Goal: Information Seeking & Learning: Learn about a topic

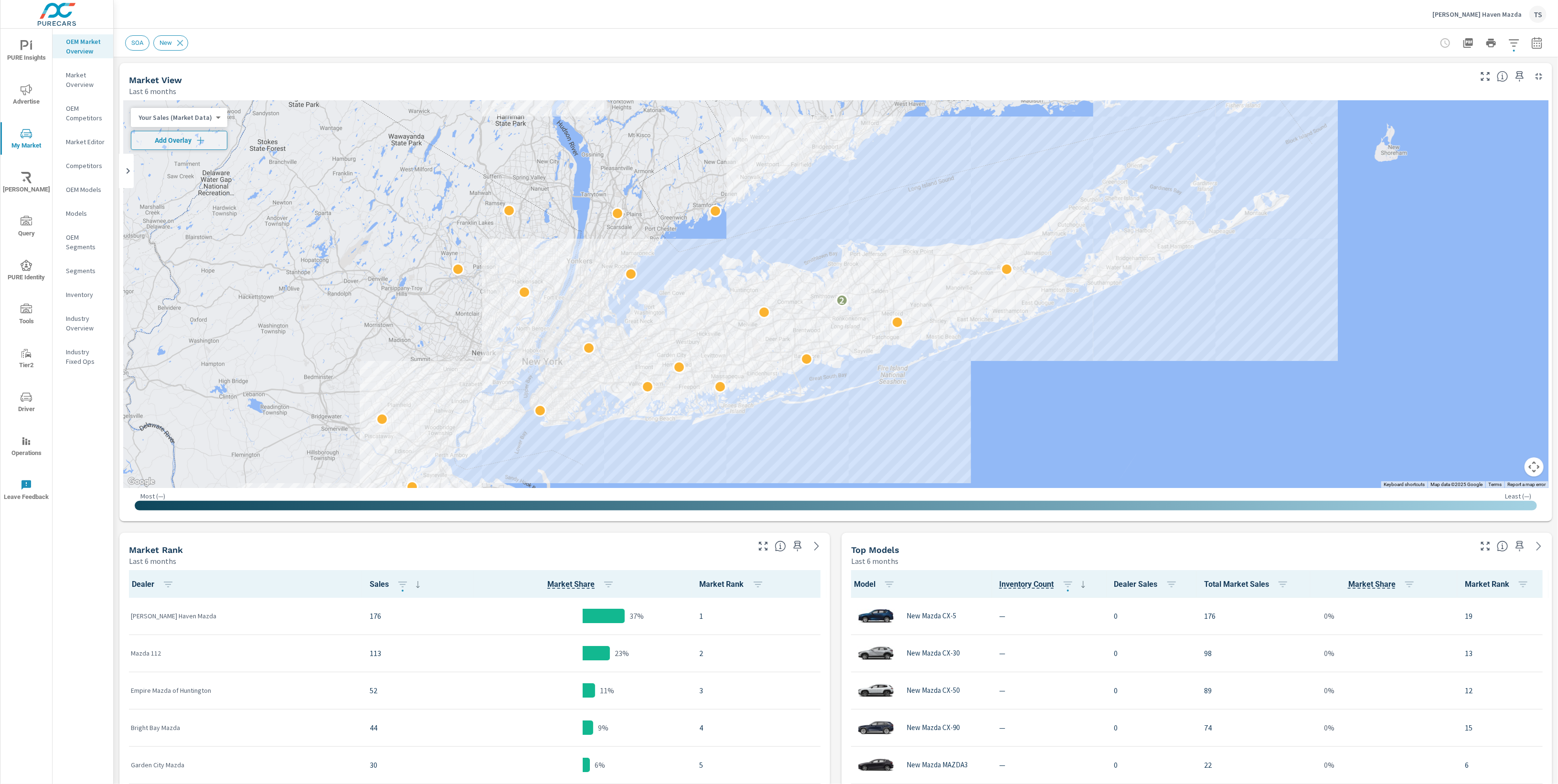
click at [27, 224] on icon "nav menu" at bounding box center [26, 221] width 11 height 10
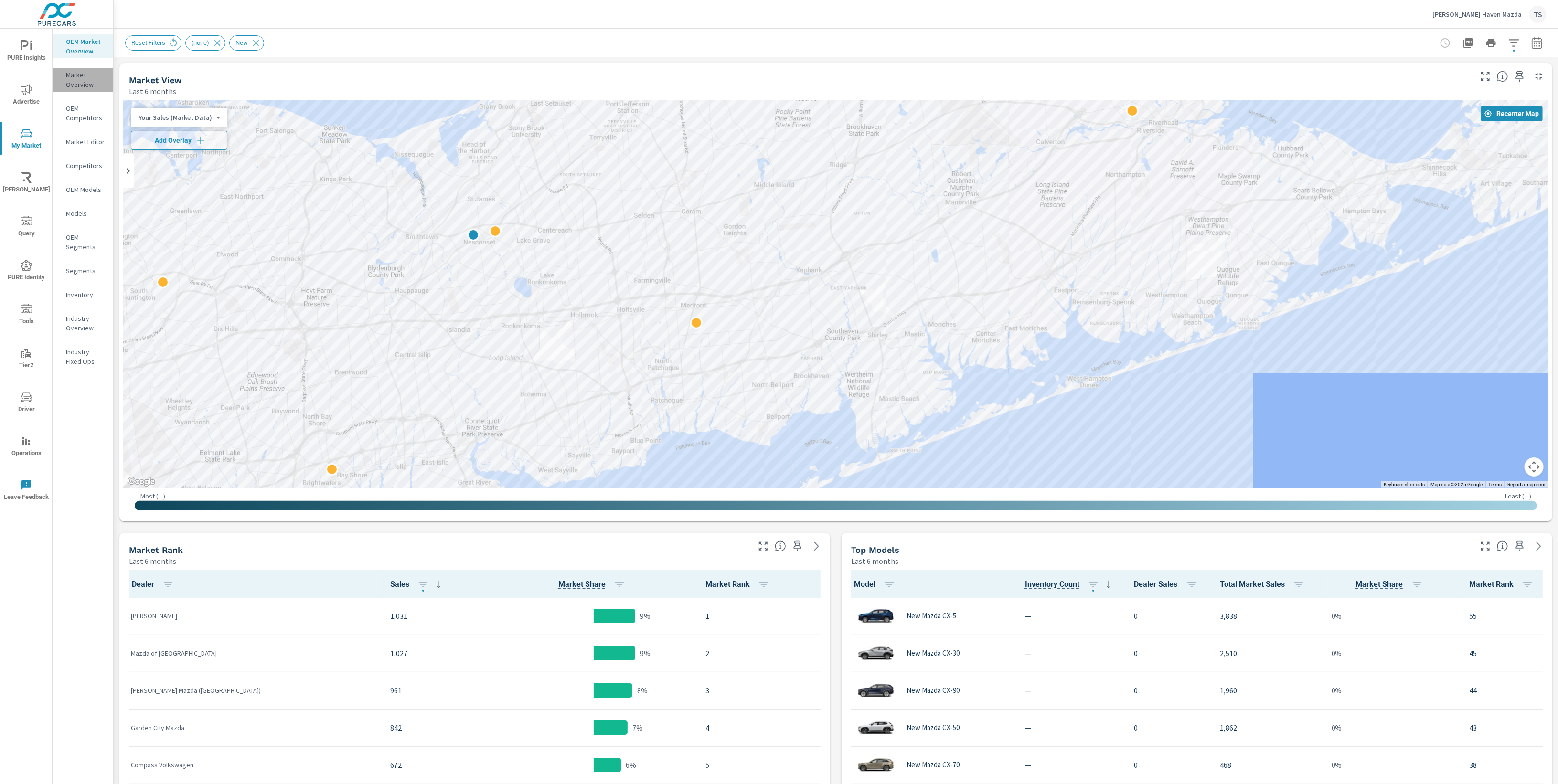
click at [93, 80] on p "Market Overview" at bounding box center [86, 80] width 40 height 19
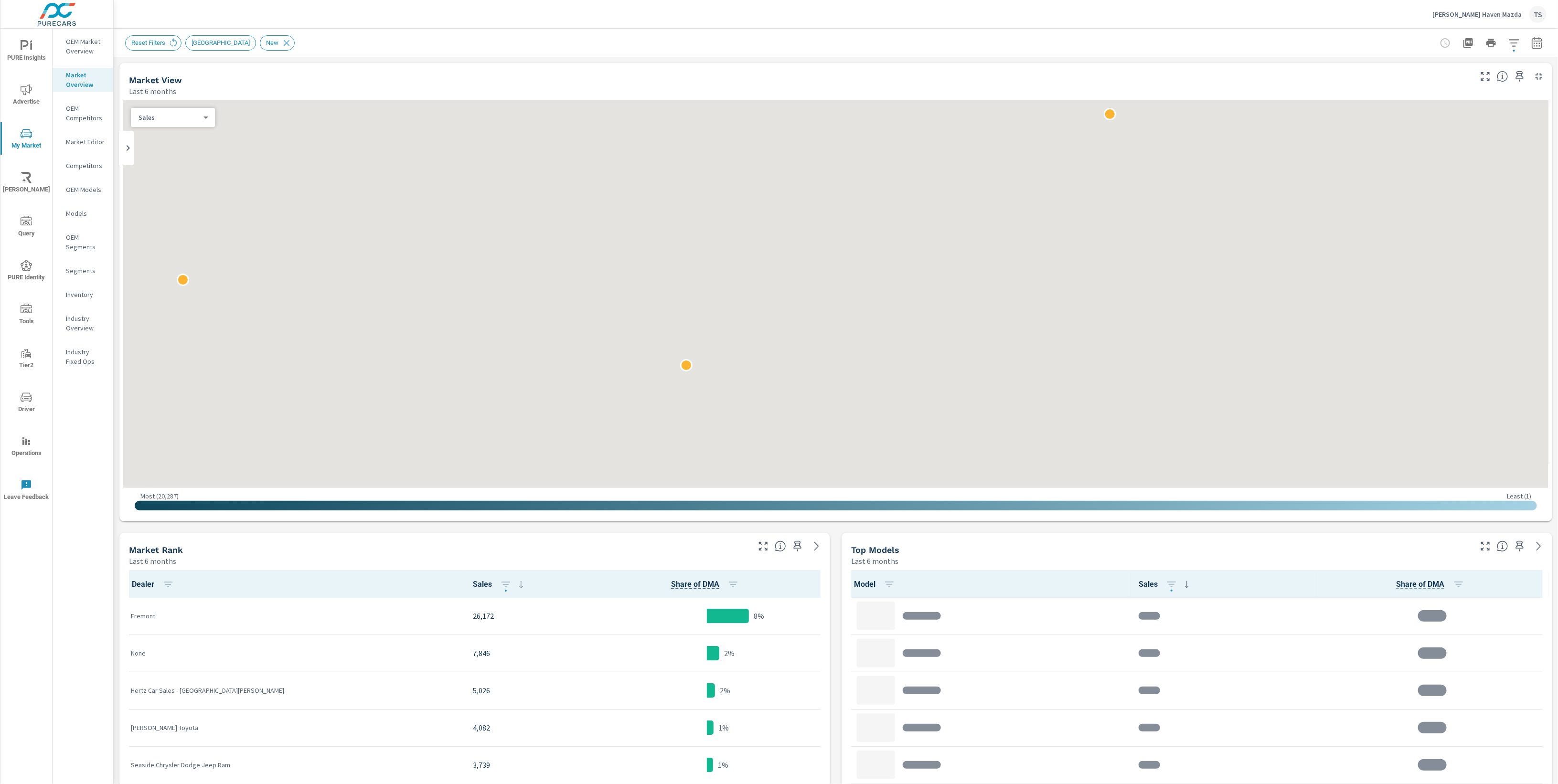
click at [1521, 45] on button "button" at bounding box center [1514, 43] width 19 height 19
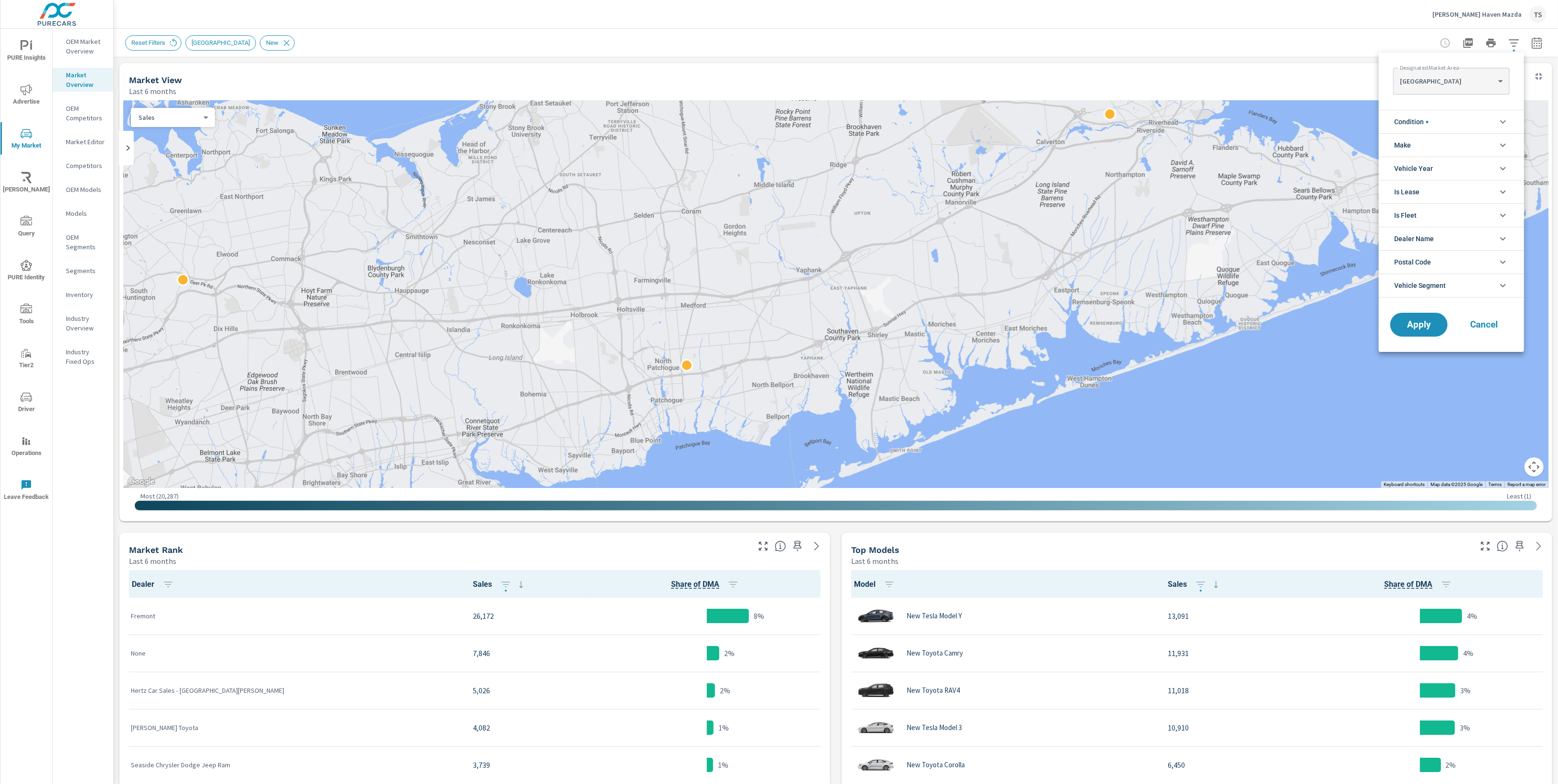
click at [1472, 83] on p "LOS ANGELES" at bounding box center [1447, 81] width 94 height 8
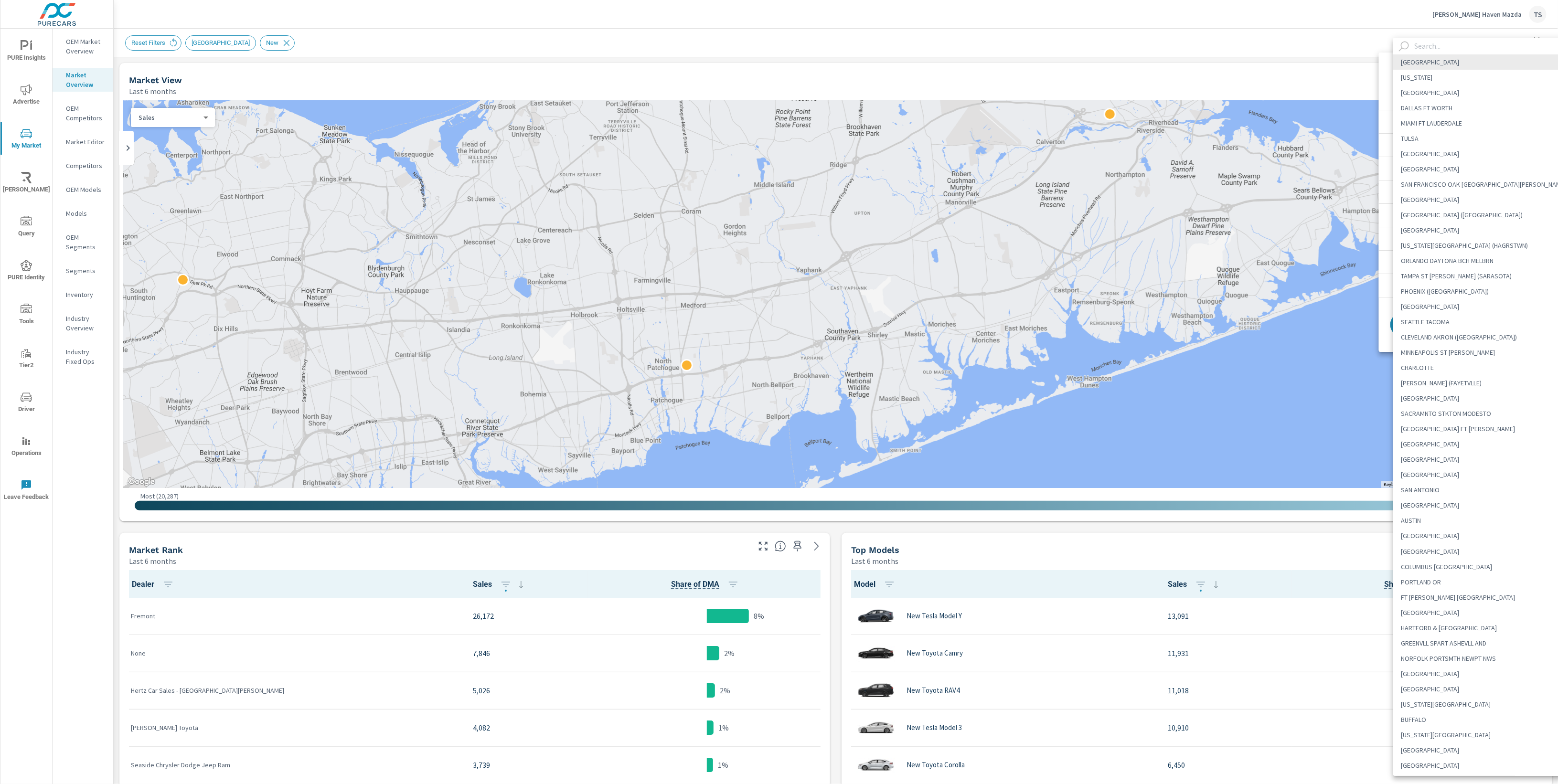
click at [1472, 85] on li "CHICAGO" at bounding box center [1484, 92] width 181 height 15
type Area "CHICAGO"
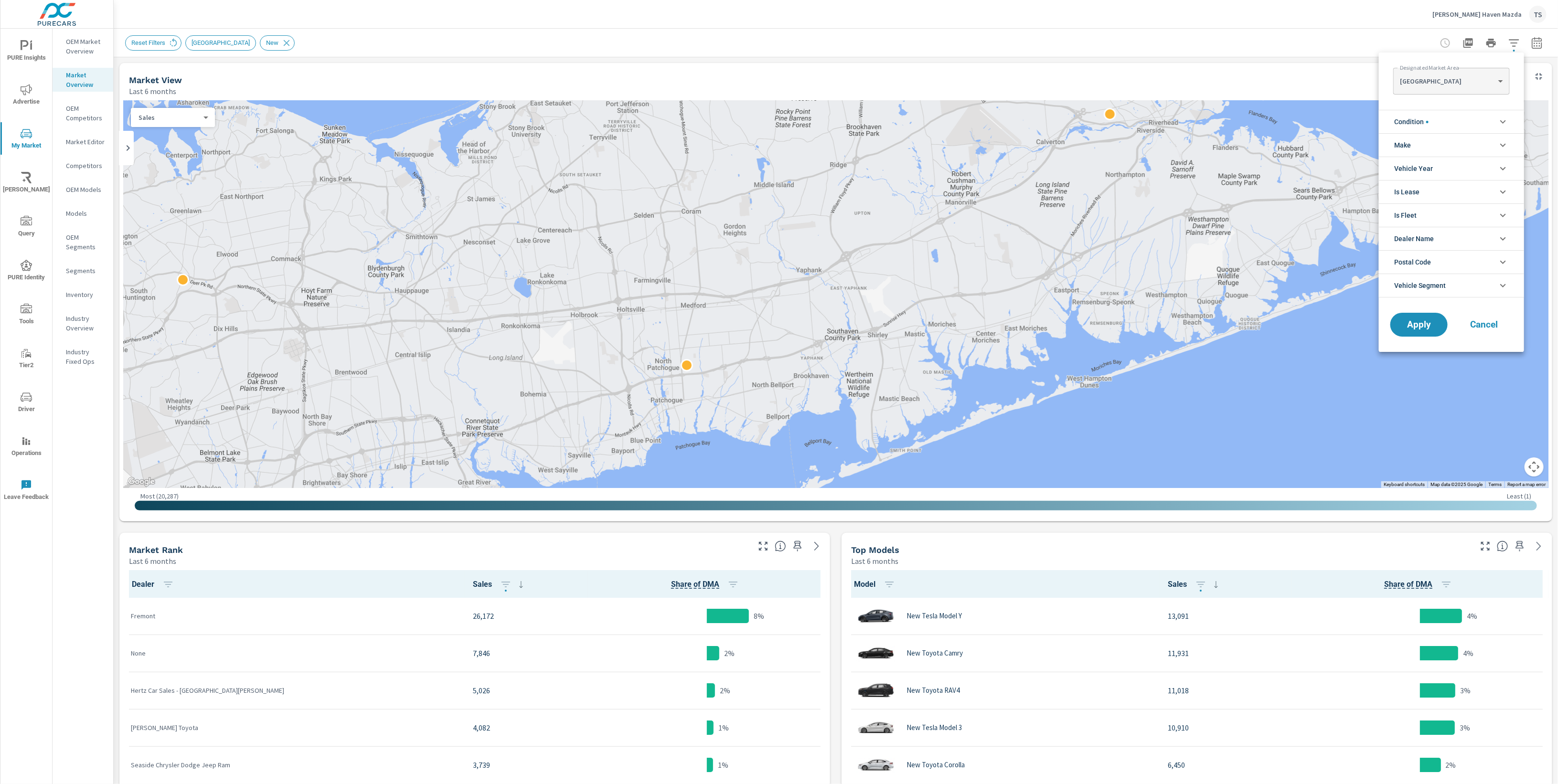
click at [1475, 79] on body "PURE Insights Advertise My Market Riley AI Query PURE Identity Tools Tier2 Driv…" at bounding box center [779, 392] width 1558 height 784
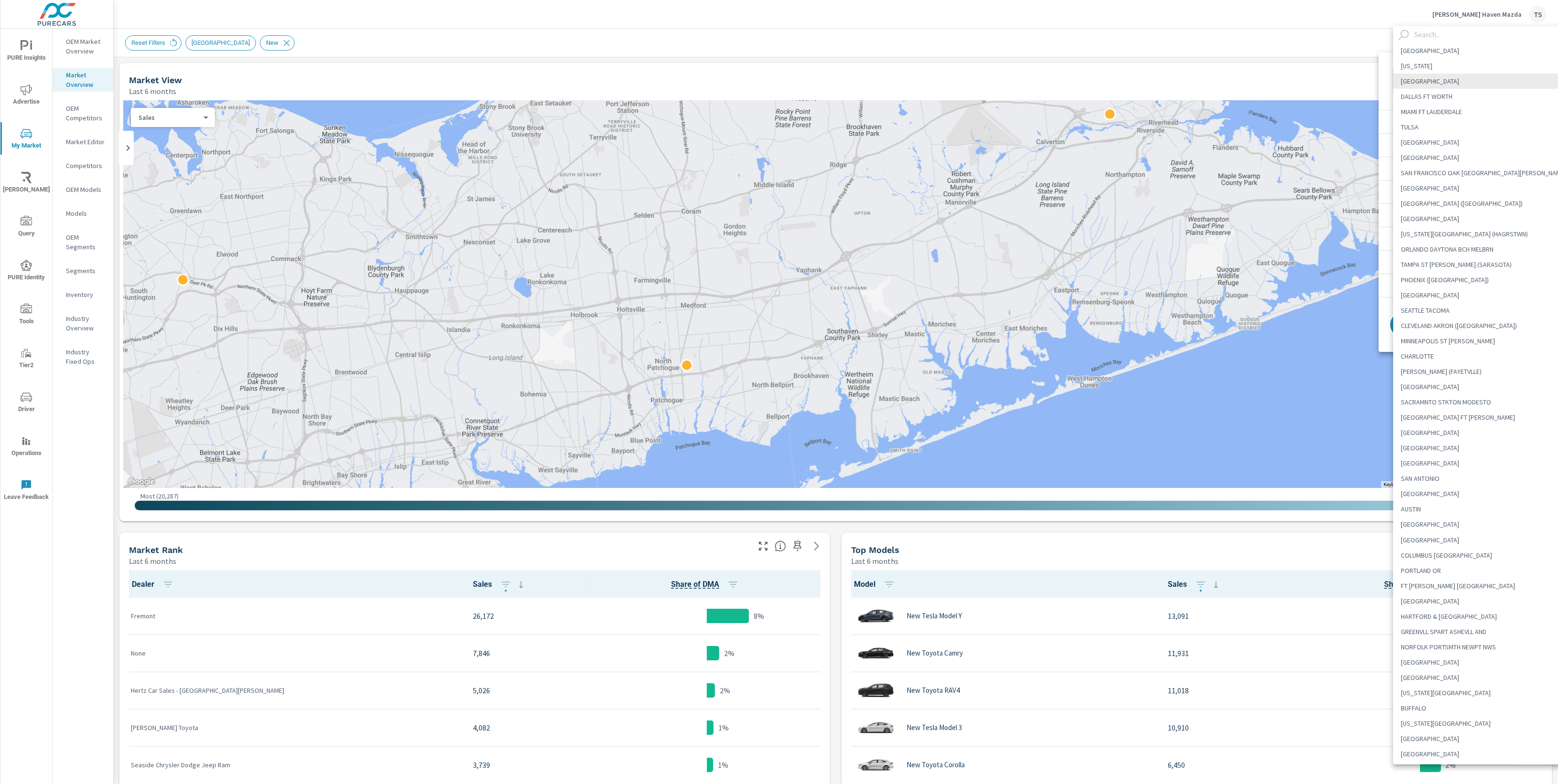
click at [1450, 35] on input "text" at bounding box center [1492, 34] width 163 height 17
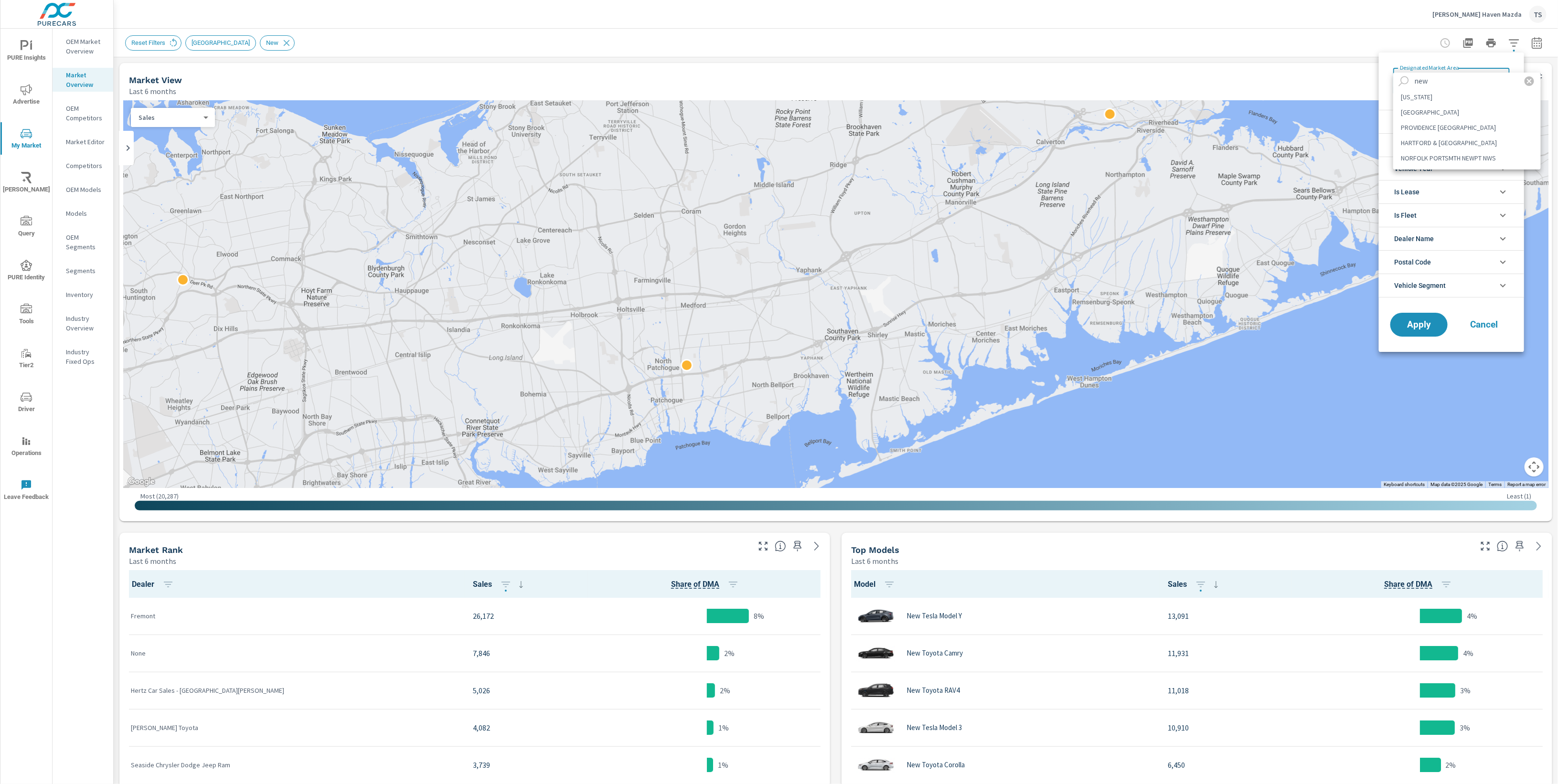
type input "new"
click at [1457, 92] on li "[US_STATE]" at bounding box center [1467, 97] width 148 height 15
type Area "[US_STATE]"
click at [1460, 122] on li "Condition" at bounding box center [1452, 121] width 145 height 24
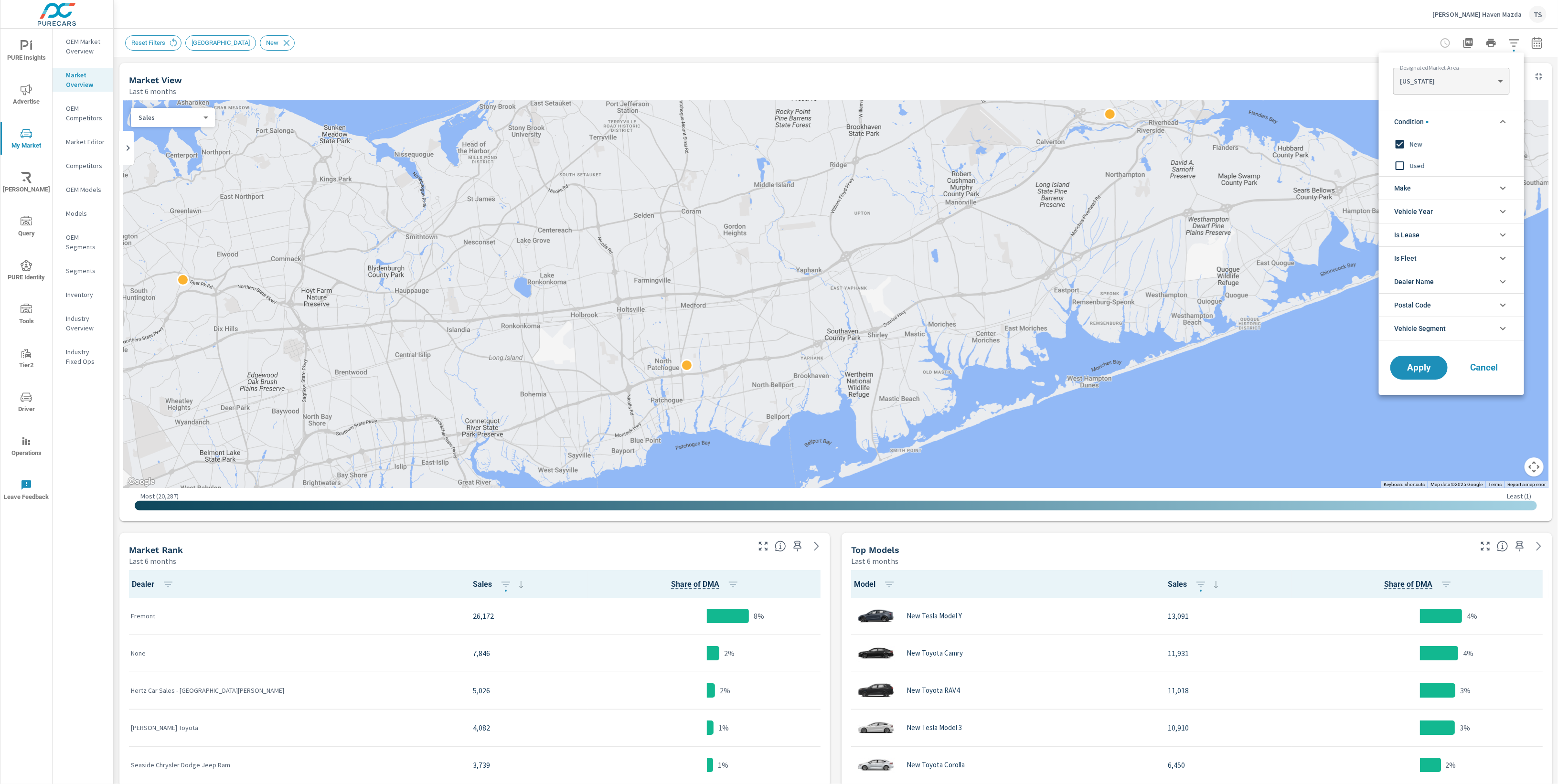
click at [1450, 329] on li "Vehicle Segment" at bounding box center [1452, 328] width 145 height 24
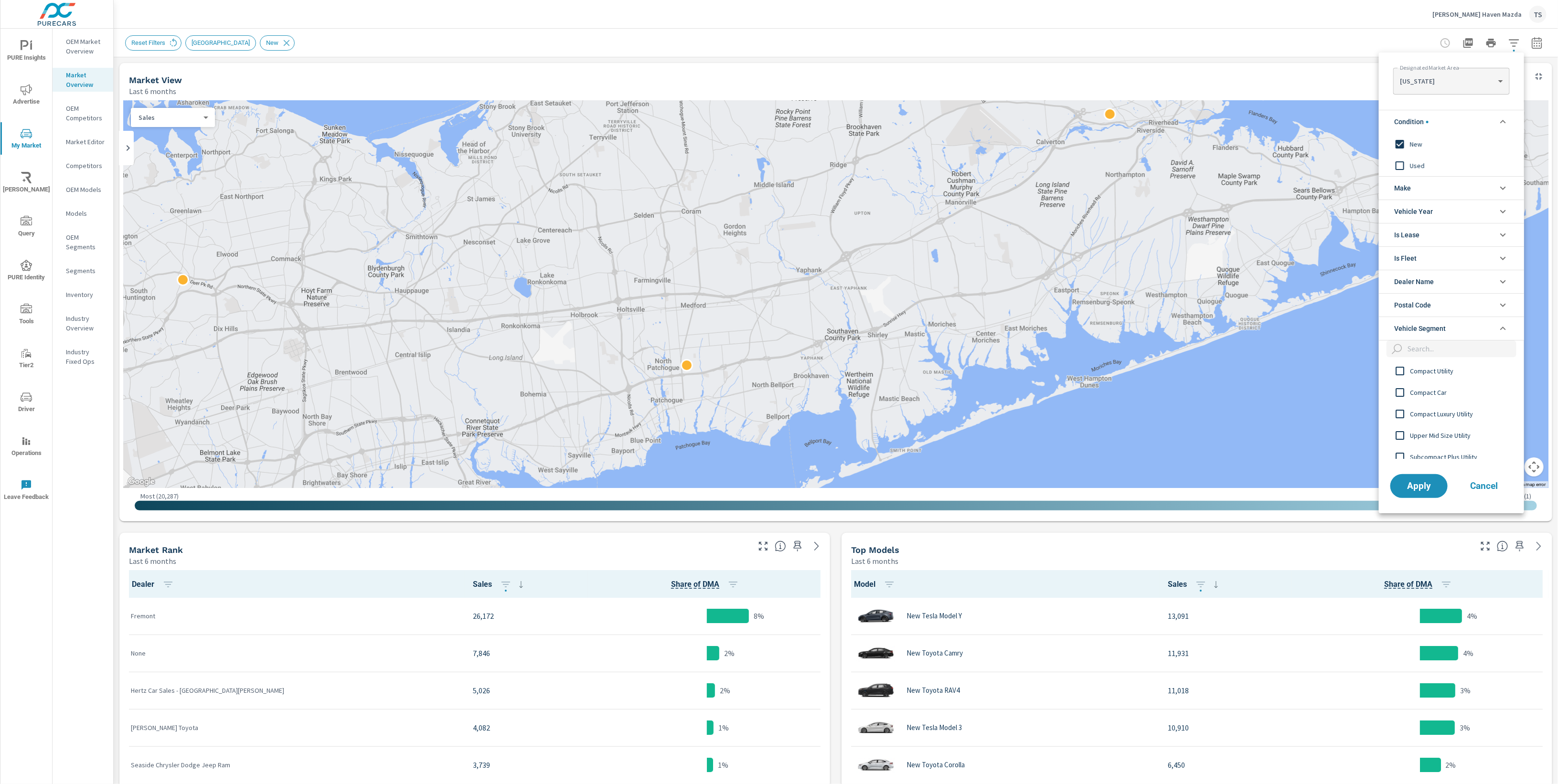
scroll to position [3, 0]
click at [1456, 349] on input "filter options" at bounding box center [1460, 349] width 112 height 17
paste input "Mid size van"
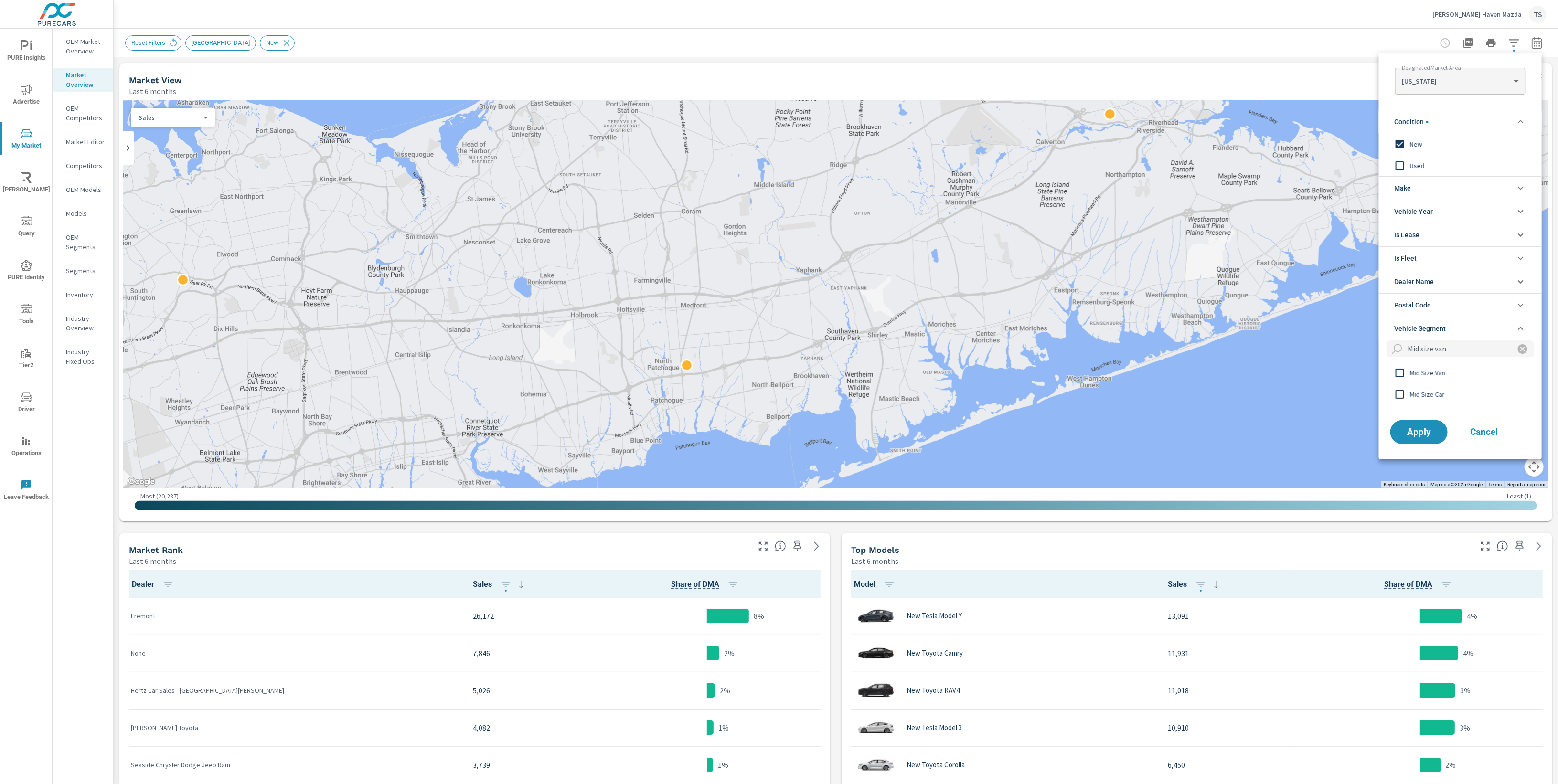
scroll to position [0, 0]
type input "Mid size van"
click at [1425, 372] on span "Mid Size Van" at bounding box center [1462, 372] width 105 height 11
click at [1517, 346] on icon "filter options" at bounding box center [1522, 349] width 11 height 11
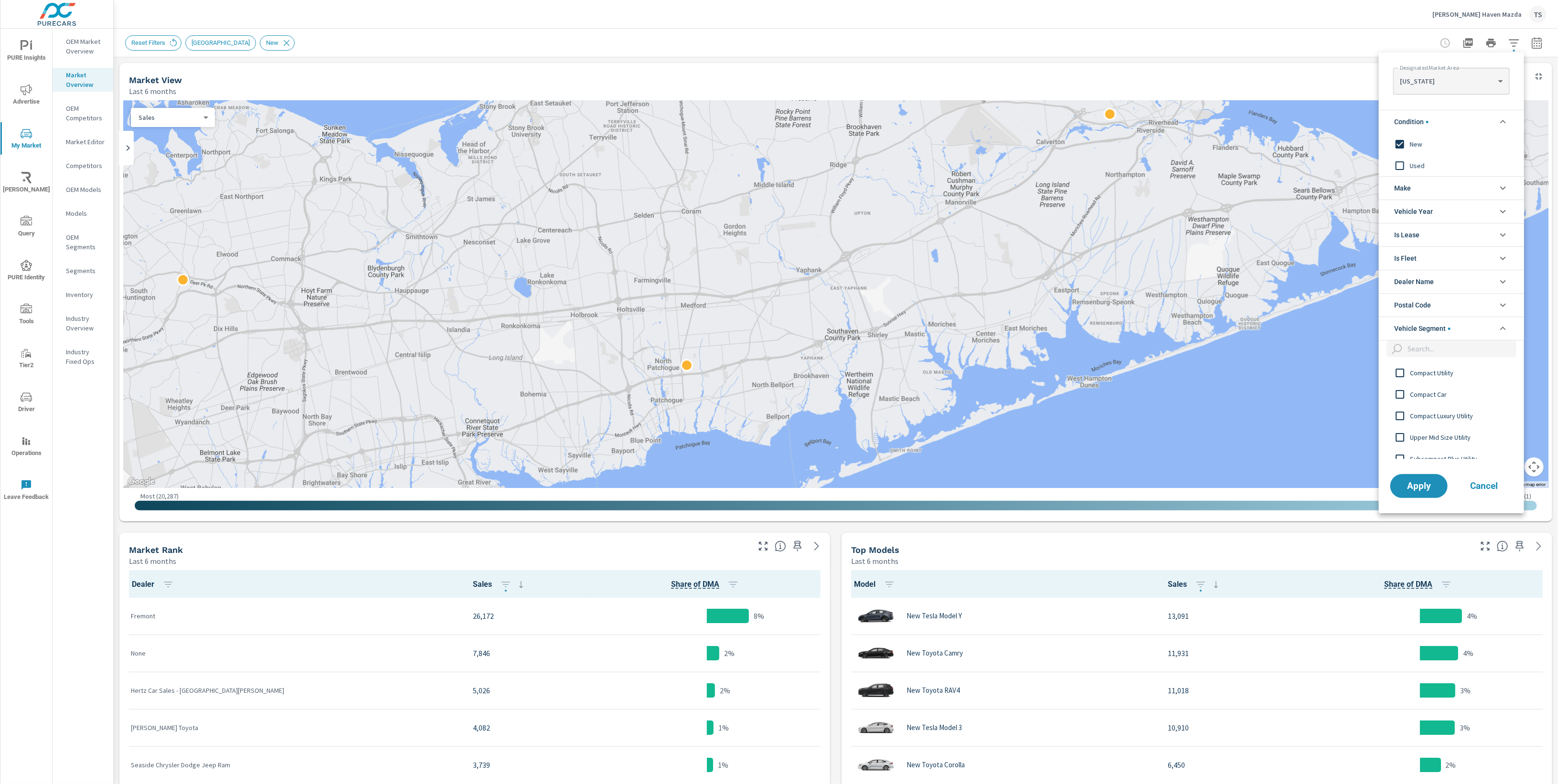
click at [1484, 347] on input "filter options" at bounding box center [1460, 349] width 112 height 17
paste input "upper mid size utility"
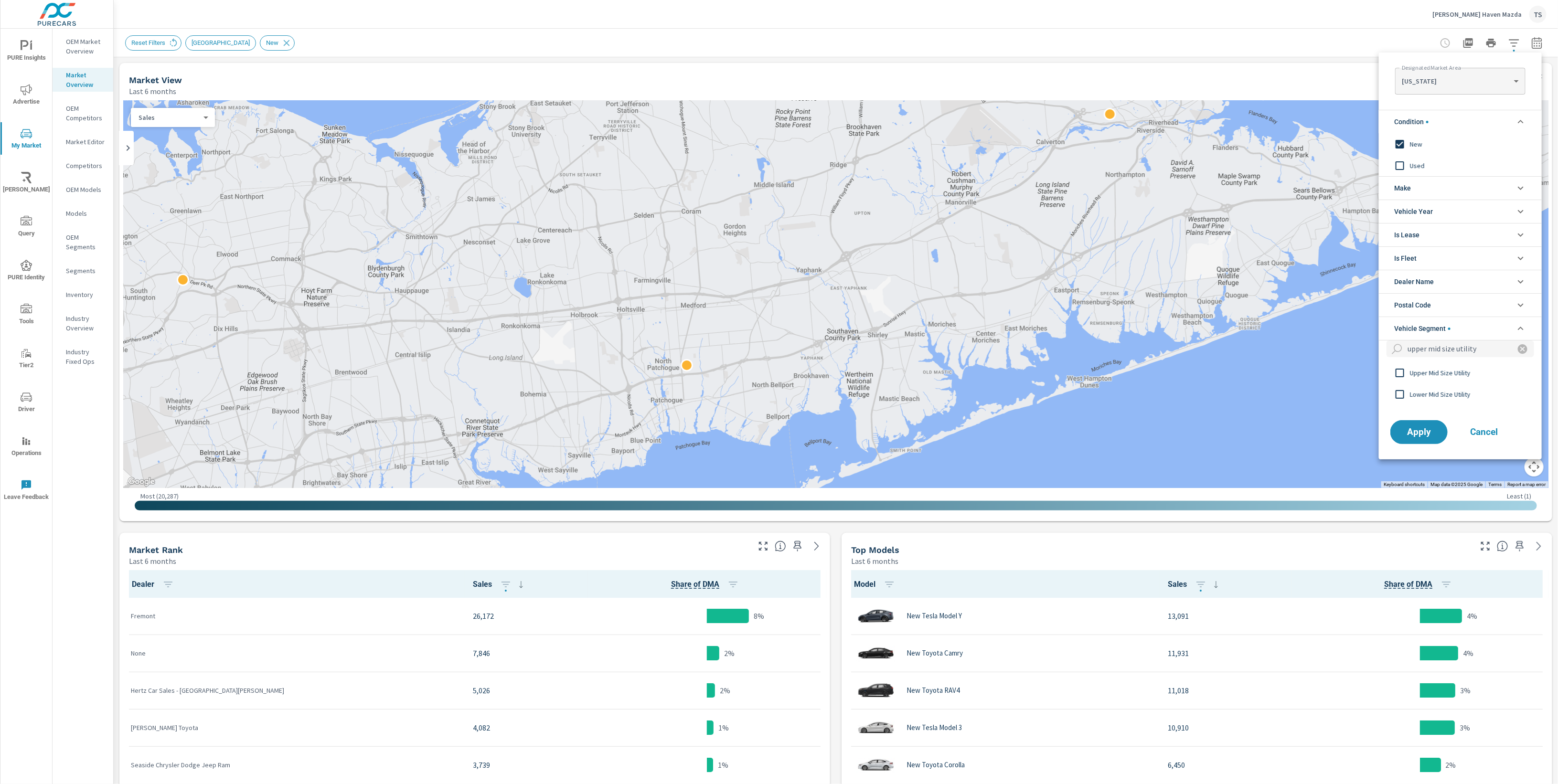
type input "upper mid size utility"
click at [1463, 373] on span "Upper Mid Size Utility" at bounding box center [1462, 372] width 105 height 11
click at [1517, 348] on icon "filter options" at bounding box center [1522, 349] width 11 height 11
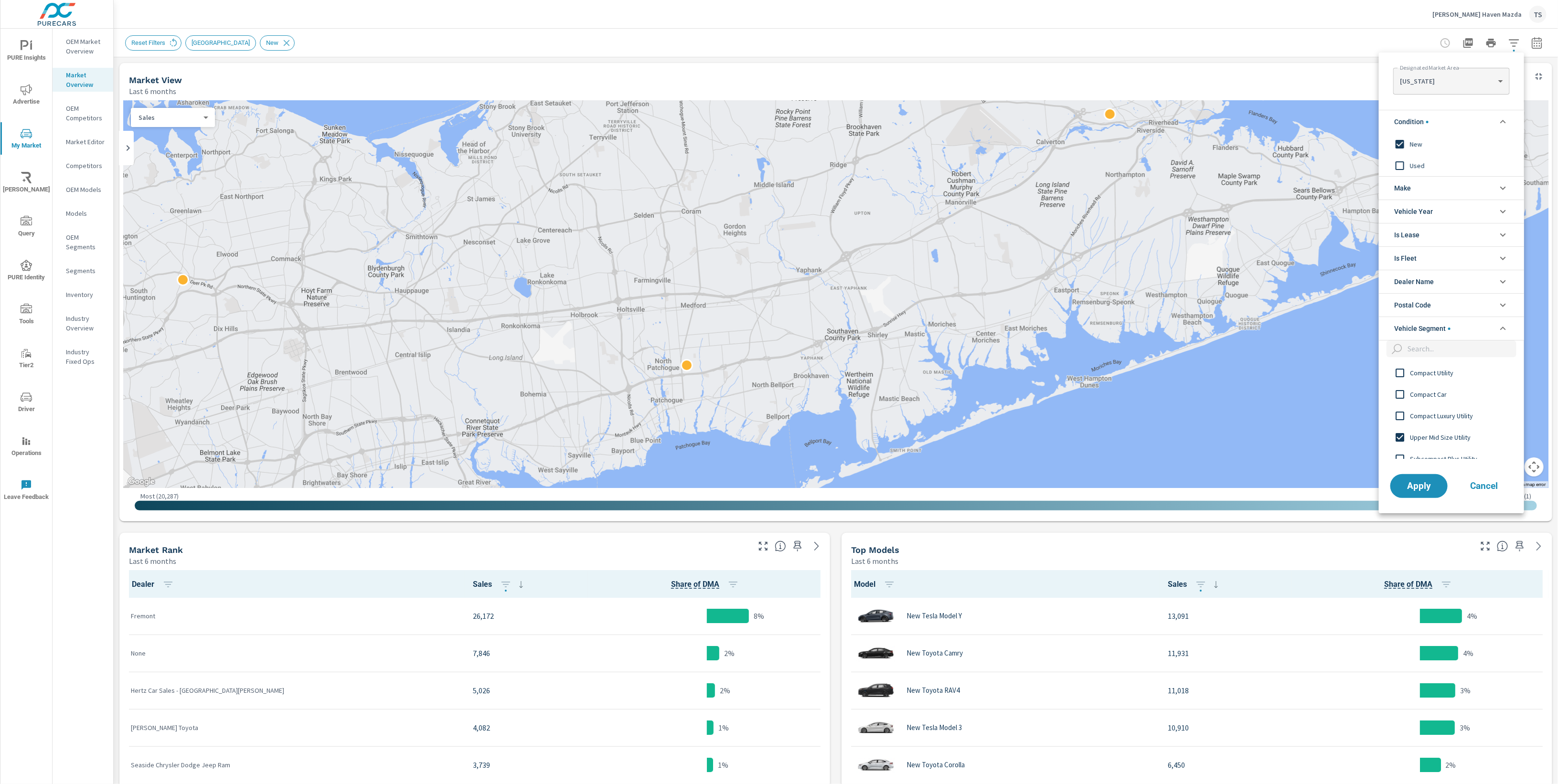
click at [1416, 348] on input "filter options" at bounding box center [1460, 349] width 112 height 17
paste input "Full Size Half Ton Pickup"
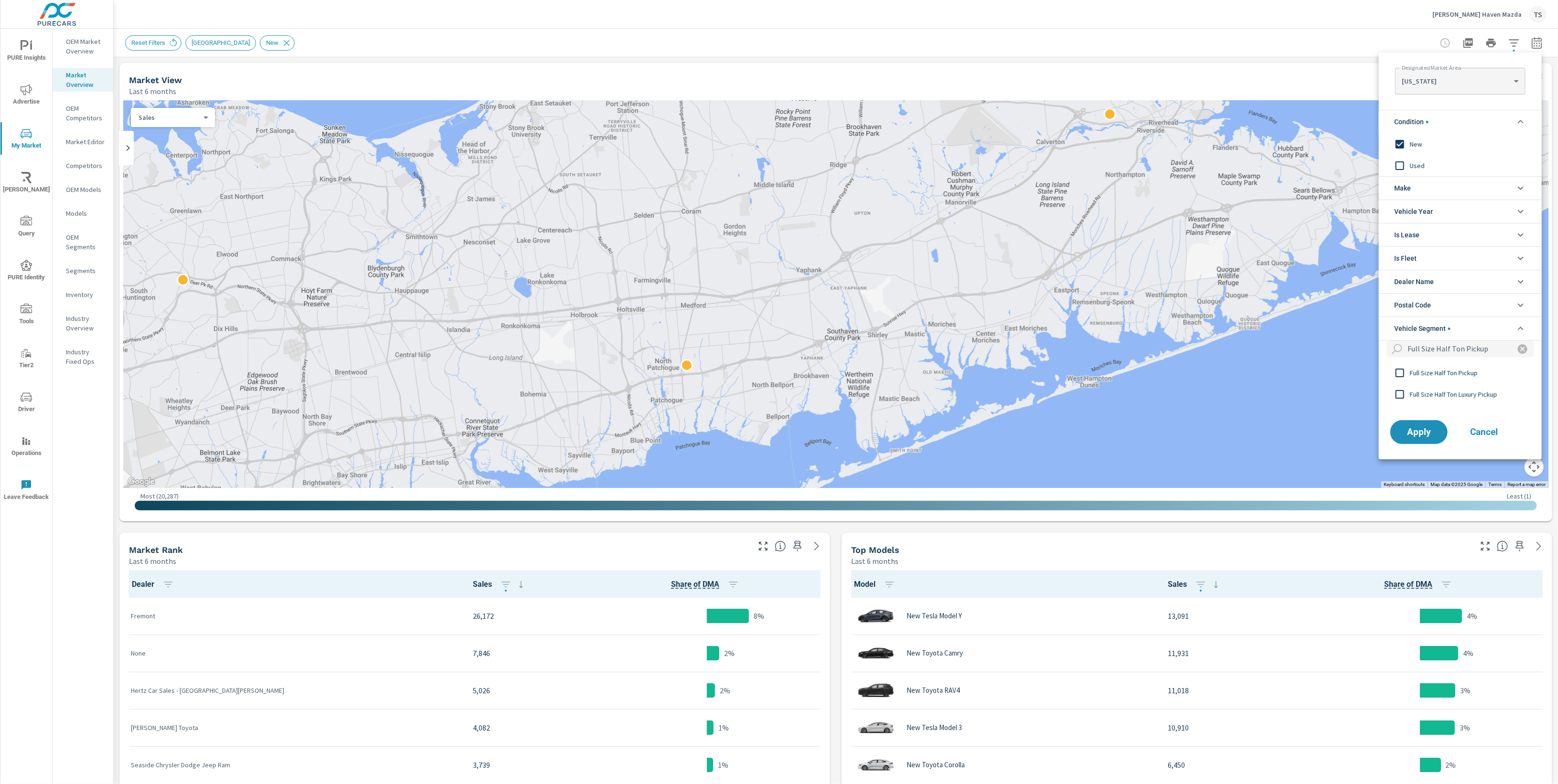
type input "Full Size Half Ton Pickup"
click at [1463, 372] on span "Full Size Half Ton Pickup" at bounding box center [1462, 372] width 105 height 11
click at [1517, 346] on icon "filter options" at bounding box center [1522, 349] width 11 height 11
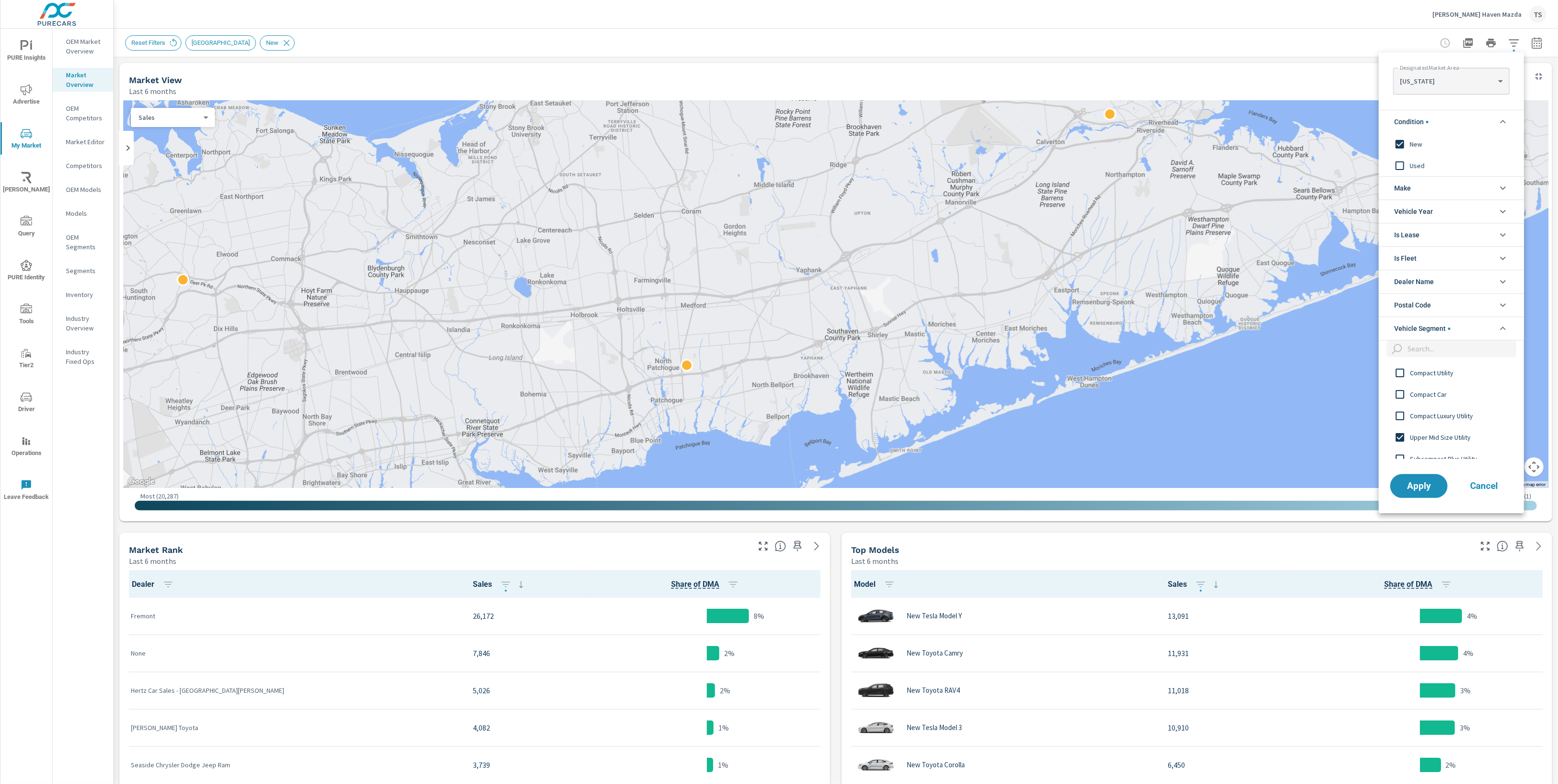
click at [1427, 345] on input "filter options" at bounding box center [1460, 349] width 112 height 17
paste input "Full Size 3qtr to 1 Ton Pickup"
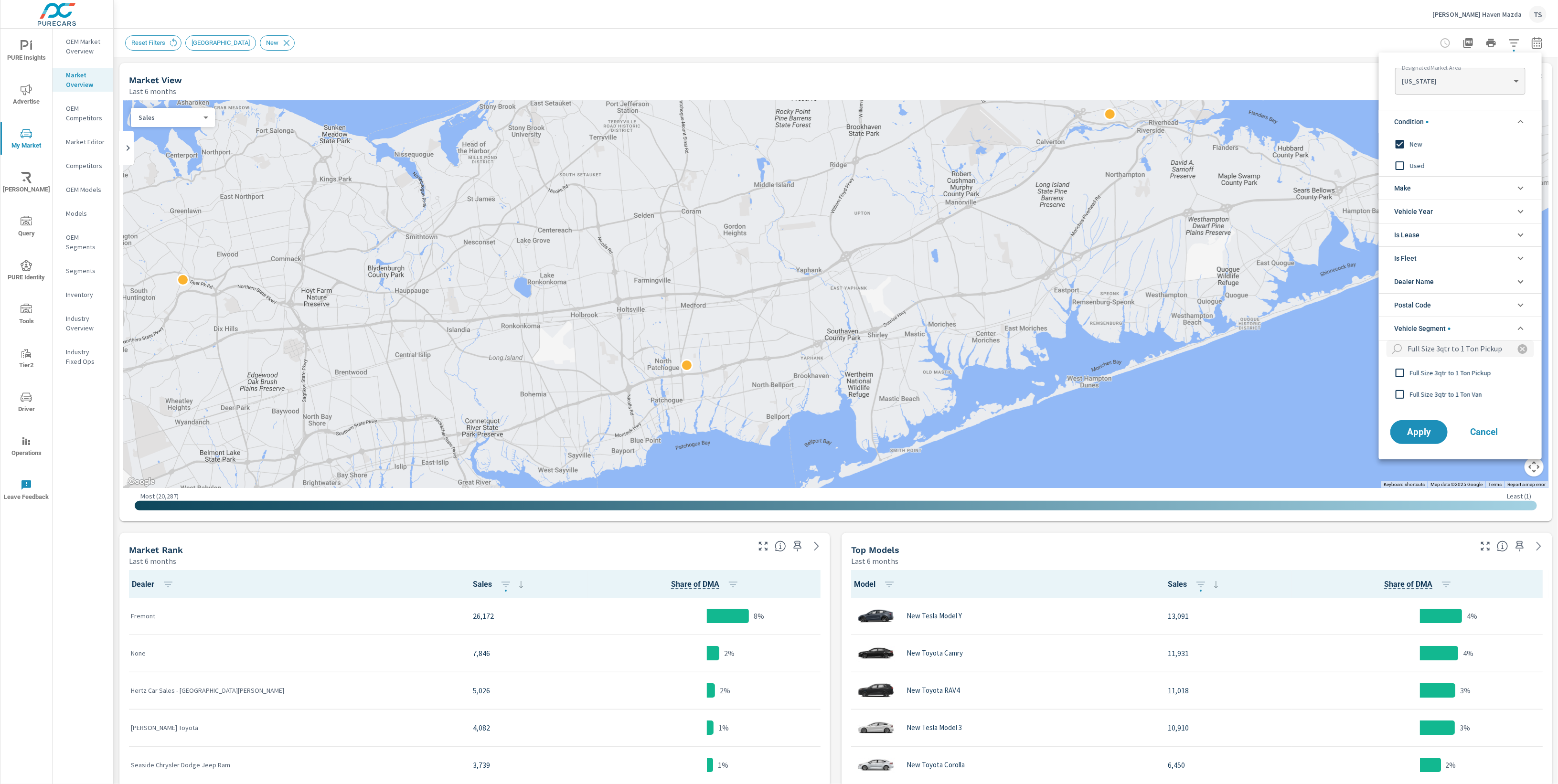
scroll to position [0, 13]
type input "Full Size 3qtr to 1 Ton Pickup"
click at [1487, 374] on span "Full Size 3qtr to 1 Ton Pickup" at bounding box center [1462, 372] width 105 height 11
click at [1518, 346] on icon "filter options" at bounding box center [1523, 349] width 10 height 10
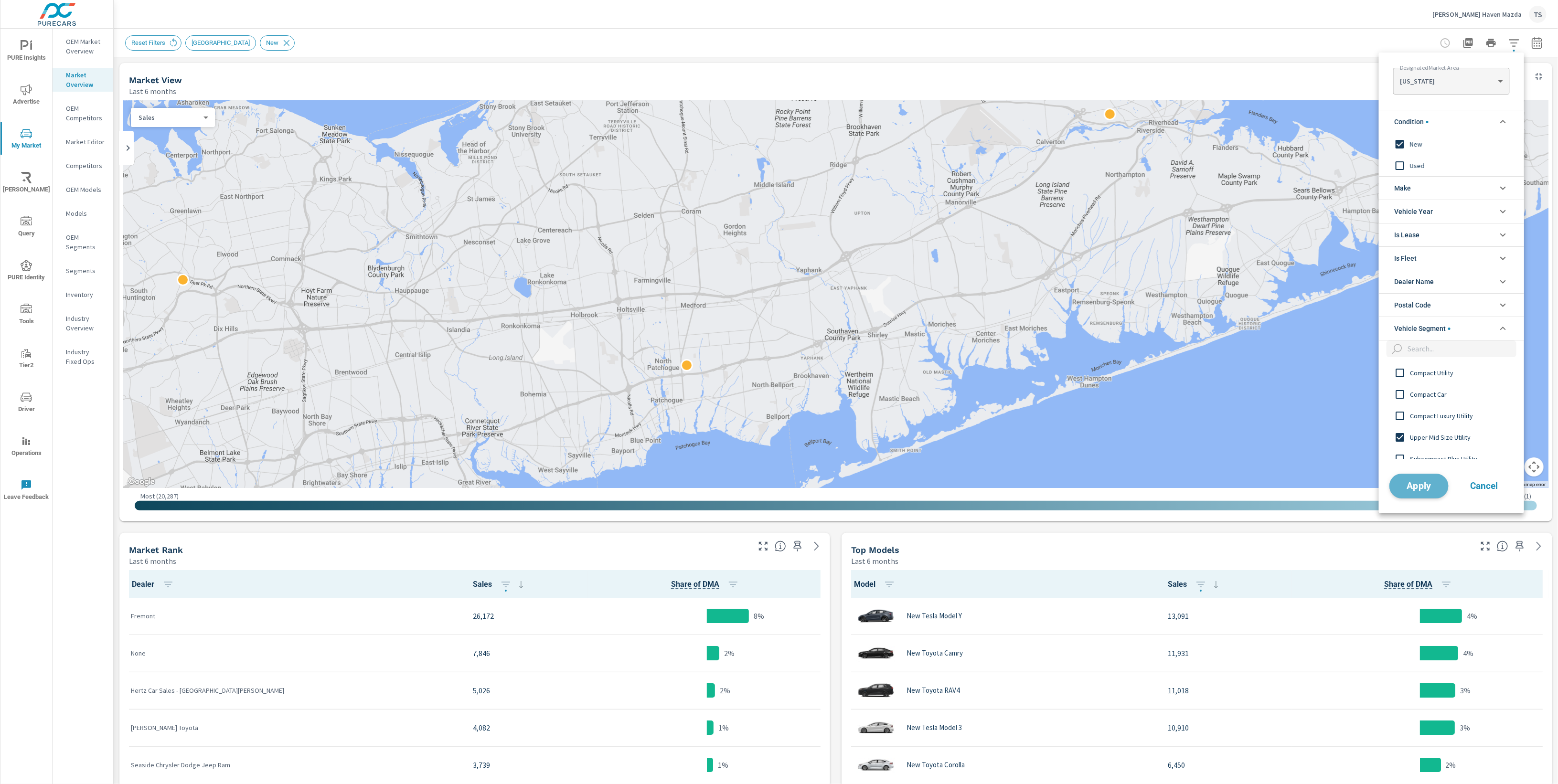
click at [1418, 488] on span "Apply" at bounding box center [1419, 485] width 39 height 9
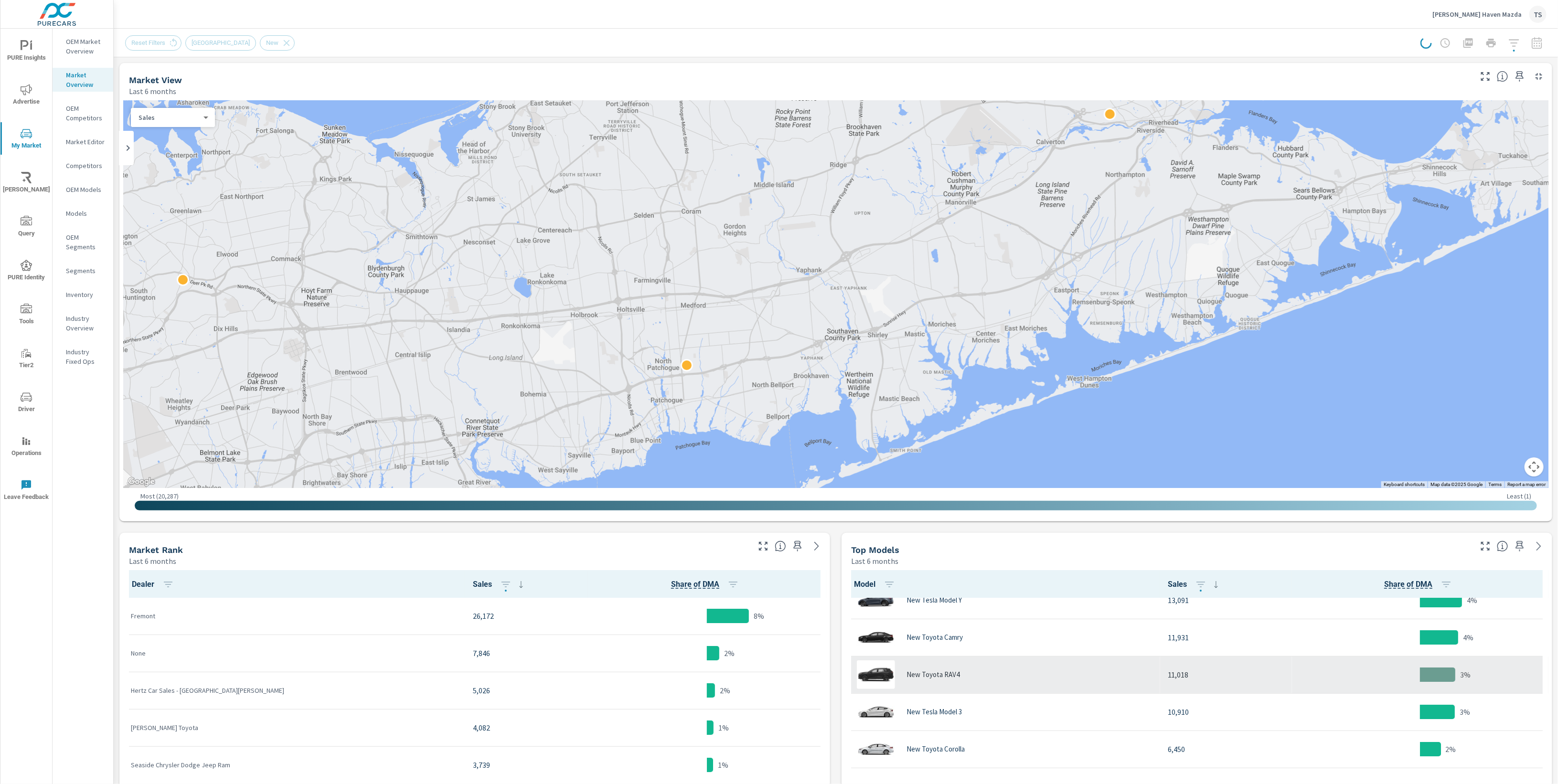
scroll to position [30, 0]
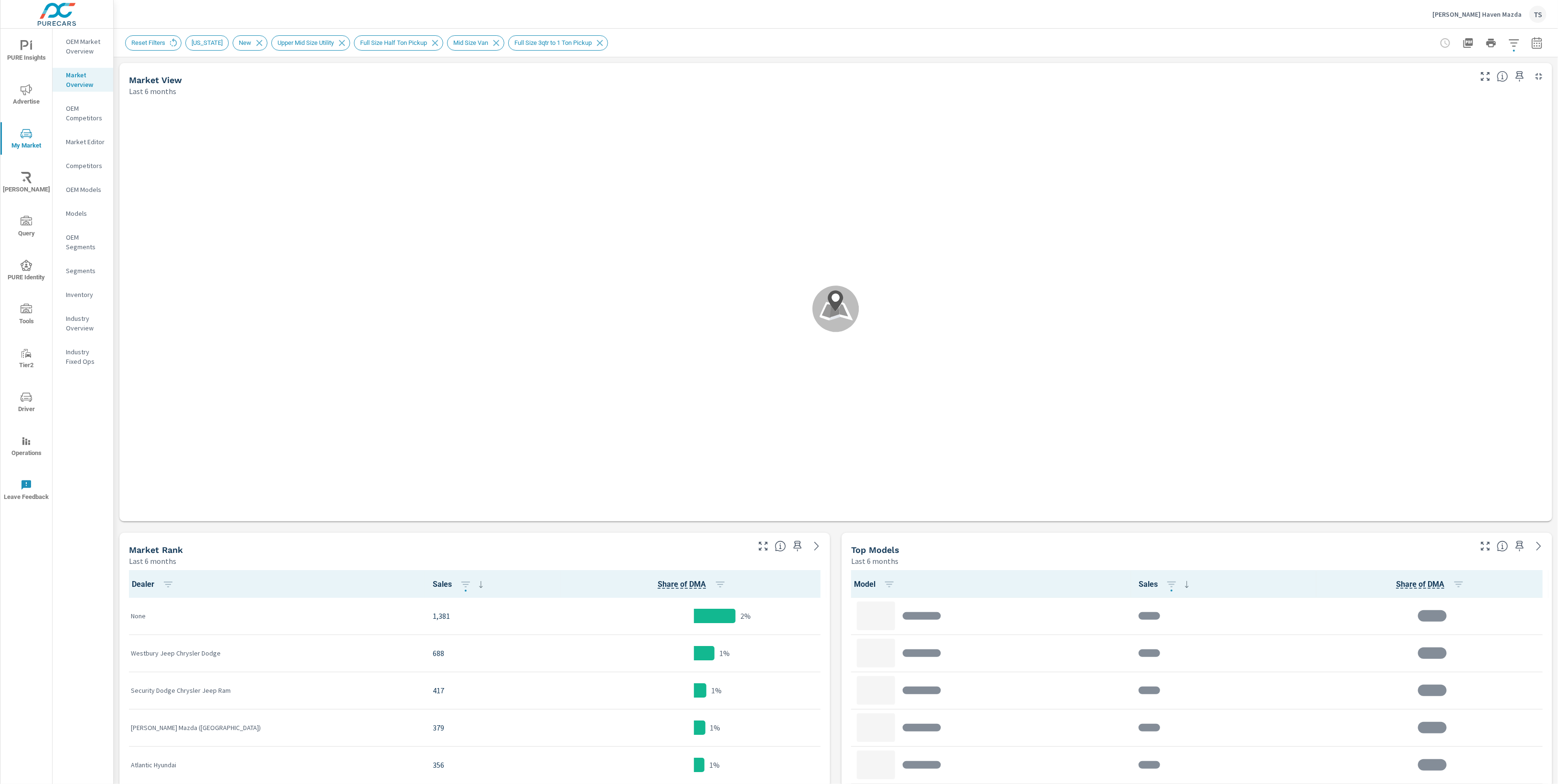
click at [1548, 44] on div "Reset Filters NEW YORK New Upper Mid Size Utility Full Size Half Ton Pickup Mid…" at bounding box center [836, 42] width 1444 height 28
click at [1543, 45] on icon "button" at bounding box center [1537, 43] width 11 height 11
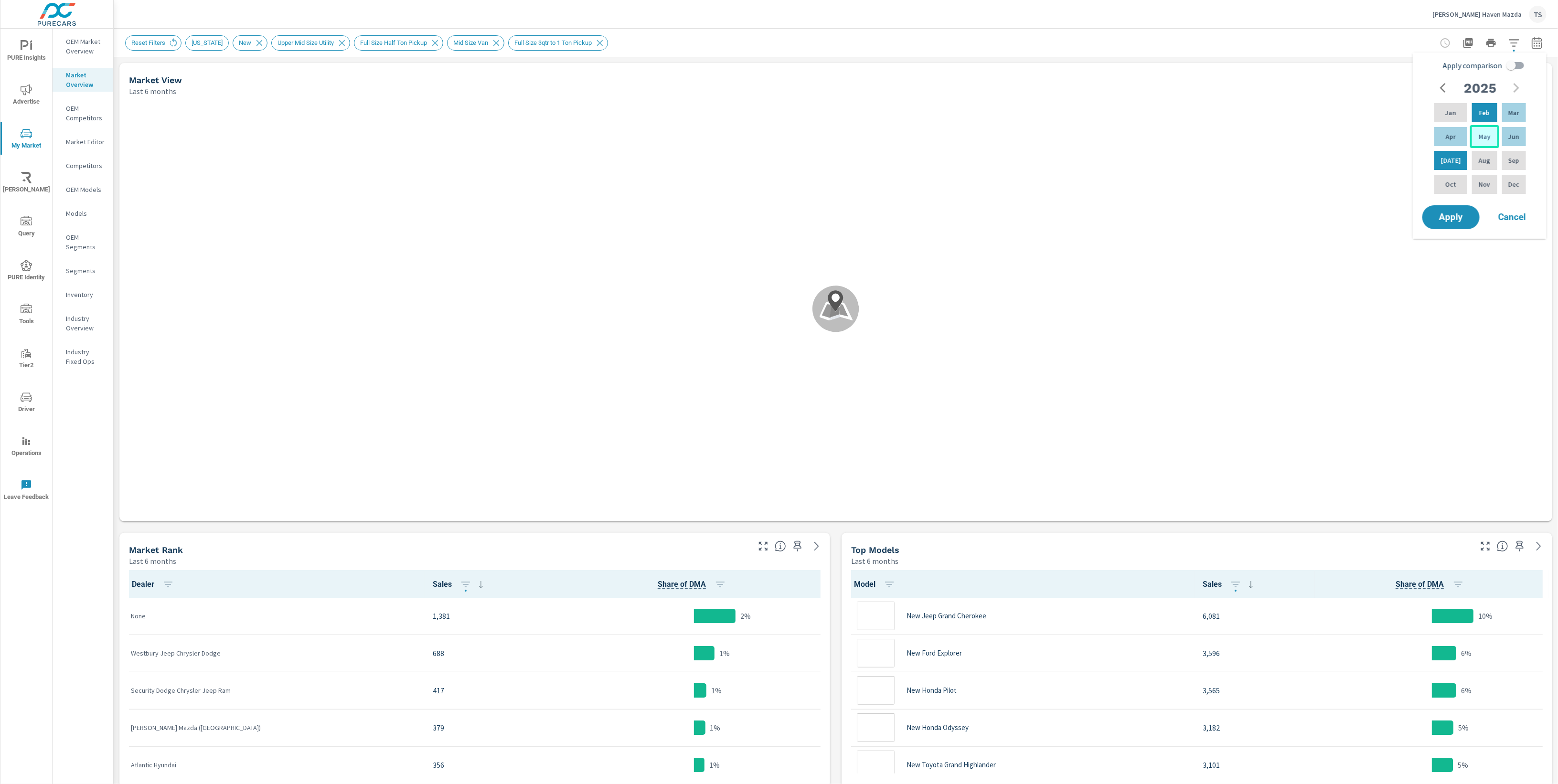
click at [1489, 140] on div "May" at bounding box center [1484, 137] width 28 height 23
drag, startPoint x: 1514, startPoint y: 112, endPoint x: 1508, endPoint y: 117, distance: 7.8
click at [1514, 112] on p "Mar" at bounding box center [1514, 112] width 11 height 10
click at [1521, 65] on input "Apply comparison" at bounding box center [1511, 65] width 54 height 18
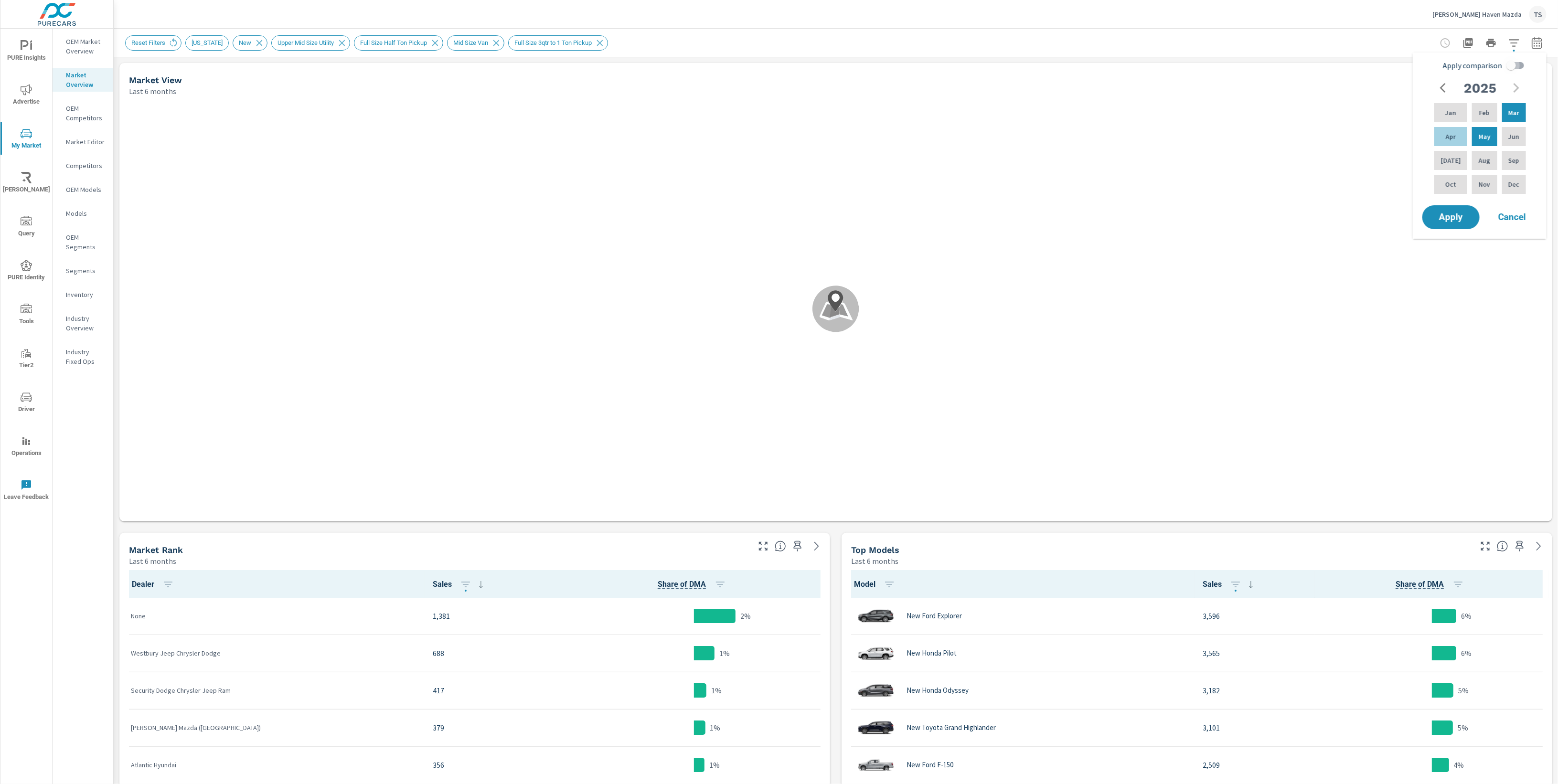
checkbox input "true"
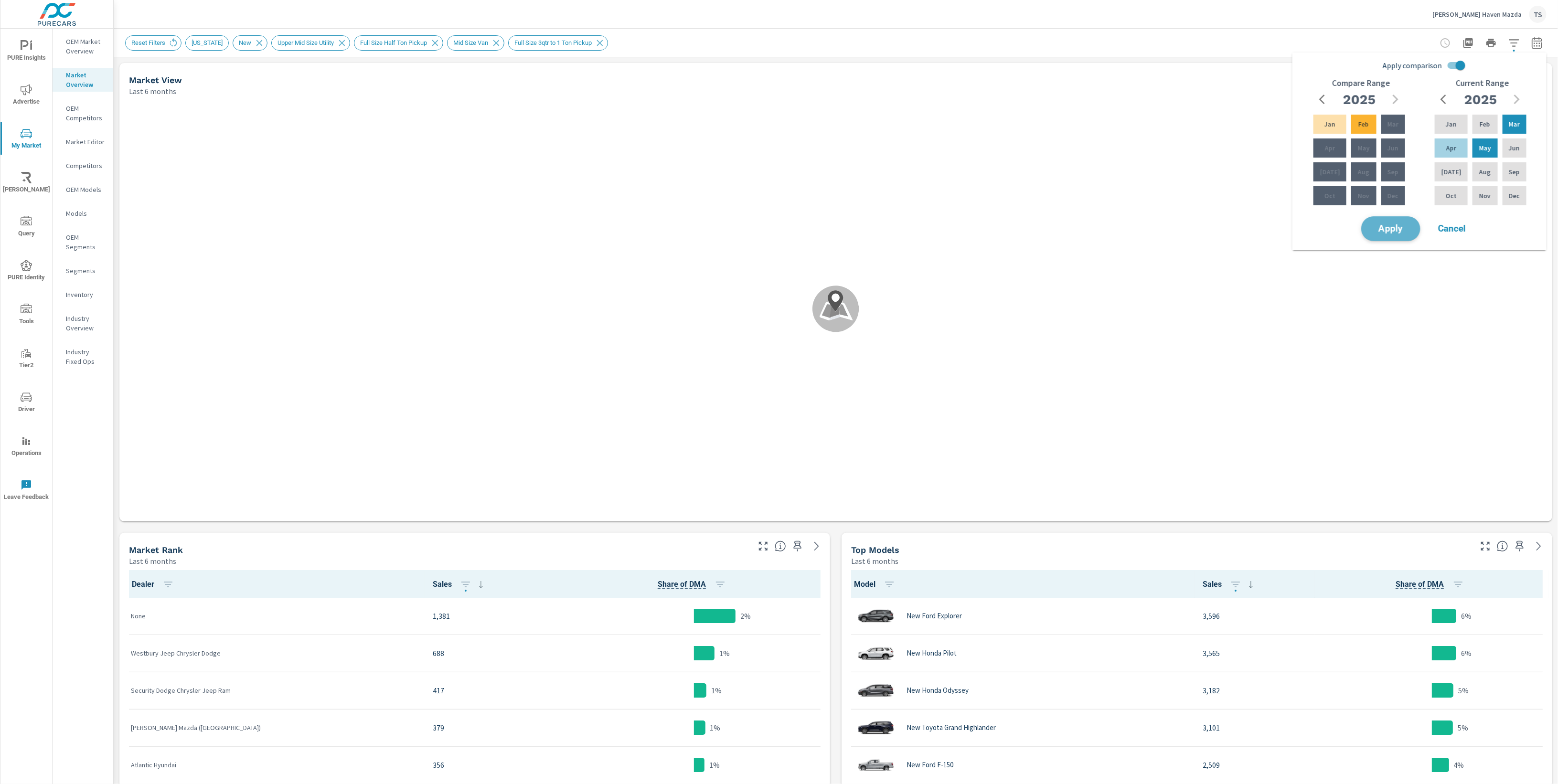
click at [1384, 228] on span "Apply" at bounding box center [1390, 228] width 39 height 9
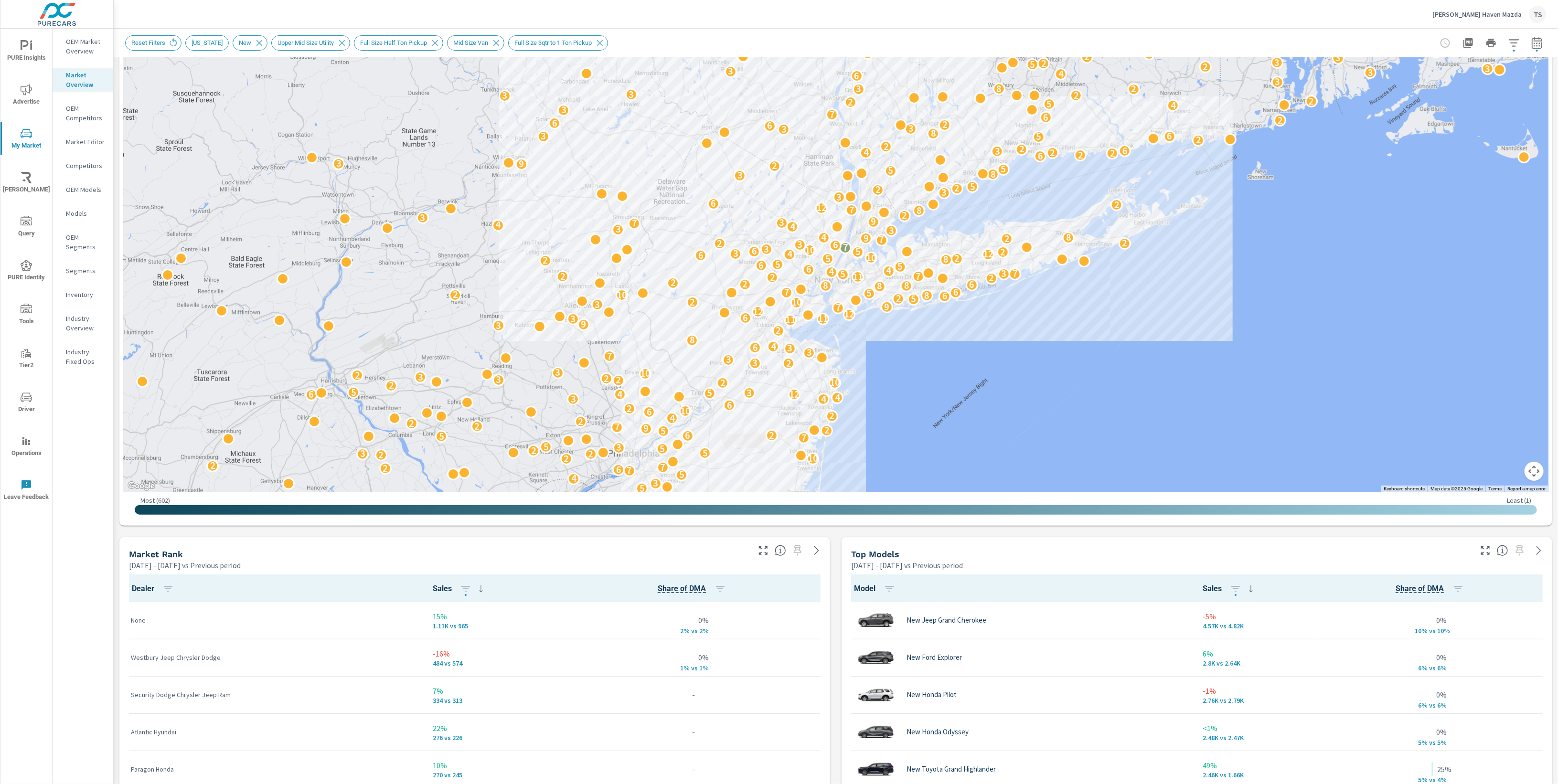
scroll to position [37, 0]
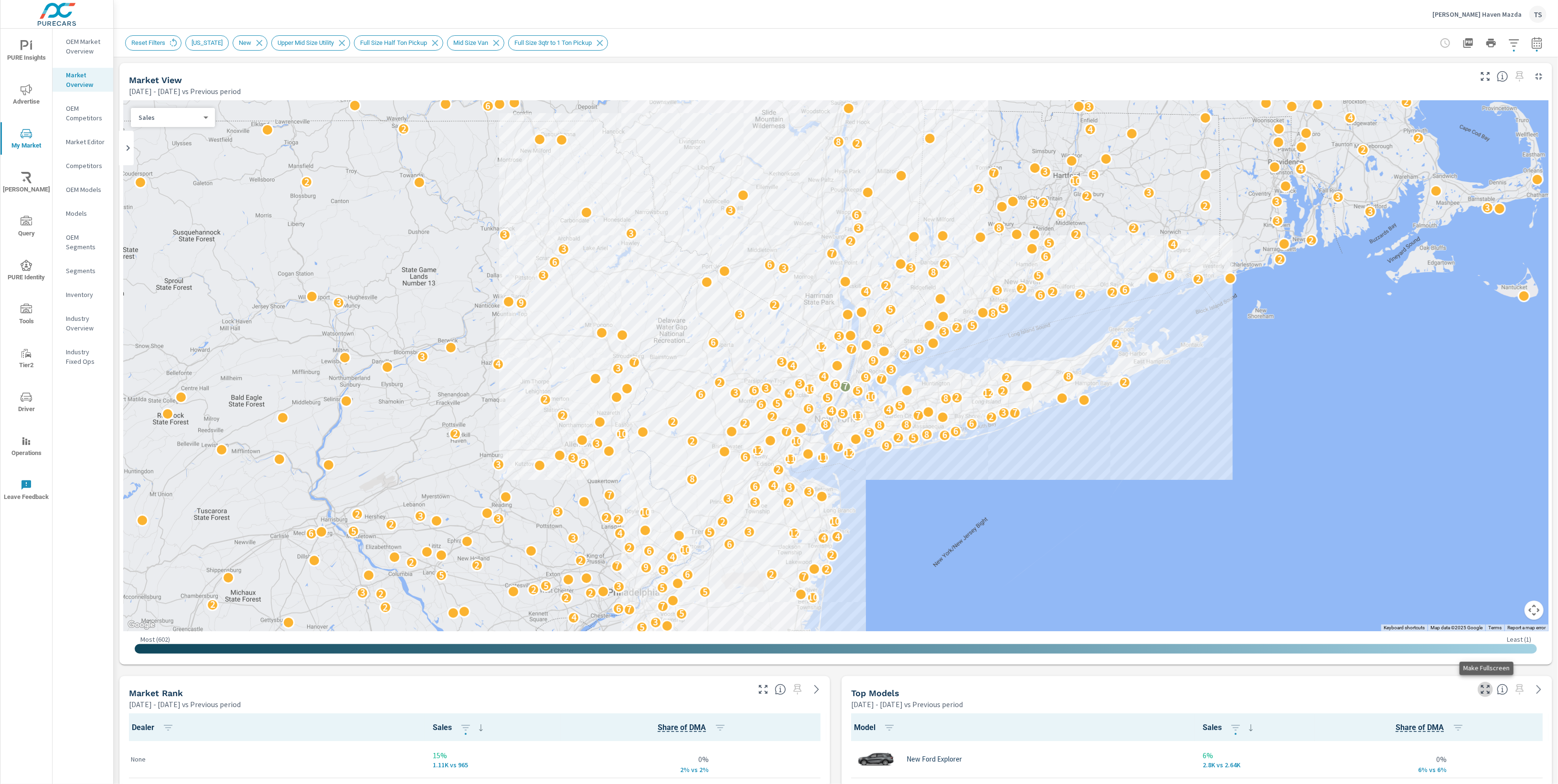
click at [1482, 689] on icon "button" at bounding box center [1485, 689] width 11 height 11
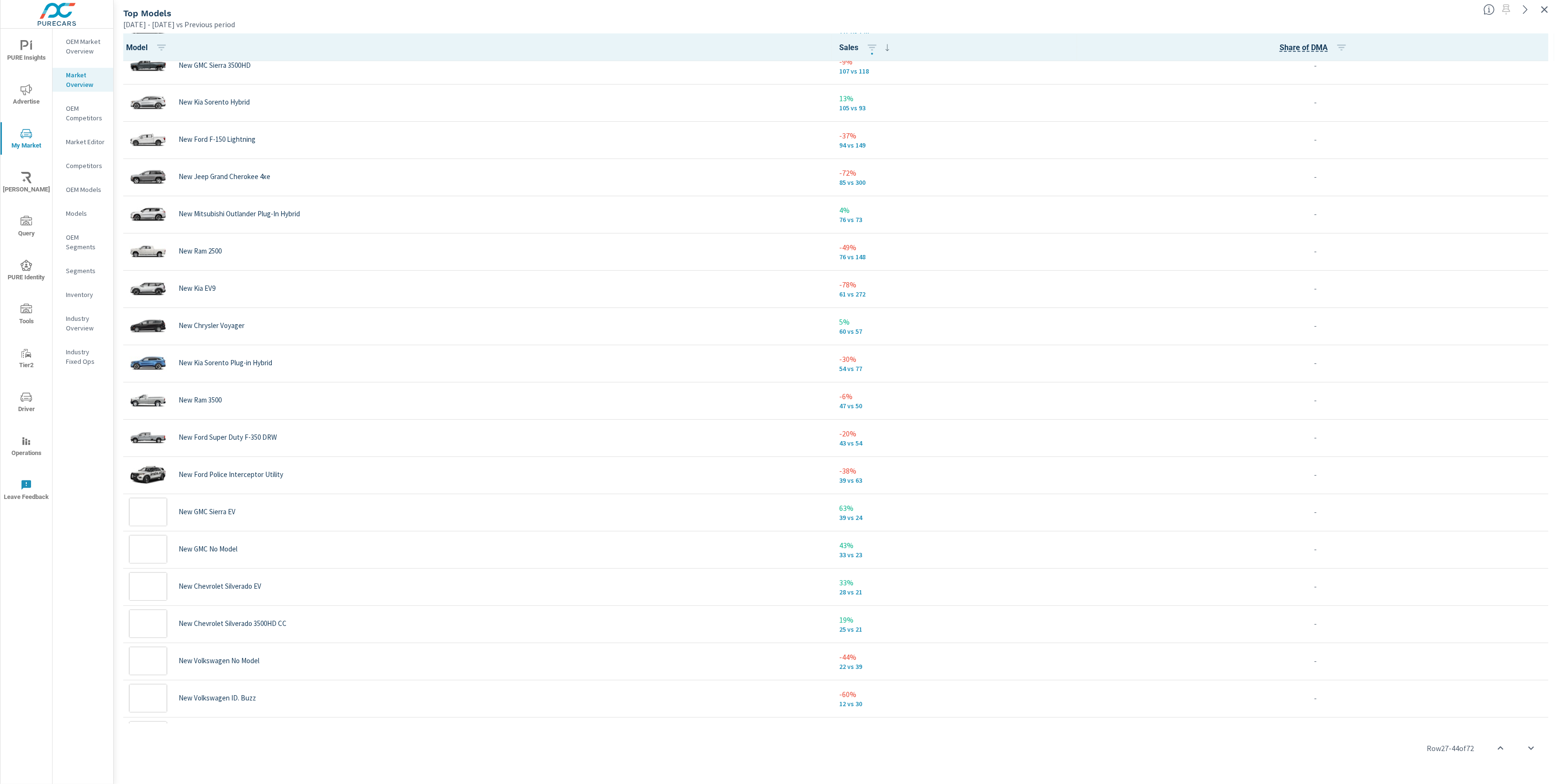
scroll to position [2009, 0]
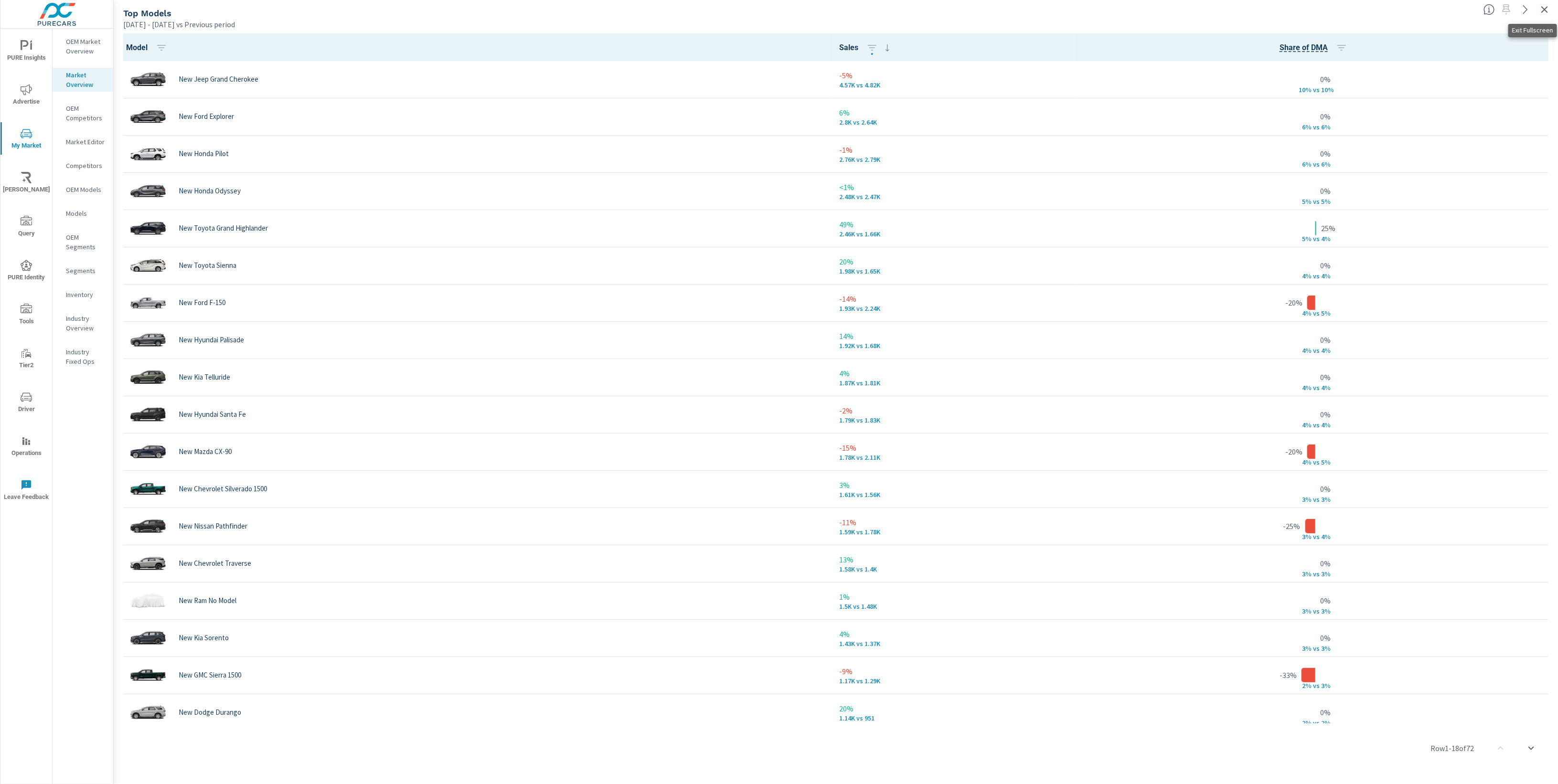
click at [1545, 9] on icon "button" at bounding box center [1544, 9] width 11 height 11
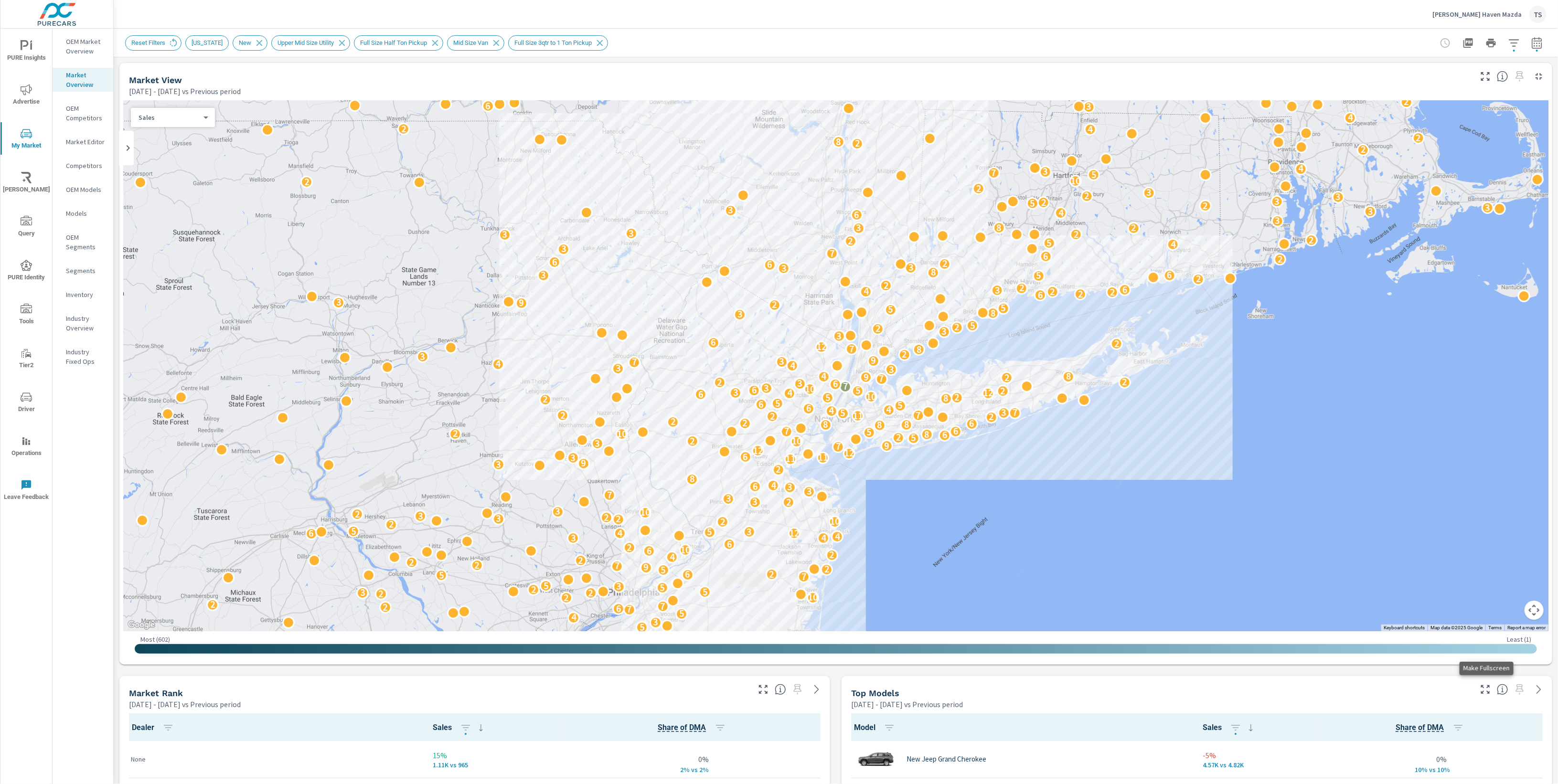
click at [1485, 690] on icon "button" at bounding box center [1485, 689] width 11 height 11
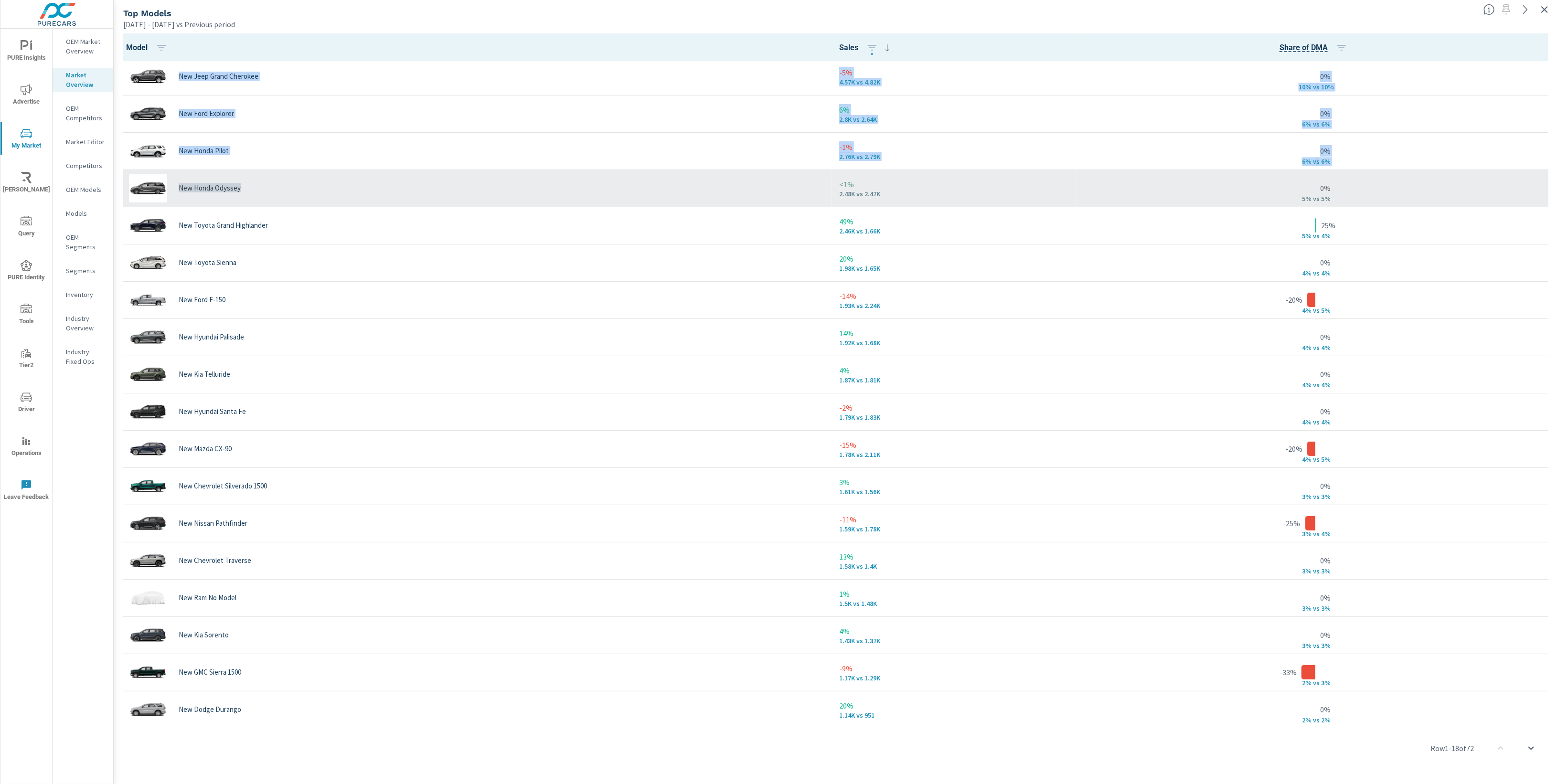
drag, startPoint x: 176, startPoint y: 77, endPoint x: 776, endPoint y: 192, distance: 610.9
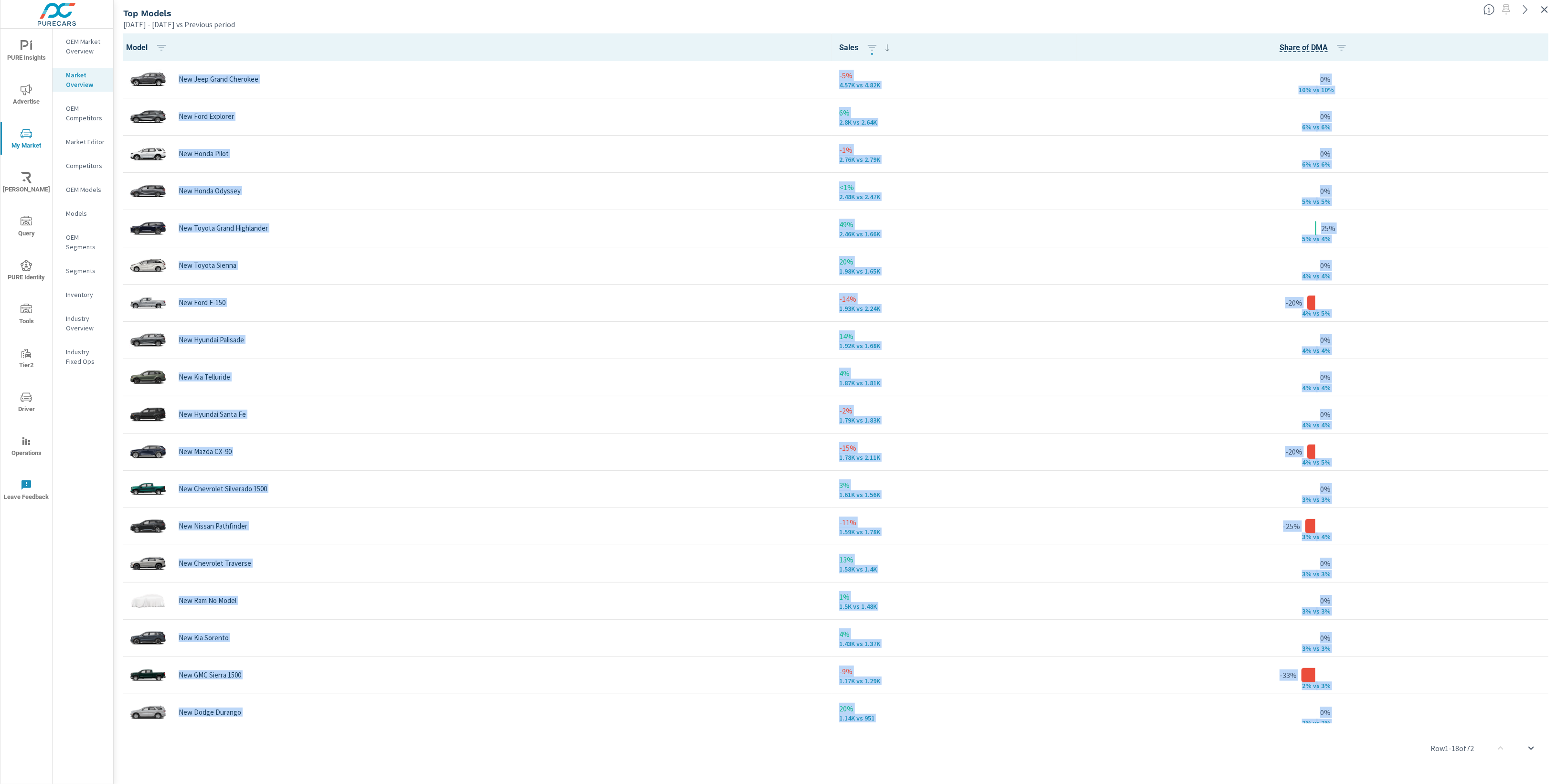
drag, startPoint x: 1514, startPoint y: 706, endPoint x: 117, endPoint y: 68, distance: 1535.8
click at [117, 68] on div "Model Sales Share of DMA New Jeep Grand Cherokee -5% 4.57K vs 4.82K 0% 10% v s …" at bounding box center [836, 407] width 1444 height 754
click at [123, 8] on h5 "Top Models" at bounding box center [148, 13] width 48 height 10
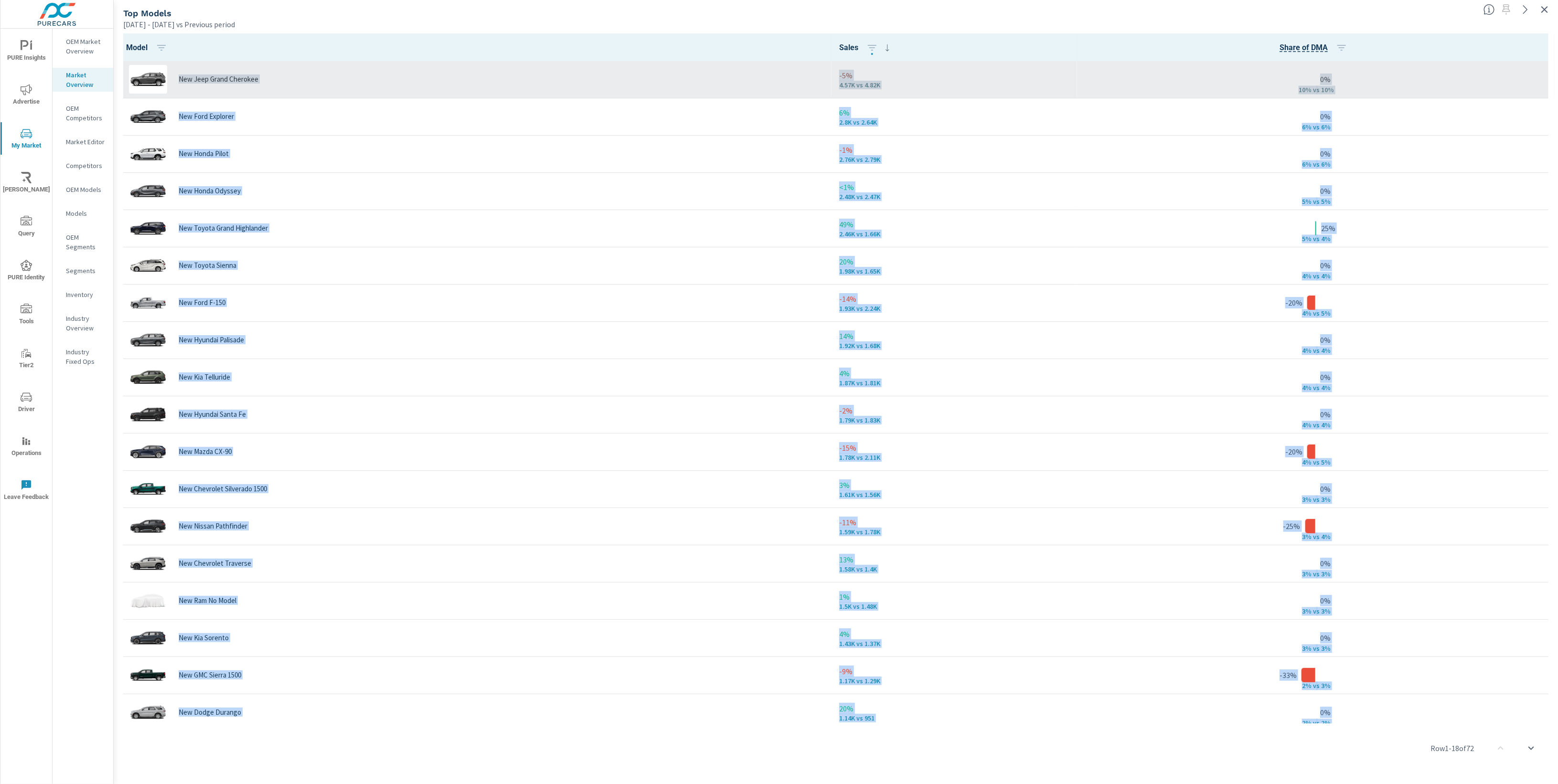
drag, startPoint x: 126, startPoint y: 43, endPoint x: 386, endPoint y: 72, distance: 261.6
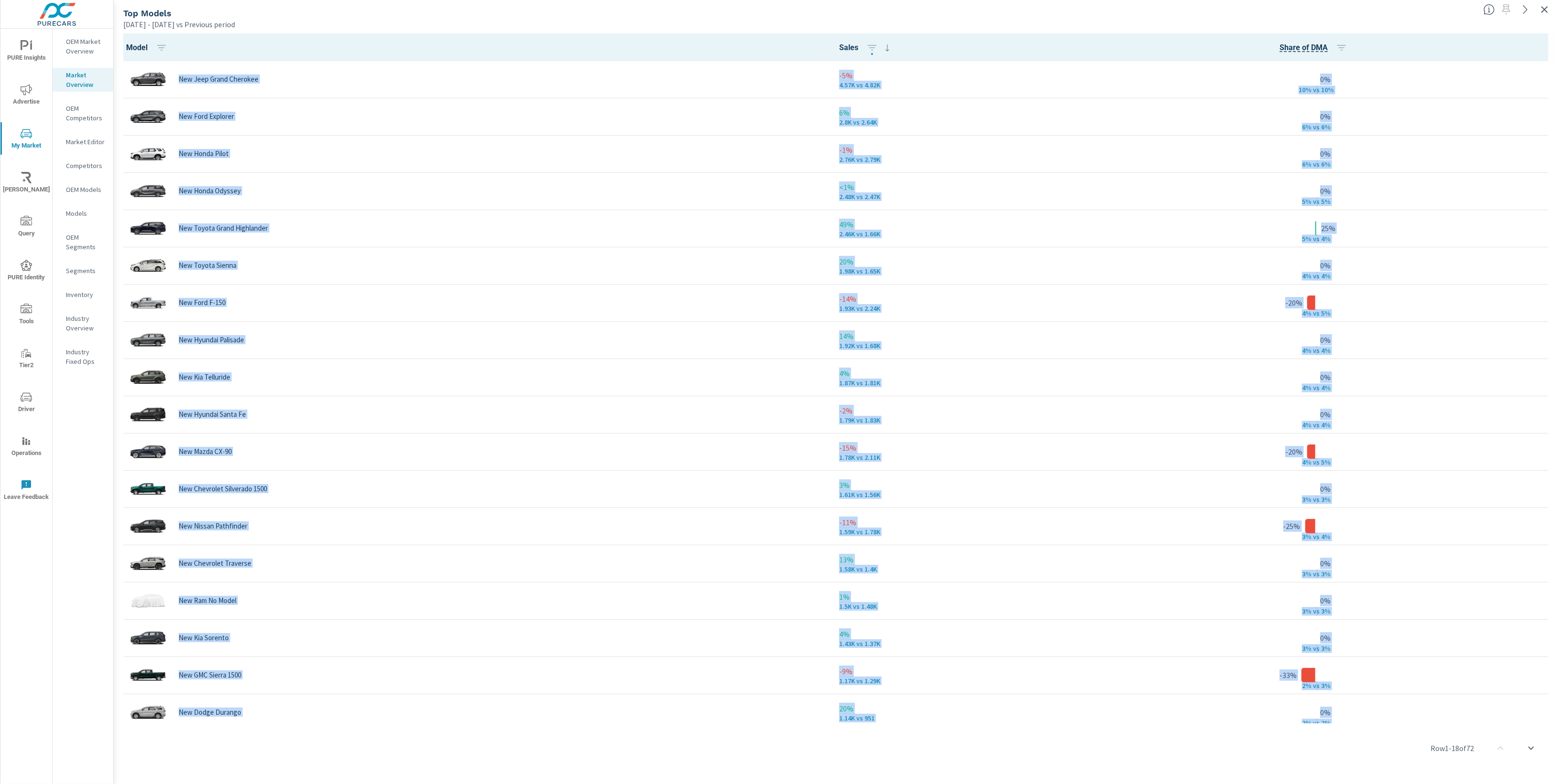
click at [1248, 37] on th "Share of DMA" at bounding box center [1315, 47] width 477 height 28
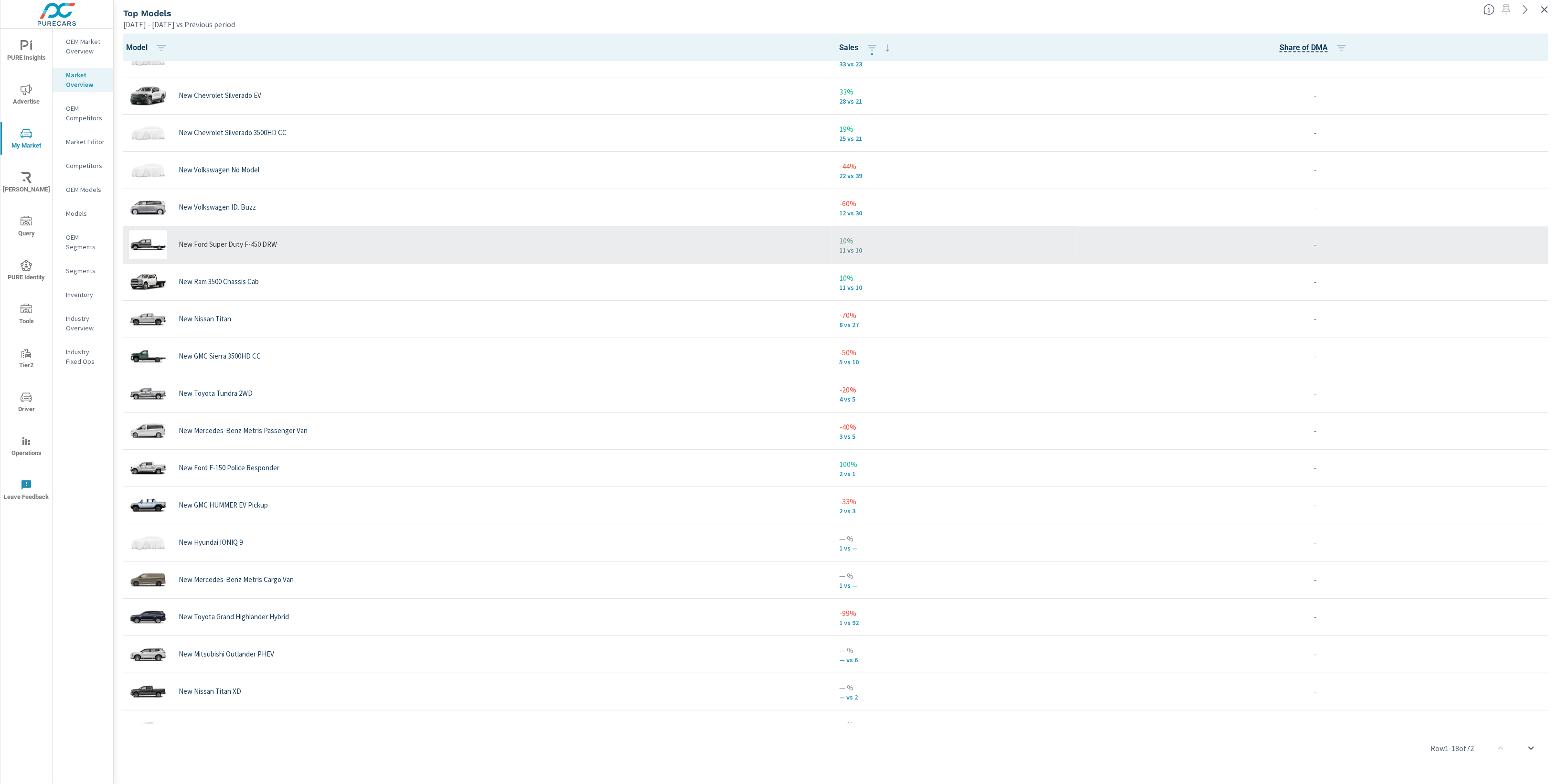
scroll to position [2009, 0]
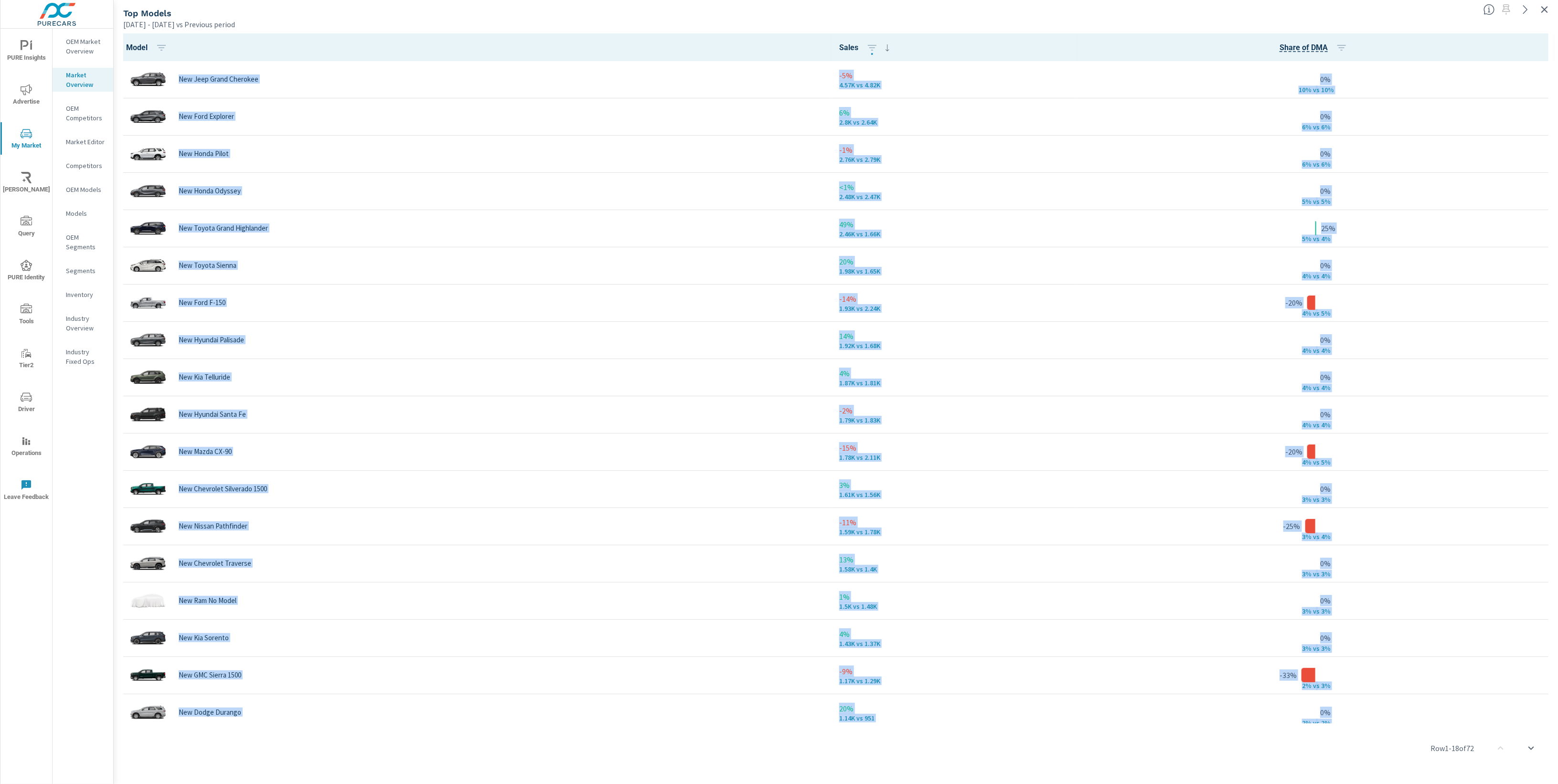
drag, startPoint x: 1281, startPoint y: 706, endPoint x: 588, endPoint y: 35, distance: 964.6
click at [1552, 8] on button "button" at bounding box center [1544, 9] width 15 height 15
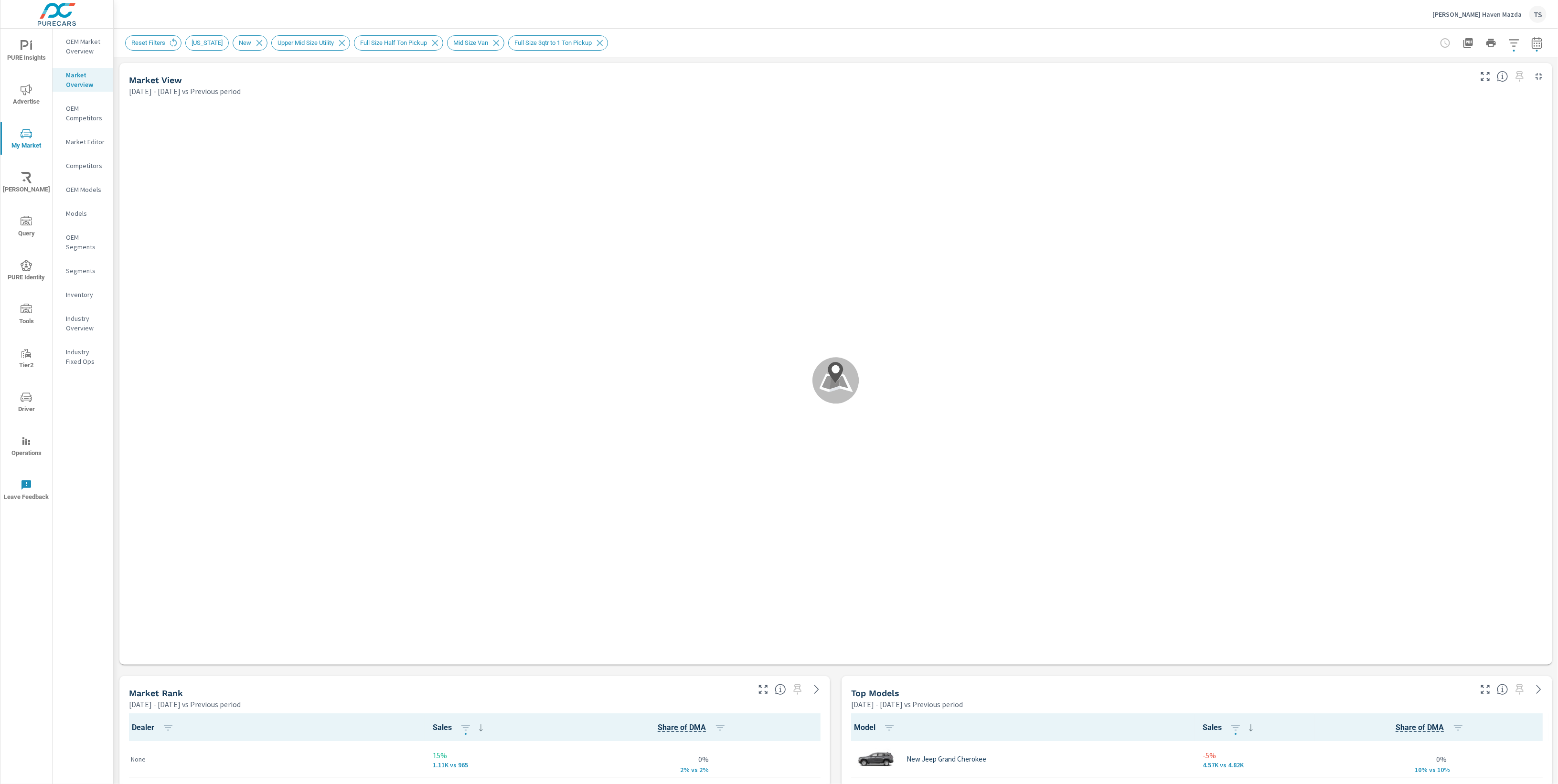
click at [1073, 690] on div "Top Models" at bounding box center [1160, 693] width 619 height 11
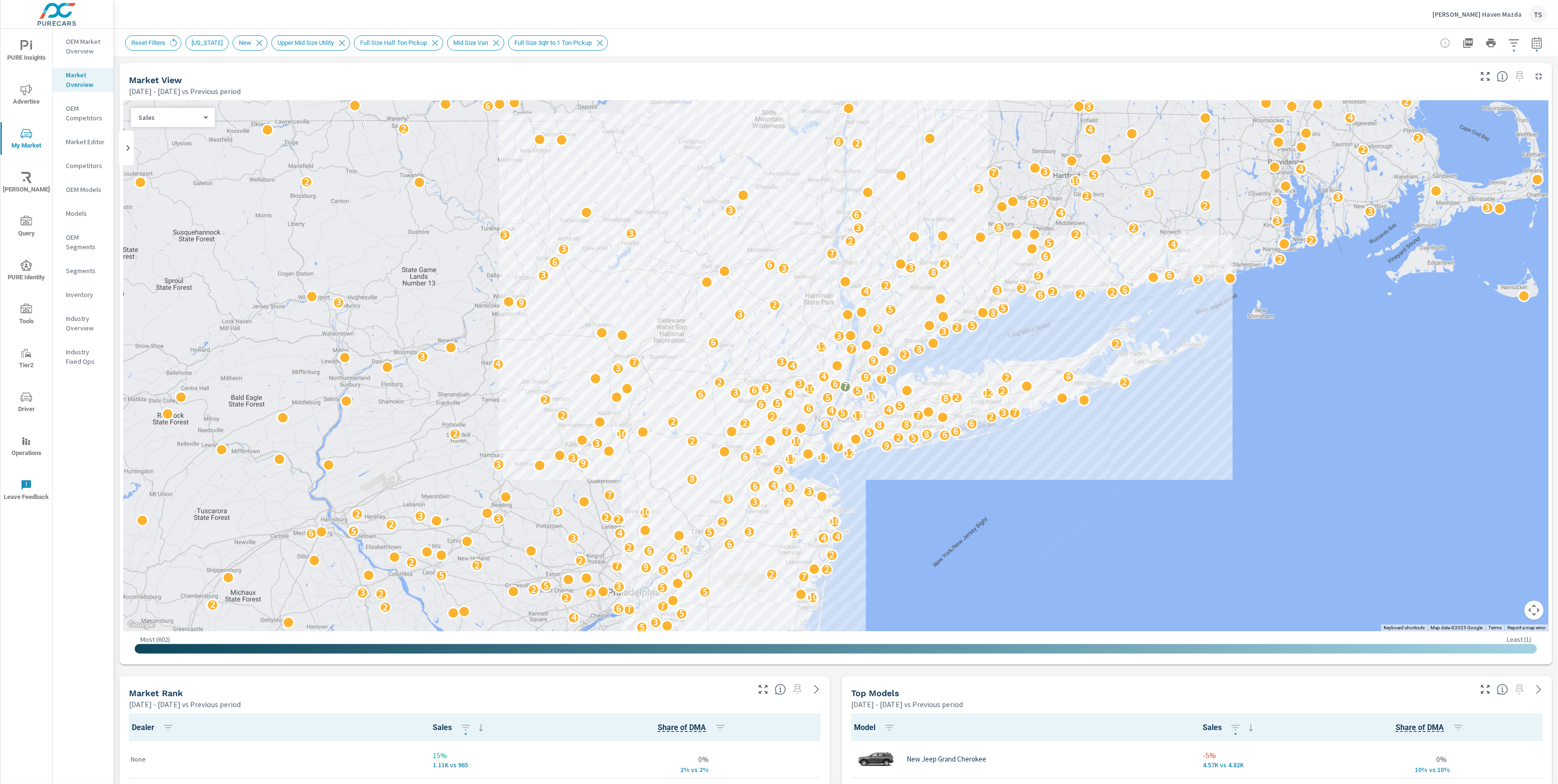
click at [823, 661] on div "← Move left → Move right ↑ Move up ↓ Move down + Zoom in - Zoom out Home Jump l…" at bounding box center [835, 381] width 1433 height 568
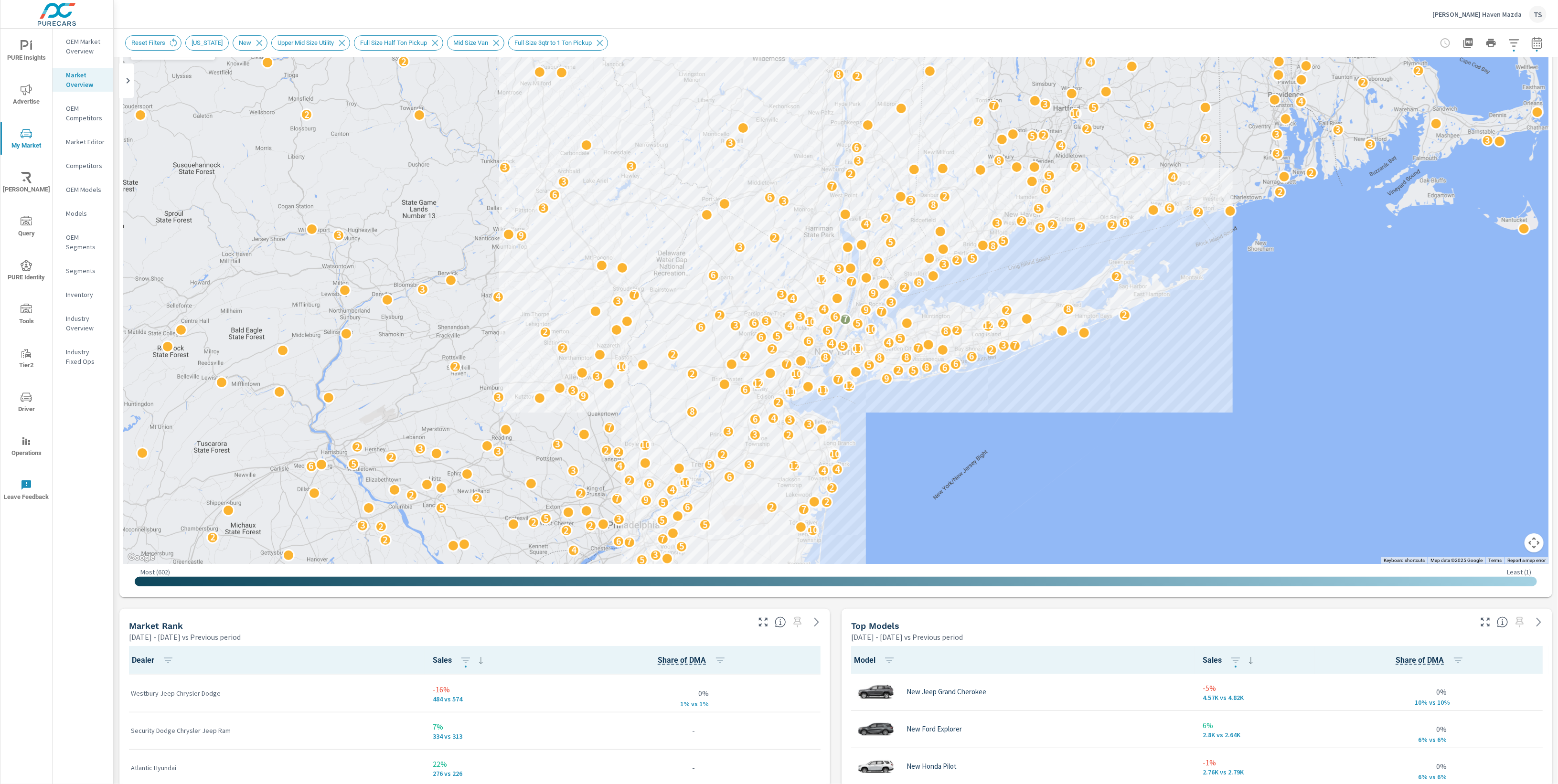
scroll to position [83, 0]
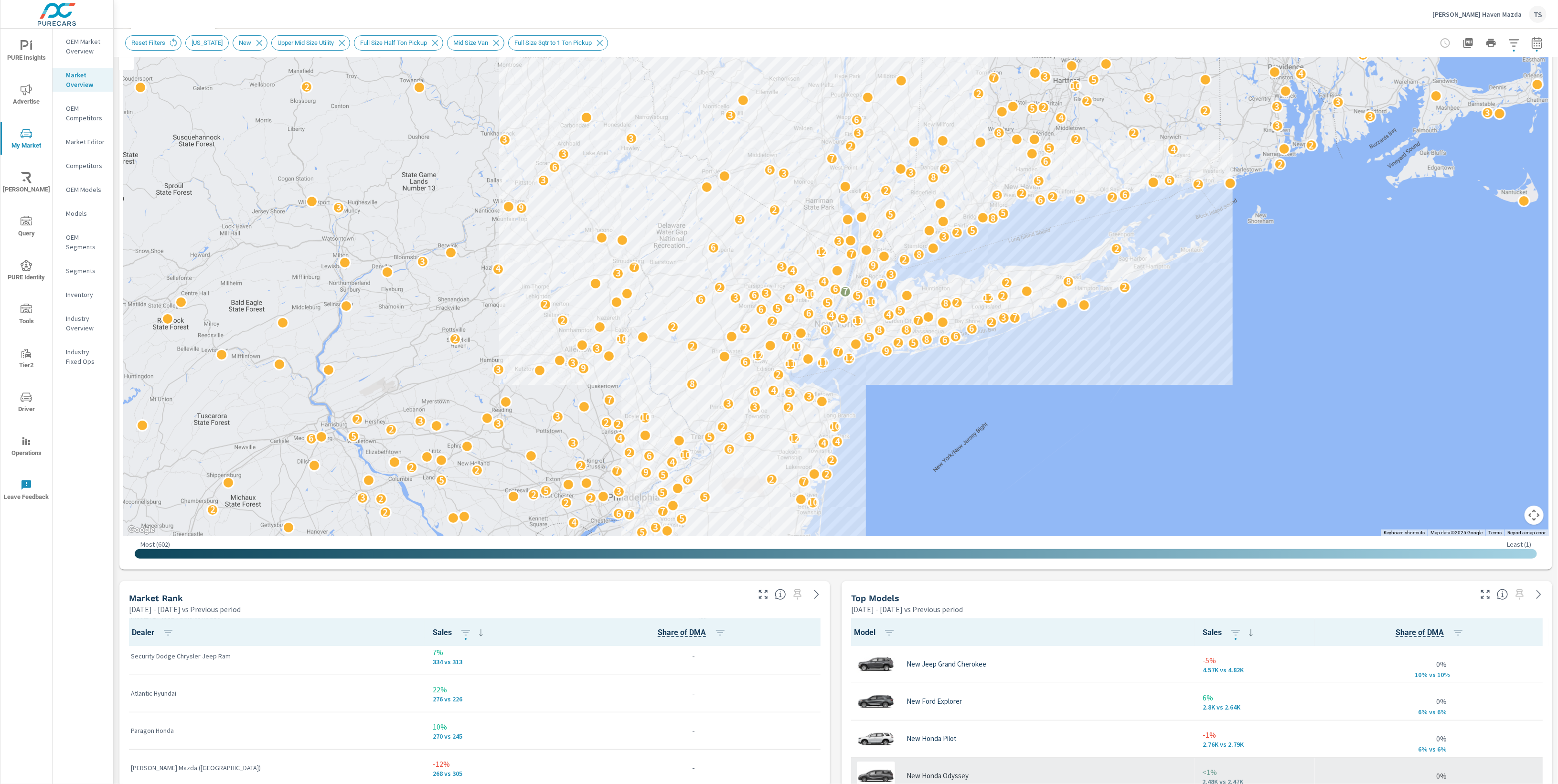
scroll to position [96, 0]
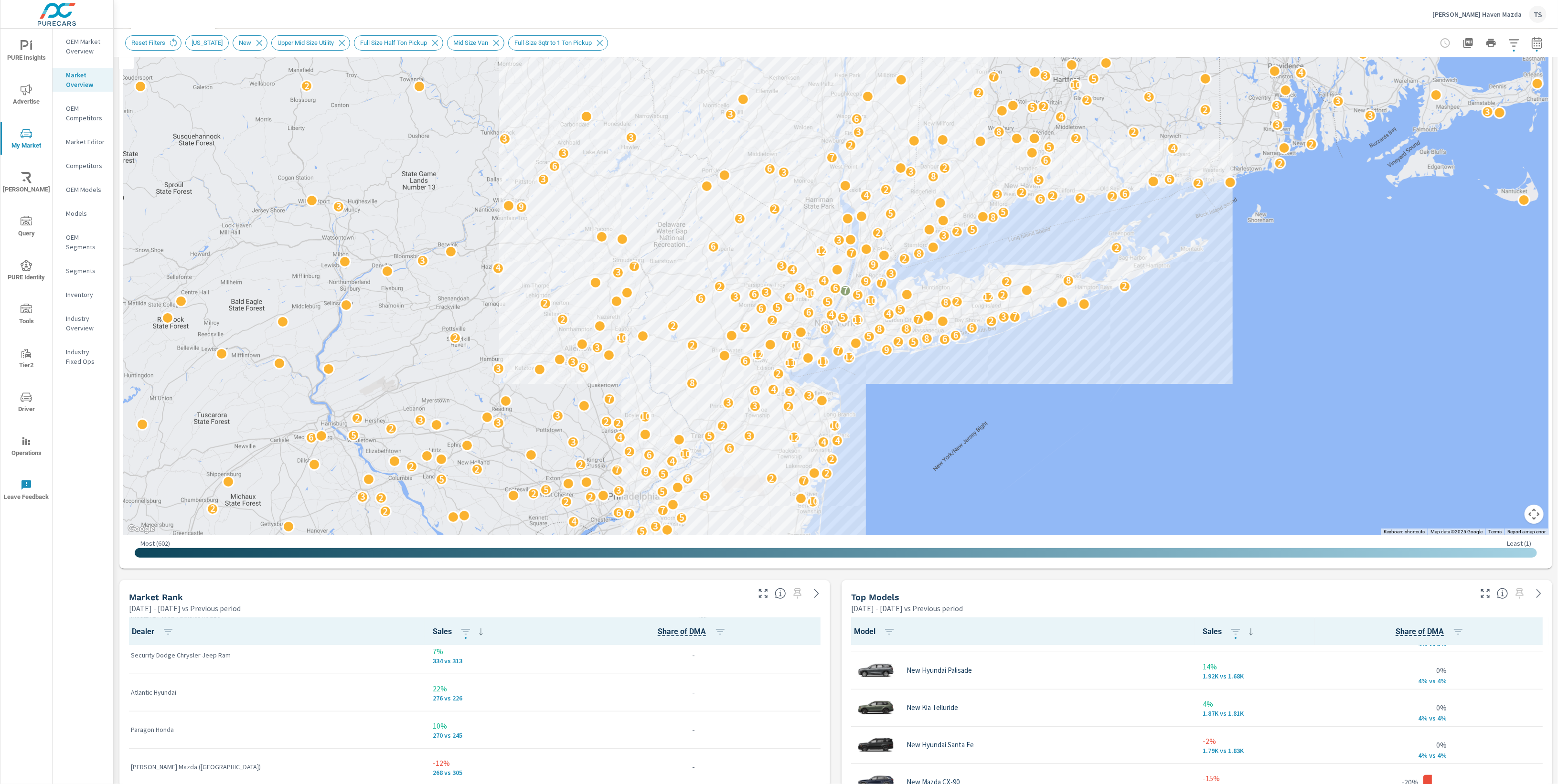
scroll to position [254, 0]
click at [1439, 626] on span "Share of DMA" at bounding box center [1420, 631] width 48 height 11
click at [1458, 630] on icon "button" at bounding box center [1458, 631] width 11 height 11
click at [1438, 683] on p "DIFF" at bounding box center [1442, 685] width 12 height 10
click at [1405, 757] on button "Apply" at bounding box center [1416, 753] width 88 height 17
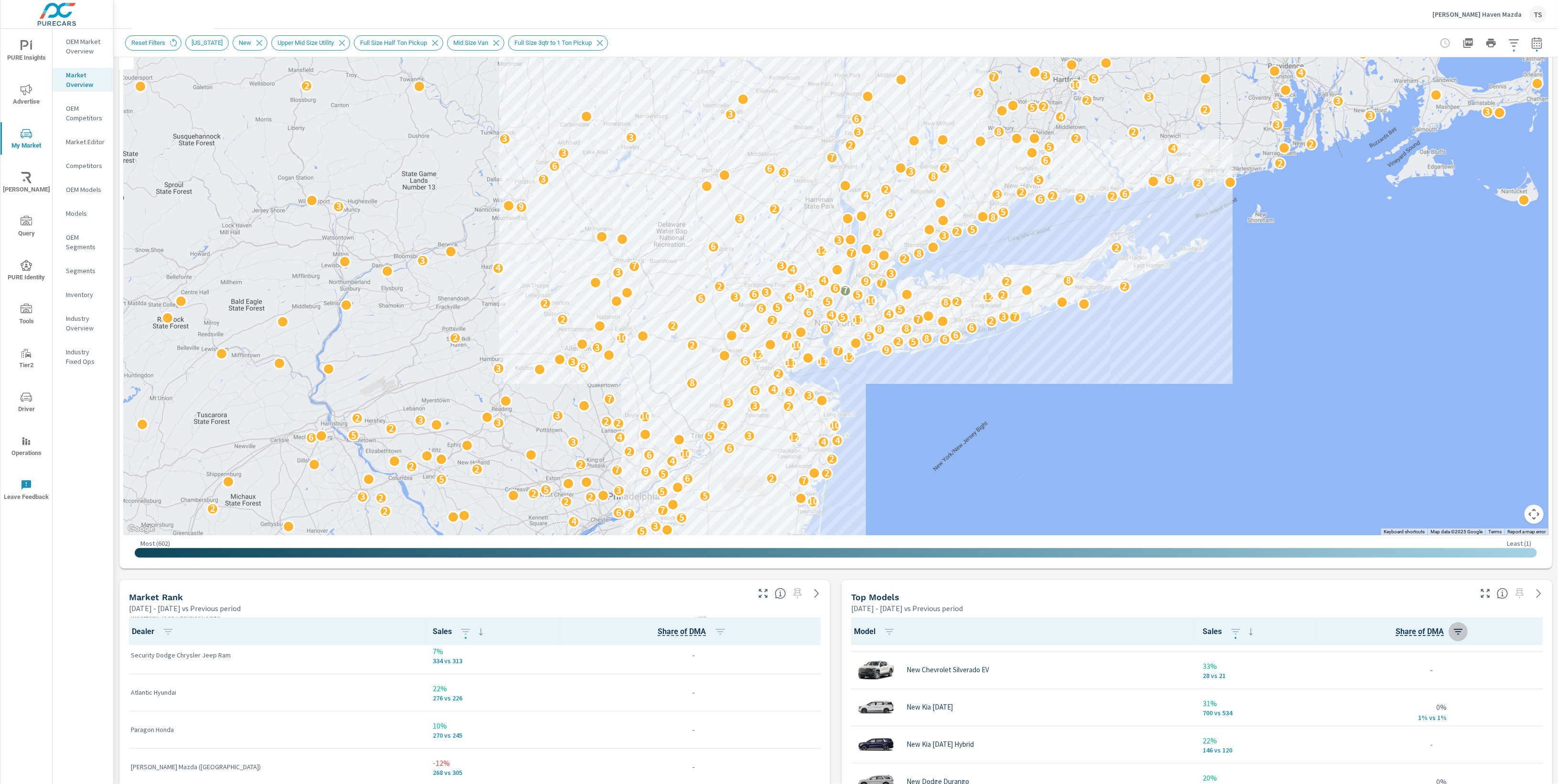
click at [1462, 633] on icon "button" at bounding box center [1458, 631] width 11 height 11
click at [1389, 686] on p "CURR" at bounding box center [1389, 685] width 15 height 10
click at [1402, 751] on span "Apply" at bounding box center [1416, 753] width 80 height 8
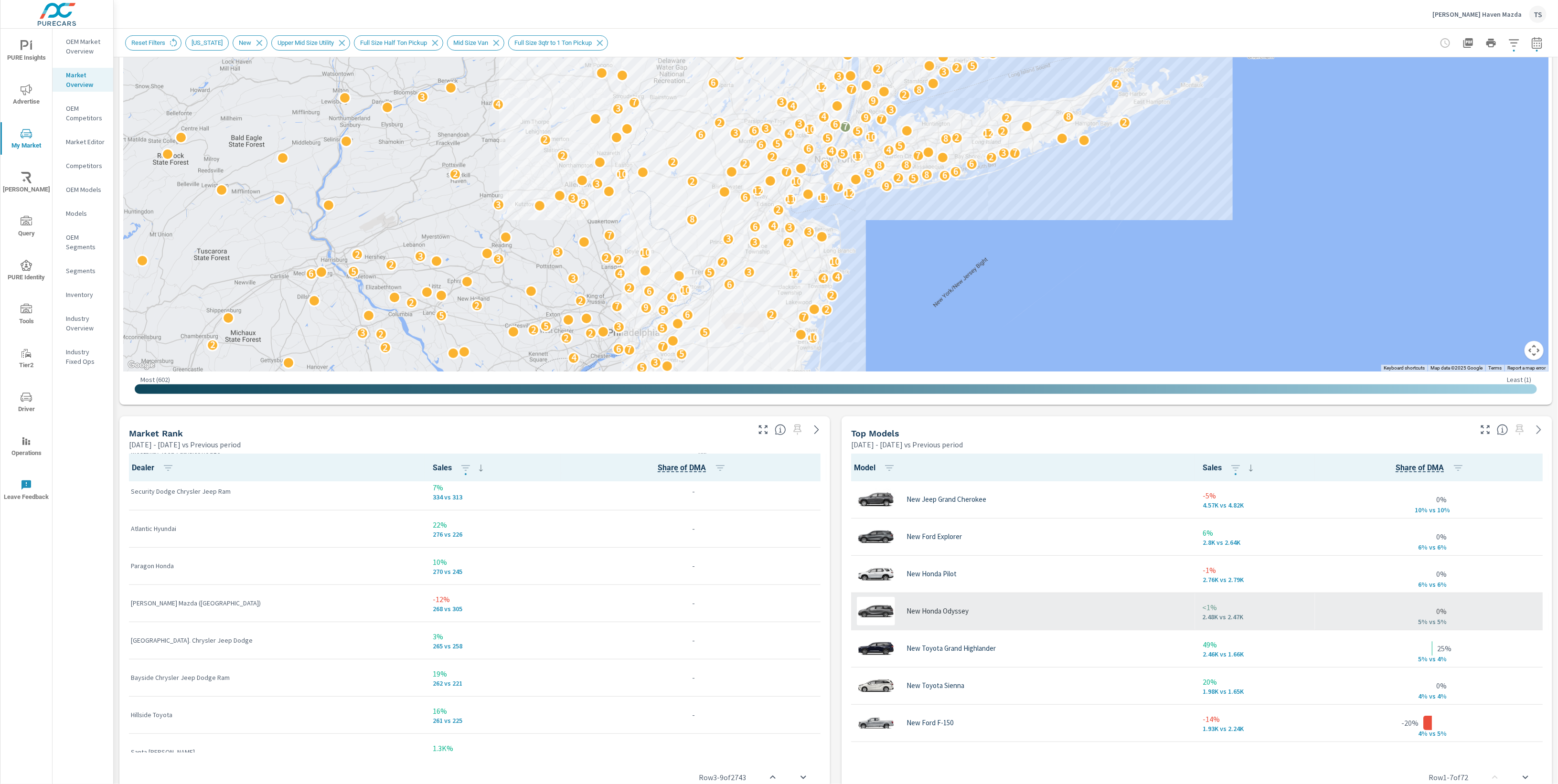
scroll to position [288, 0]
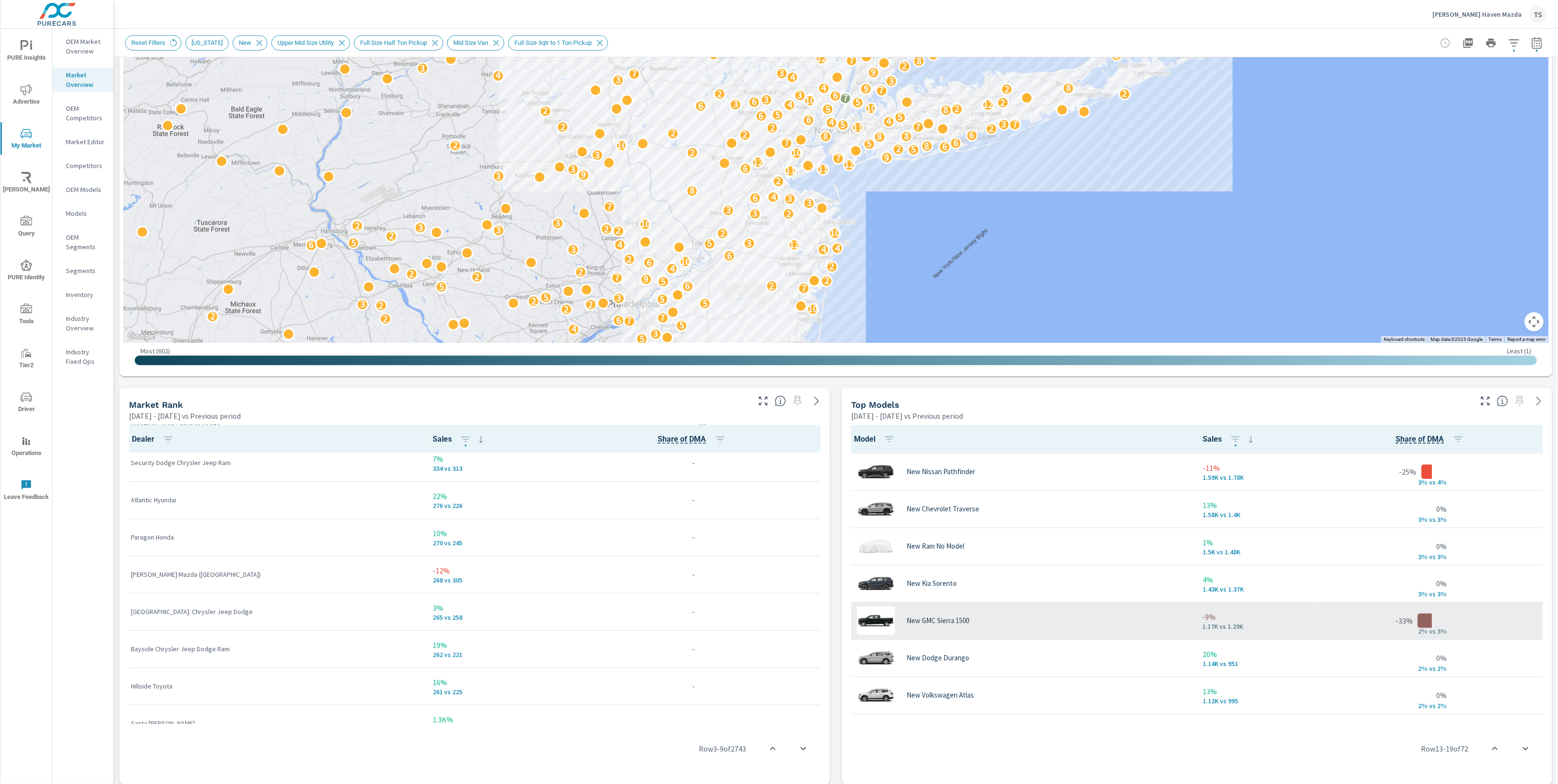
scroll to position [446, 0]
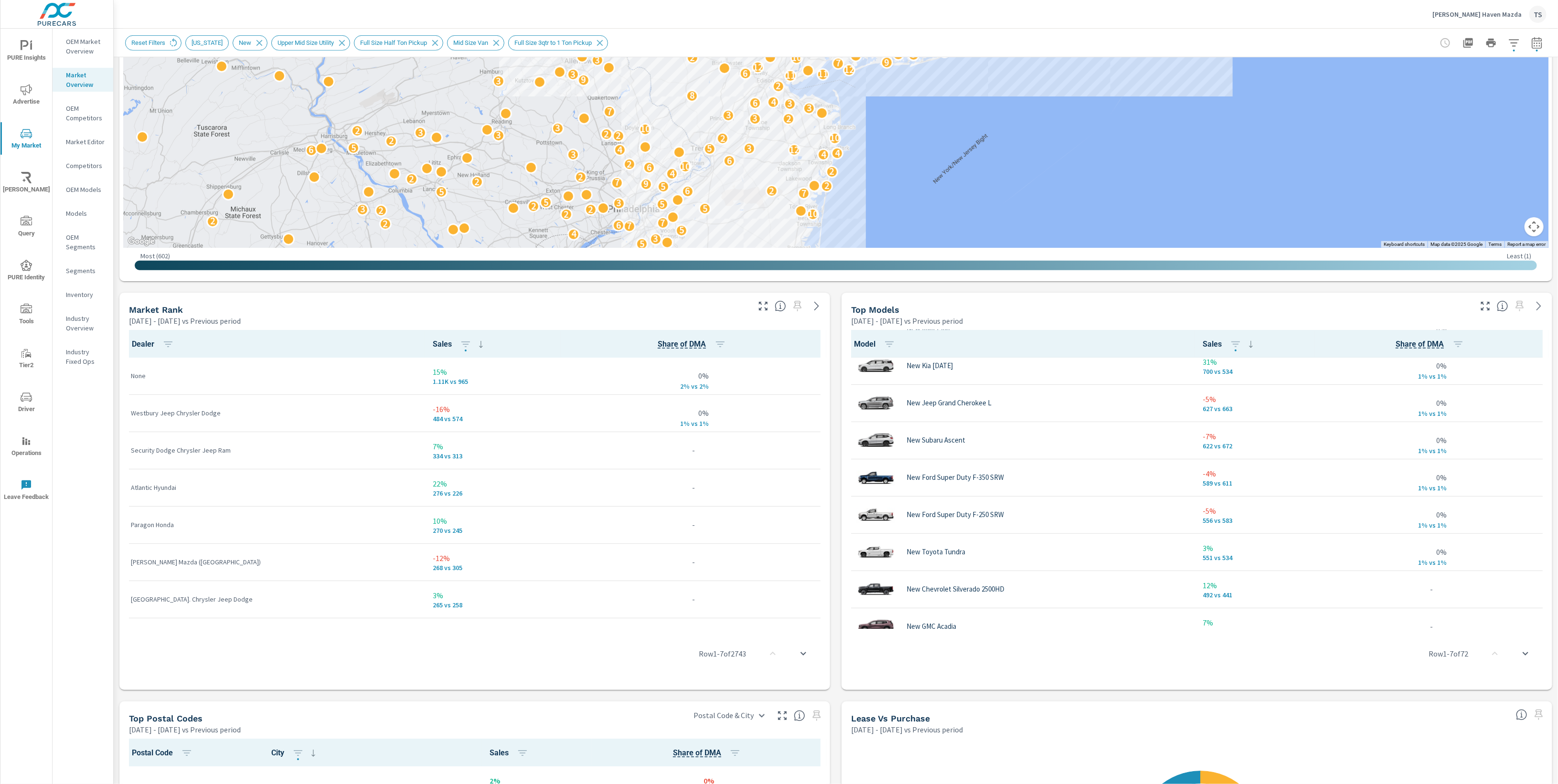
scroll to position [921, 0]
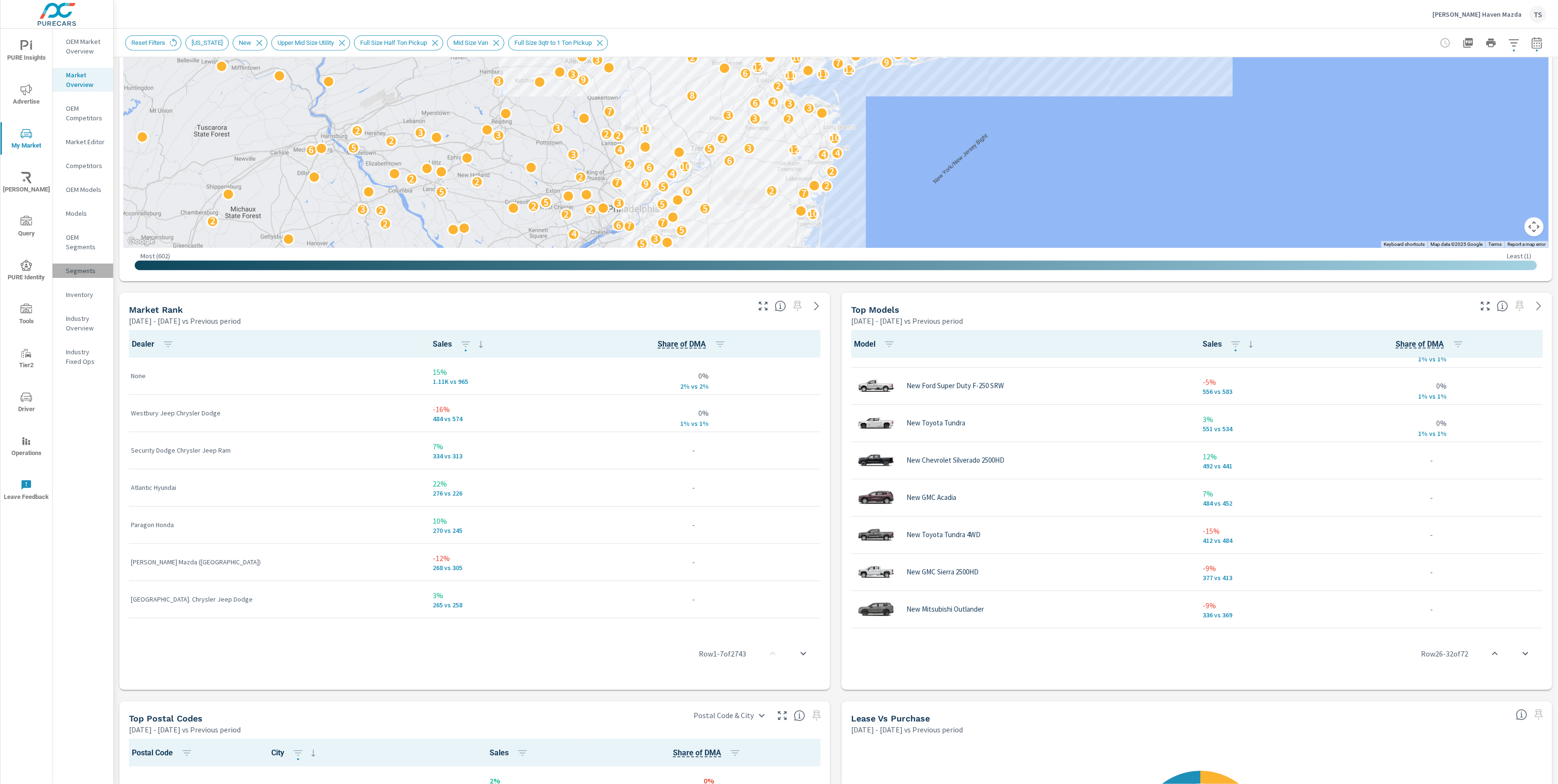
click at [94, 270] on p "Segments" at bounding box center [86, 271] width 40 height 10
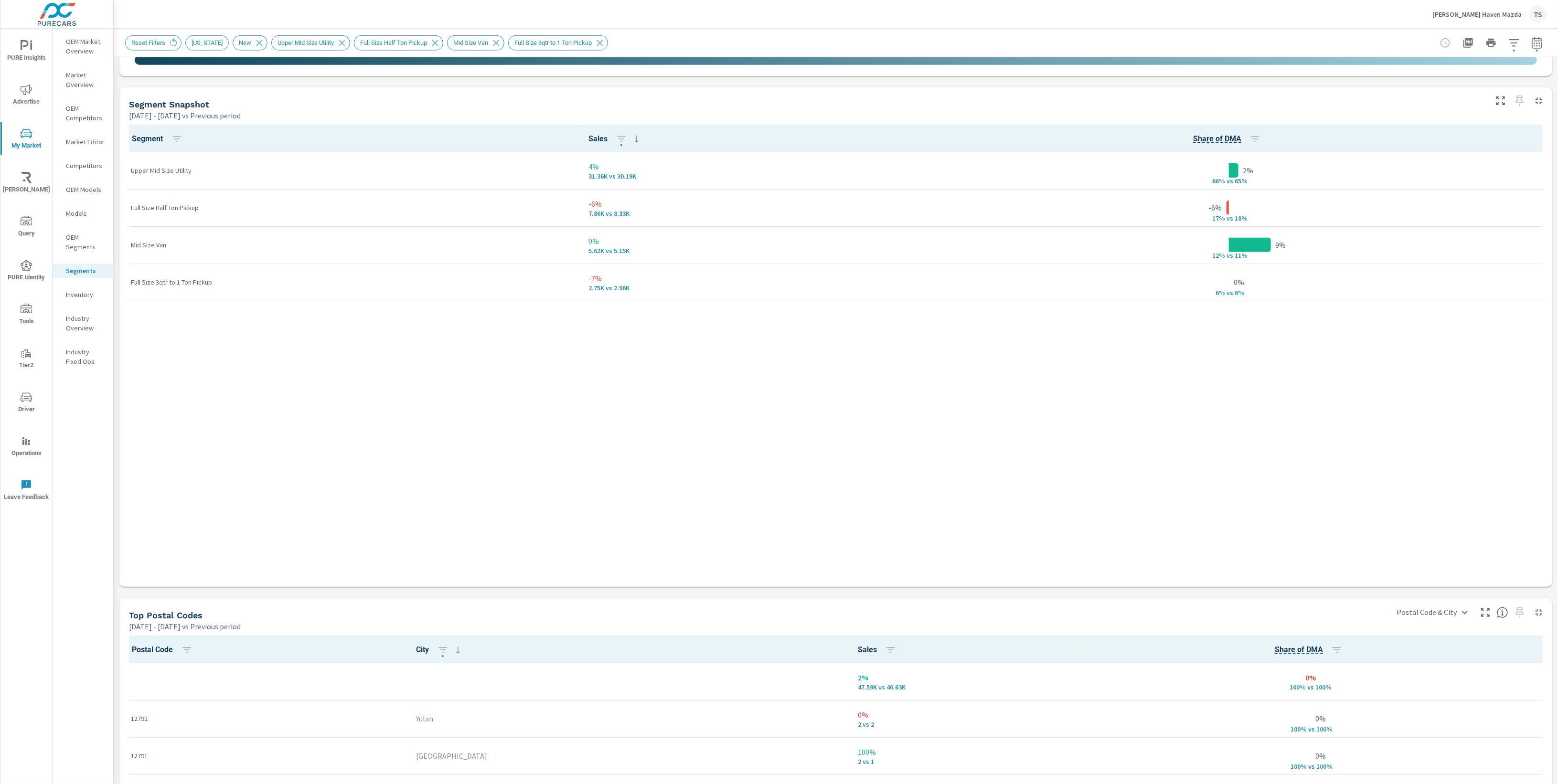
scroll to position [318, 0]
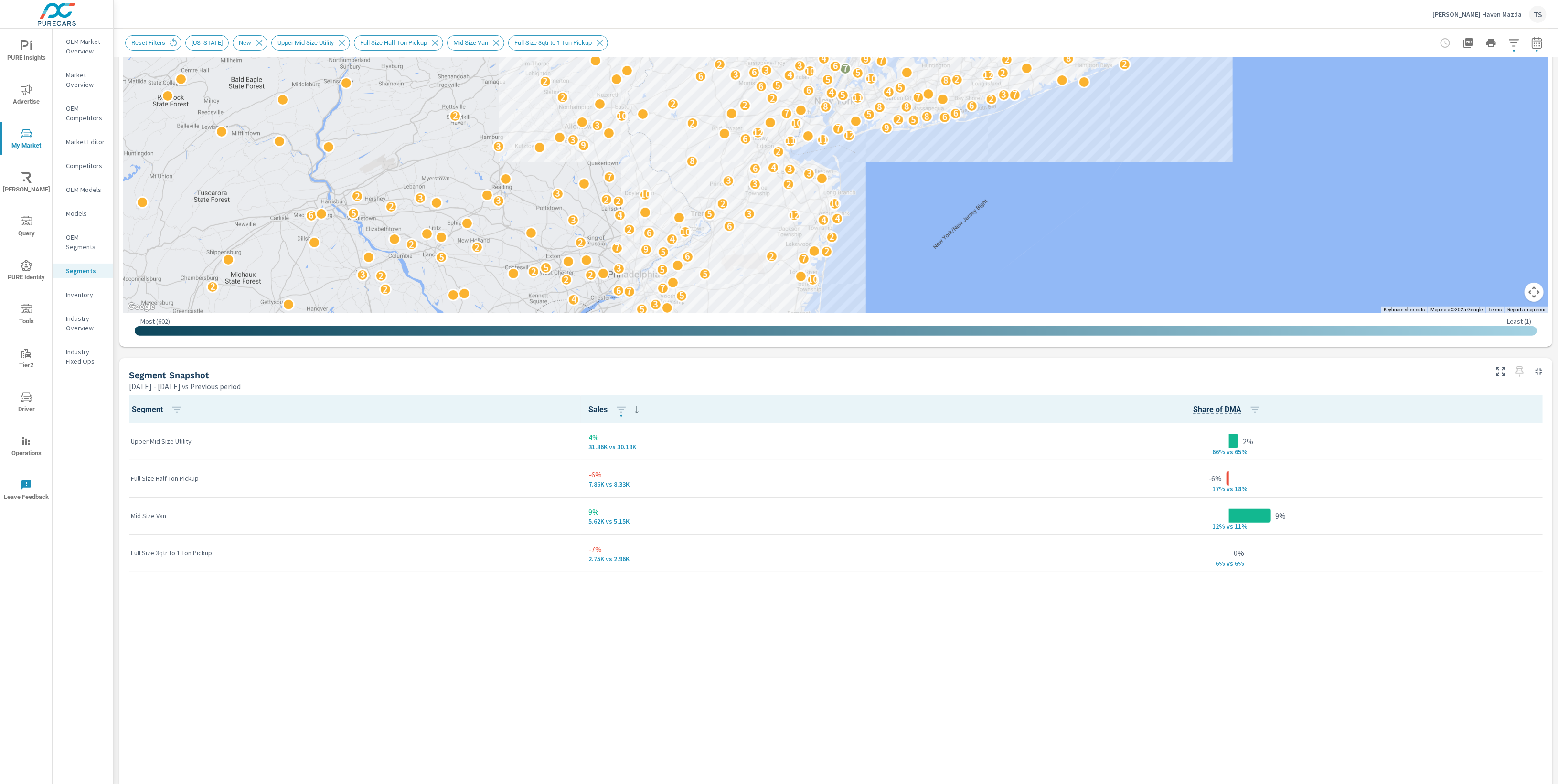
click at [92, 214] on p "Models" at bounding box center [86, 213] width 40 height 10
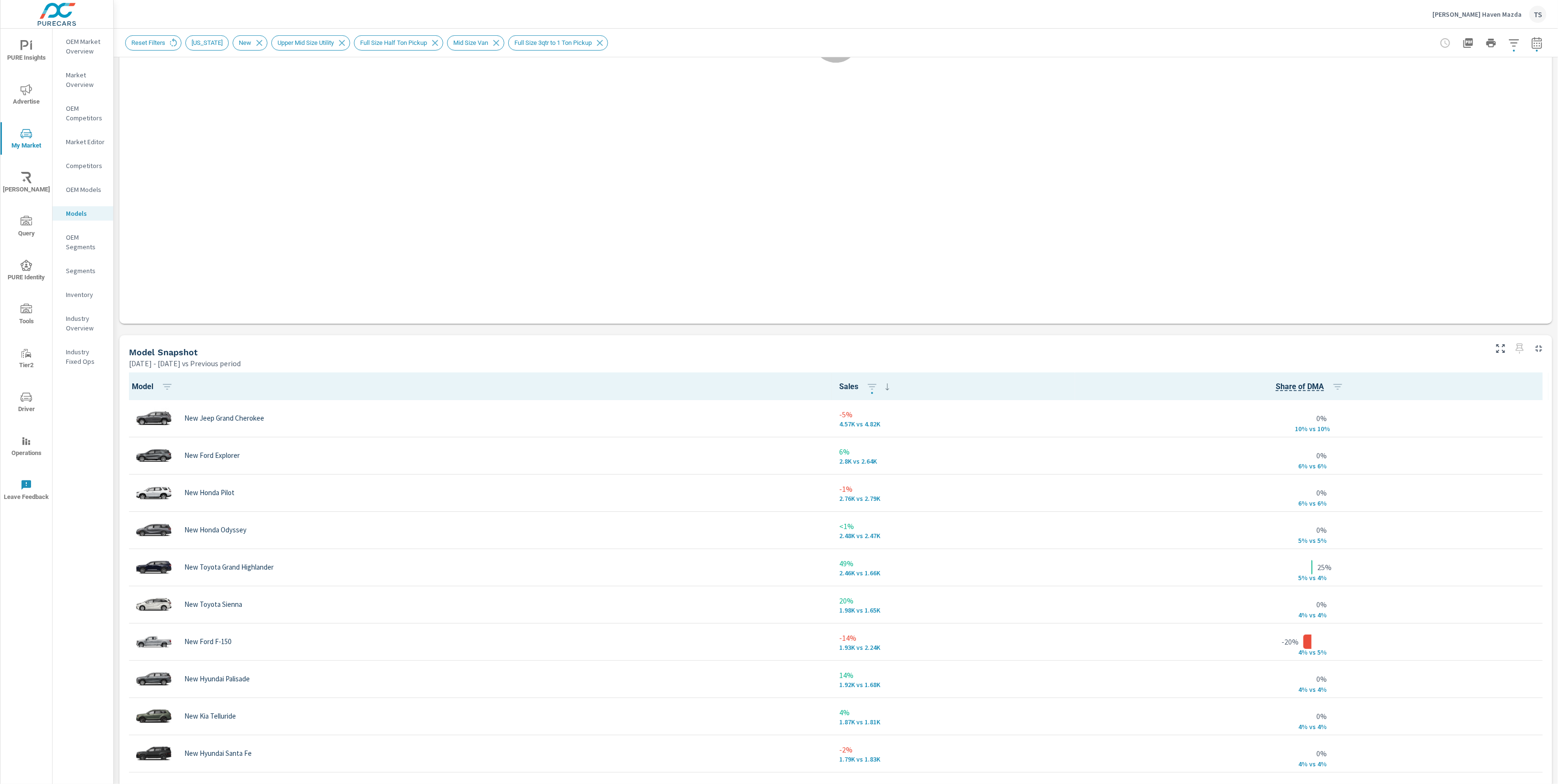
scroll to position [385, 0]
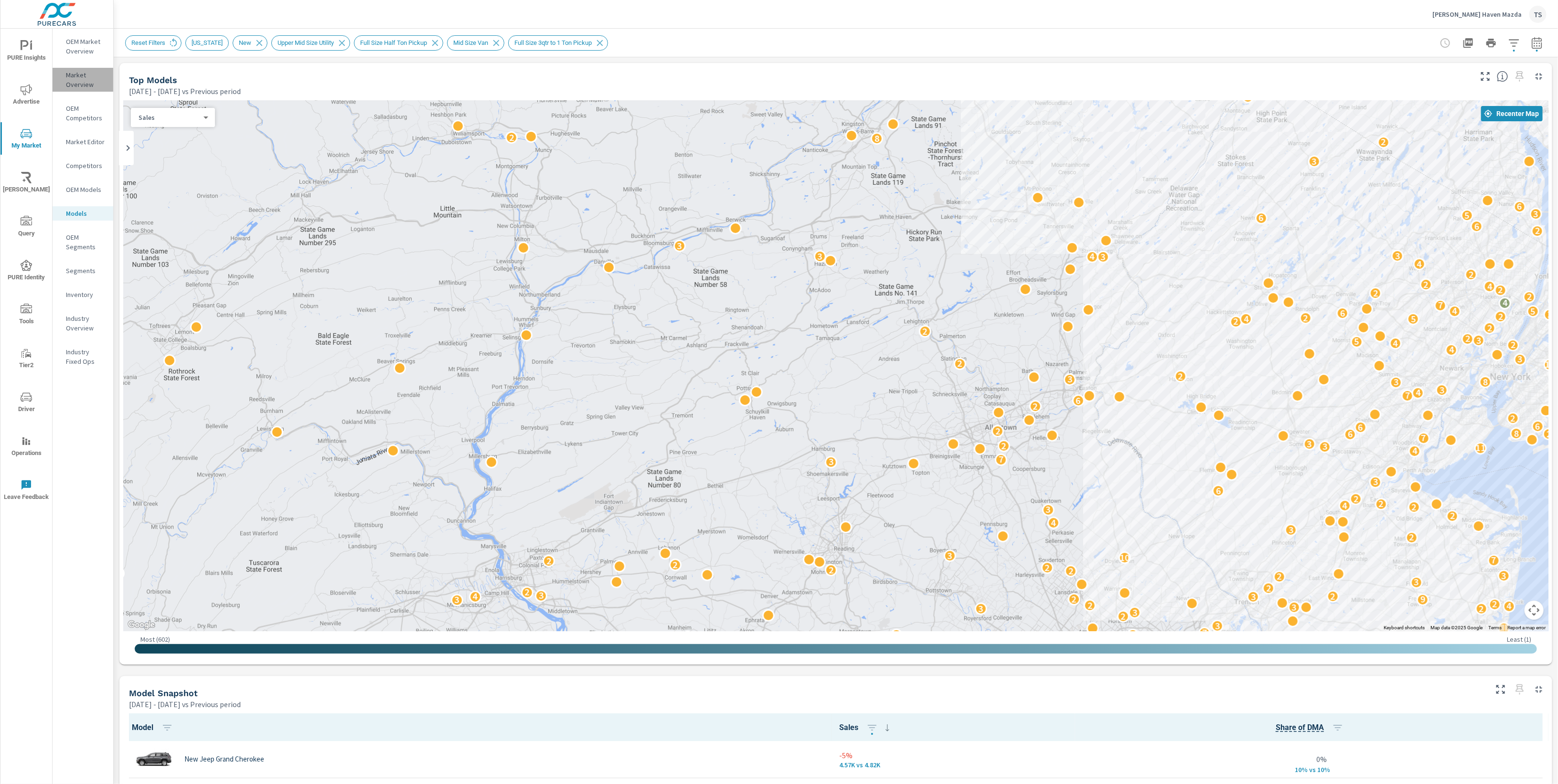
click at [76, 77] on p "Market Overview" at bounding box center [86, 80] width 40 height 19
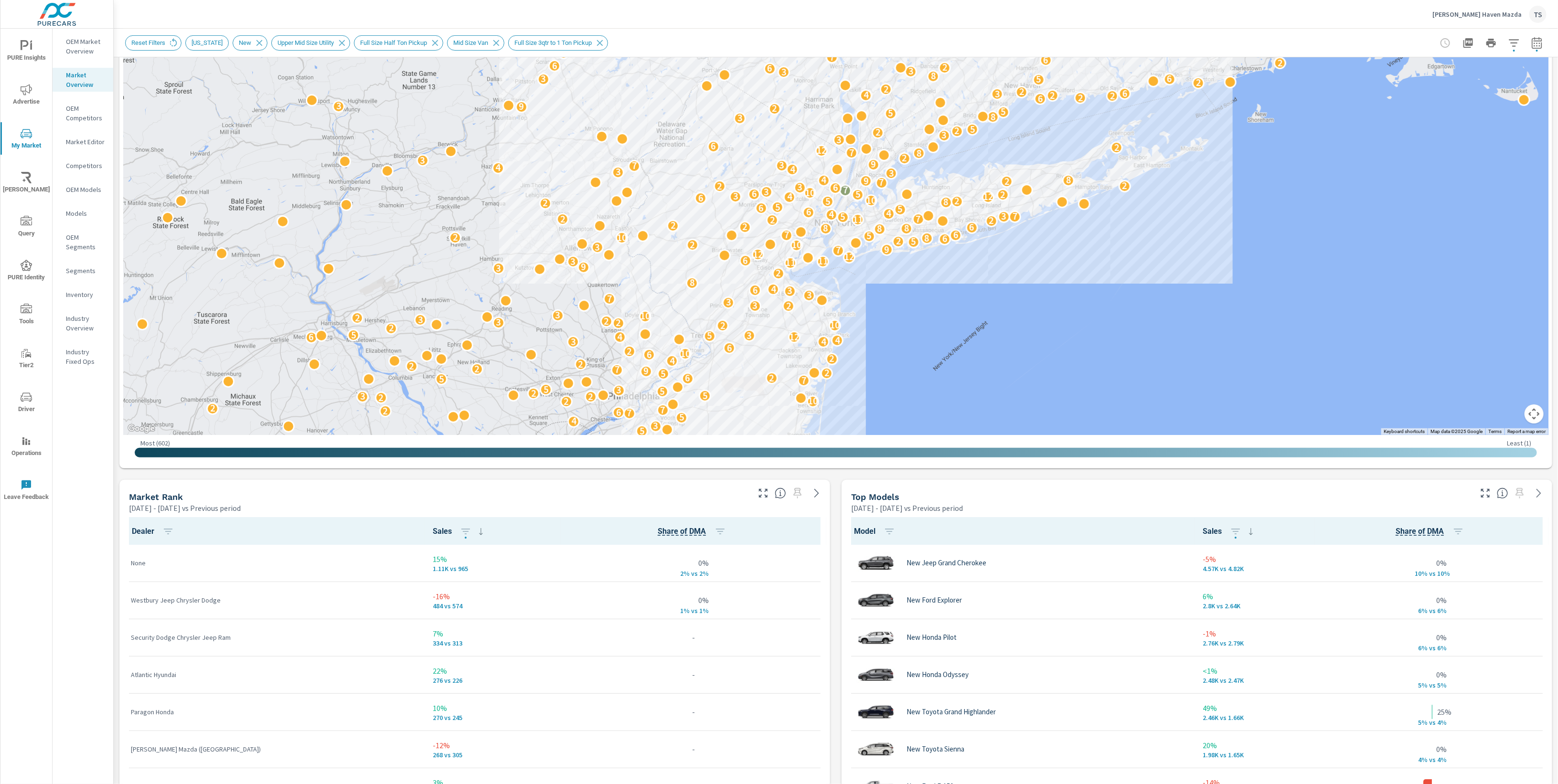
scroll to position [199, 0]
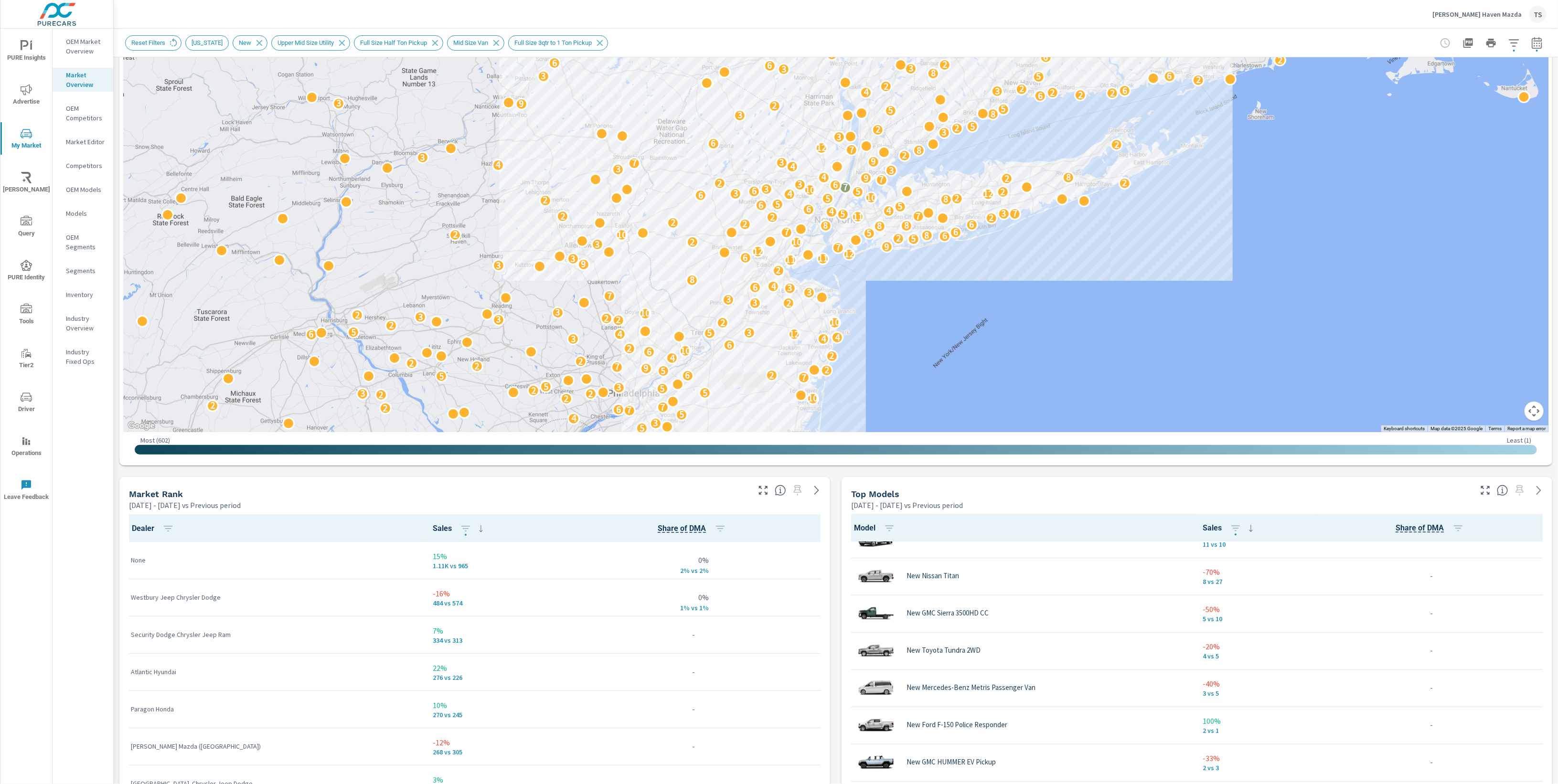
scroll to position [2400, 0]
click at [76, 322] on p "Industry Overview" at bounding box center [86, 323] width 40 height 19
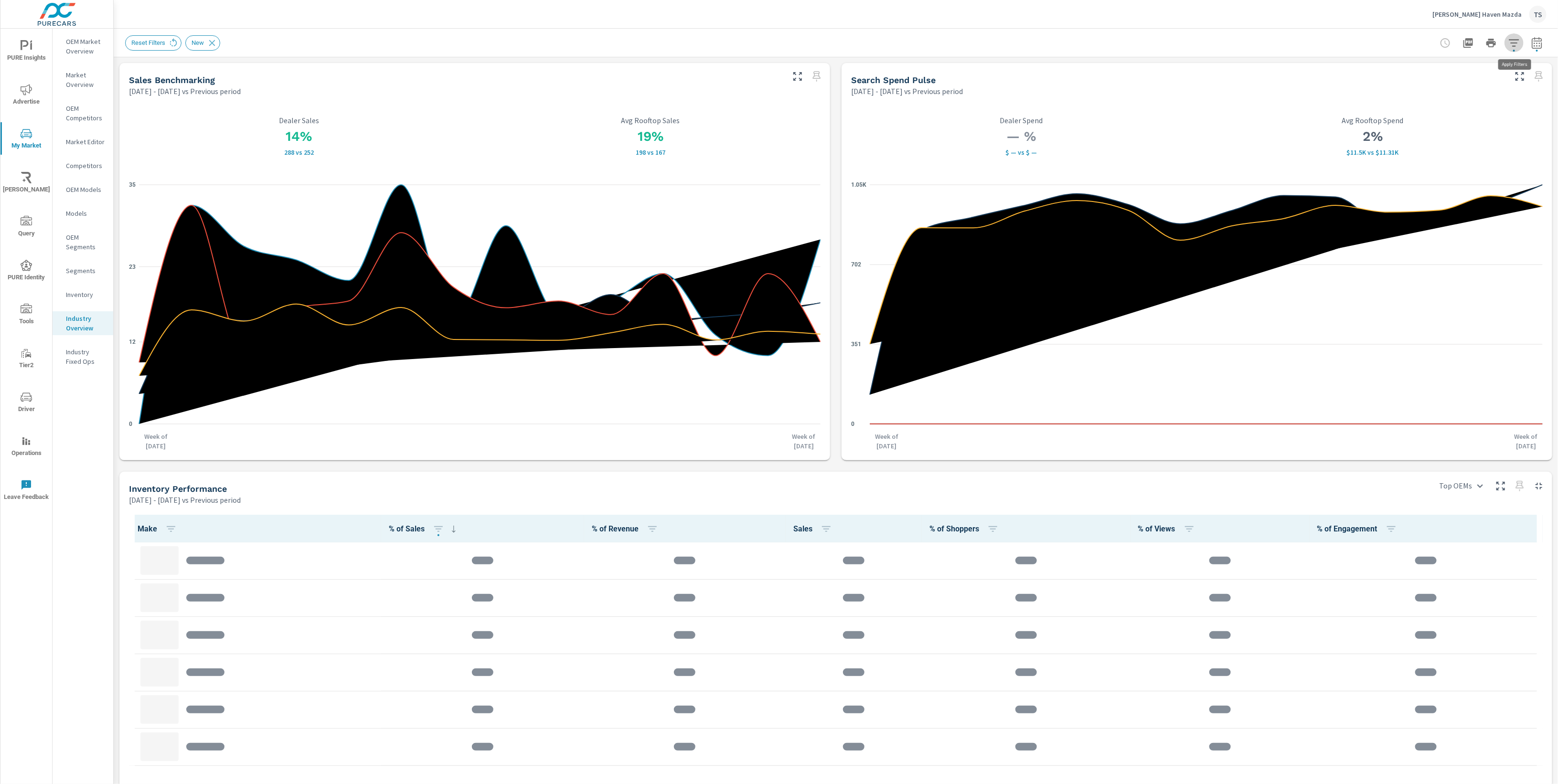
click at [1510, 40] on icon "button" at bounding box center [1514, 43] width 11 height 11
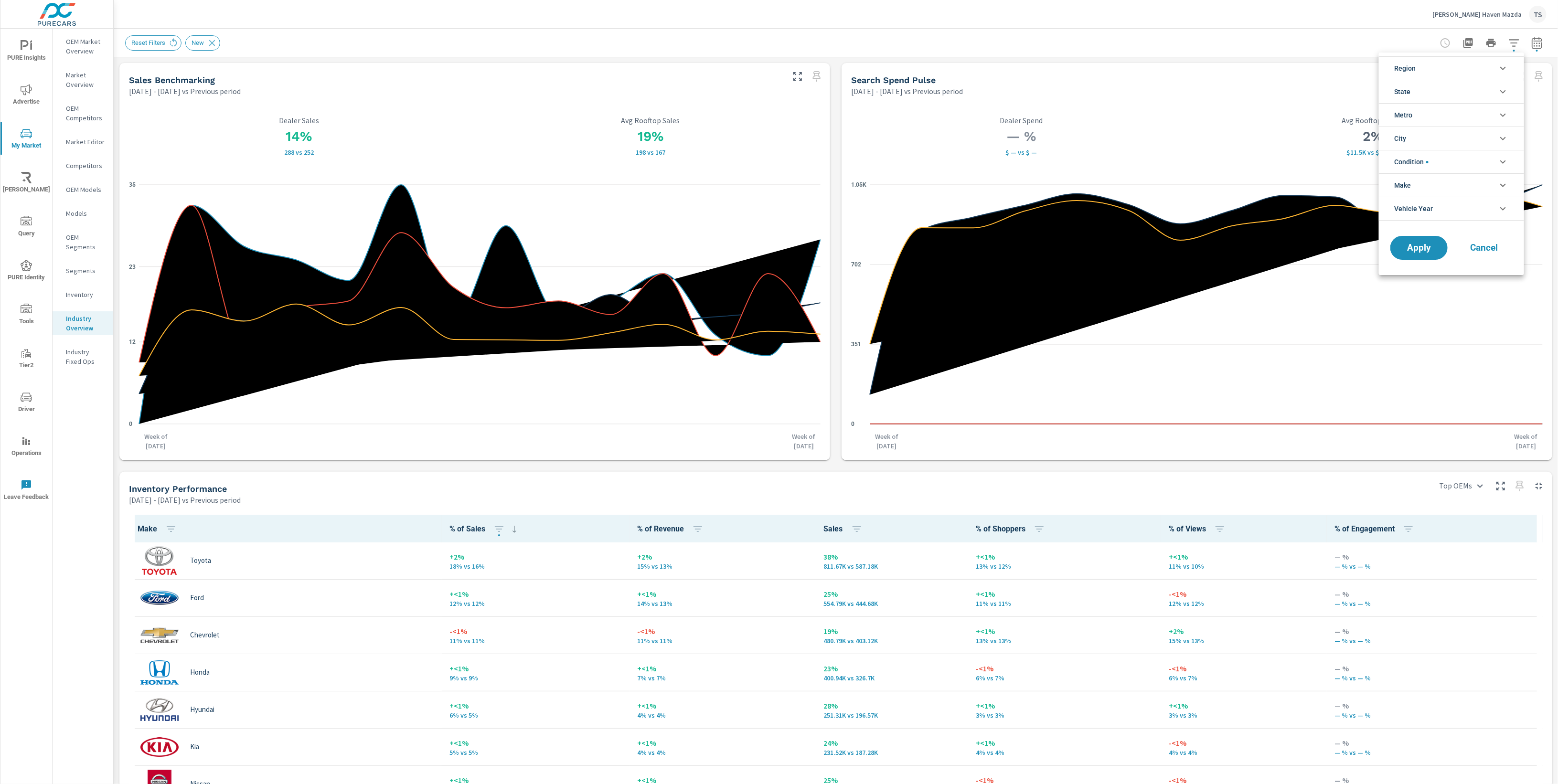
click at [1465, 49] on div at bounding box center [779, 392] width 1558 height 784
click at [1508, 48] on button "button" at bounding box center [1514, 43] width 19 height 19
click at [1476, 65] on li "Region" at bounding box center [1452, 68] width 145 height 24
click at [1452, 106] on li "State" at bounding box center [1452, 112] width 145 height 24
click at [1438, 130] on span "NY" at bounding box center [1462, 135] width 105 height 11
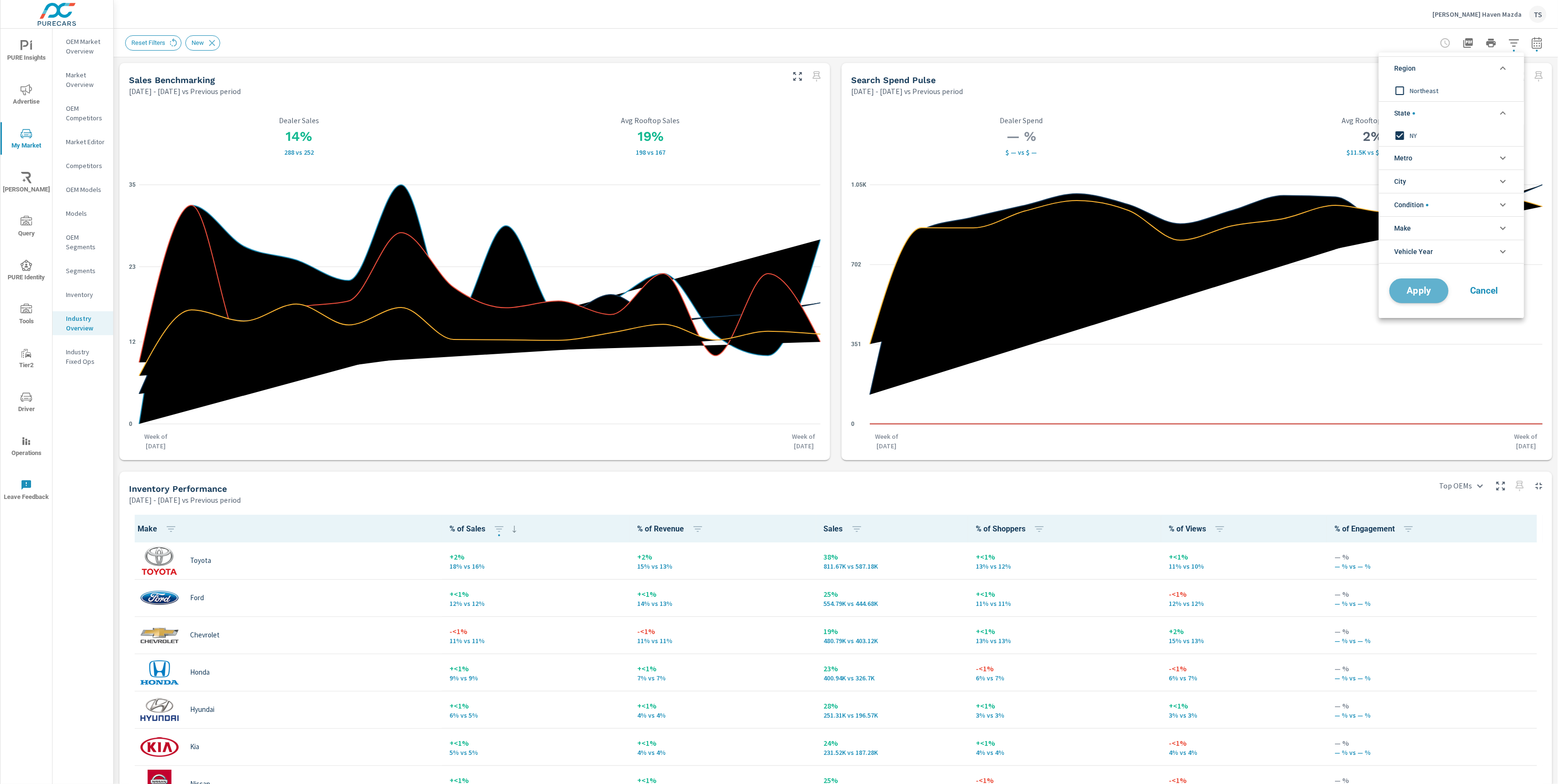
click at [1419, 290] on span "Apply" at bounding box center [1419, 291] width 39 height 9
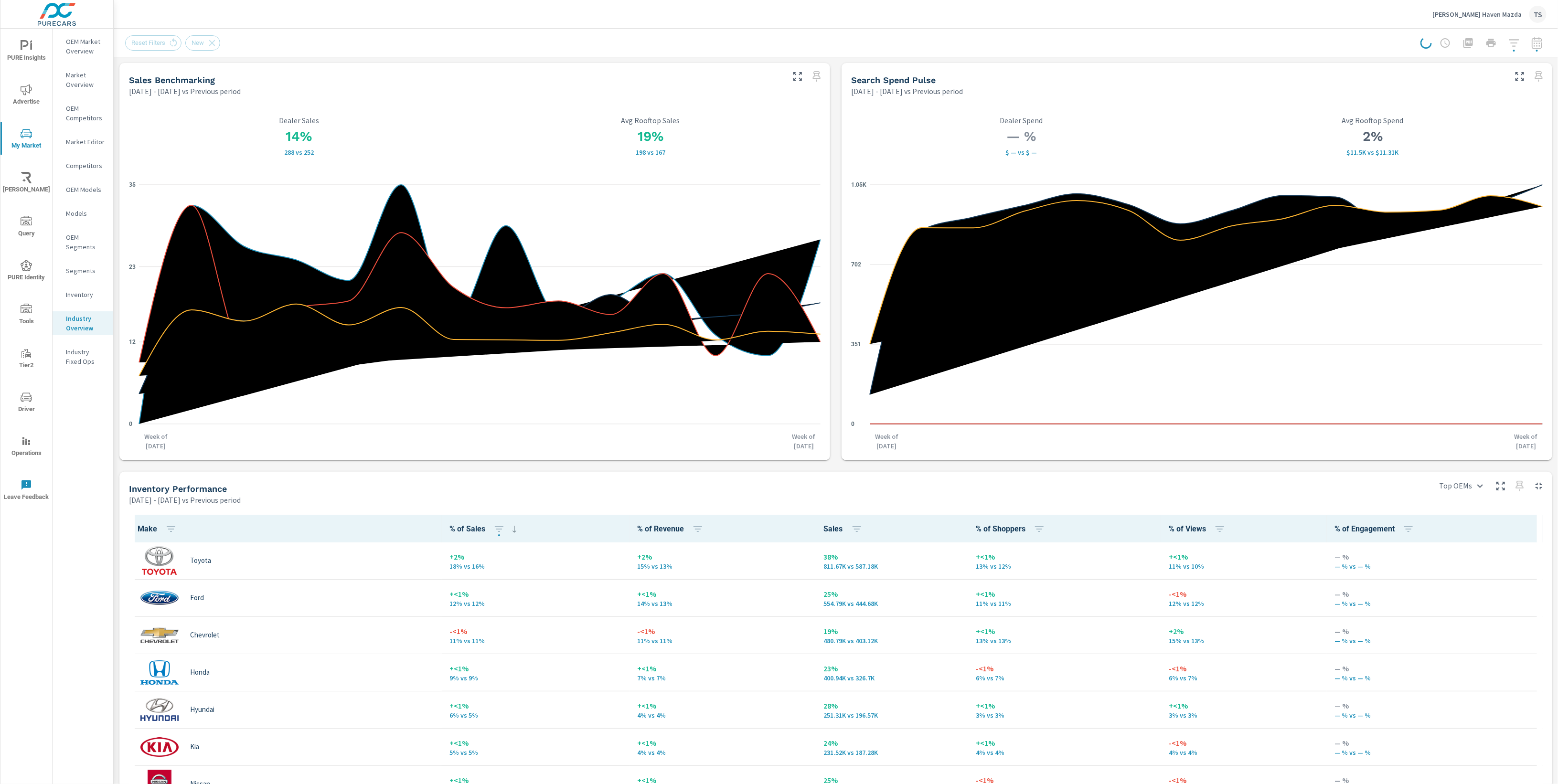
click at [1514, 44] on div at bounding box center [1484, 43] width 126 height 19
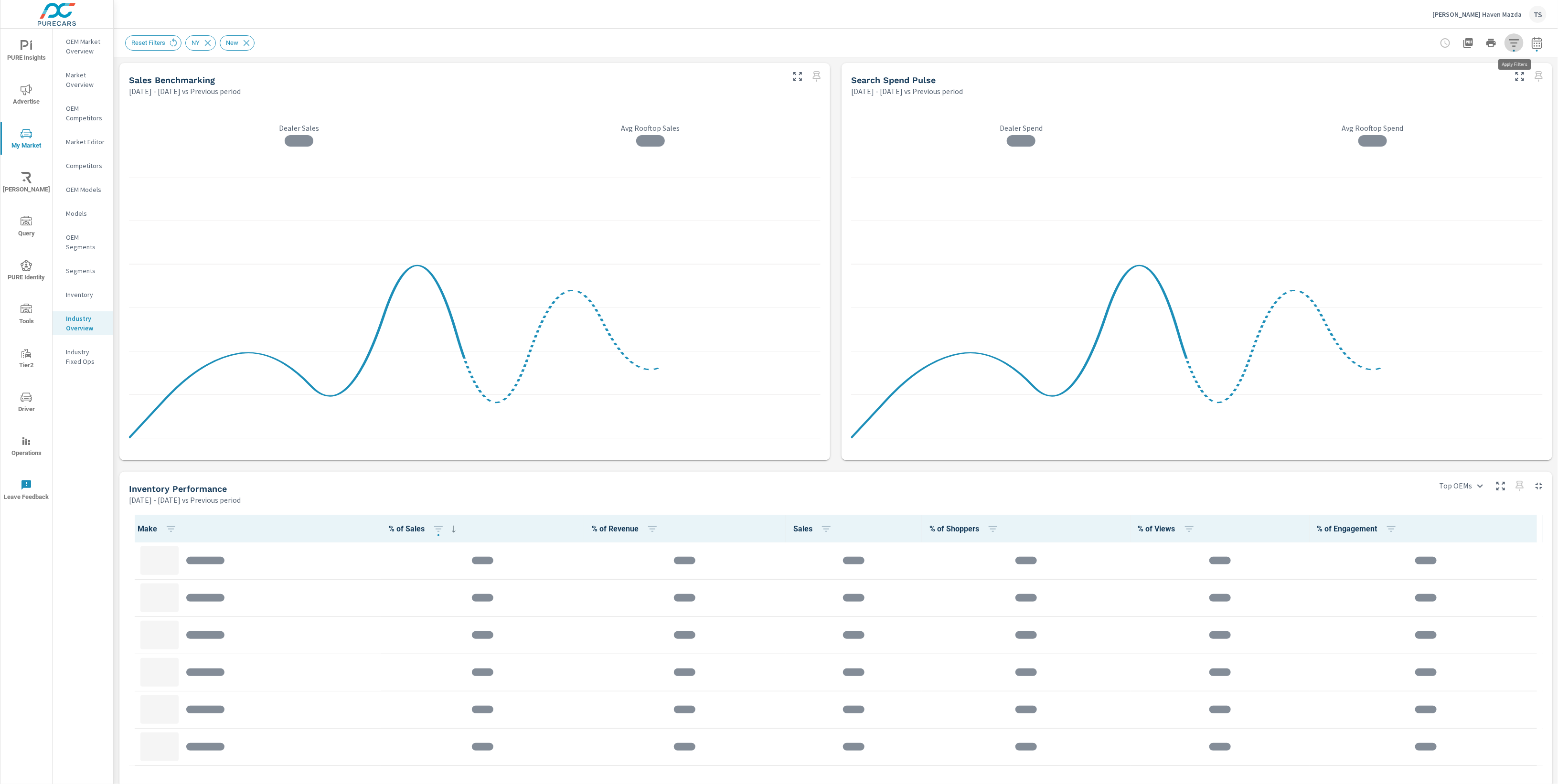
click at [1518, 42] on icon "button" at bounding box center [1514, 43] width 11 height 11
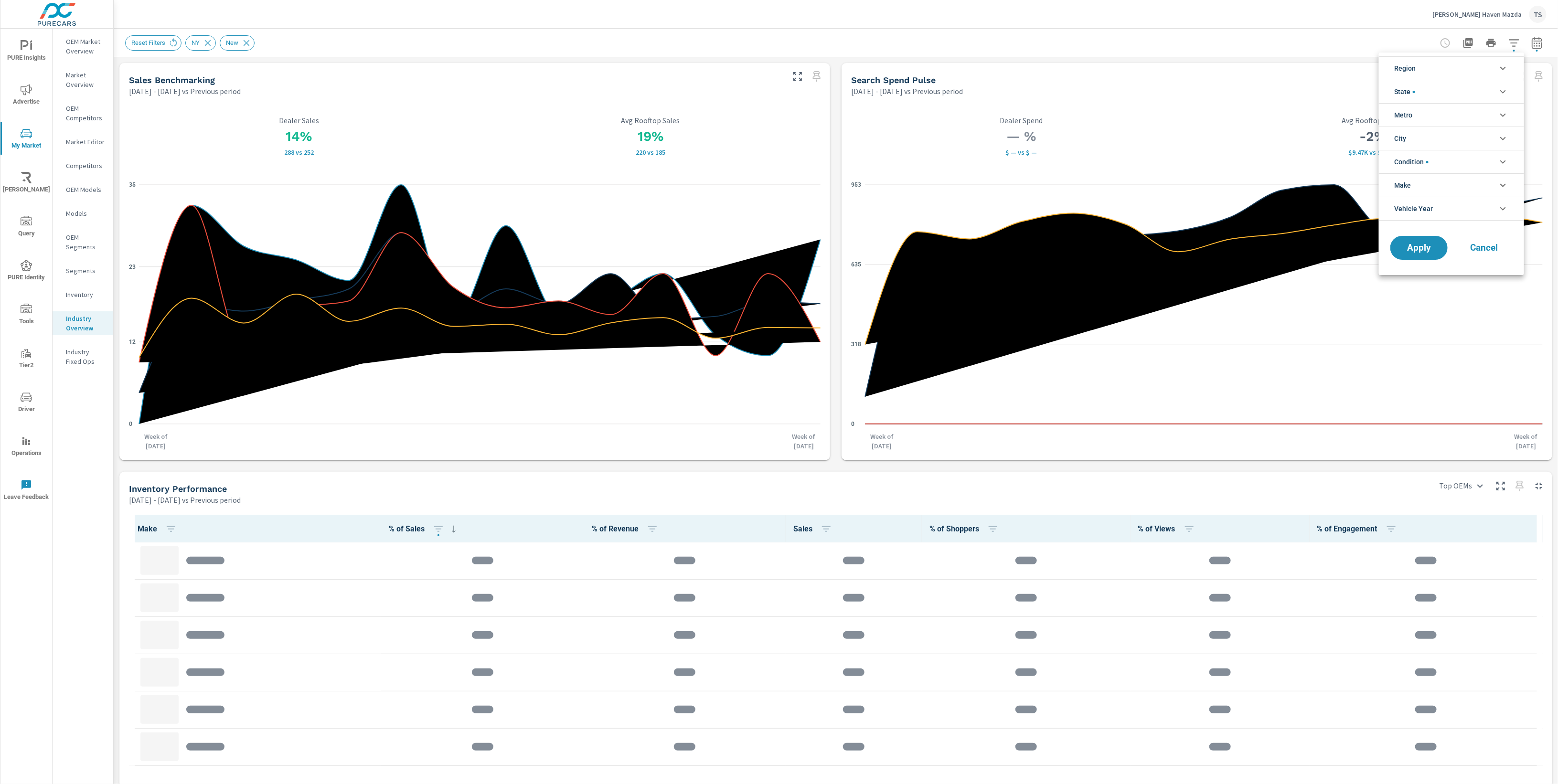
click at [1478, 187] on li "Make" at bounding box center [1452, 185] width 145 height 24
click at [1479, 160] on li "Condition" at bounding box center [1452, 161] width 145 height 24
click at [1480, 329] on span "Cancel" at bounding box center [1484, 334] width 38 height 8
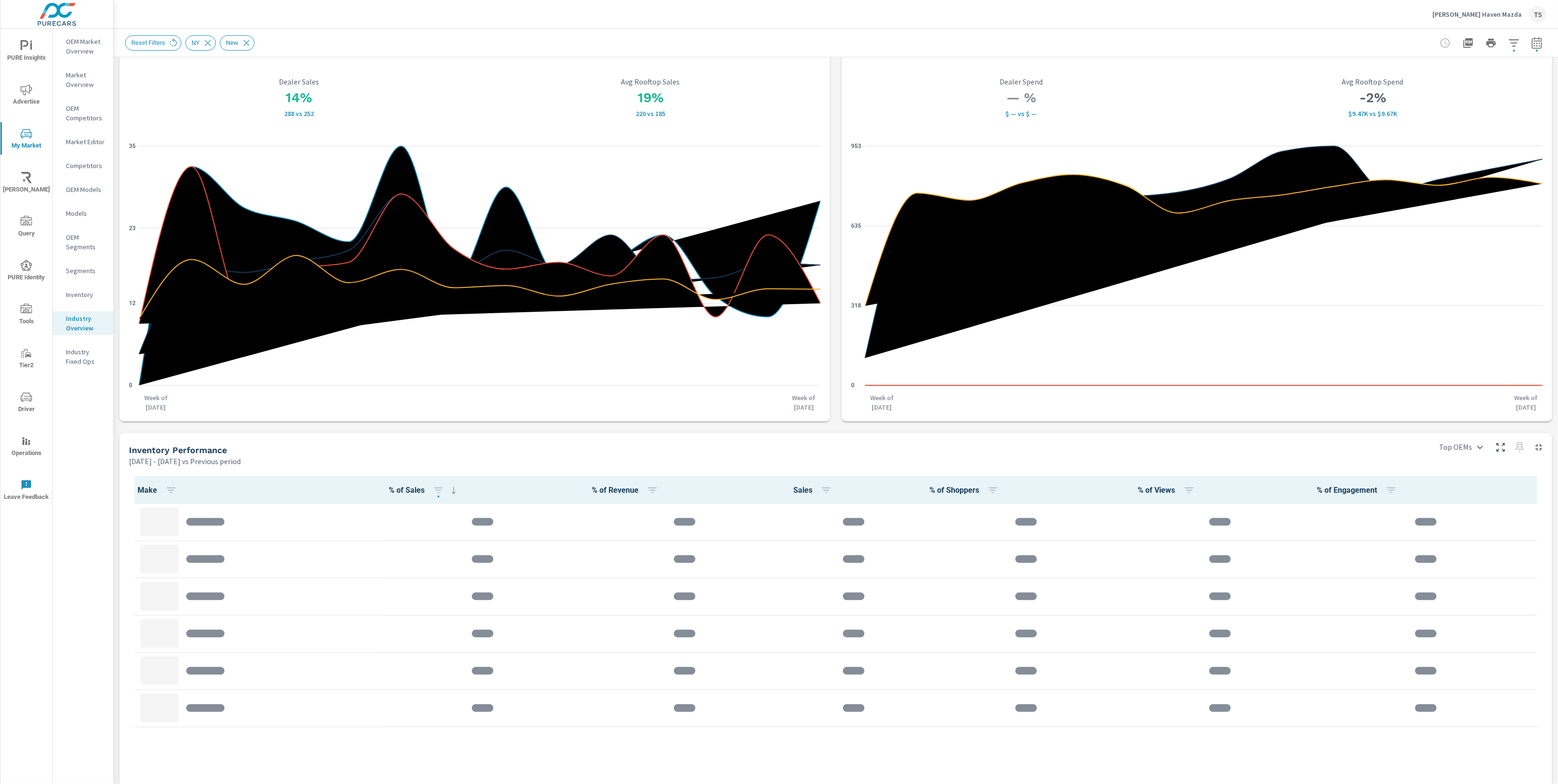
scroll to position [216, 0]
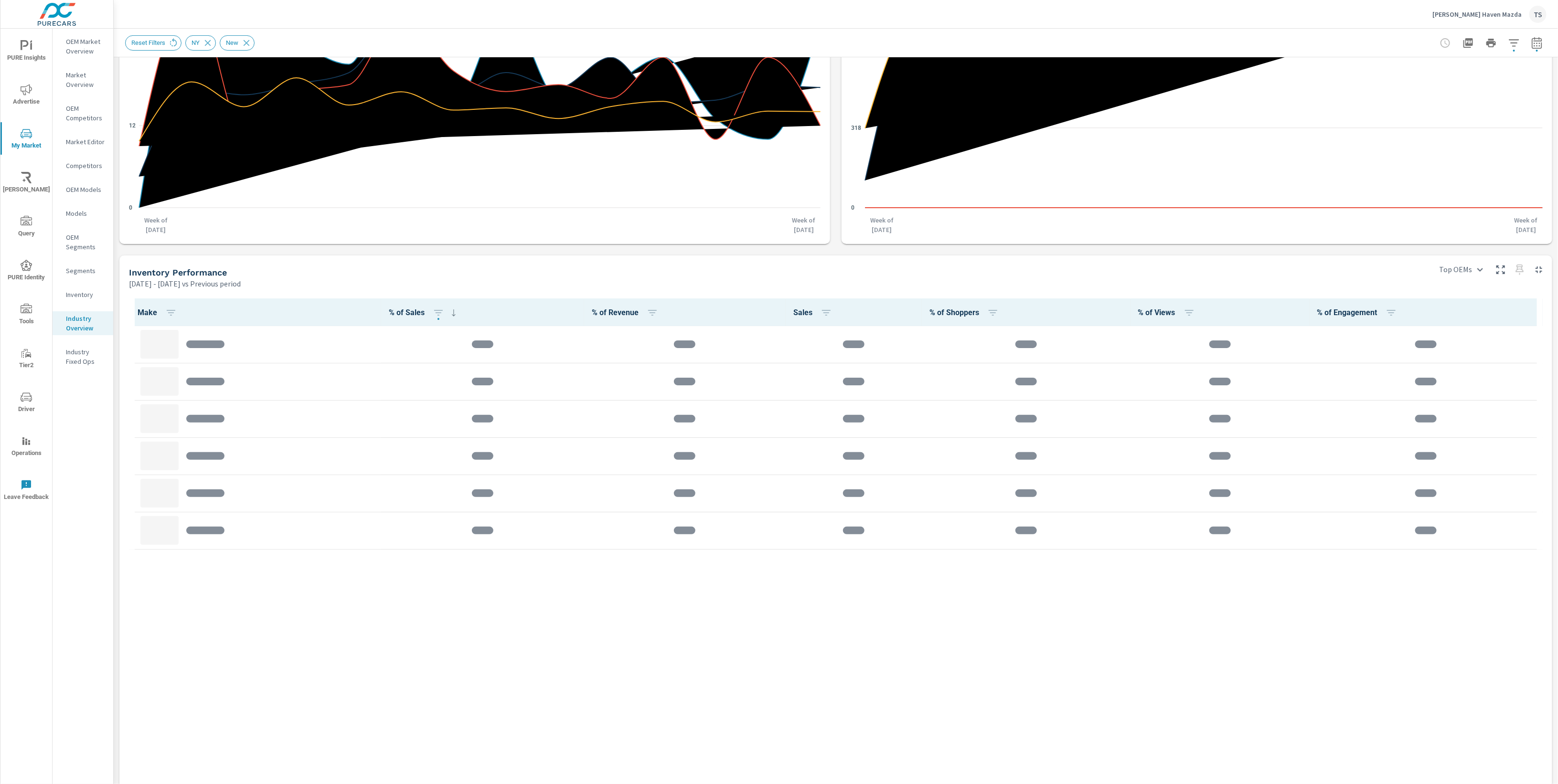
click at [1524, 44] on div at bounding box center [1491, 43] width 111 height 19
click at [1517, 44] on icon "button" at bounding box center [1514, 43] width 11 height 11
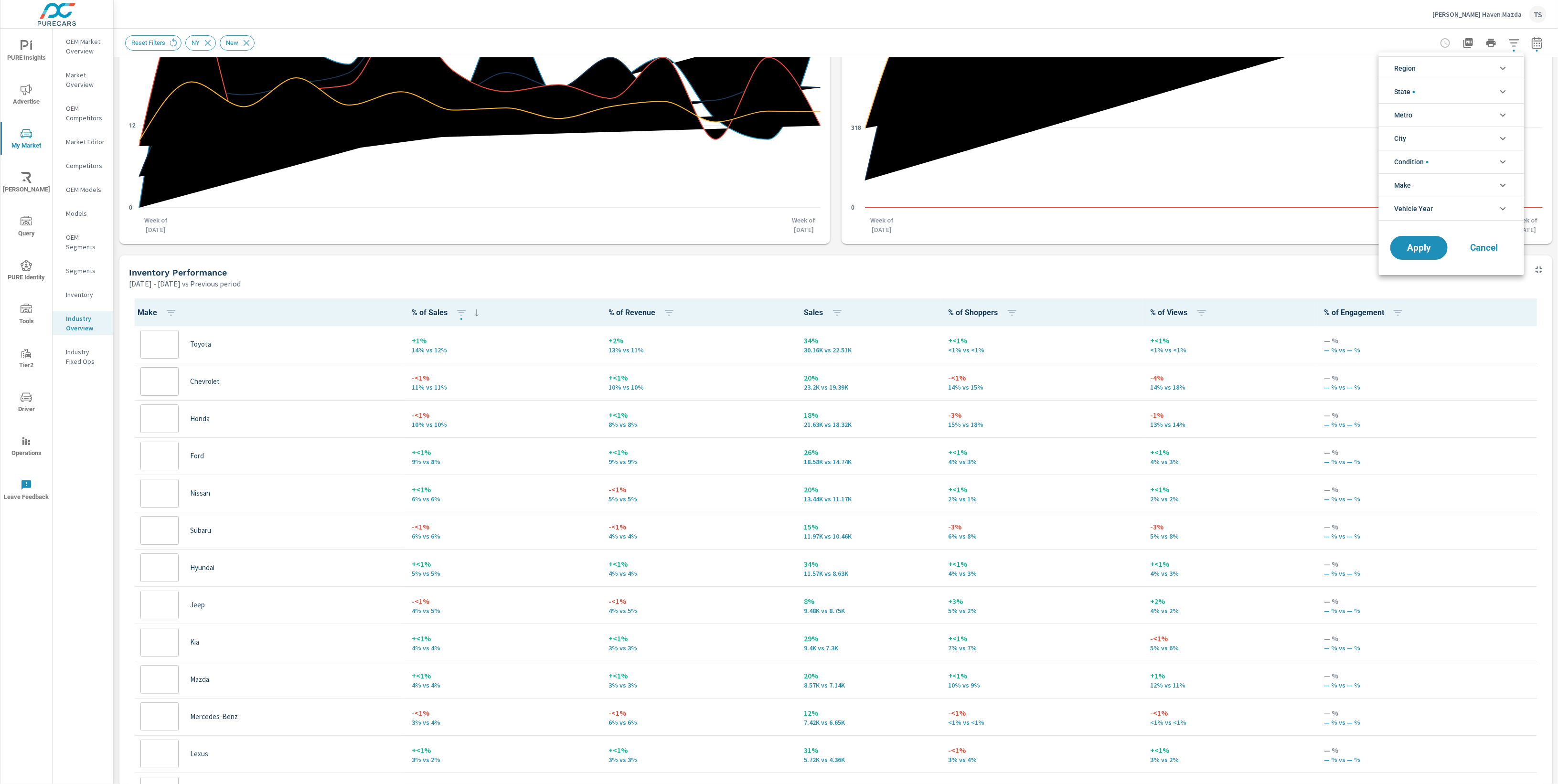
scroll to position [0, 0]
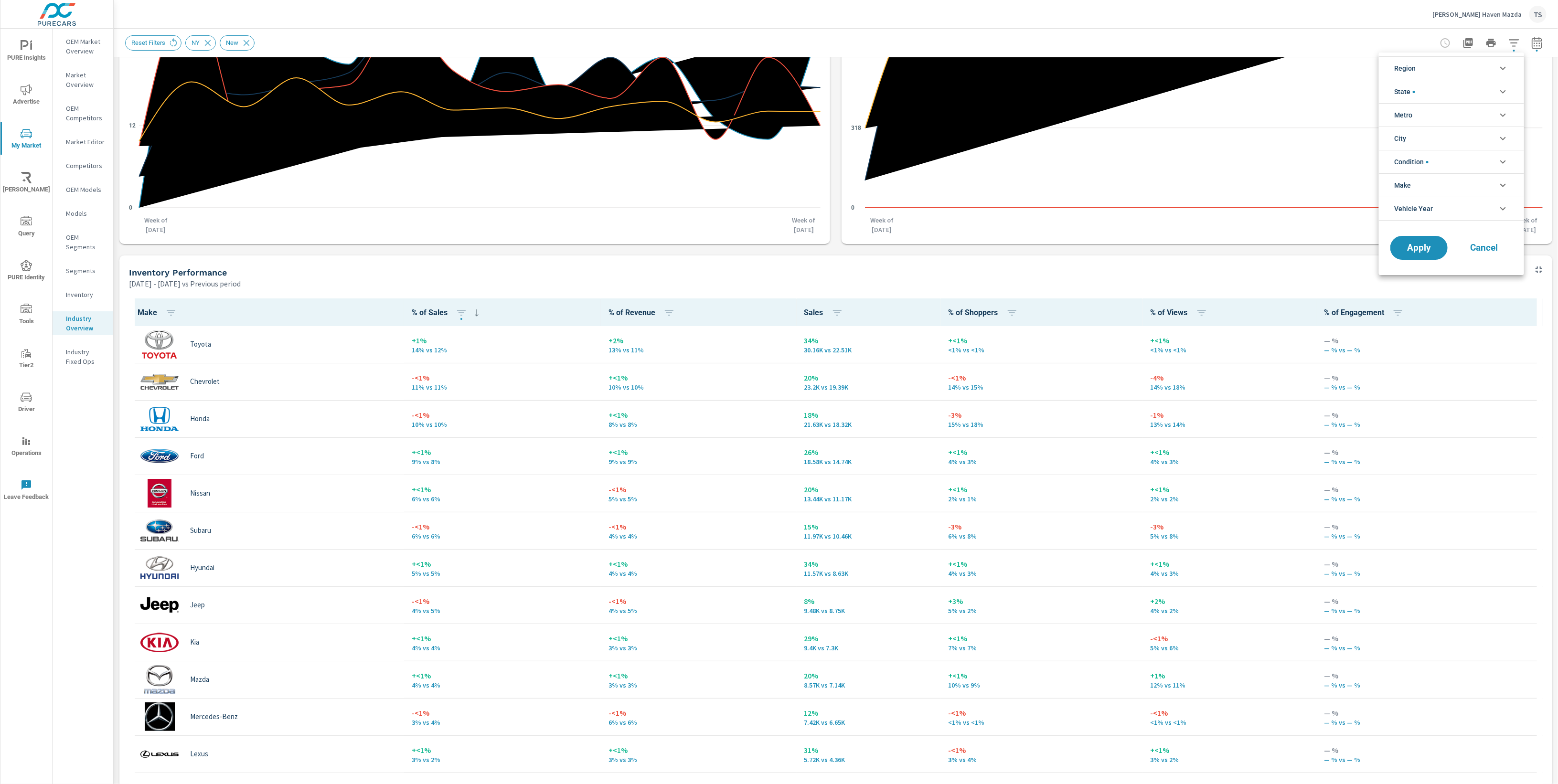
click at [1034, 278] on div at bounding box center [779, 392] width 1558 height 784
click at [1510, 45] on icon "button" at bounding box center [1514, 43] width 11 height 11
click at [1437, 184] on li "Make" at bounding box center [1452, 185] width 145 height 24
click at [1461, 134] on li "City" at bounding box center [1452, 138] width 145 height 24
click at [1462, 116] on li "Metro" at bounding box center [1452, 115] width 145 height 24
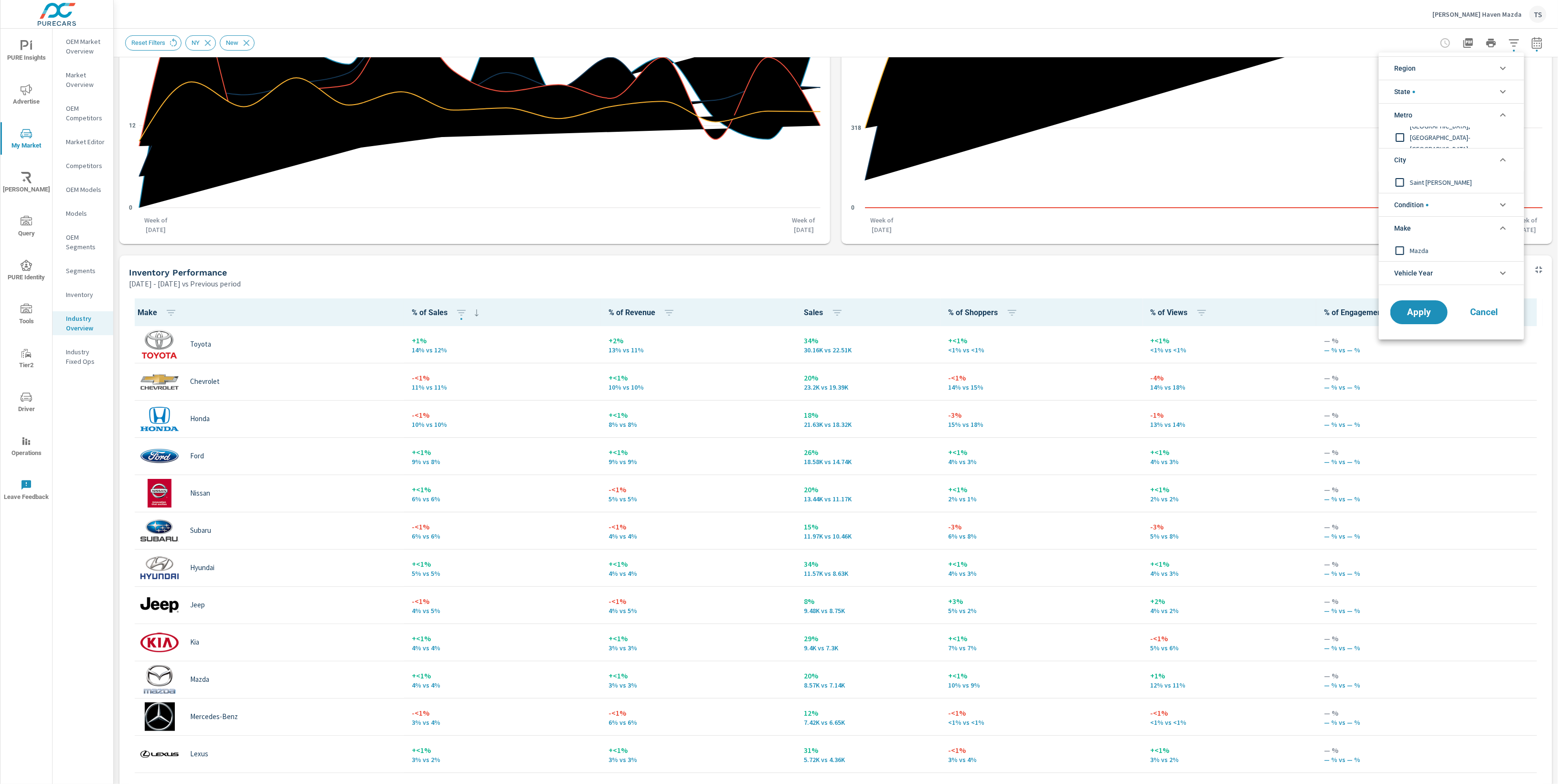
click at [1461, 92] on li "State" at bounding box center [1452, 91] width 145 height 24
click at [1446, 292] on li "Vehicle Year" at bounding box center [1452, 294] width 145 height 24
click at [1442, 247] on li "Make" at bounding box center [1452, 249] width 145 height 24
click at [1491, 351] on span "Cancel" at bounding box center [1484, 355] width 38 height 8
click at [1472, 276] on body "PURE Insights Advertise My Market Riley AI Query PURE Identity Tools Tier2 Driv…" at bounding box center [779, 392] width 1558 height 784
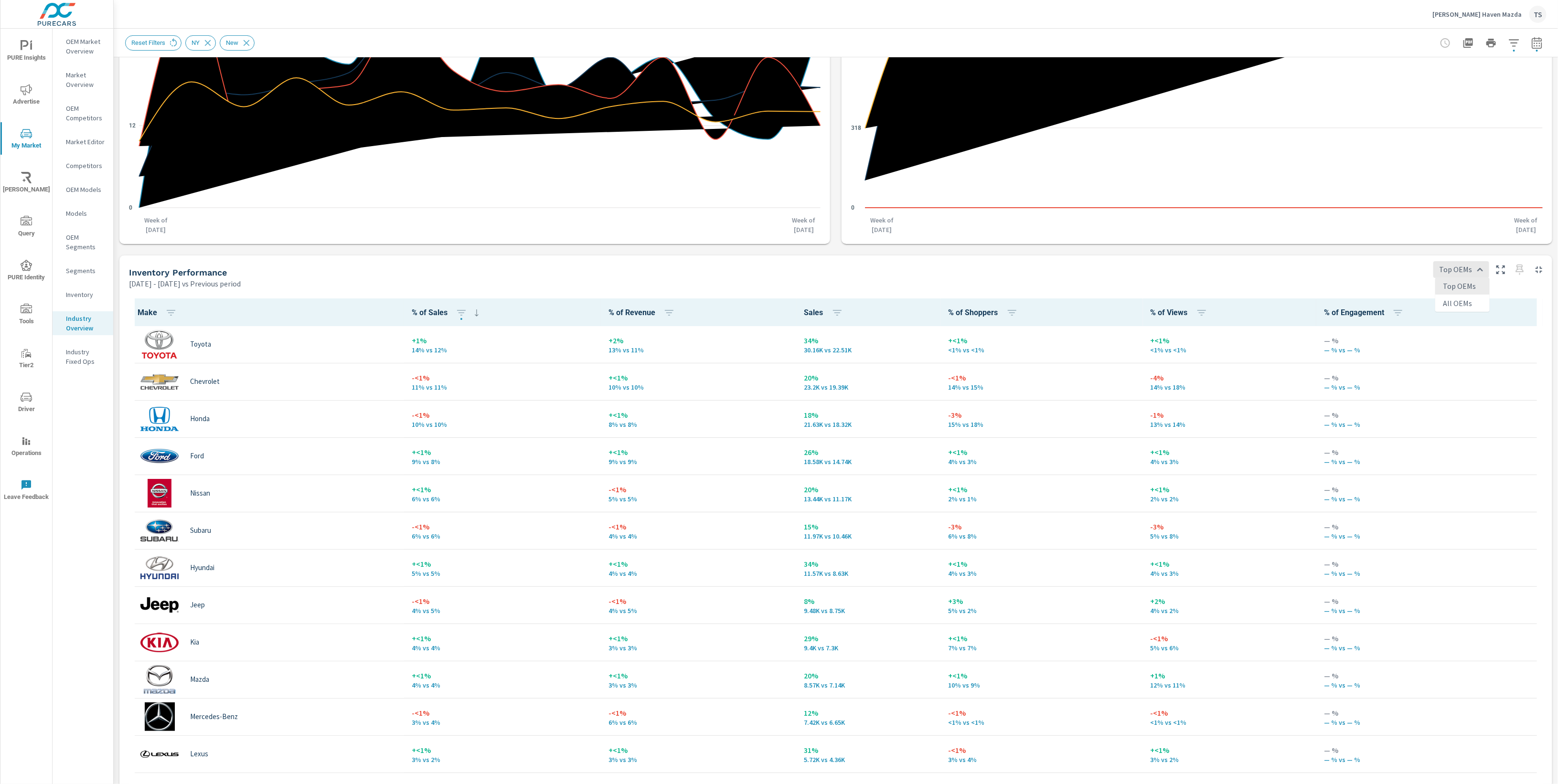
click at [1331, 271] on div at bounding box center [779, 392] width 1558 height 784
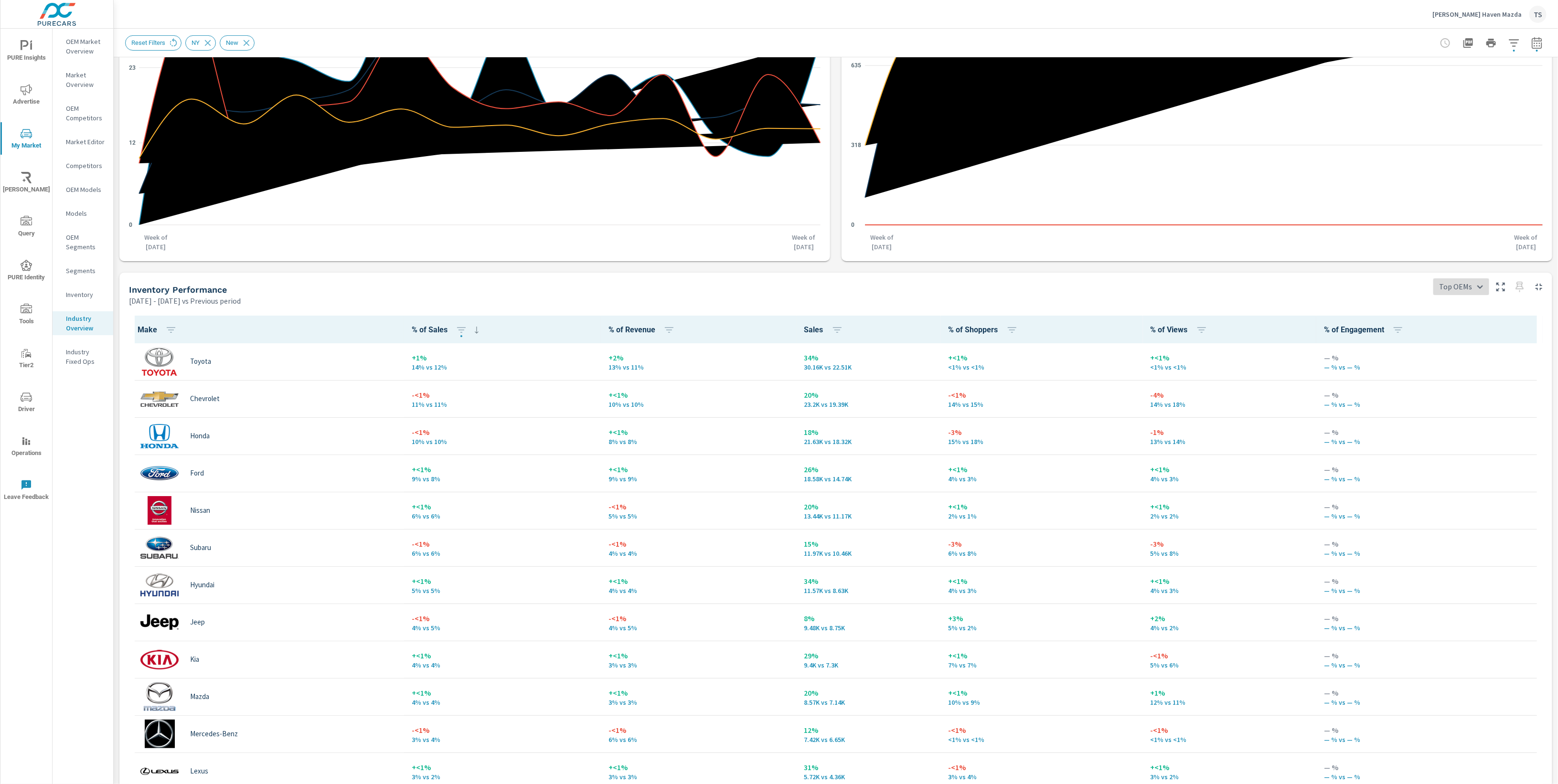
scroll to position [199, 0]
click at [1507, 50] on div at bounding box center [1491, 43] width 111 height 19
click at [1513, 44] on icon "button" at bounding box center [1514, 43] width 11 height 11
click at [1421, 250] on span "Apply" at bounding box center [1419, 248] width 39 height 9
click at [1537, 47] on icon "button" at bounding box center [1537, 43] width 11 height 11
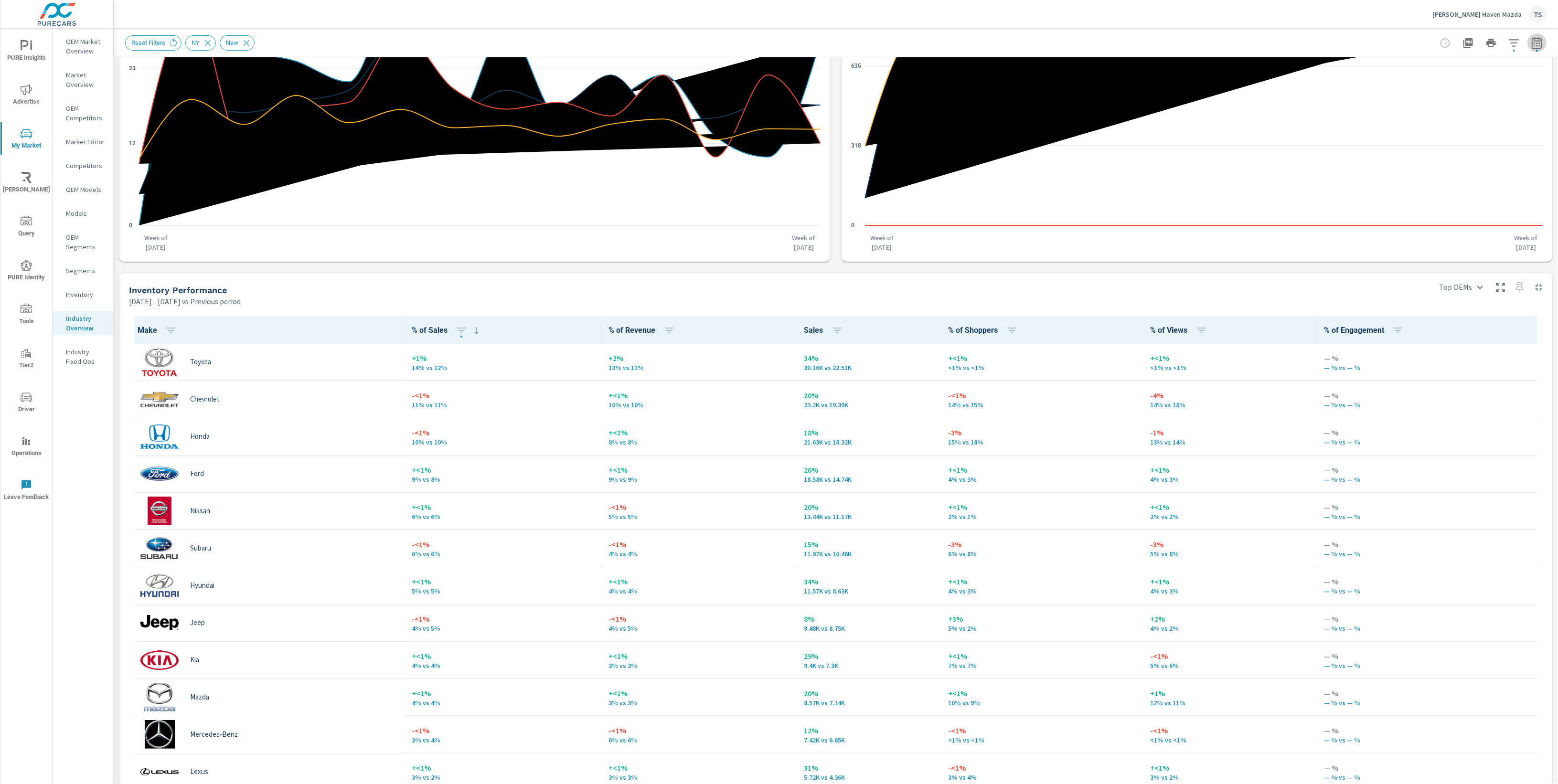
select select "Previous period"
click at [1446, 204] on button "Apply" at bounding box center [1439, 198] width 59 height 25
click at [1511, 39] on icon "button" at bounding box center [1514, 43] width 10 height 7
click at [1457, 184] on li "Make" at bounding box center [1452, 185] width 145 height 24
click at [1482, 277] on button "Cancel" at bounding box center [1484, 269] width 57 height 24
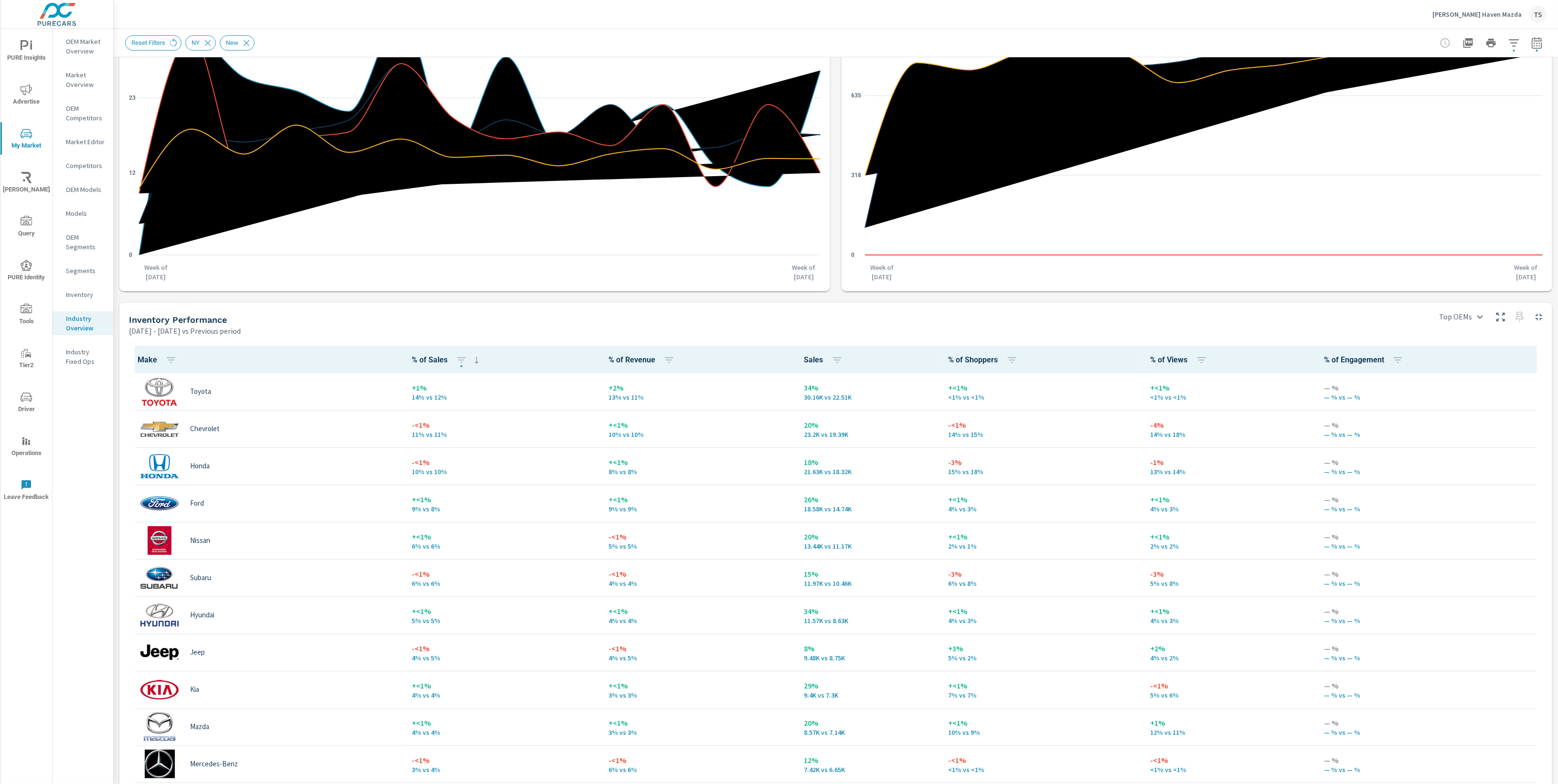
scroll to position [0, 0]
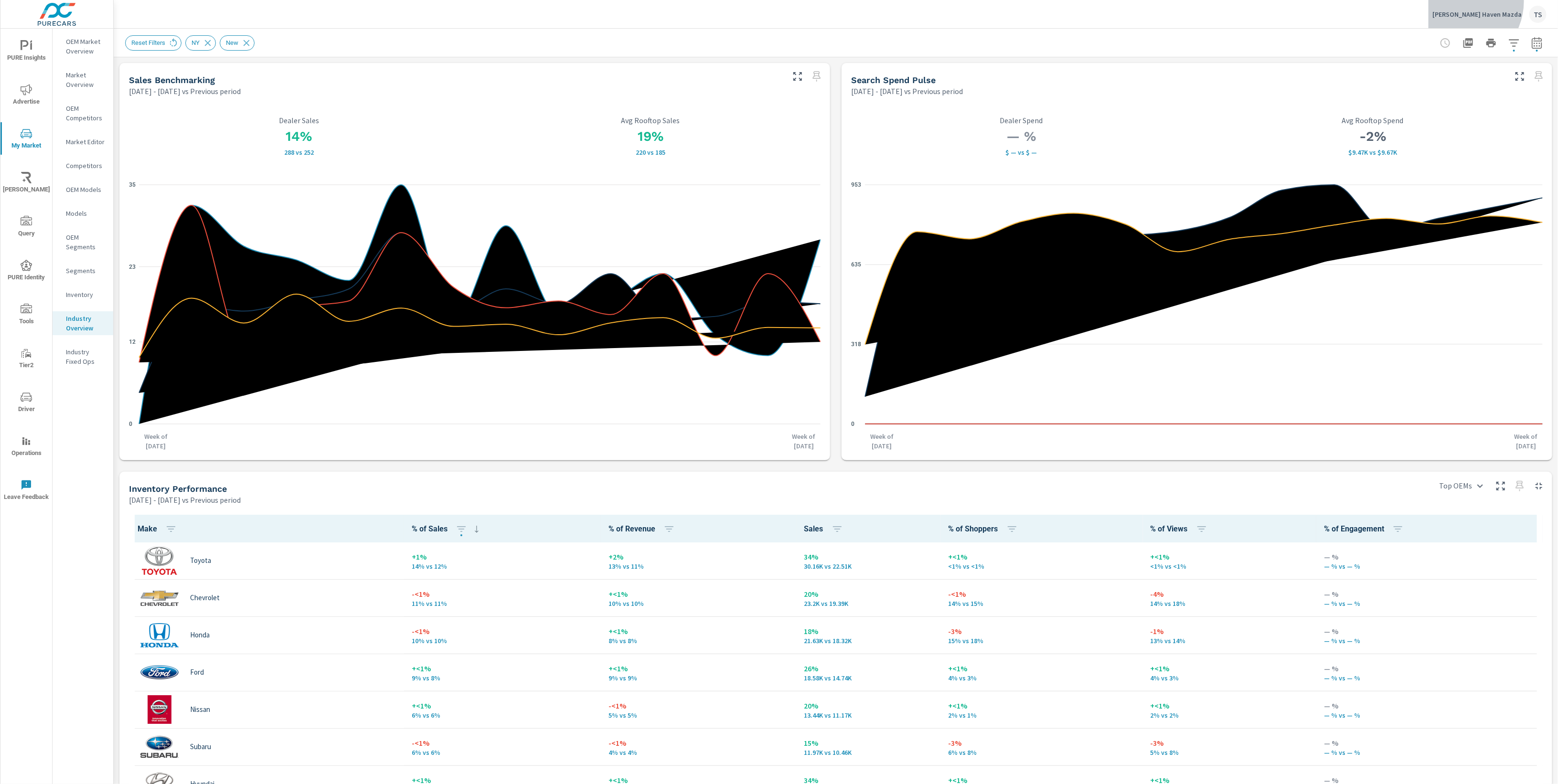
click at [1490, 1] on button "Smith Haven Mazda TS" at bounding box center [1489, 14] width 122 height 28
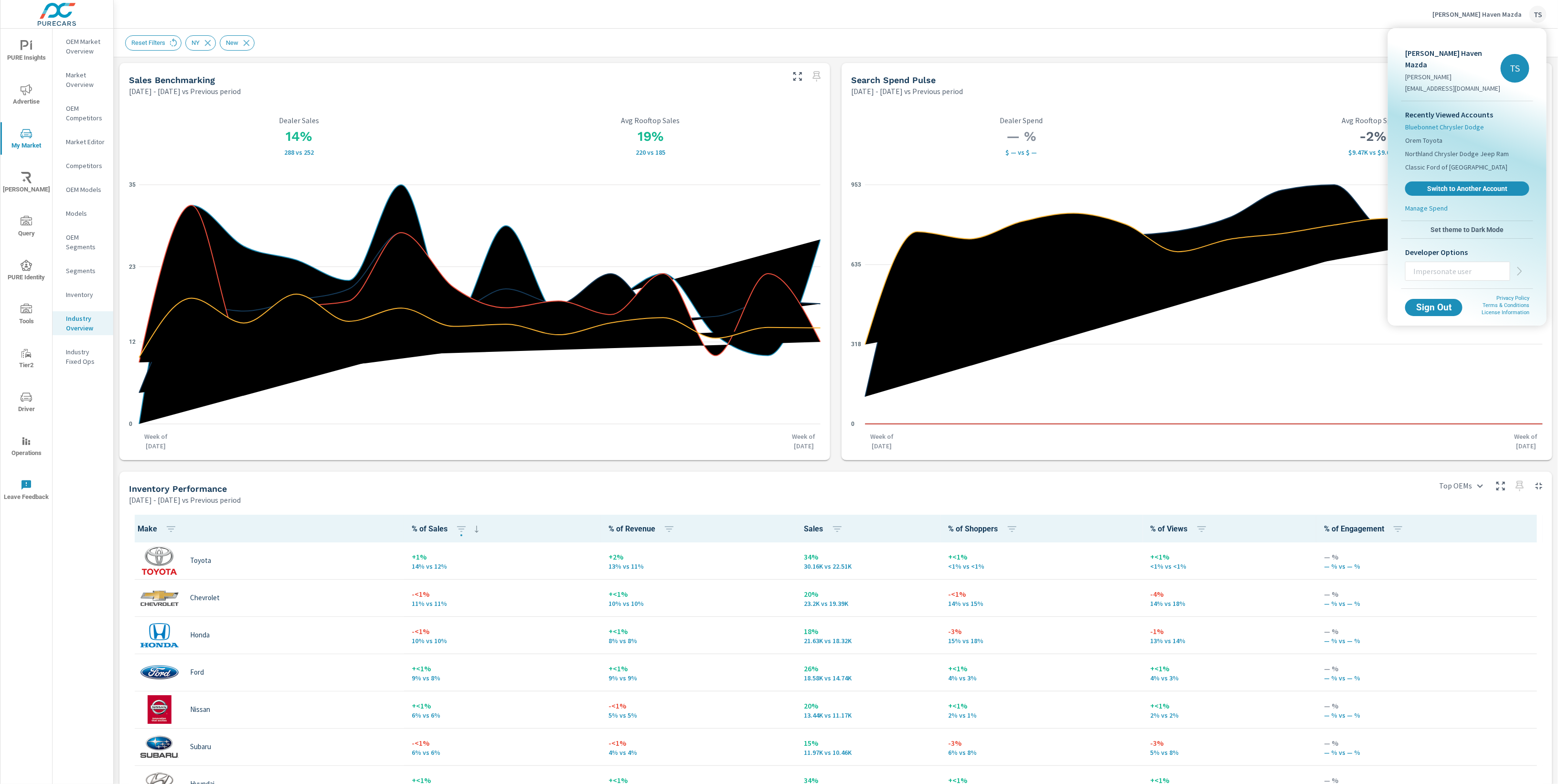
click at [1468, 122] on span "Bluebonnet Chrysler Dodge" at bounding box center [1444, 127] width 79 height 10
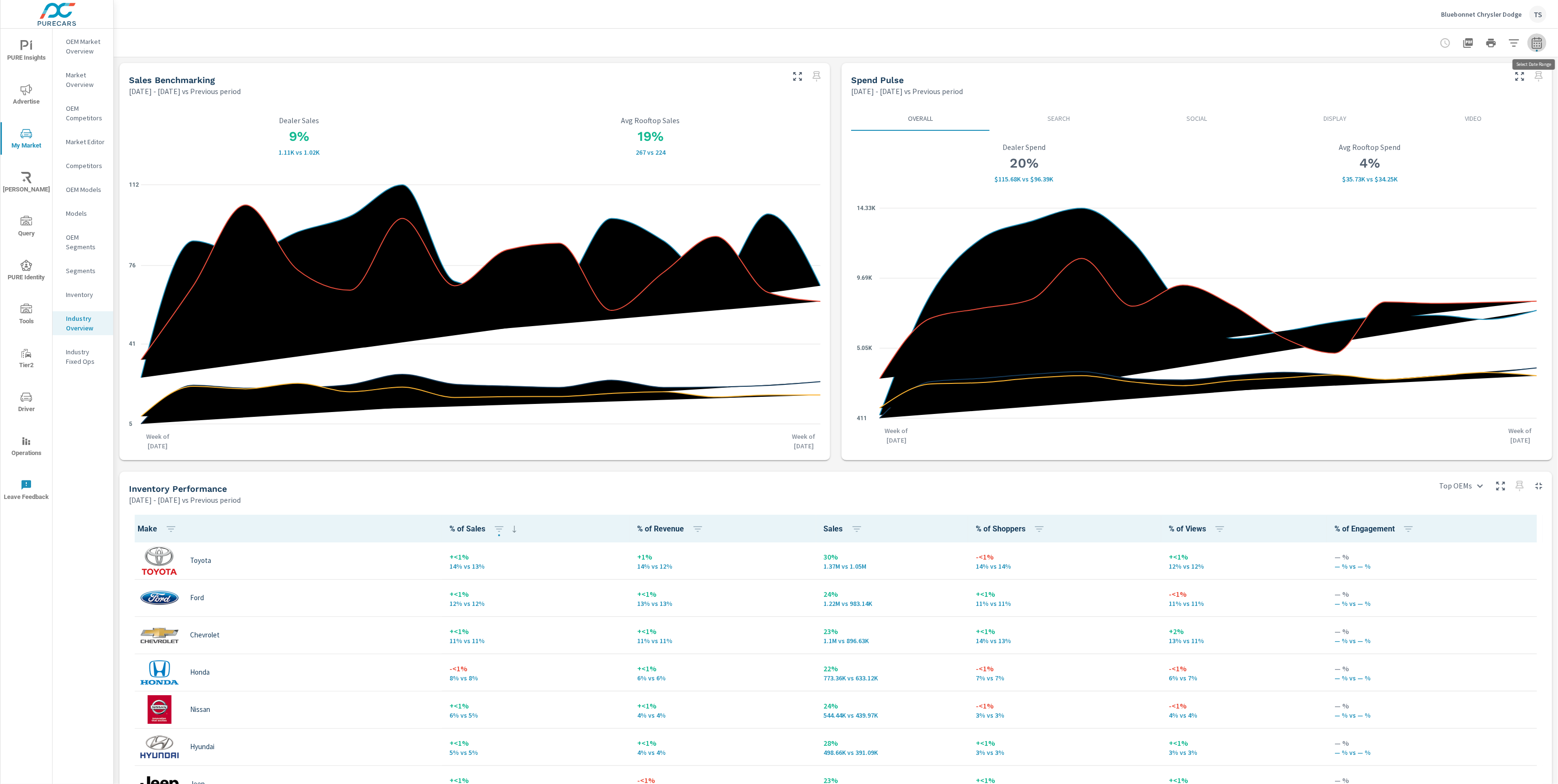
click at [1536, 45] on icon "button" at bounding box center [1537, 43] width 11 height 11
select select "Previous period"
click at [1518, 49] on button "button" at bounding box center [1514, 43] width 19 height 19
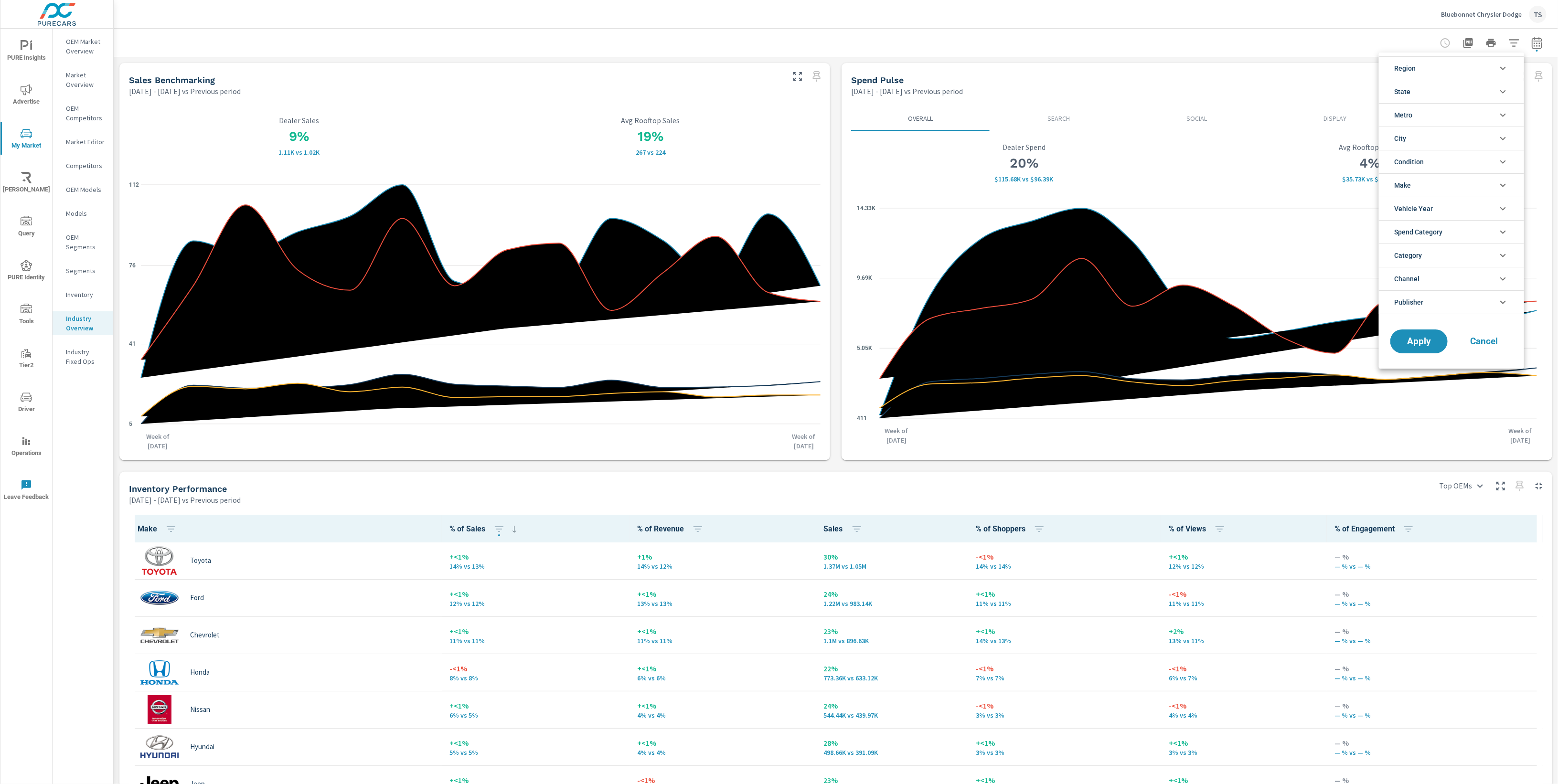
click at [1464, 67] on li "Region" at bounding box center [1452, 68] width 145 height 24
click at [1443, 205] on li "State" at bounding box center [1452, 210] width 145 height 24
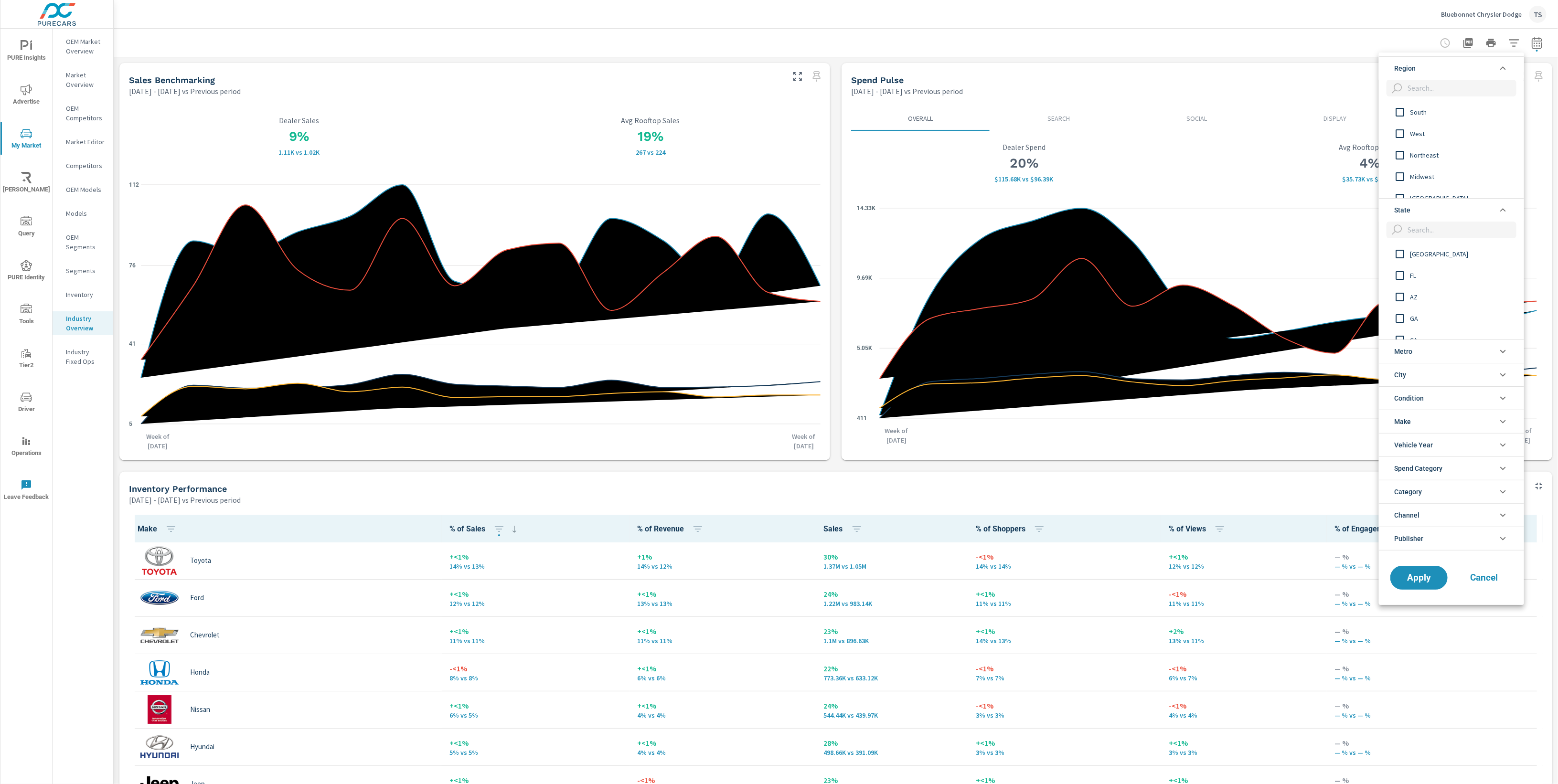
click at [1432, 230] on input "filter options" at bounding box center [1460, 230] width 112 height 17
type input "NY"
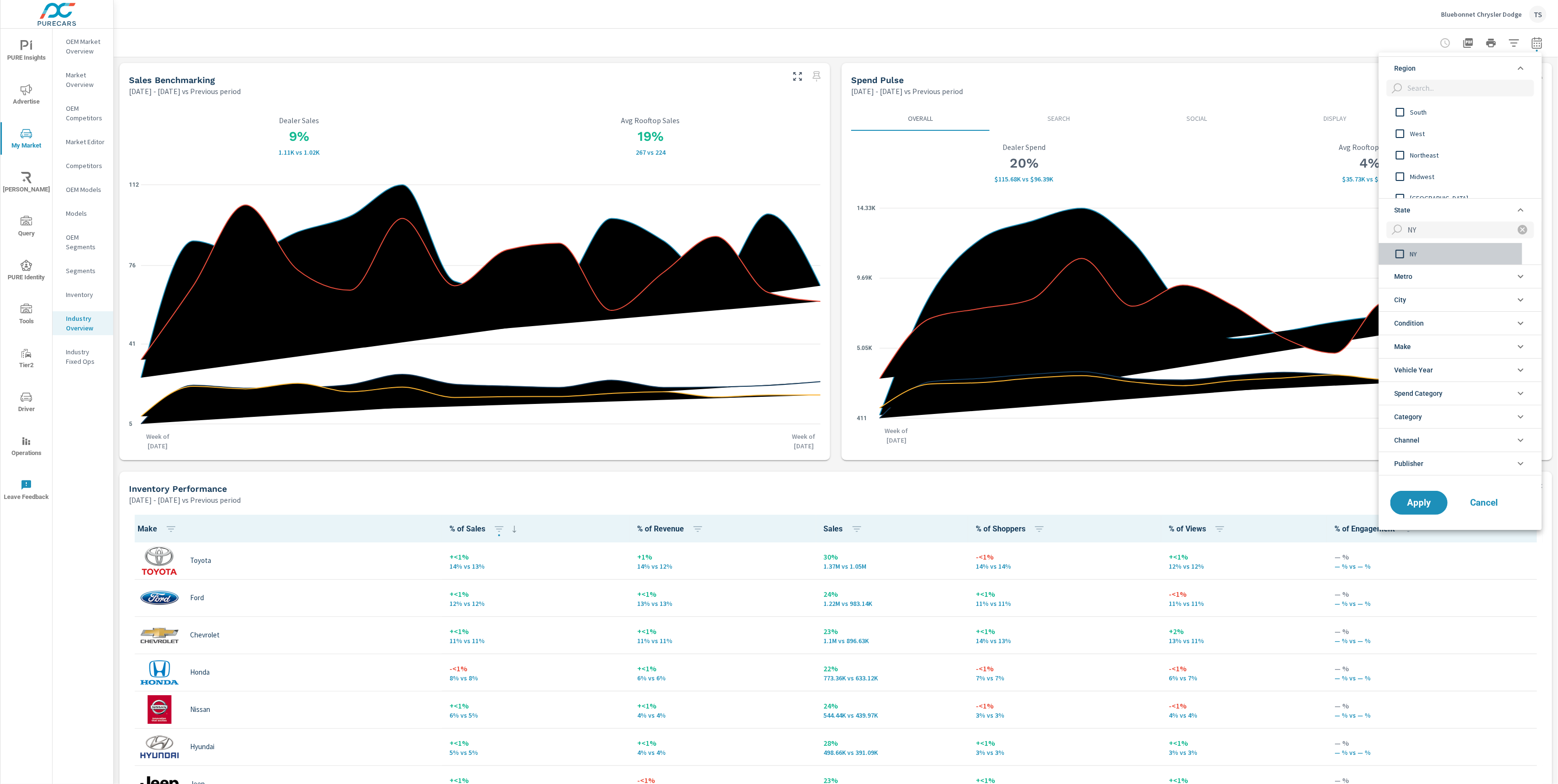
click at [1416, 246] on div "NY" at bounding box center [1450, 254] width 143 height 22
click at [1444, 322] on li "Condition" at bounding box center [1460, 323] width 163 height 24
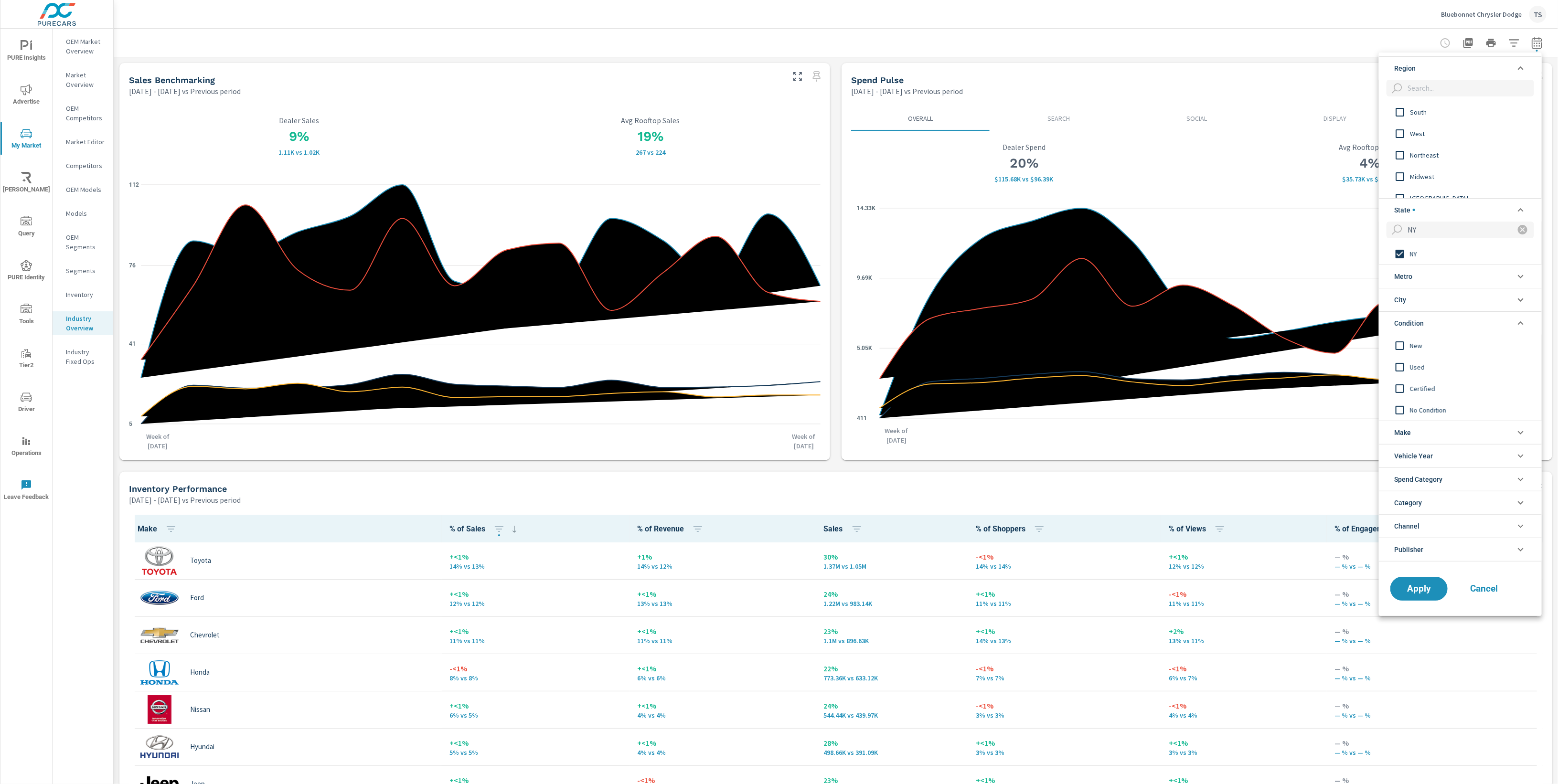
click at [1435, 432] on li "Make" at bounding box center [1460, 432] width 163 height 24
click at [1432, 476] on span "Chevrolet" at bounding box center [1462, 476] width 105 height 11
click at [1430, 472] on span "Chevrolet" at bounding box center [1462, 476] width 105 height 11
click at [1421, 596] on span "Spend Category" at bounding box center [1418, 597] width 48 height 23
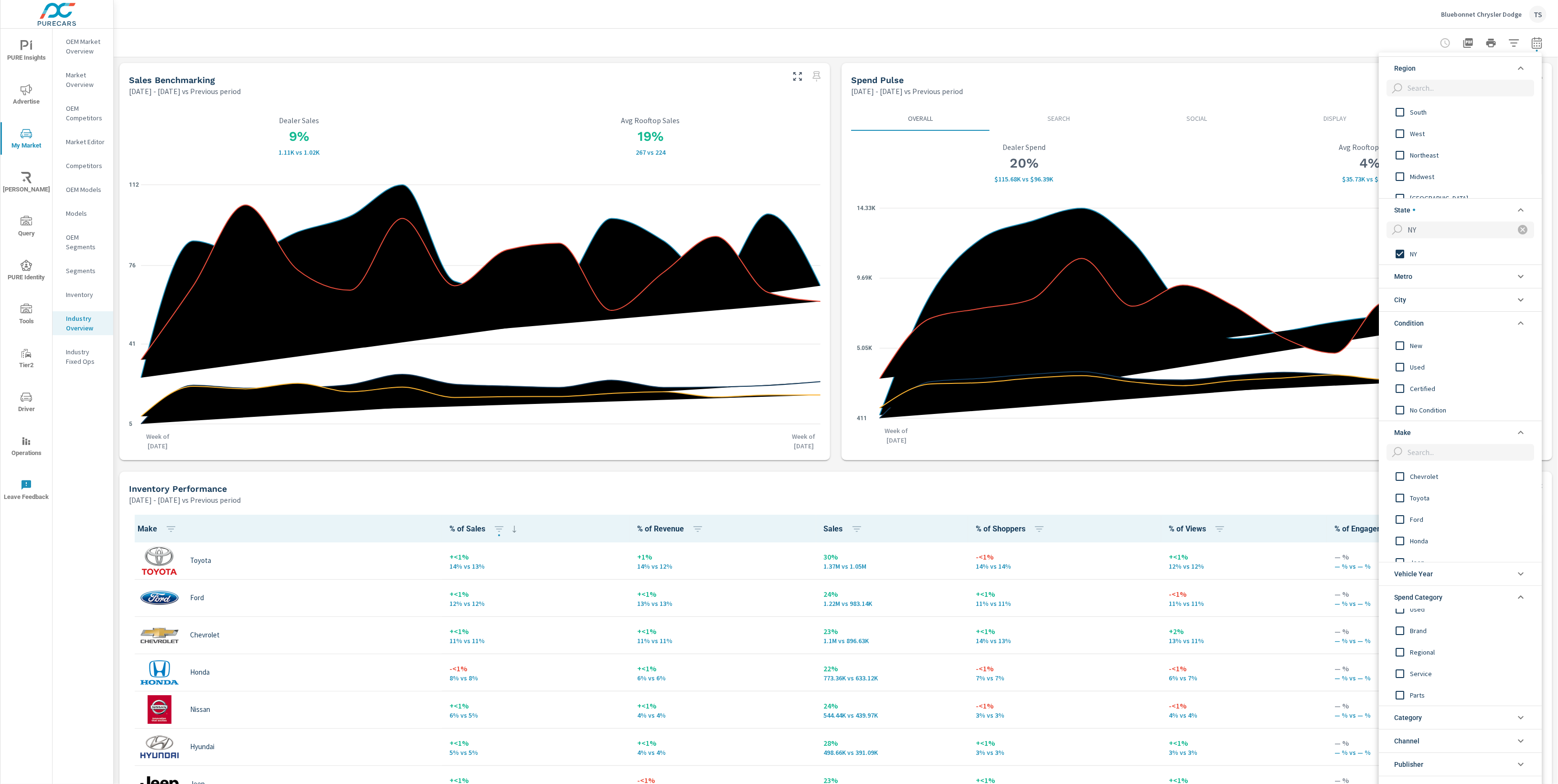
click at [1434, 595] on span "Spend Category" at bounding box center [1418, 597] width 48 height 23
click at [1430, 627] on li "Category" at bounding box center [1460, 620] width 163 height 24
click at [1430, 637] on li "Channel" at bounding box center [1460, 644] width 163 height 24
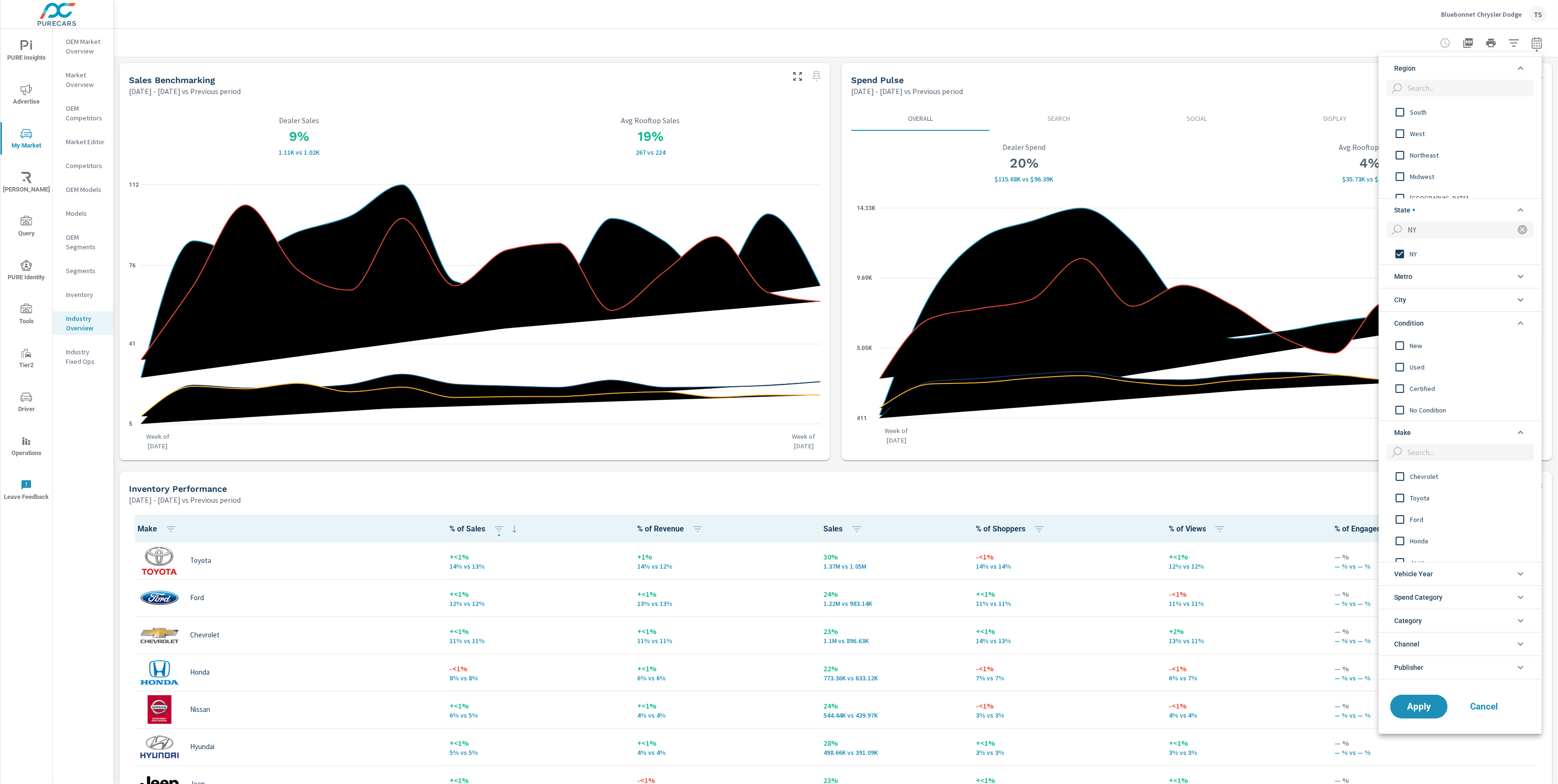
click at [1439, 646] on li "Channel" at bounding box center [1460, 644] width 163 height 24
click at [1438, 630] on li "Channel" at bounding box center [1460, 637] width 163 height 24
click at [1440, 644] on li "Channel" at bounding box center [1460, 644] width 163 height 24
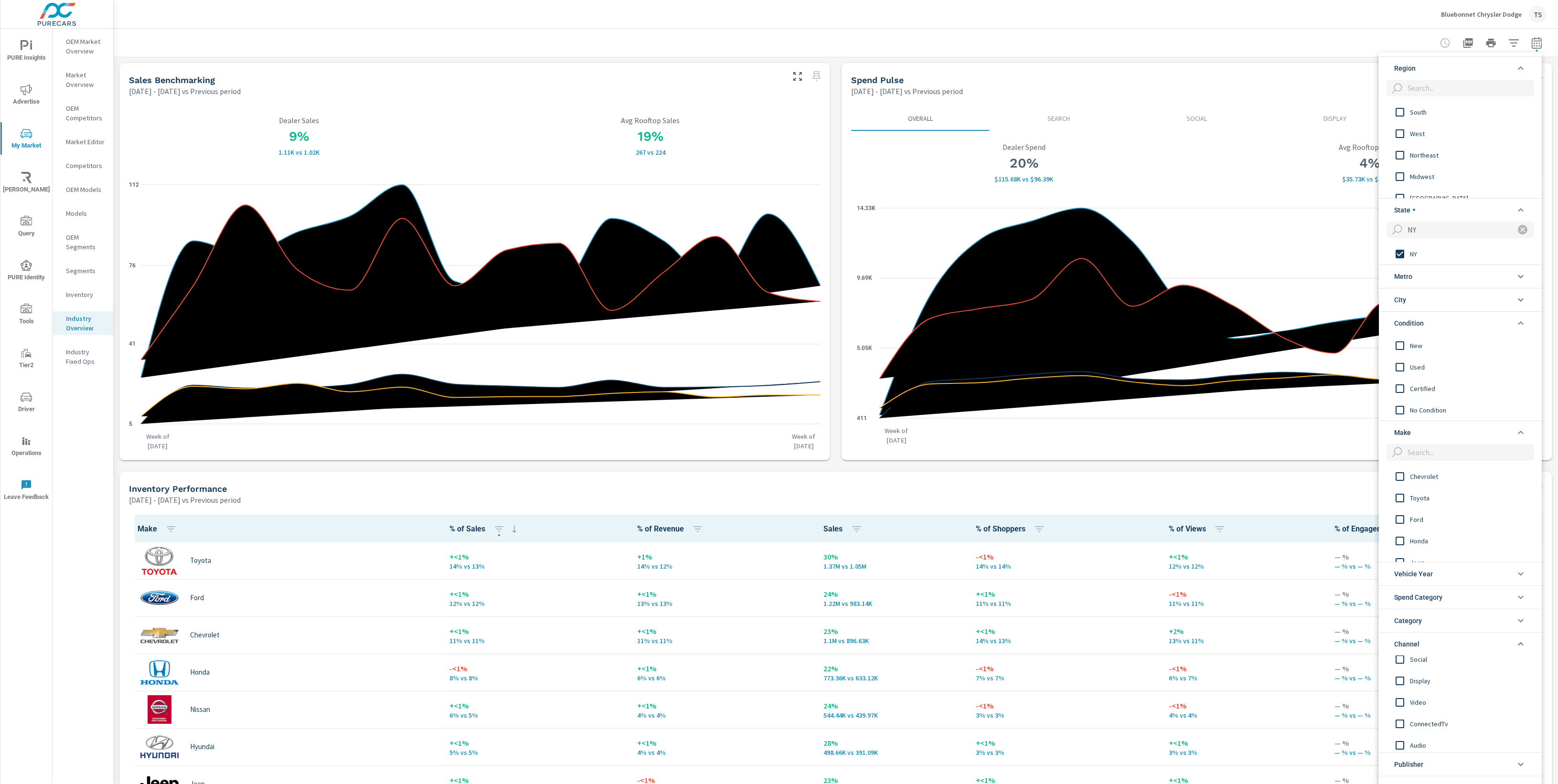
scroll to position [53, 0]
drag, startPoint x: 1439, startPoint y: 637, endPoint x: 1428, endPoint y: 585, distance: 53.2
click at [1439, 635] on li "Channel" at bounding box center [1460, 644] width 163 height 24
click at [1450, 673] on li "Publisher" at bounding box center [1460, 667] width 163 height 24
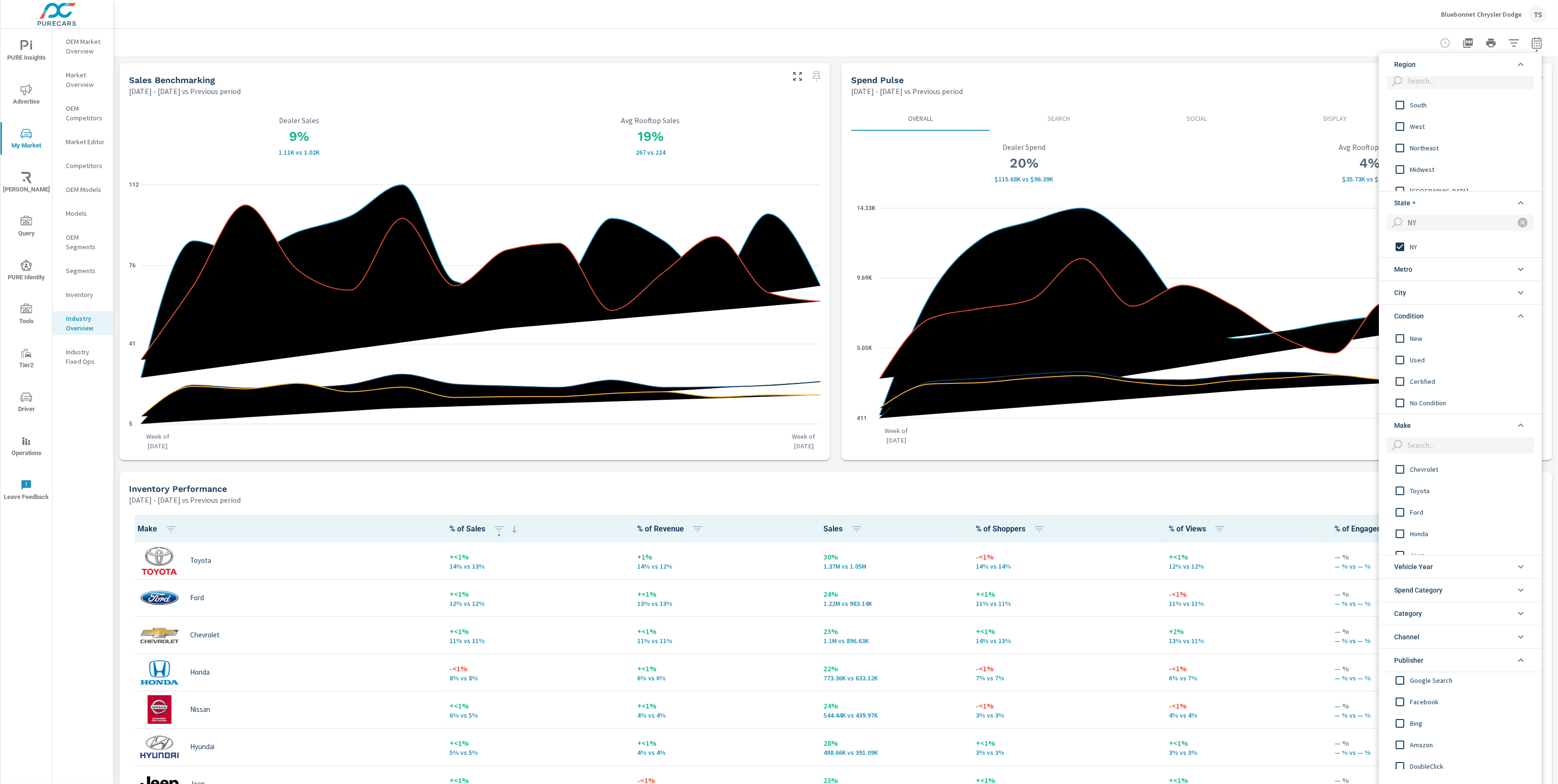
click at [1448, 661] on li "Publisher" at bounding box center [1460, 659] width 163 height 24
click at [1449, 640] on li "Channel" at bounding box center [1460, 644] width 163 height 24
click at [1465, 614] on li "Category" at bounding box center [1460, 620] width 163 height 24
click at [1468, 596] on li "Spend Category" at bounding box center [1460, 597] width 163 height 24
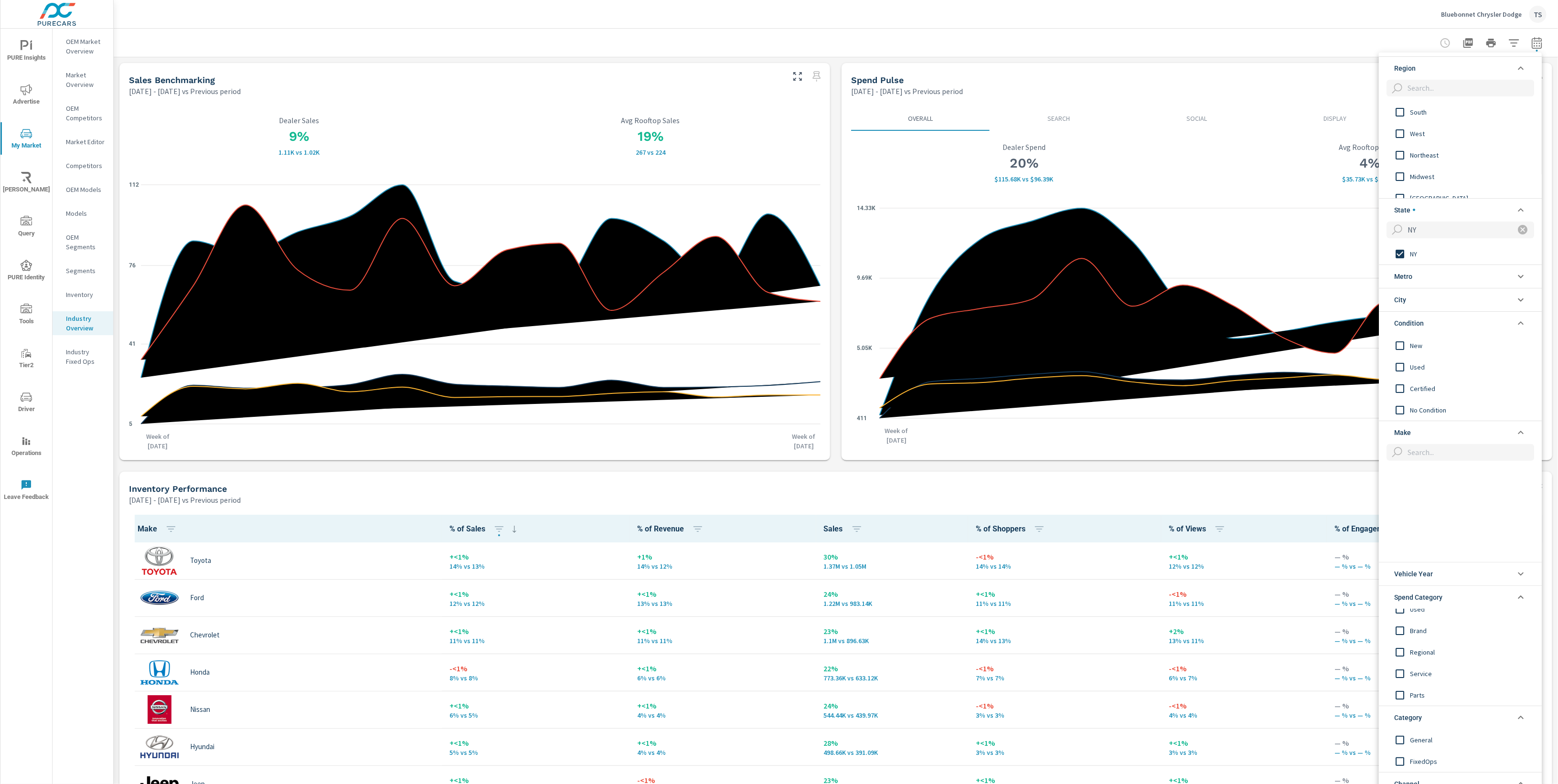
scroll to position [161, 0]
click at [1423, 449] on input "filter options" at bounding box center [1469, 452] width 131 height 17
type input "dod"
click at [1425, 468] on div "Dodge" at bounding box center [1450, 476] width 143 height 22
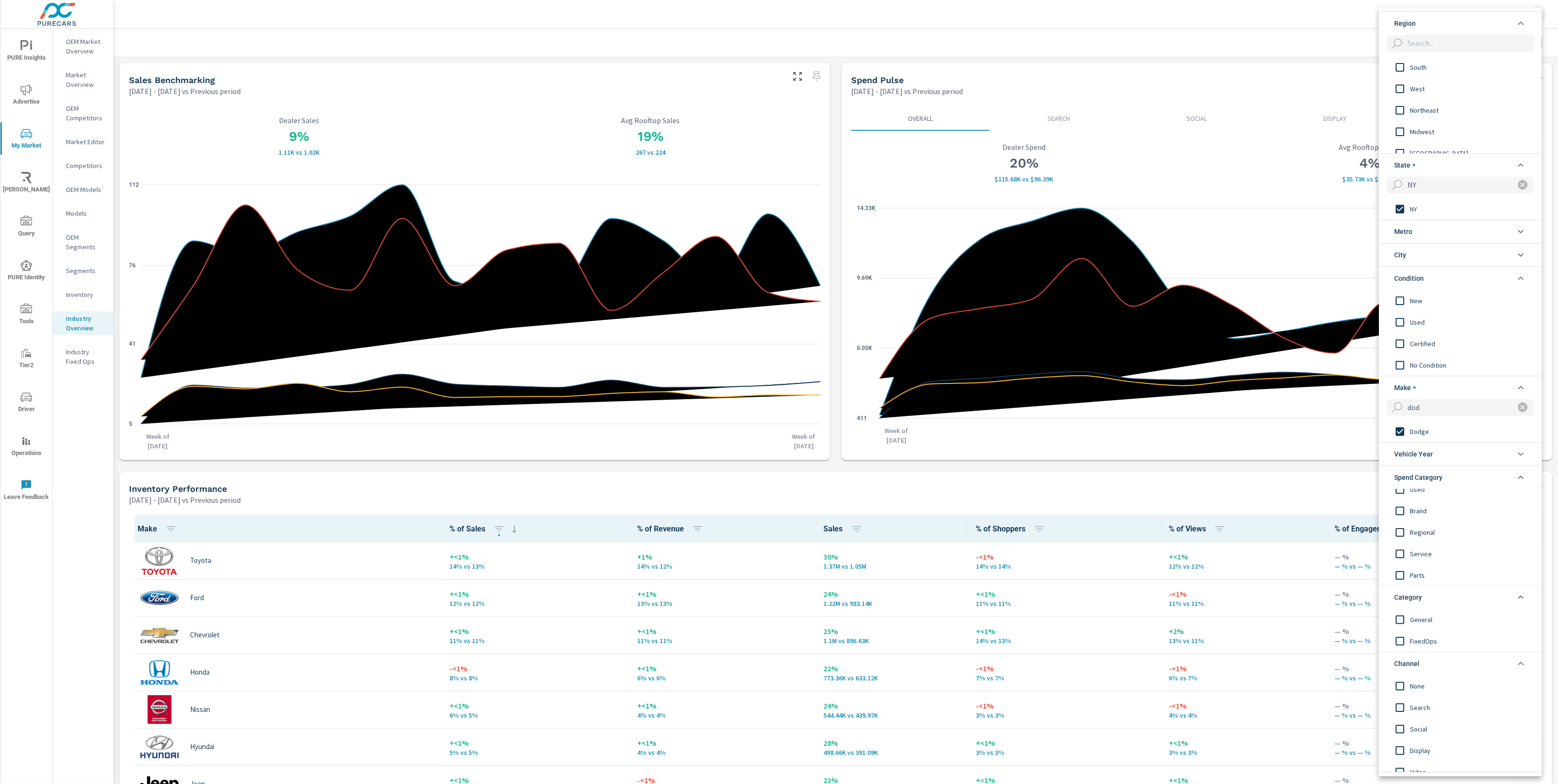
click at [1518, 405] on icon "filter options" at bounding box center [1523, 407] width 10 height 10
click at [1475, 407] on input "filter options" at bounding box center [1469, 407] width 131 height 17
type input "Jeep"
click at [1449, 429] on span "Jeep" at bounding box center [1462, 431] width 105 height 11
click at [1518, 405] on icon "filter options" at bounding box center [1523, 407] width 10 height 10
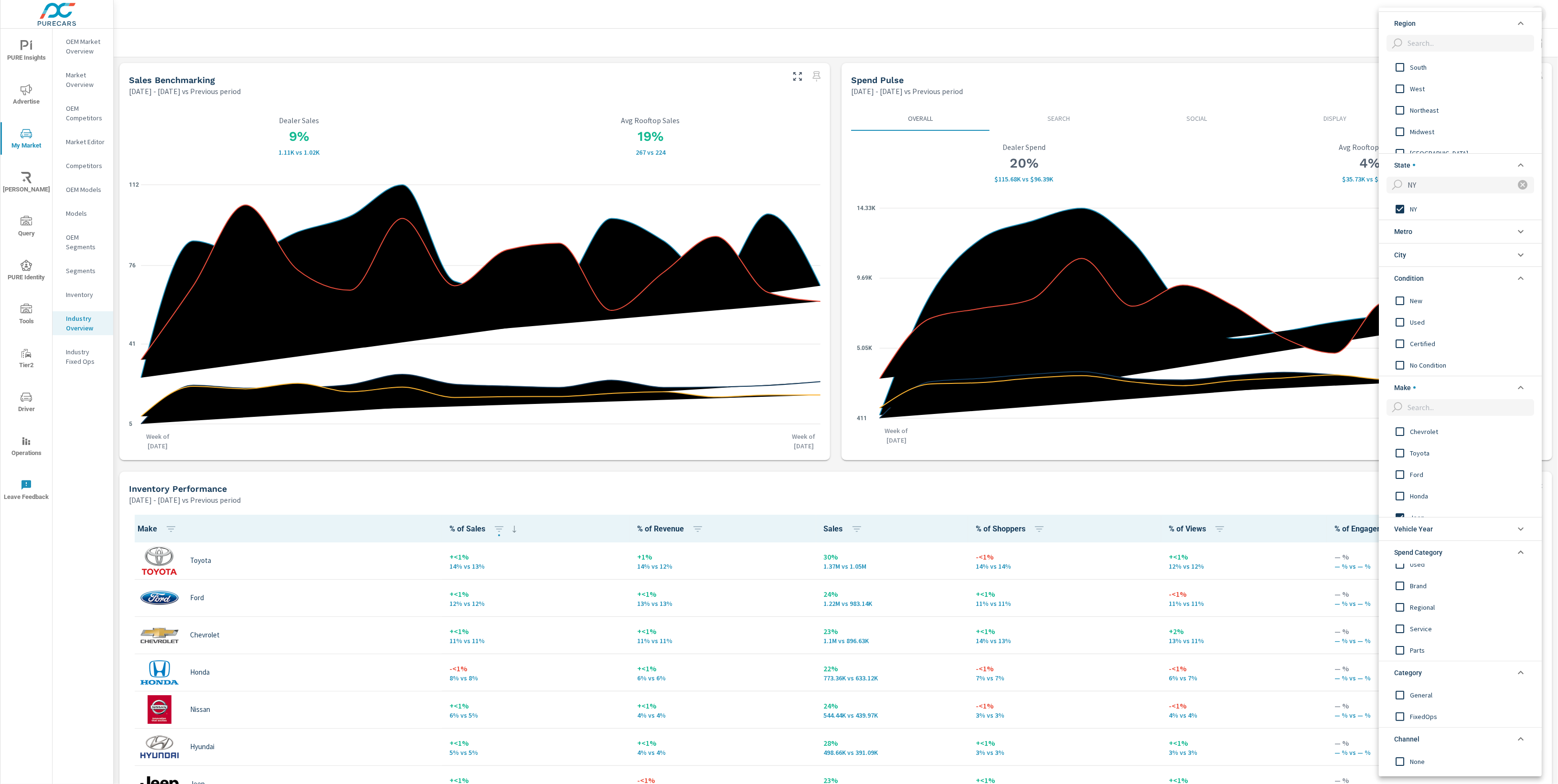
click at [1481, 406] on input "filter options" at bounding box center [1469, 407] width 131 height 17
type input "Ram"
click at [1452, 430] on span "Ram" at bounding box center [1462, 431] width 105 height 11
click at [1478, 409] on input "Ram" at bounding box center [1455, 407] width 103 height 17
click at [1518, 404] on icon "filter options" at bounding box center [1523, 407] width 10 height 10
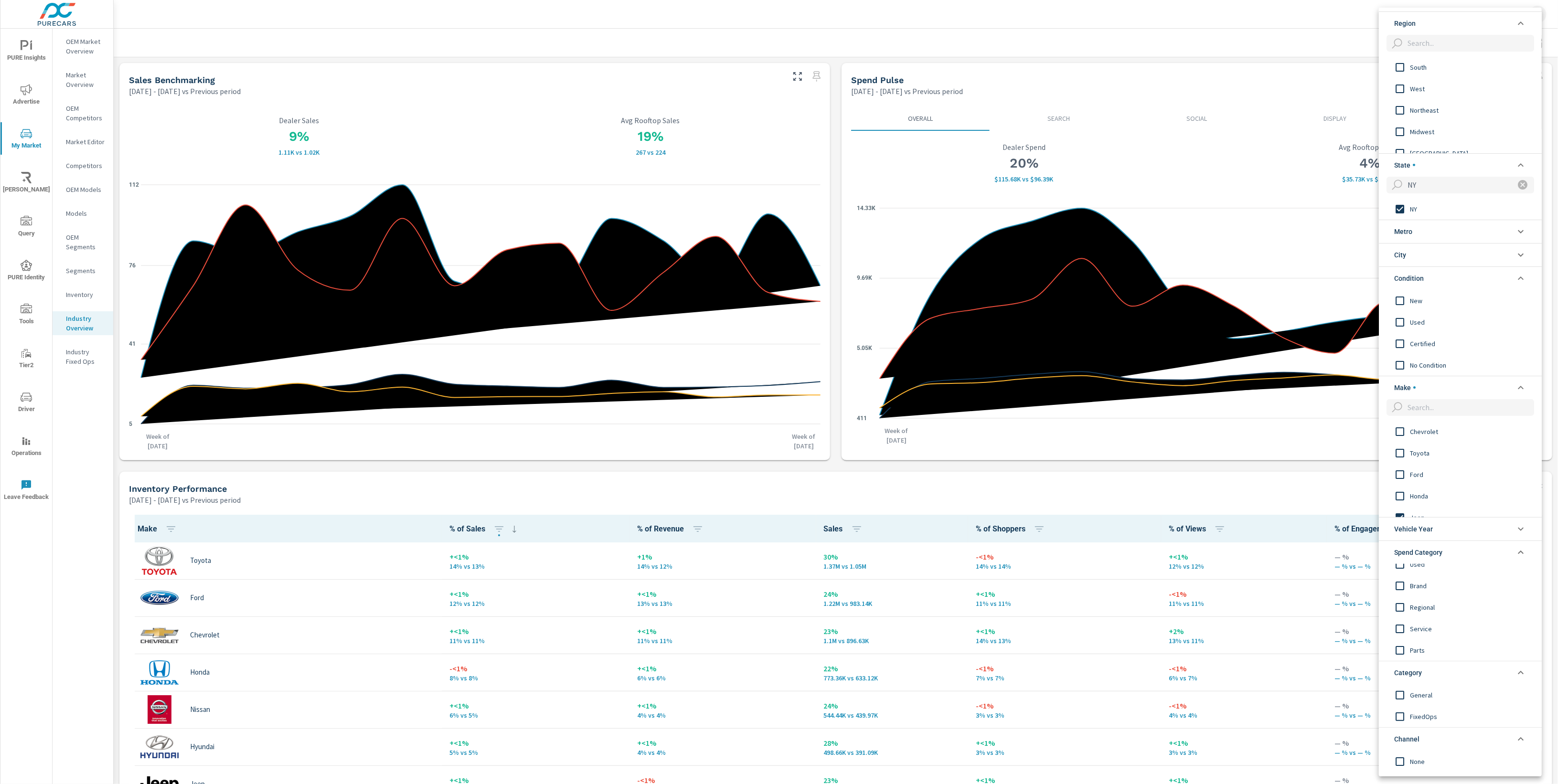
click at [1481, 405] on input "filter options" at bounding box center [1469, 407] width 131 height 17
type input "ch"
click at [1455, 455] on span "Chrysler" at bounding box center [1462, 452] width 105 height 11
click at [1517, 403] on icon "filter options" at bounding box center [1522, 407] width 11 height 11
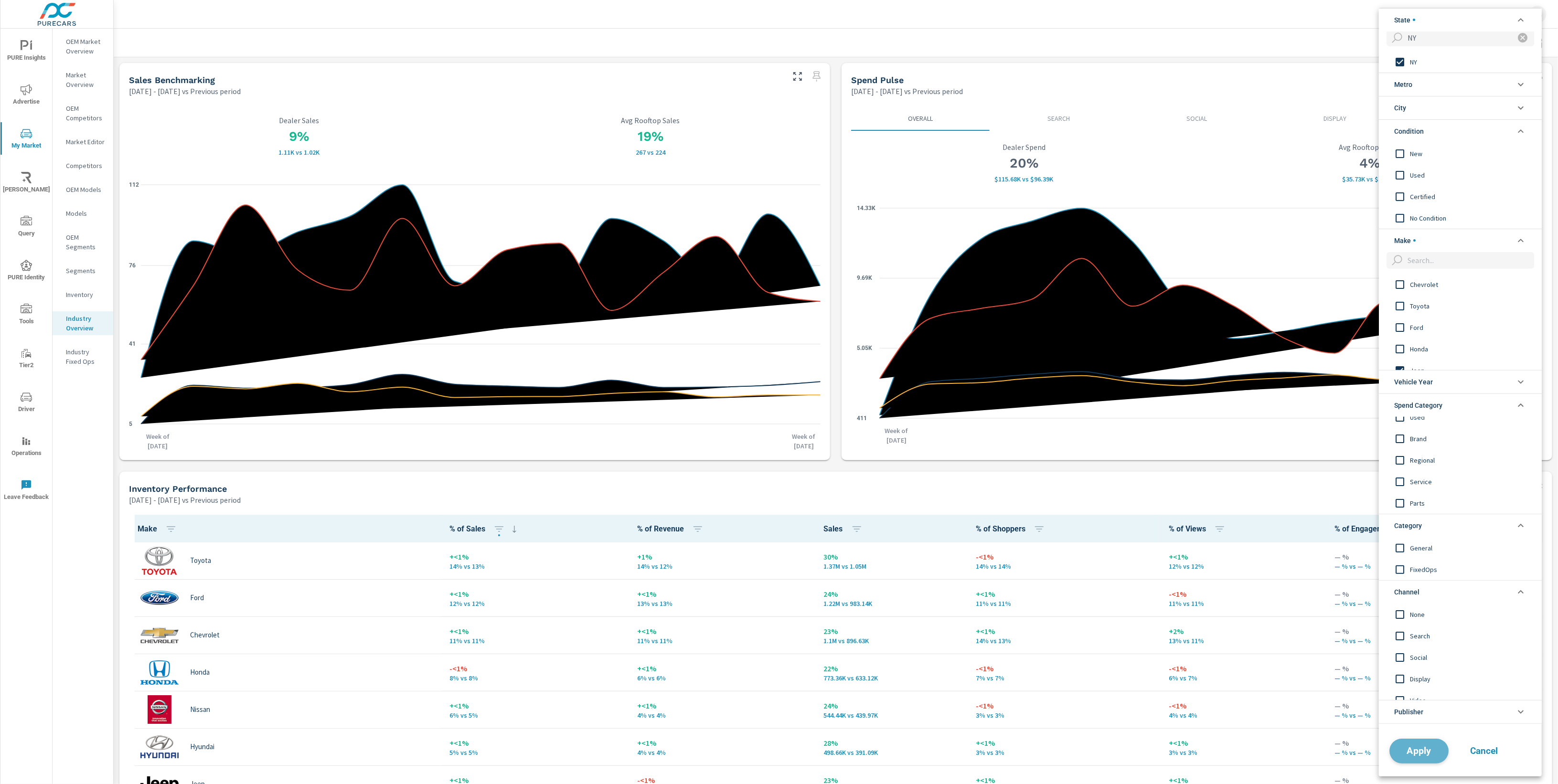
click at [1424, 754] on span "Apply" at bounding box center [1419, 751] width 39 height 9
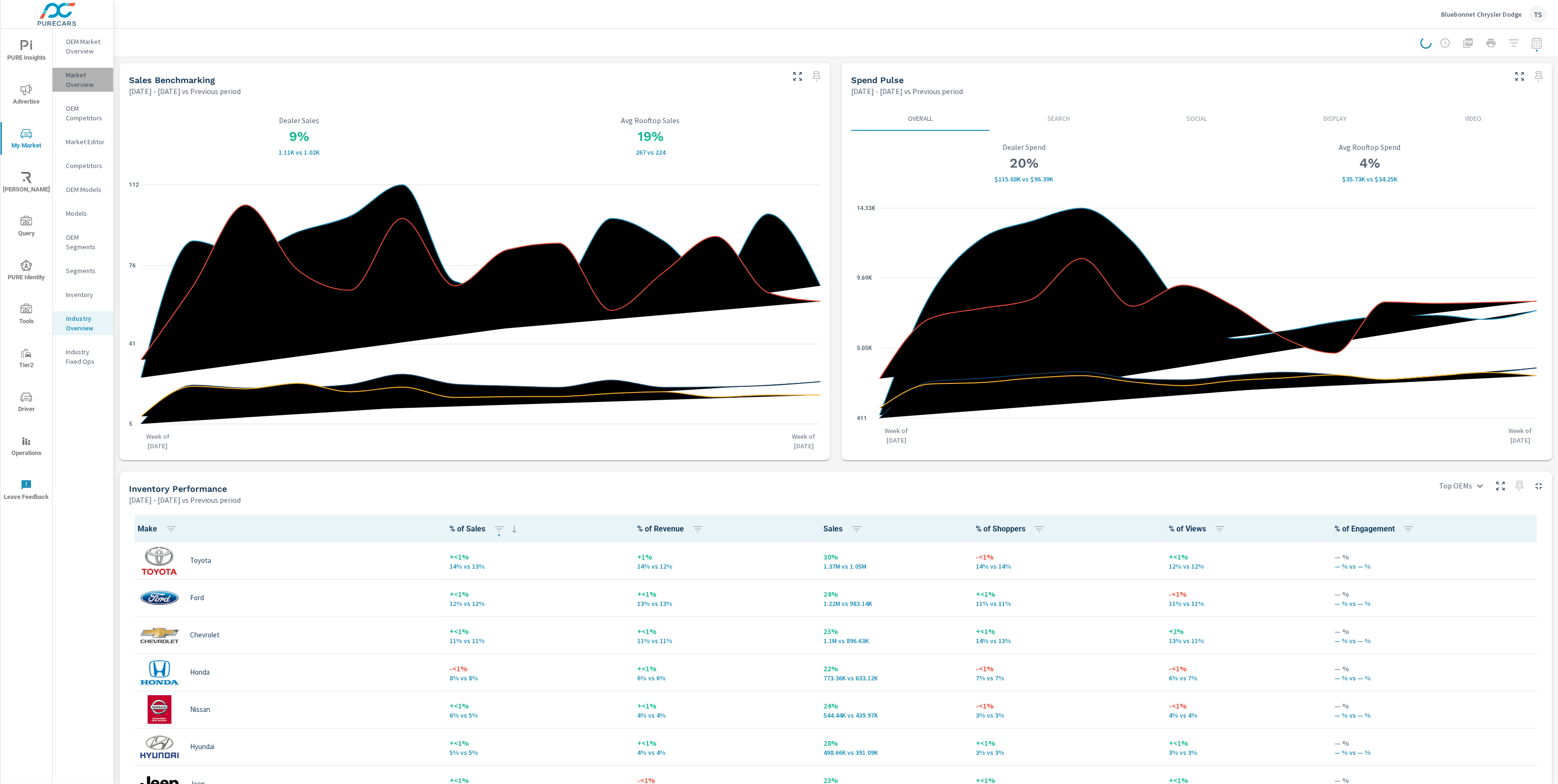
click at [74, 88] on p "Market Overview" at bounding box center [86, 80] width 40 height 19
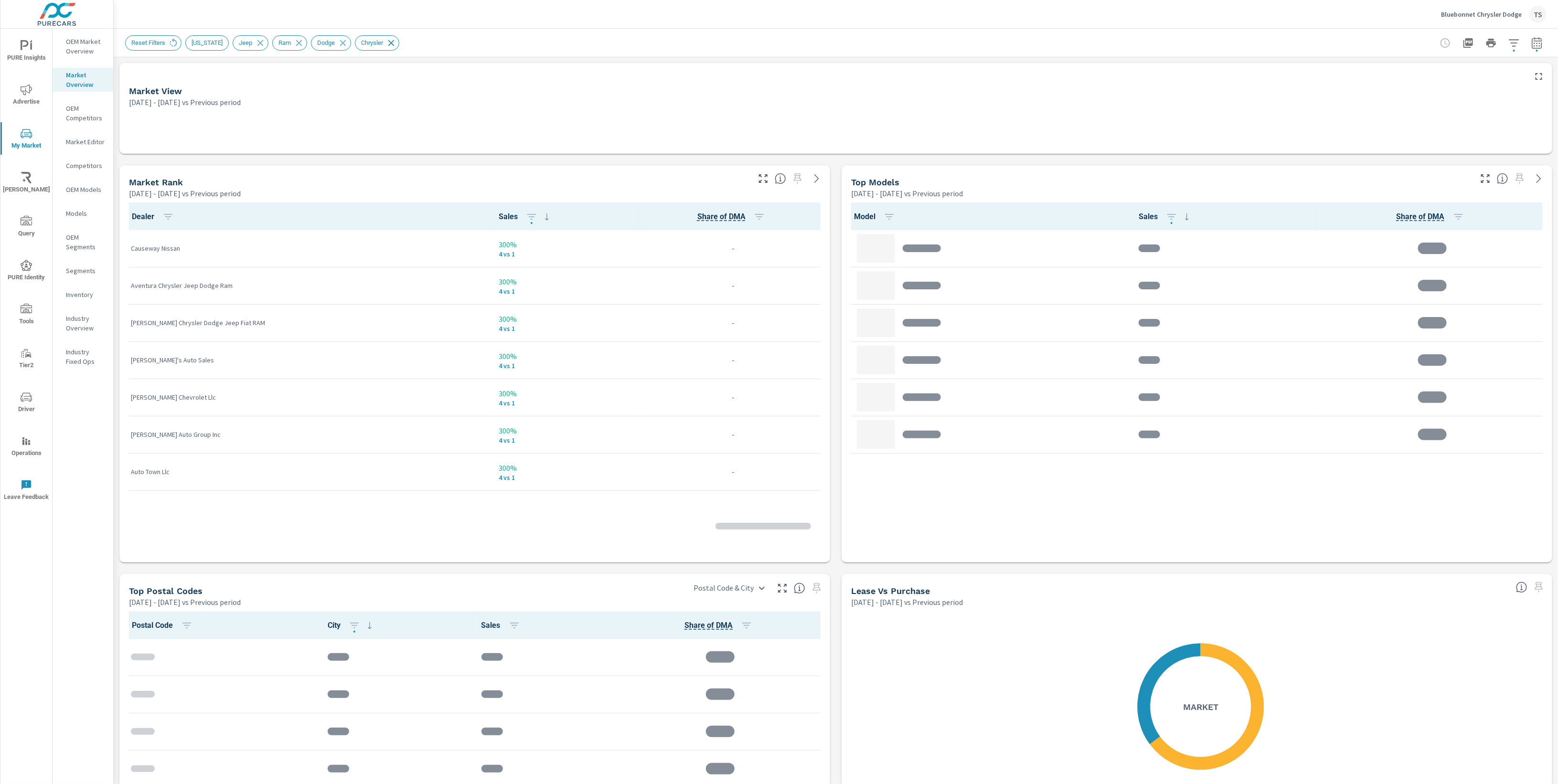
scroll to position [1838, 0]
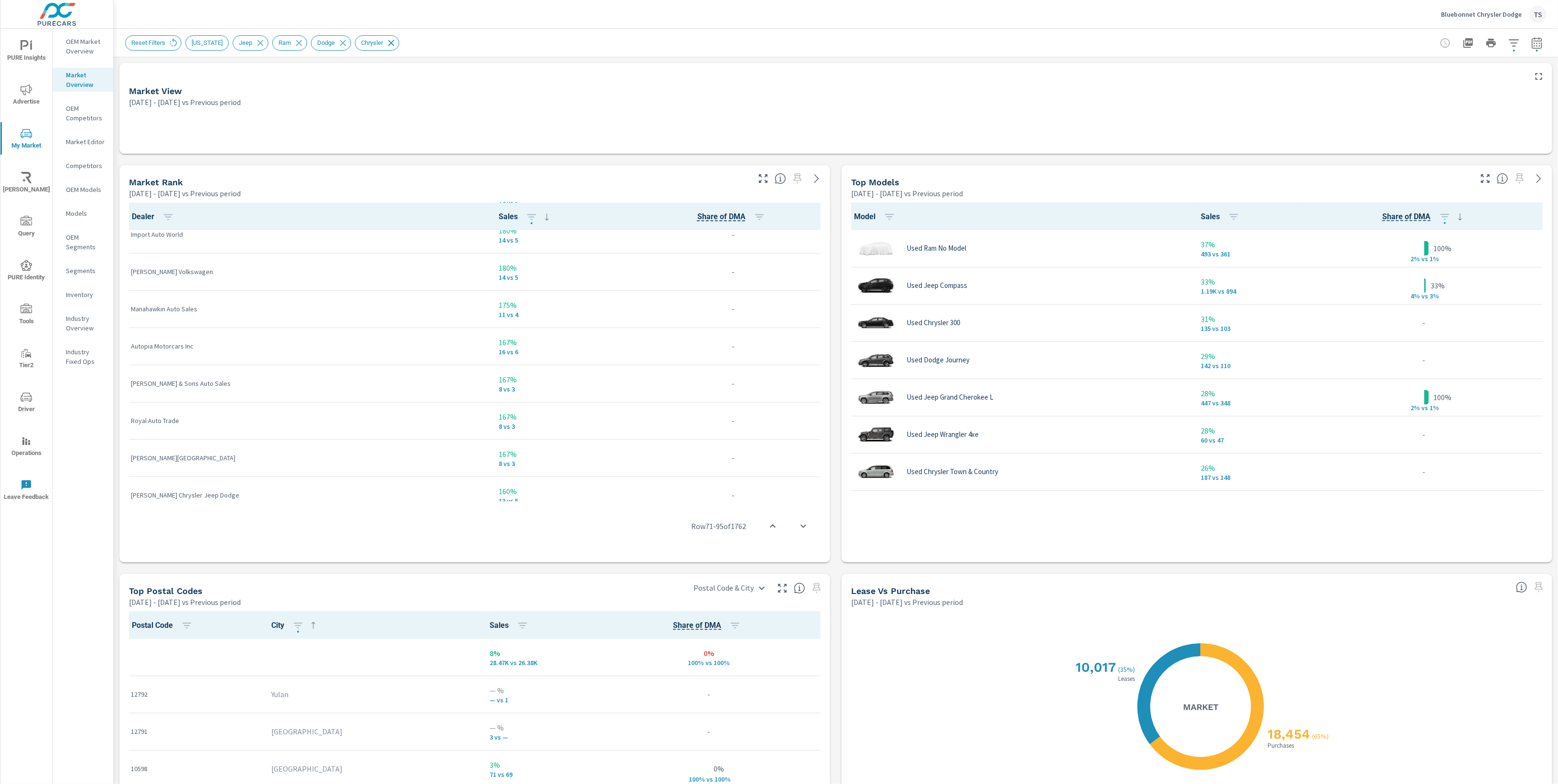
scroll to position [1838, 0]
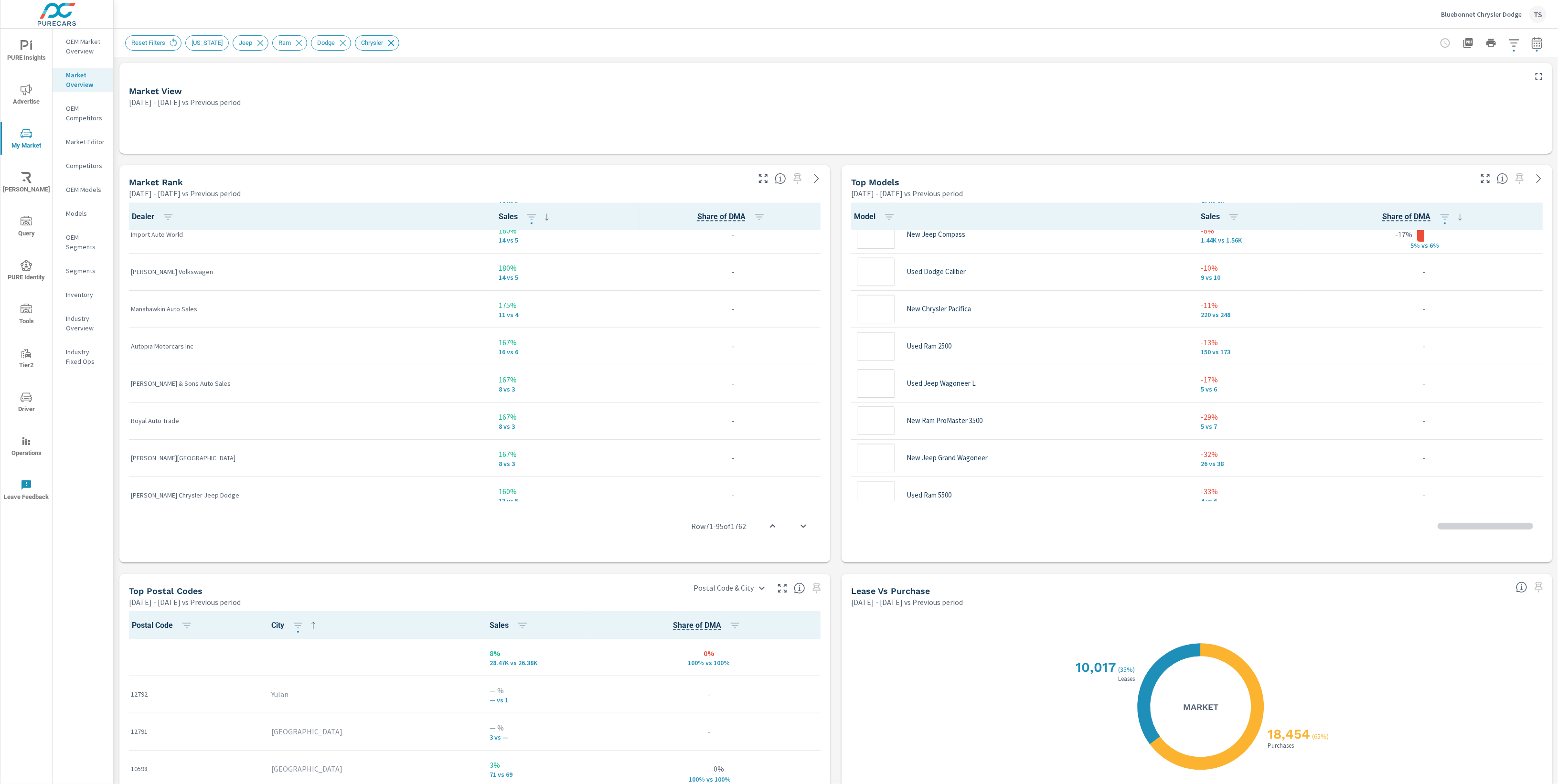
click at [396, 40] on icon at bounding box center [391, 42] width 10 height 10
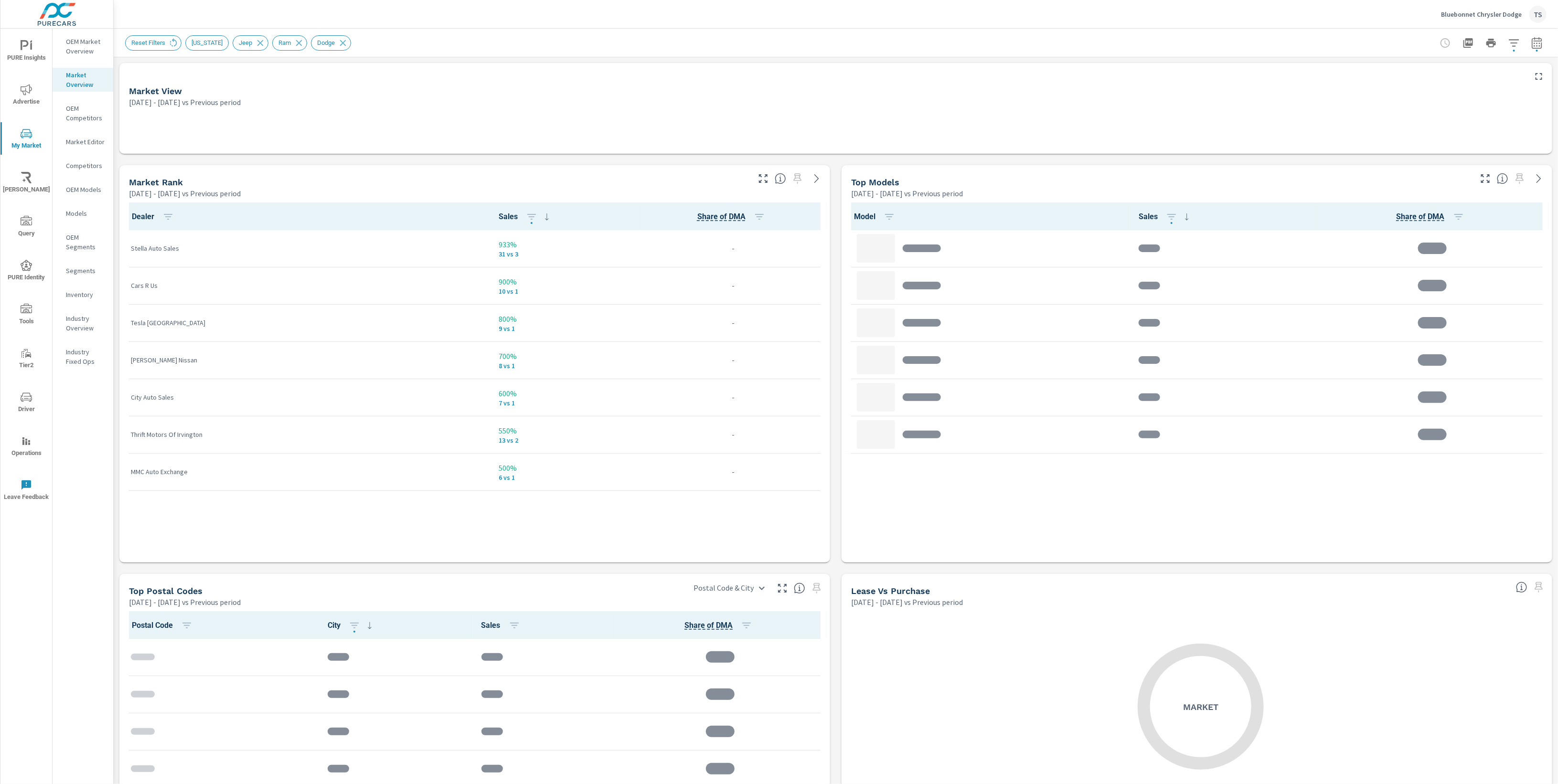
click at [1491, 17] on p "Bluebonnet Chrysler Dodge" at bounding box center [1481, 15] width 80 height 8
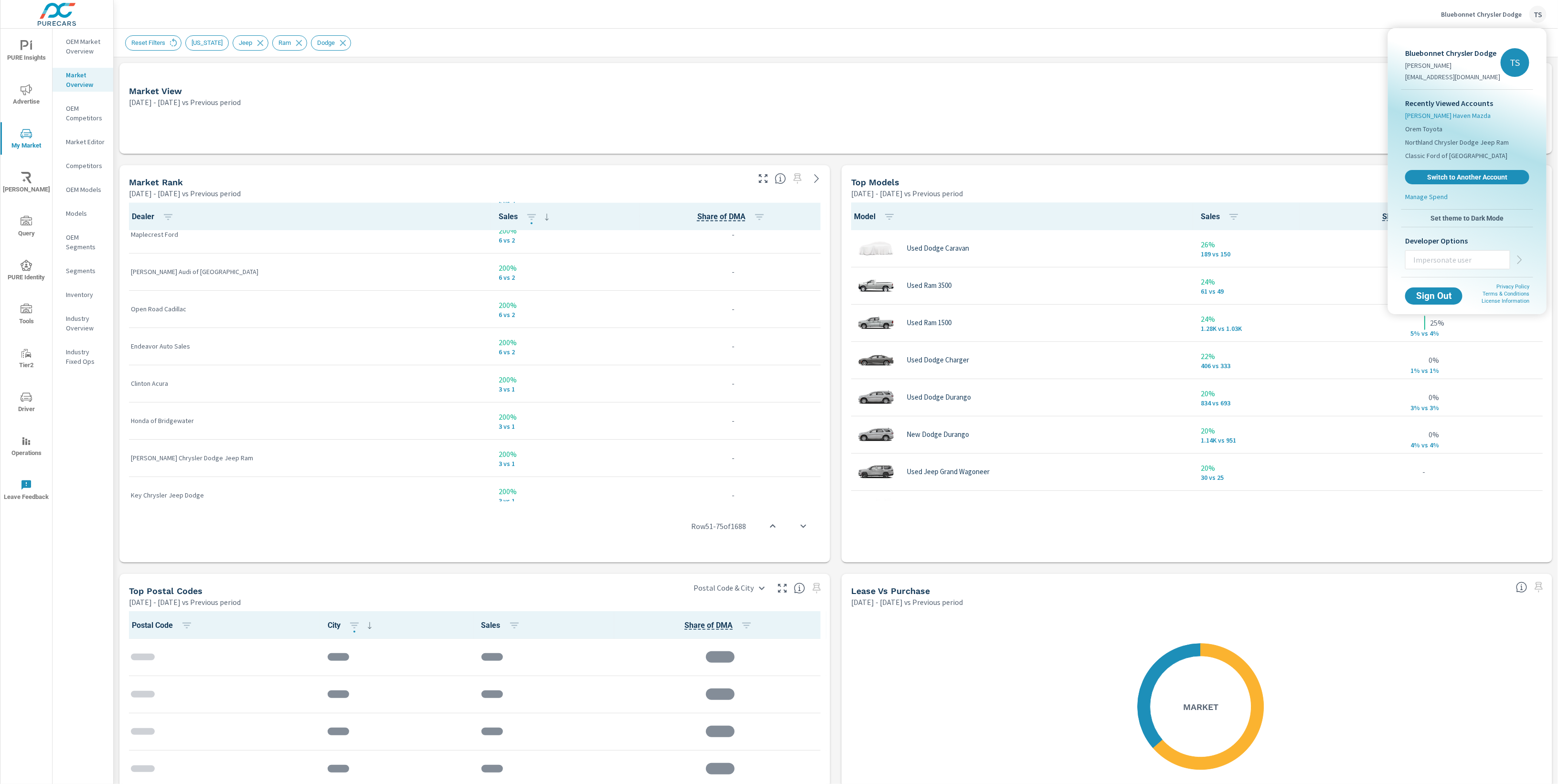
click at [1440, 112] on span "Smith Haven Mazda" at bounding box center [1447, 115] width 85 height 10
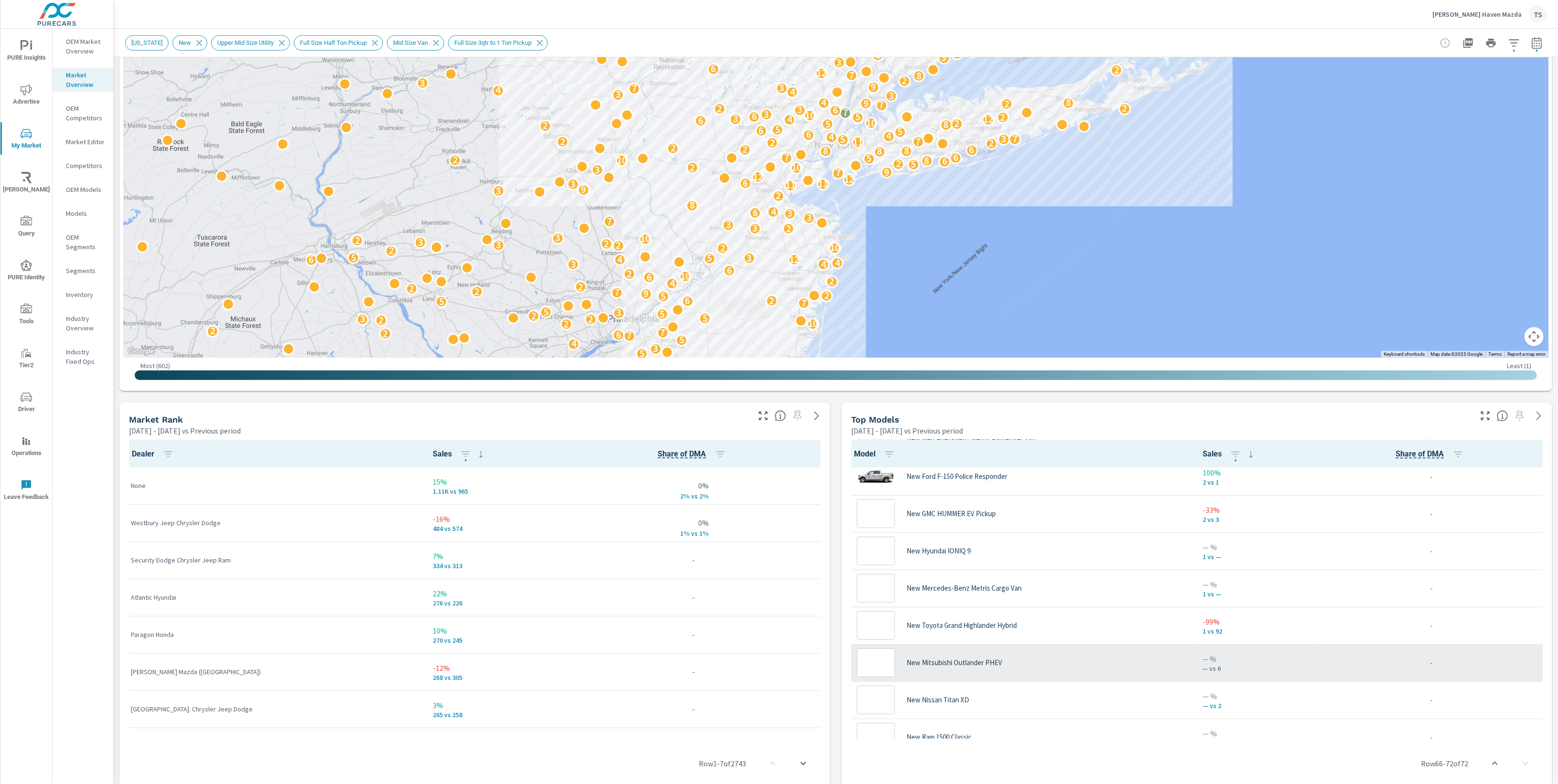
scroll to position [2392, 0]
click at [985, 648] on div "New Mitsubishi Outlander PHEV" at bounding box center [1020, 662] width 334 height 28
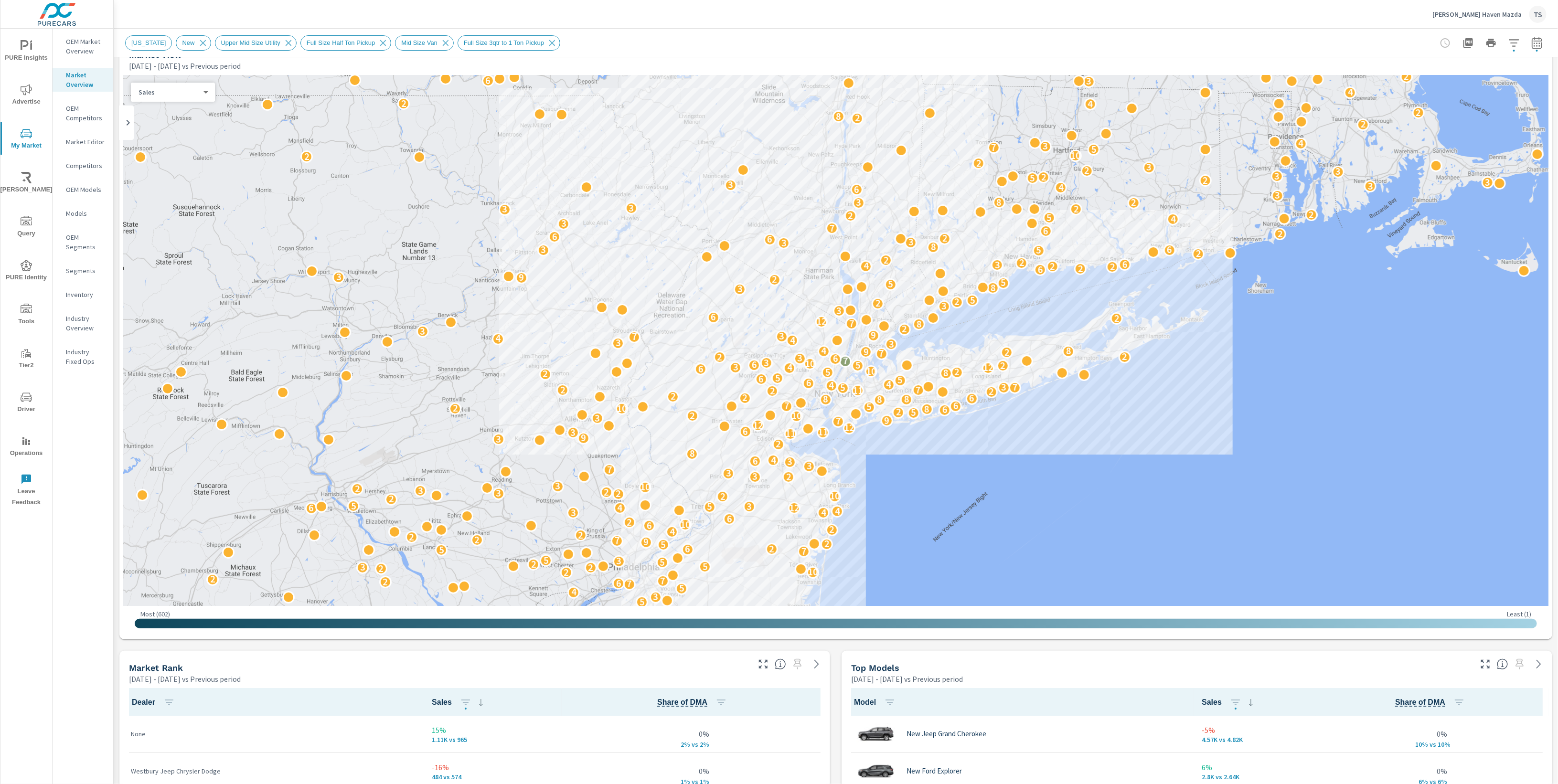
scroll to position [97, 0]
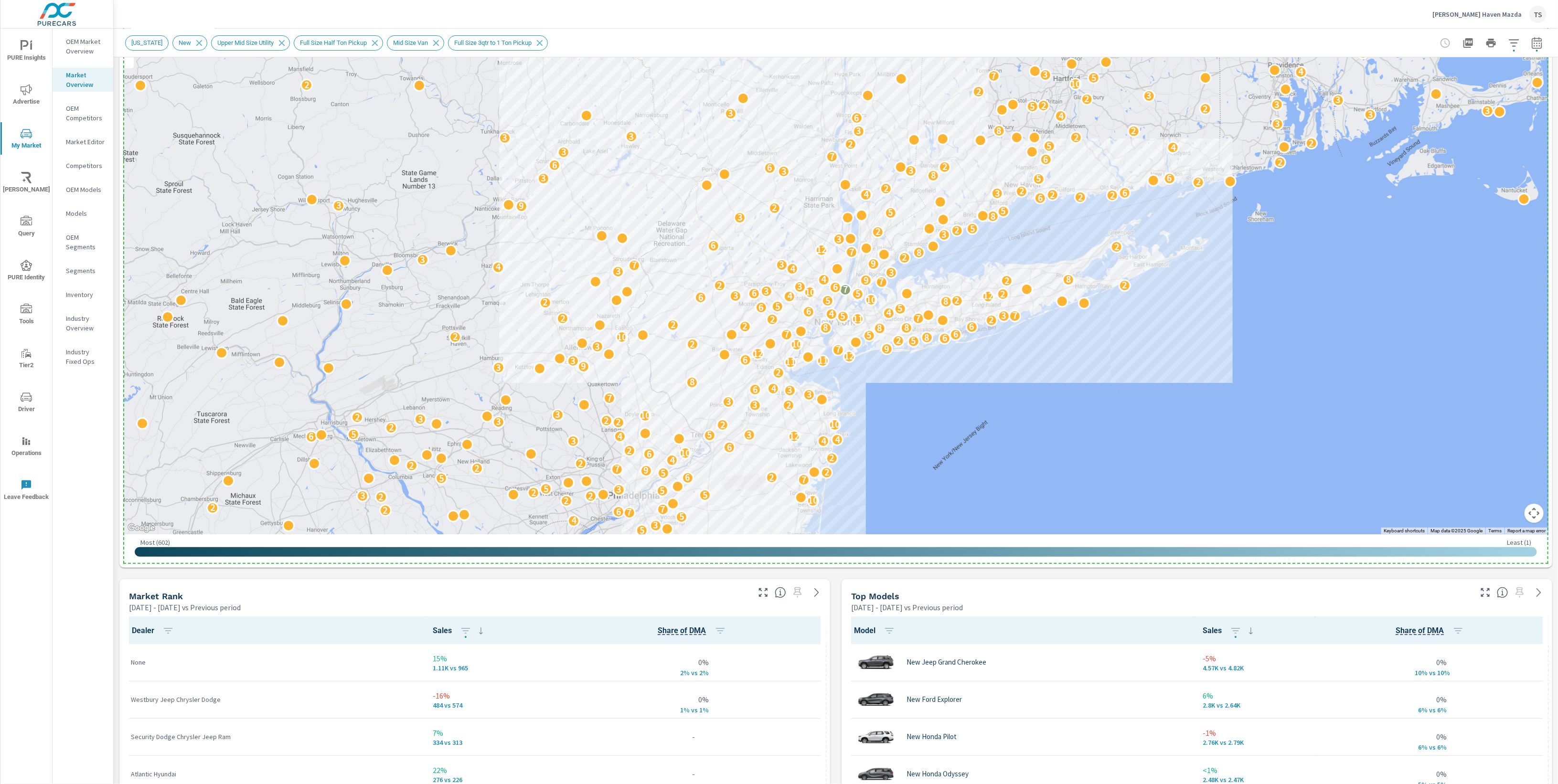
click at [1019, 598] on div "Top Models" at bounding box center [1160, 596] width 619 height 11
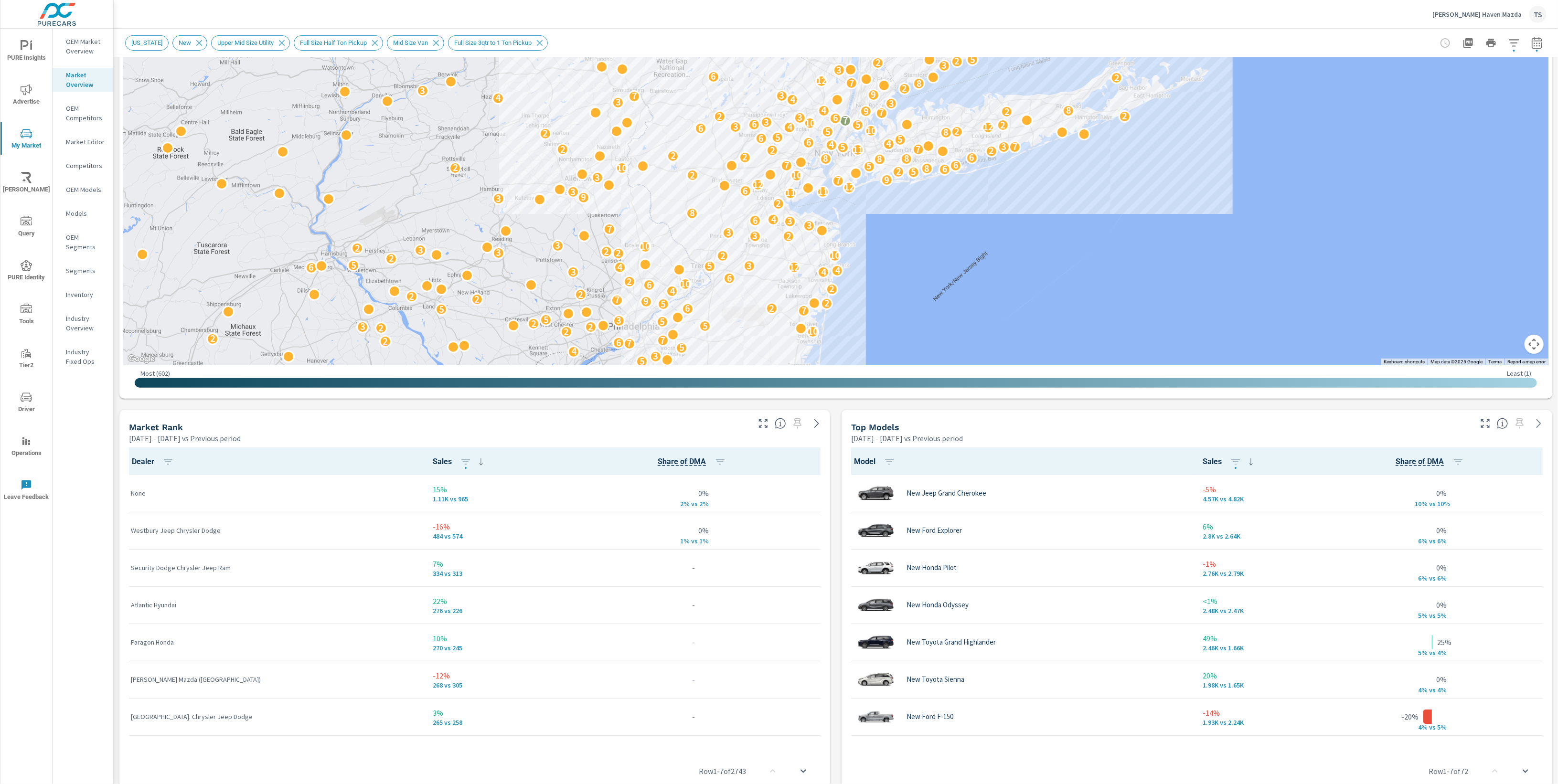
scroll to position [267, 0]
click at [1124, 428] on div "Top Models" at bounding box center [1160, 427] width 619 height 11
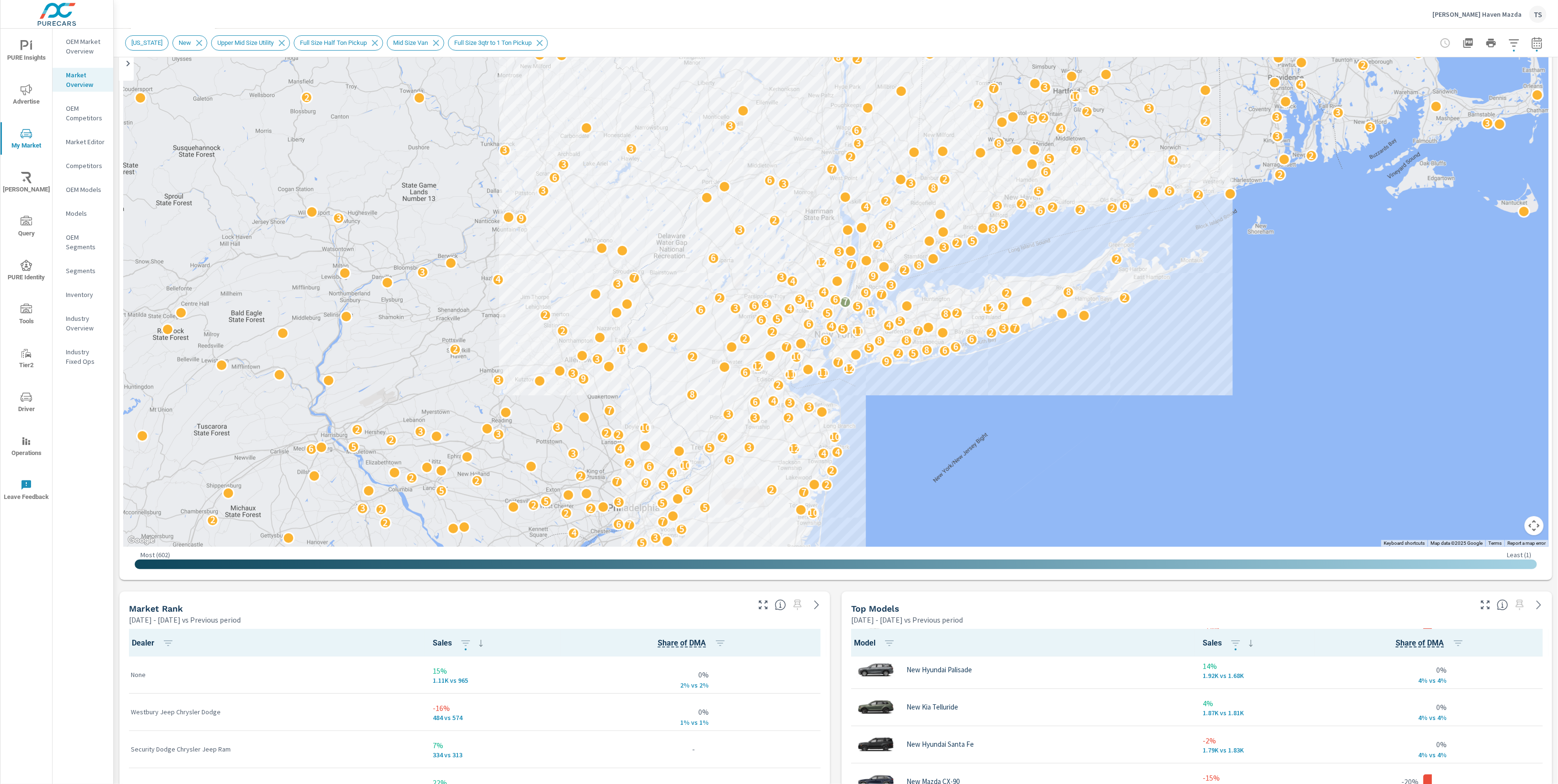
scroll to position [519, 0]
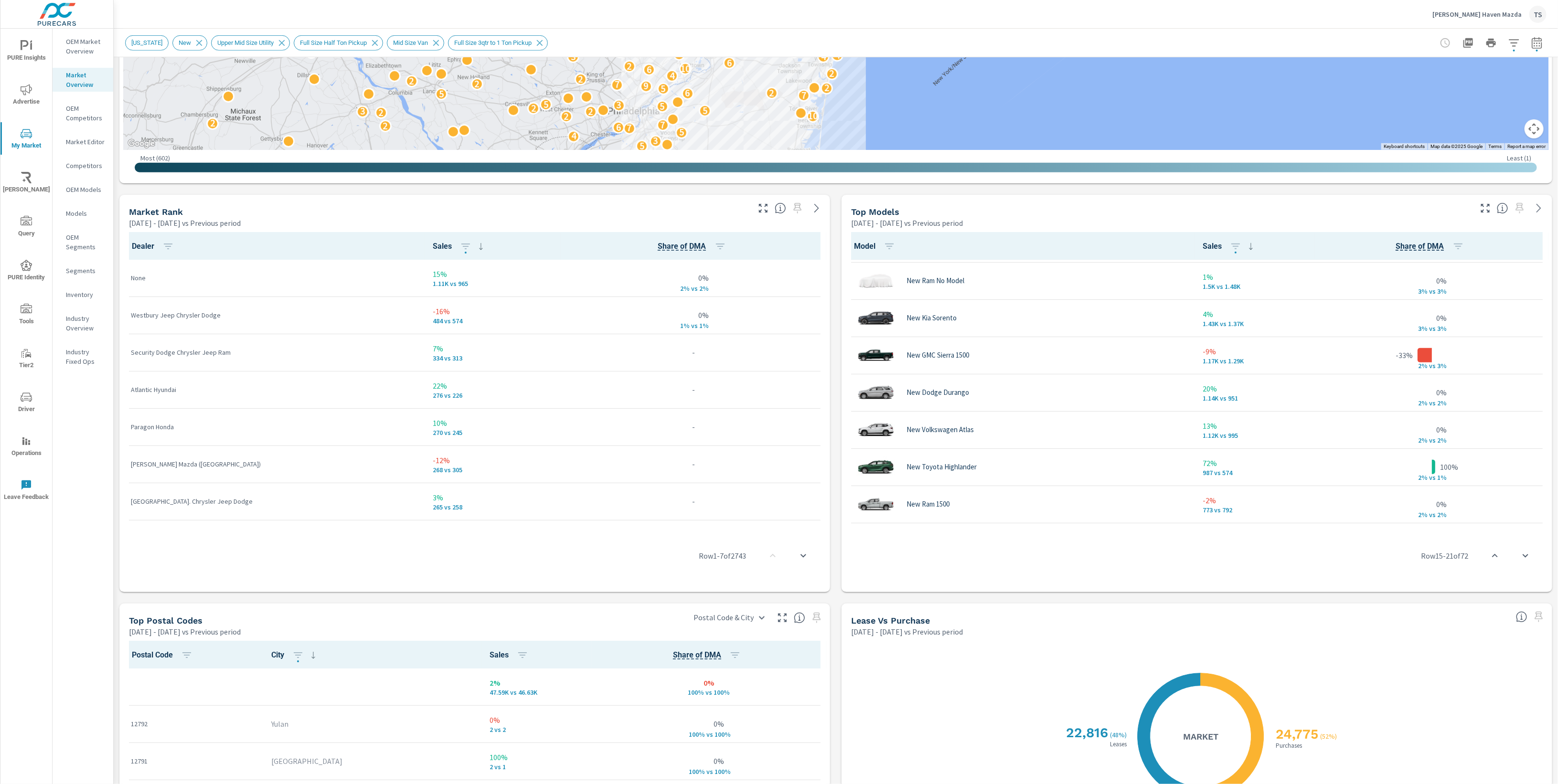
scroll to position [376, 0]
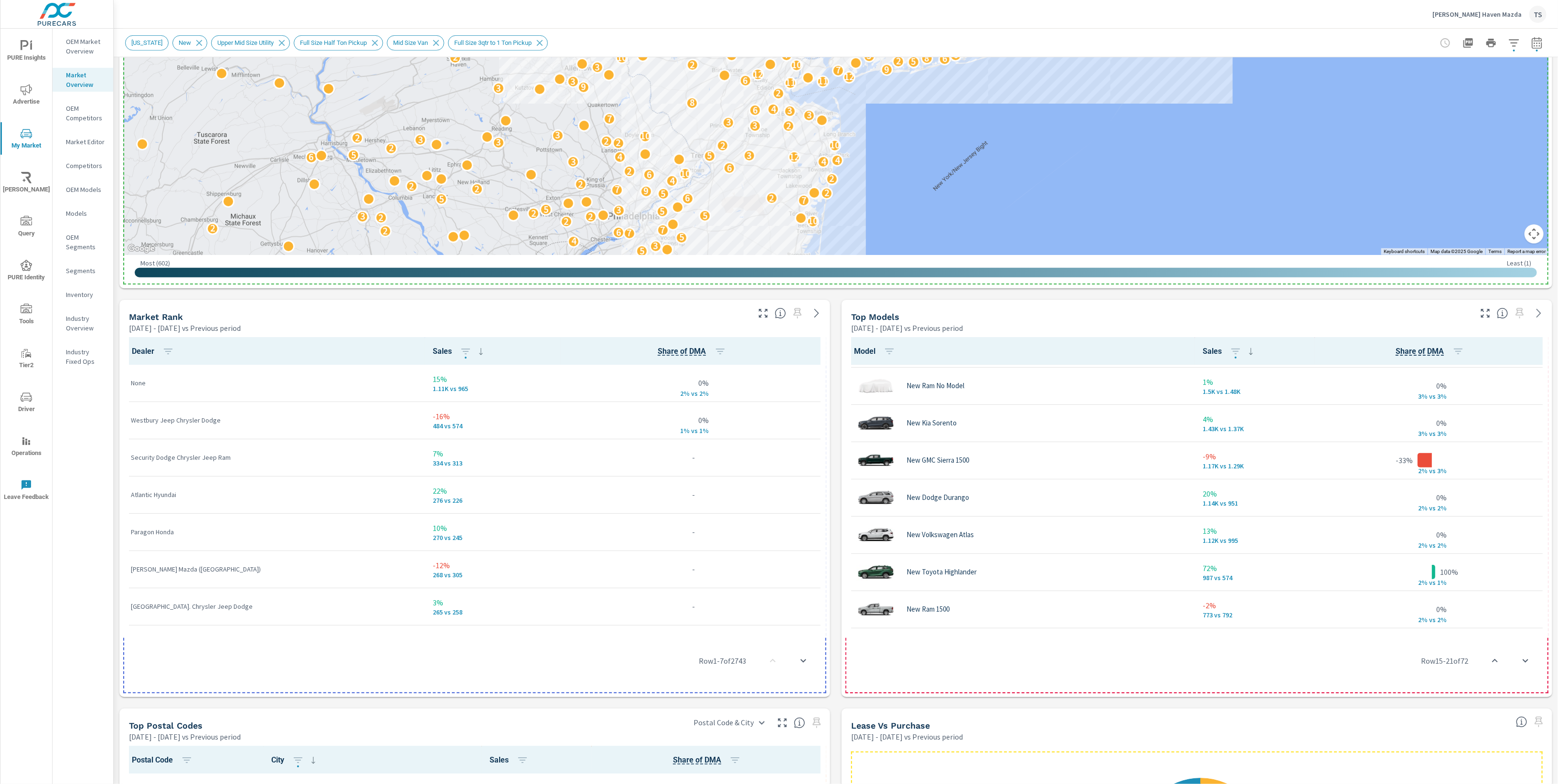
click at [1337, 663] on div "Row 15 - 21 of 72" at bounding box center [1197, 661] width 703 height 57
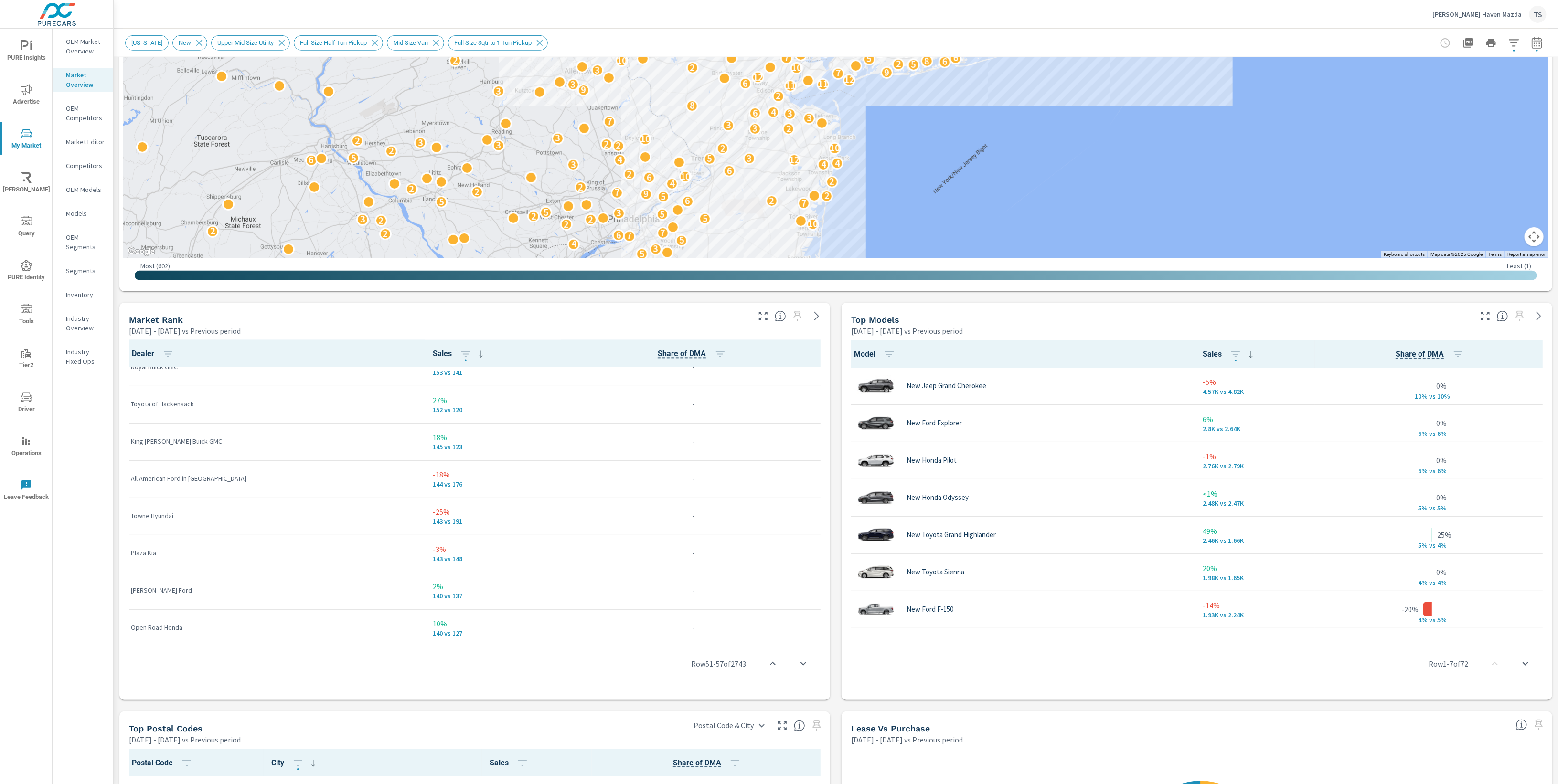
scroll to position [656, 0]
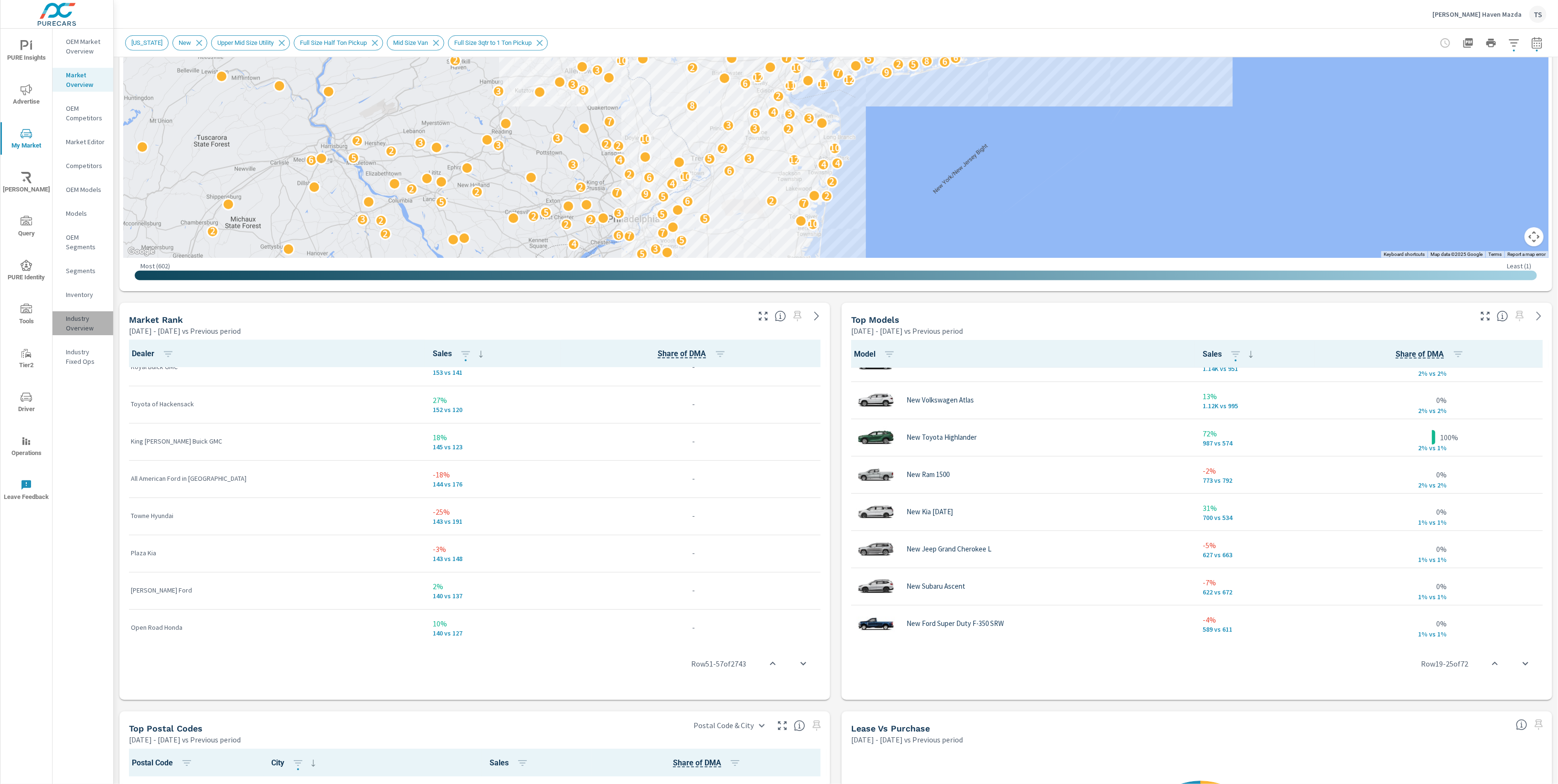
click at [78, 321] on p "Industry Overview" at bounding box center [86, 323] width 40 height 19
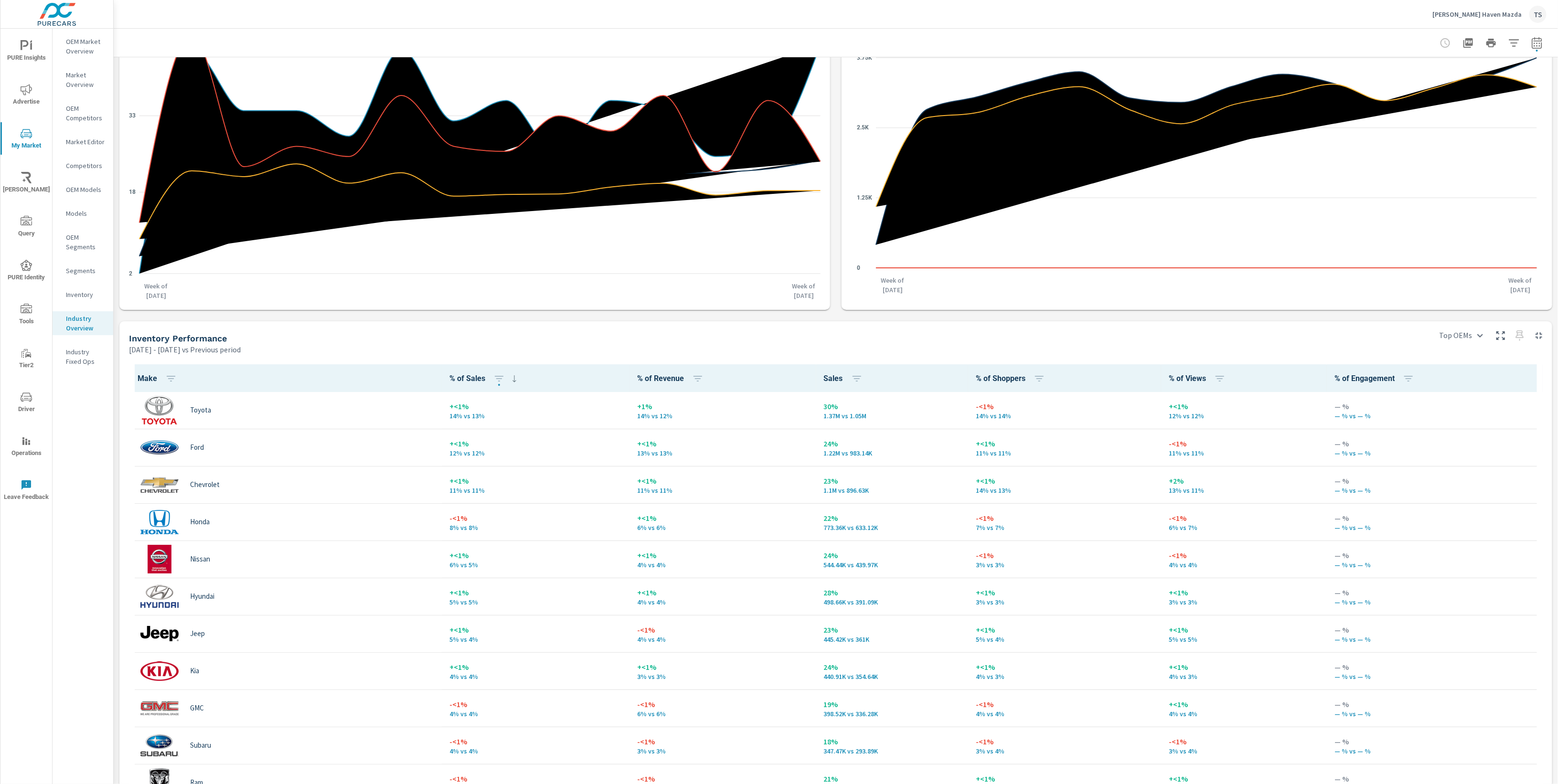
scroll to position [277, 0]
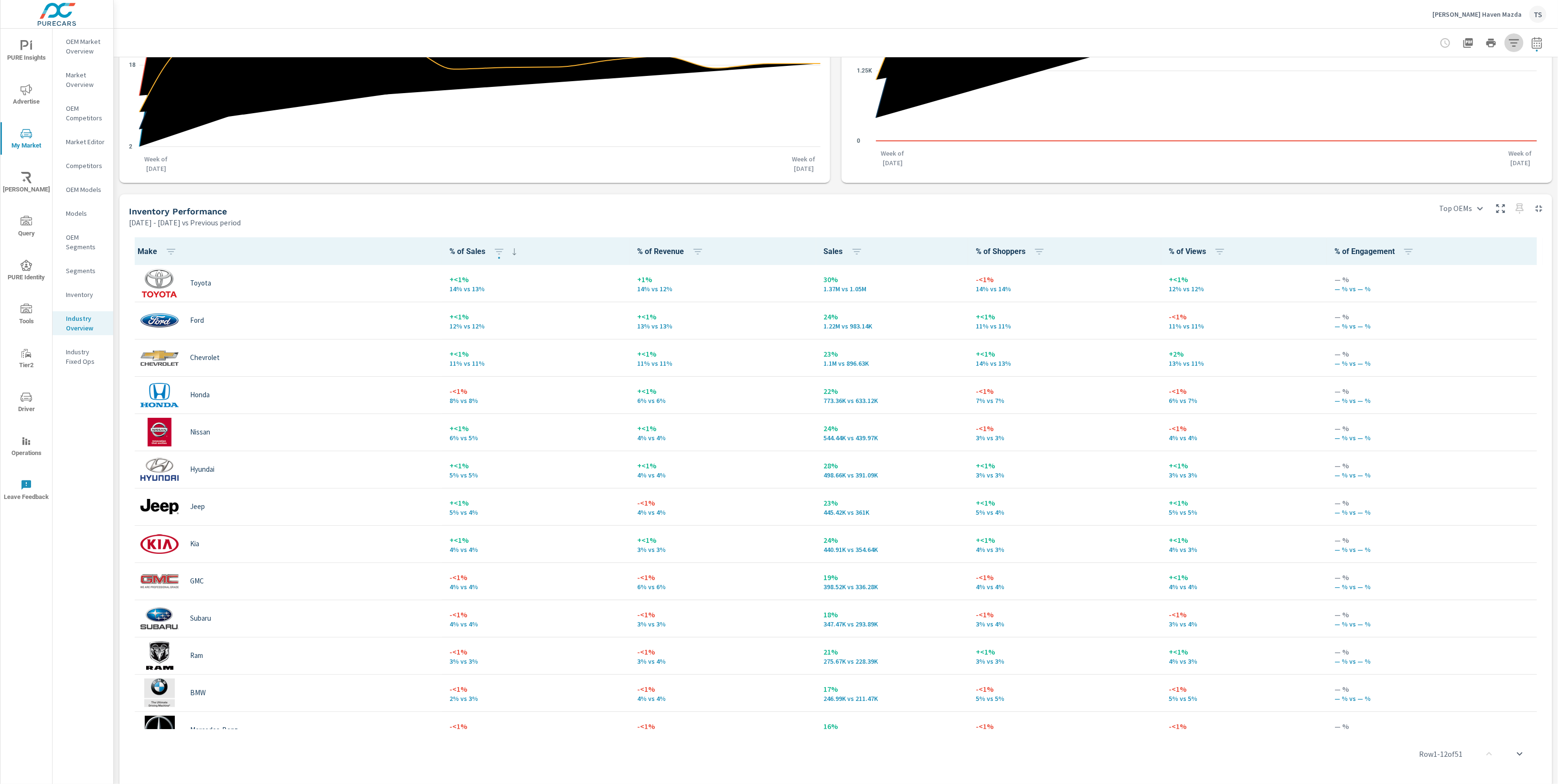
click at [1516, 42] on icon "button" at bounding box center [1514, 43] width 10 height 7
click at [1505, 70] on icon "filter options" at bounding box center [1503, 68] width 11 height 11
click at [1479, 115] on li "State" at bounding box center [1452, 112] width 145 height 24
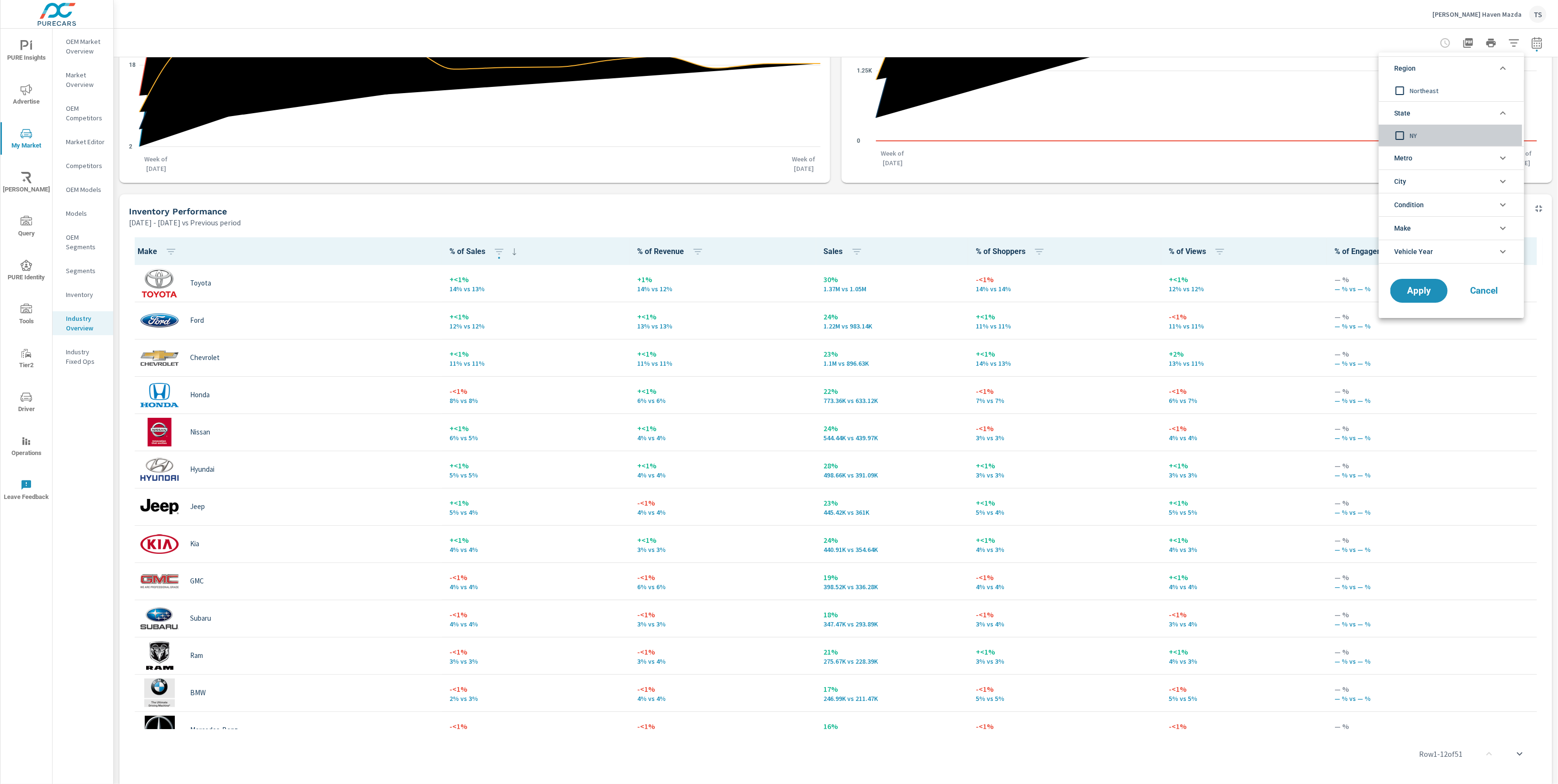
click at [1460, 145] on div "NY" at bounding box center [1450, 135] width 143 height 22
click at [1423, 293] on span "Apply" at bounding box center [1419, 291] width 39 height 9
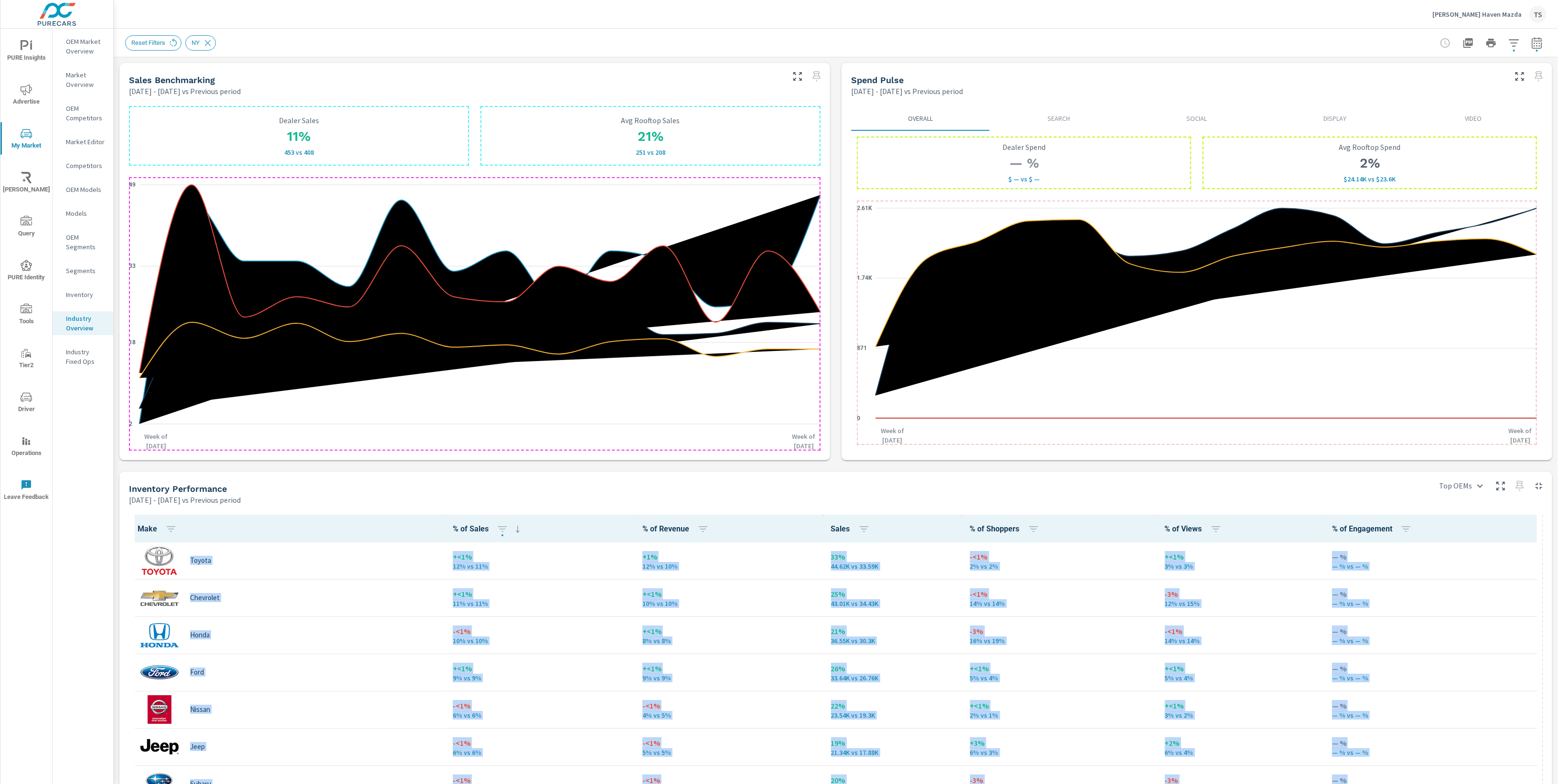
click at [438, 505] on div "Mar 01, 2025 - May 31, 2025 vs Previous period" at bounding box center [777, 499] width 1297 height 11
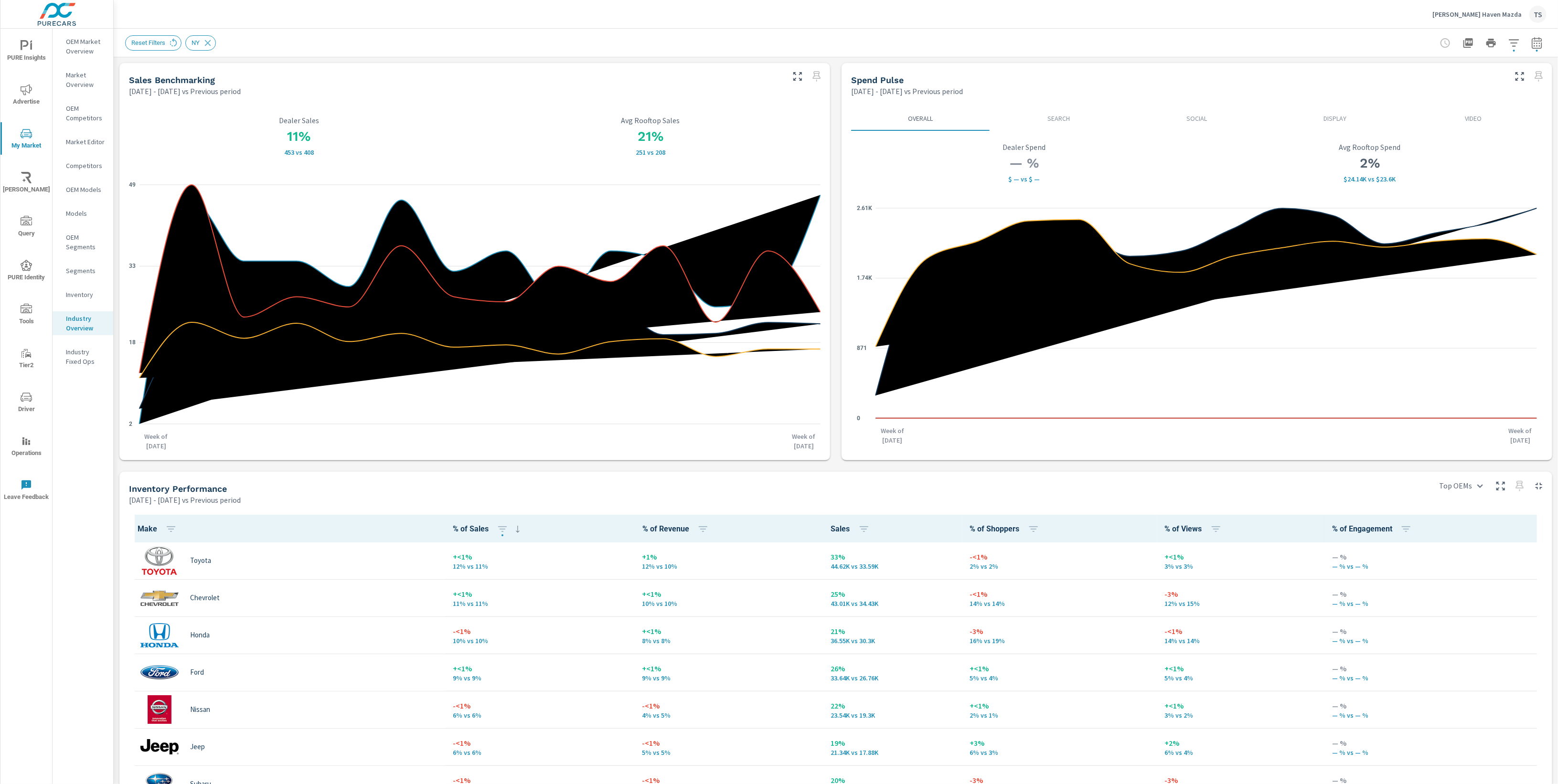
click at [440, 505] on div "Mar 01, 2025 - May 31, 2025 vs Previous period" at bounding box center [777, 499] width 1297 height 11
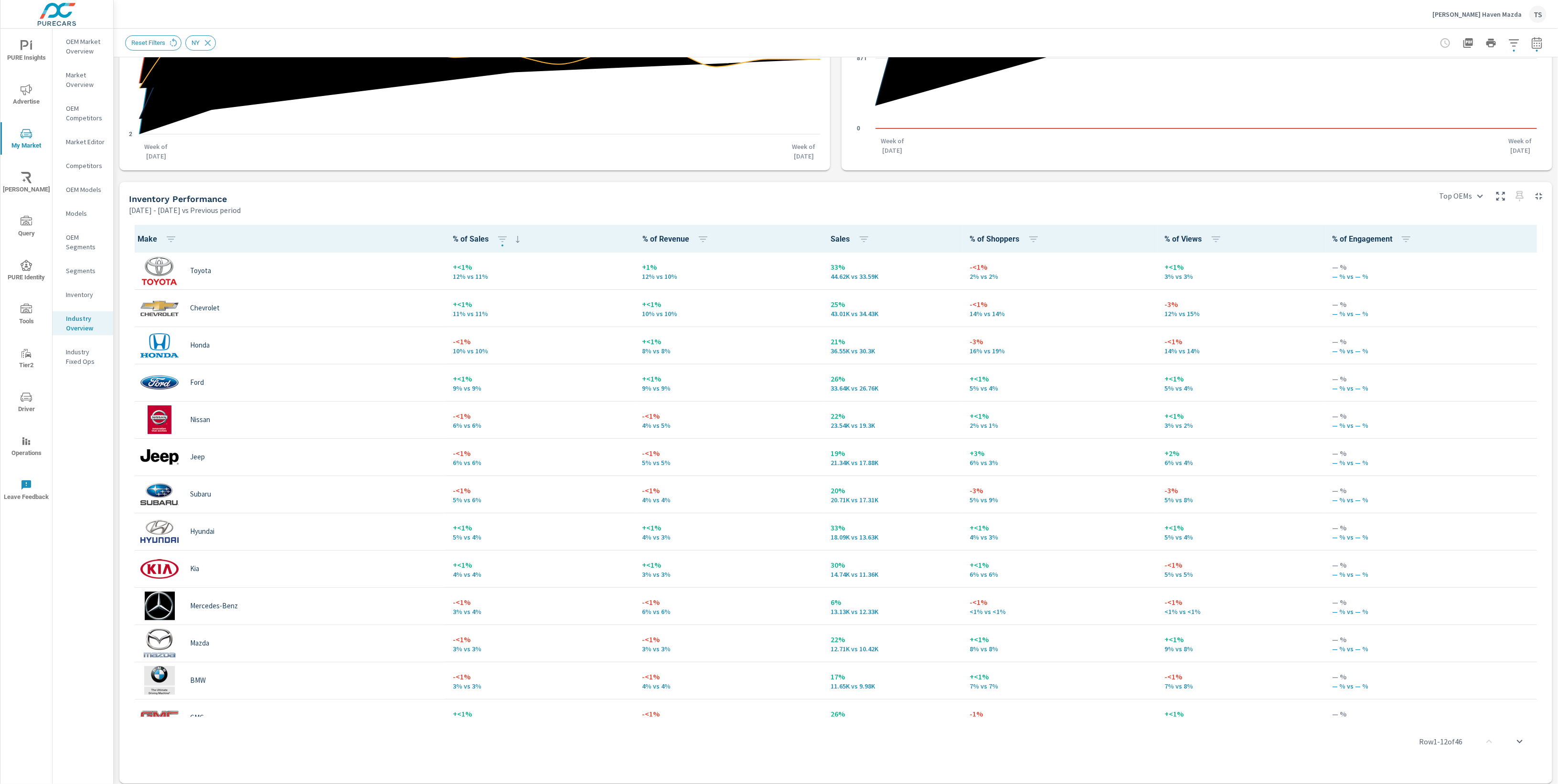
scroll to position [294, 0]
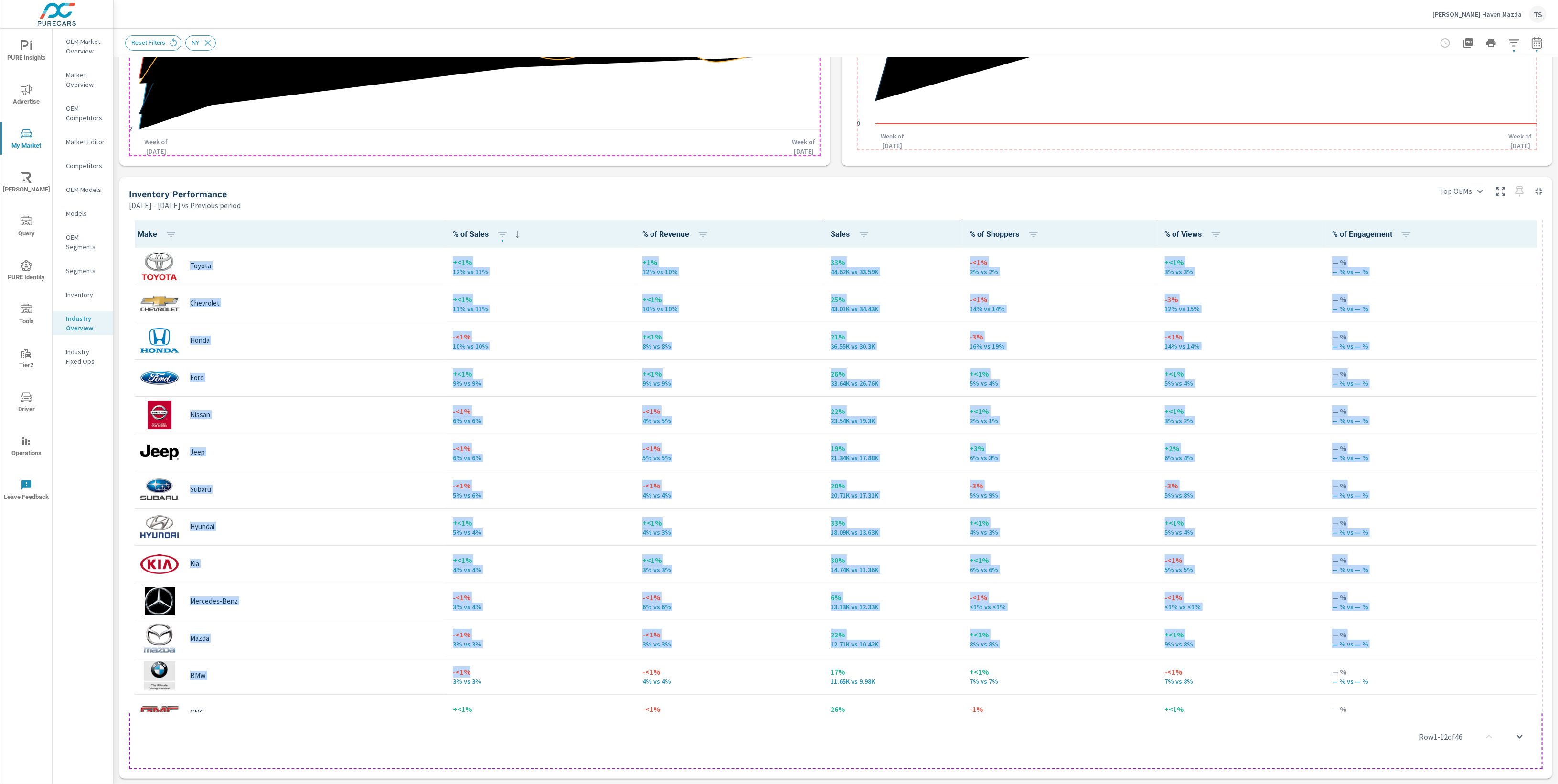
click at [454, 673] on p "-<1%" at bounding box center [540, 672] width 174 height 11
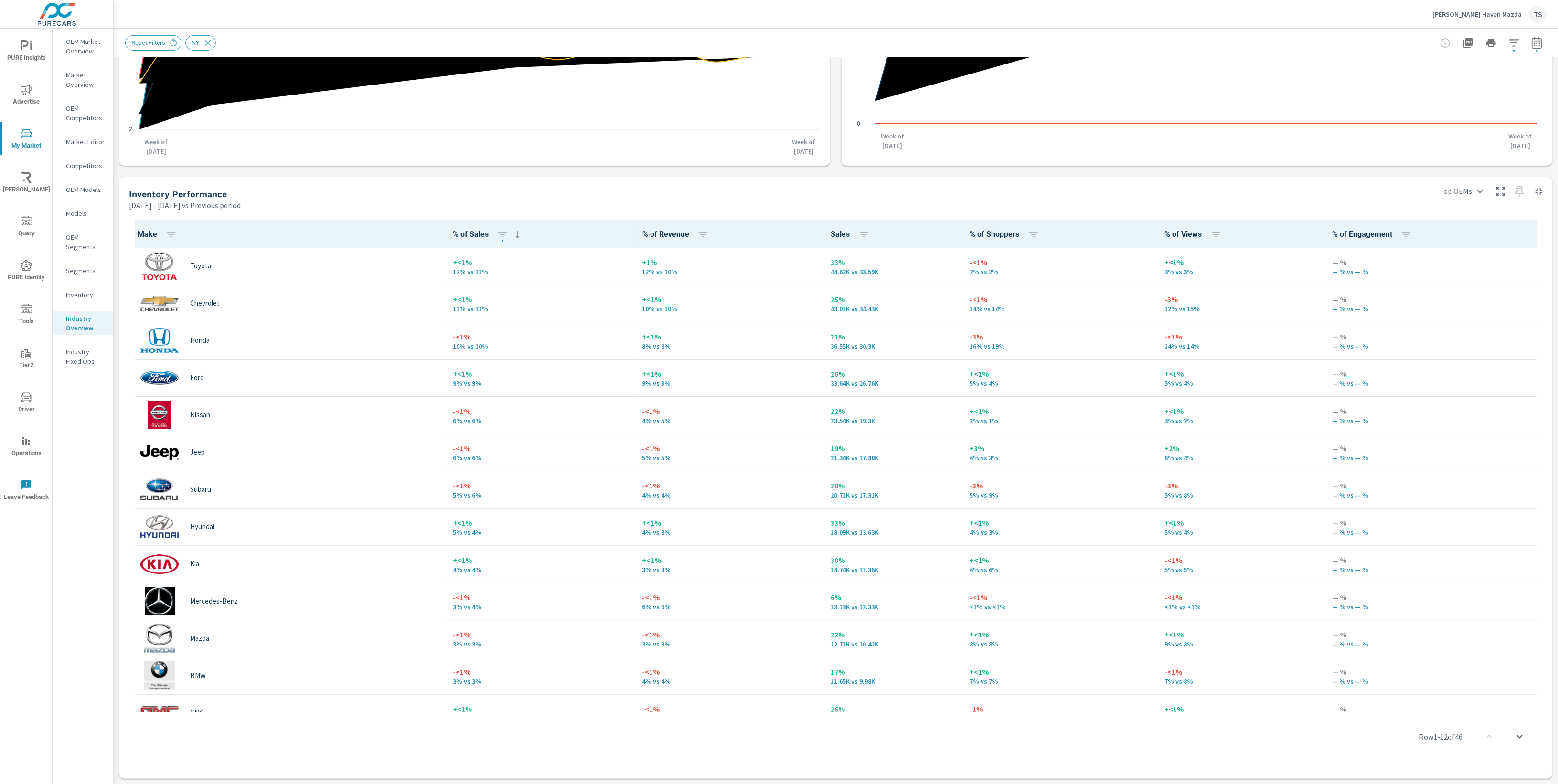
click at [493, 135] on icon "2 18 33 49" at bounding box center [474, 10] width 691 height 254
click at [36, 228] on span "Query" at bounding box center [27, 227] width 46 height 24
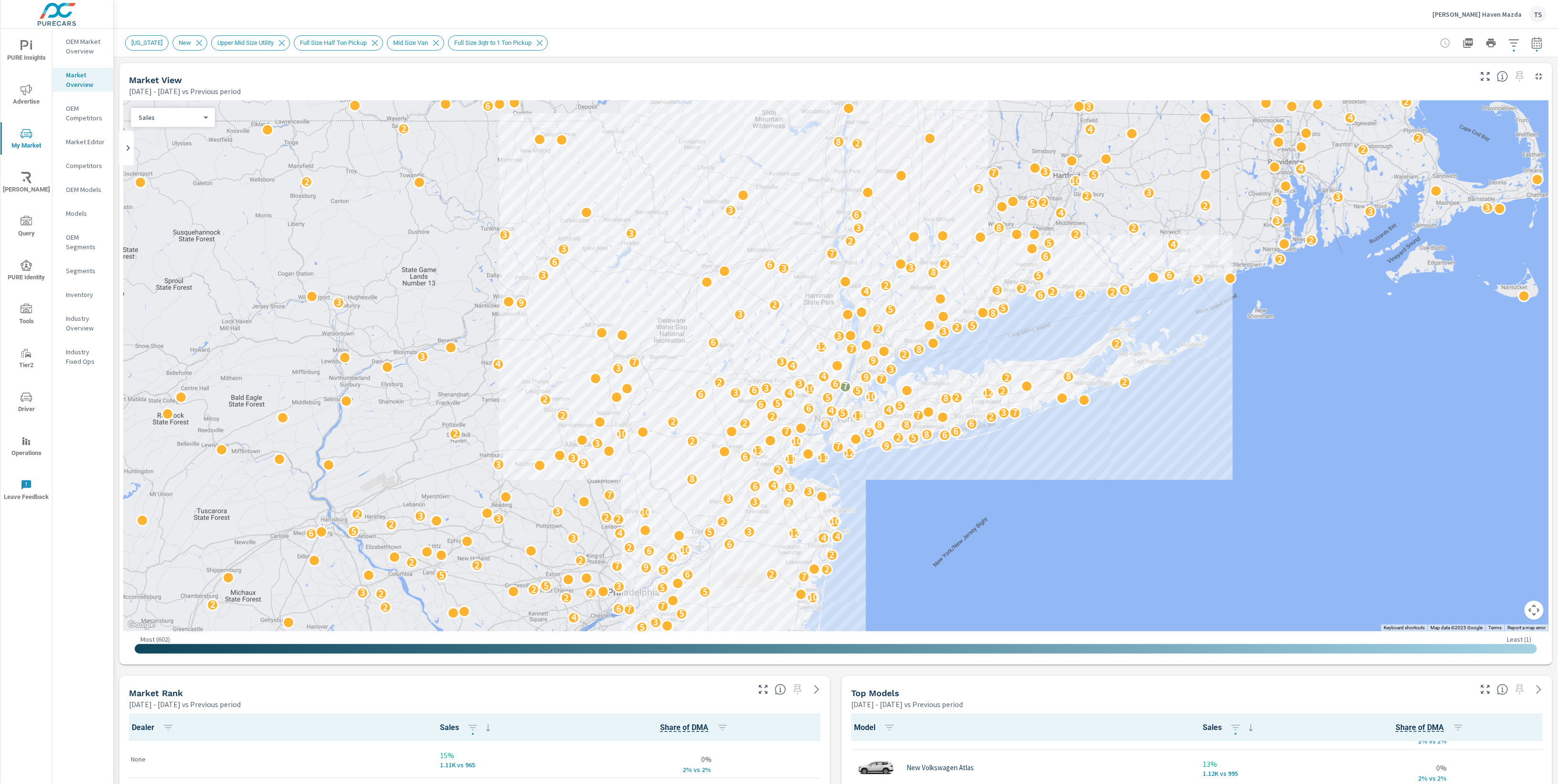
scroll to position [1838, 0]
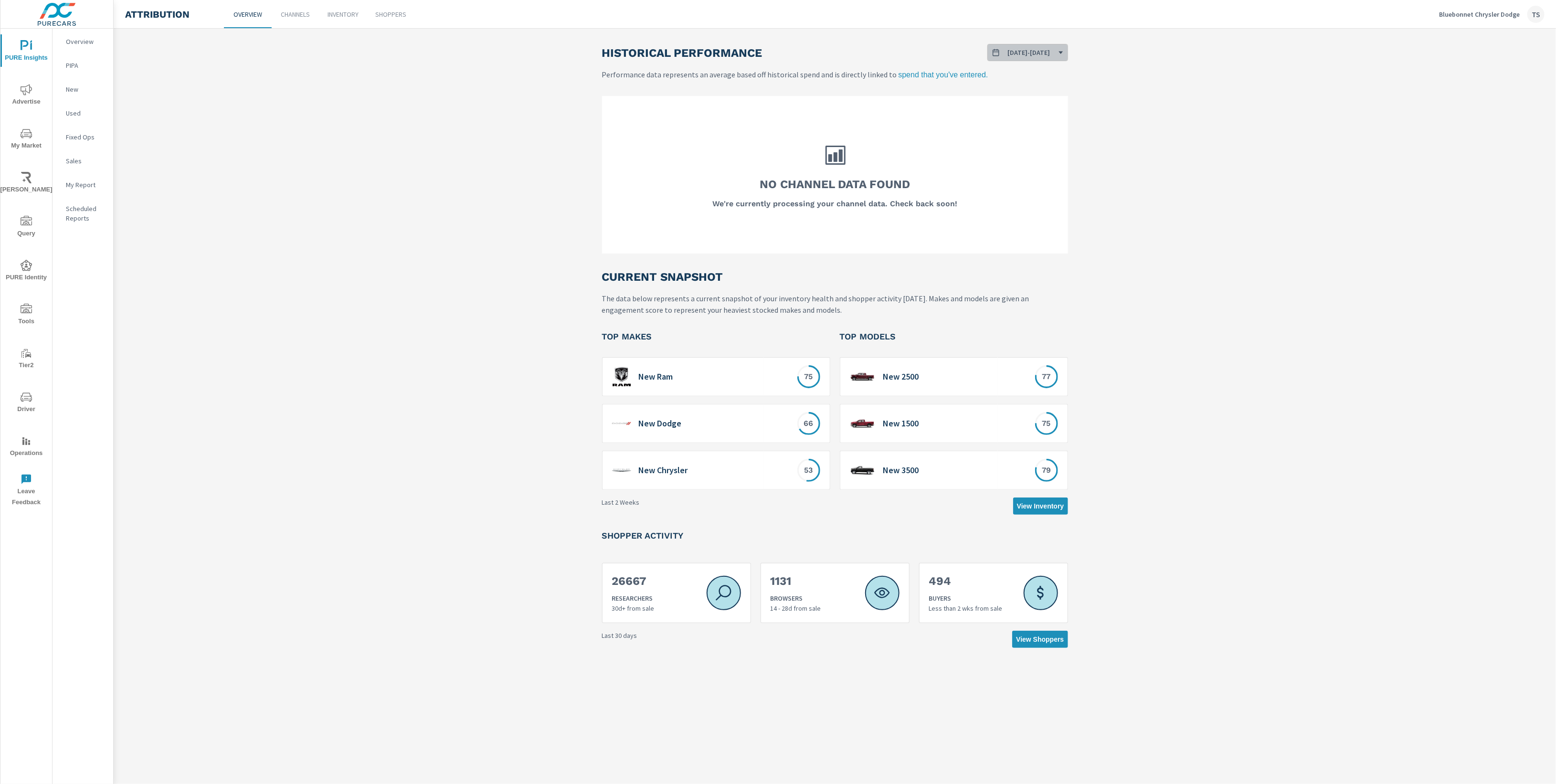
click at [1039, 53] on span "[DATE] - [DATE]" at bounding box center [1029, 53] width 42 height 8
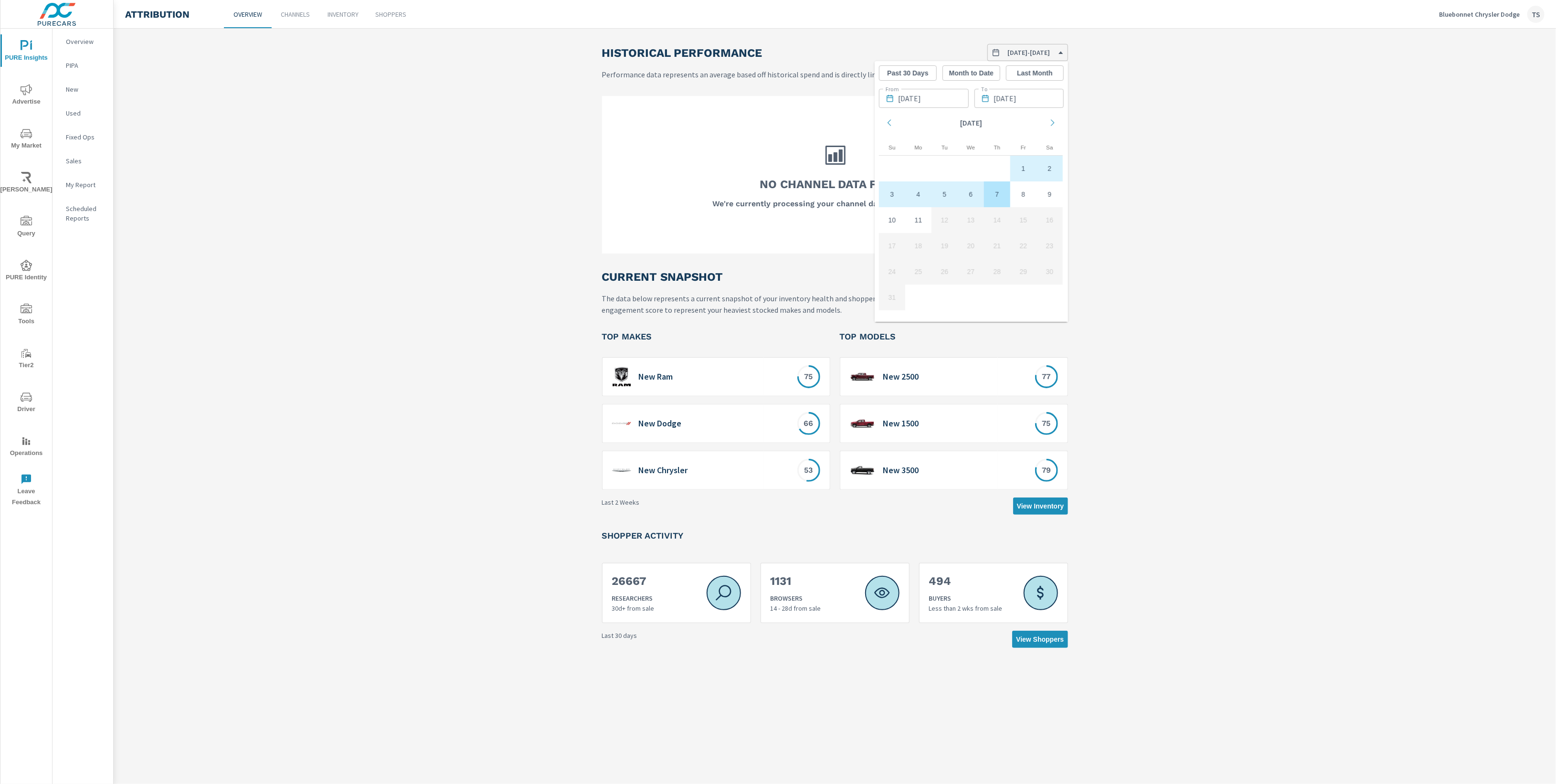
click at [892, 121] on icon "Move backward to switch to the previous month." at bounding box center [889, 123] width 8 height 8
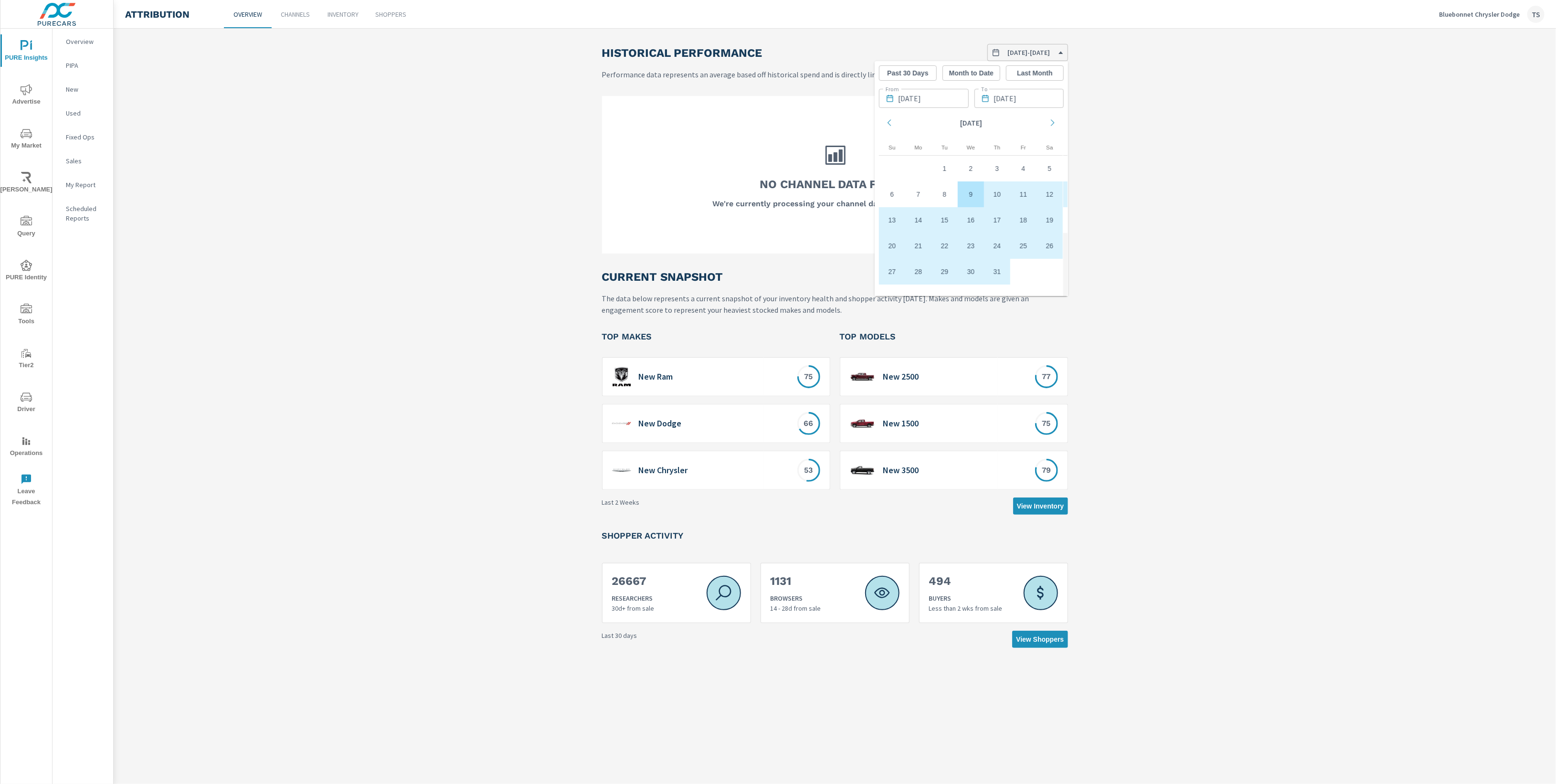
click at [892, 121] on icon "Move backward to switch to the previous month." at bounding box center [889, 123] width 8 height 8
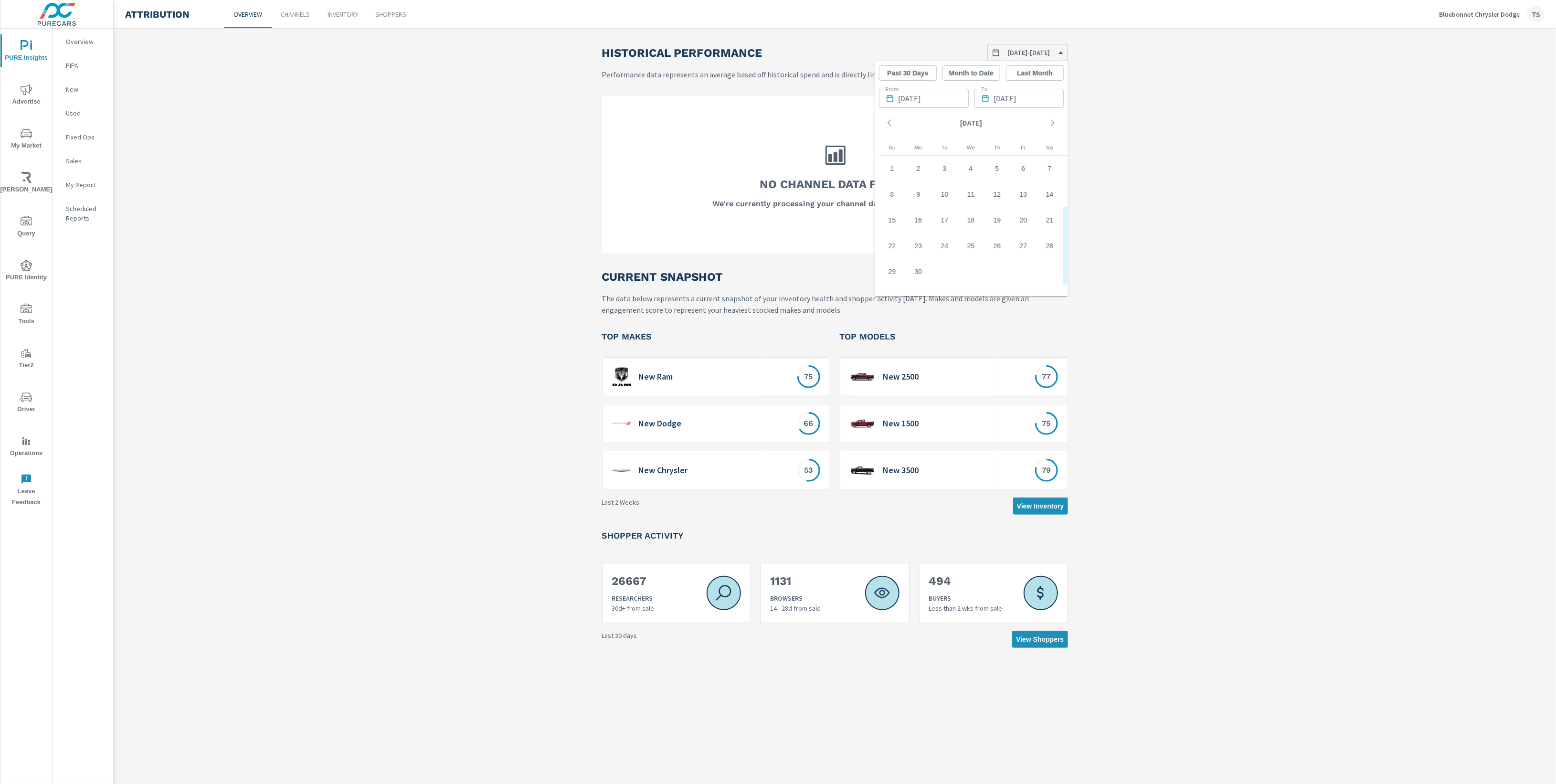
click at [892, 121] on icon "Move backward to switch to the previous month." at bounding box center [889, 123] width 8 height 8
drag, startPoint x: 893, startPoint y: 192, endPoint x: 1039, endPoint y: 283, distance: 172.0
click at [1039, 287] on div "[DATE] 1 2 3 4 5 6 7 8 9 10 11 12 13 14 15 16 17 18 19 20 21 22 23 24 25 26 27 …" at bounding box center [971, 203] width 193 height 186
click at [996, 169] on td "1" at bounding box center [997, 168] width 26 height 26
type input "[DATE]"
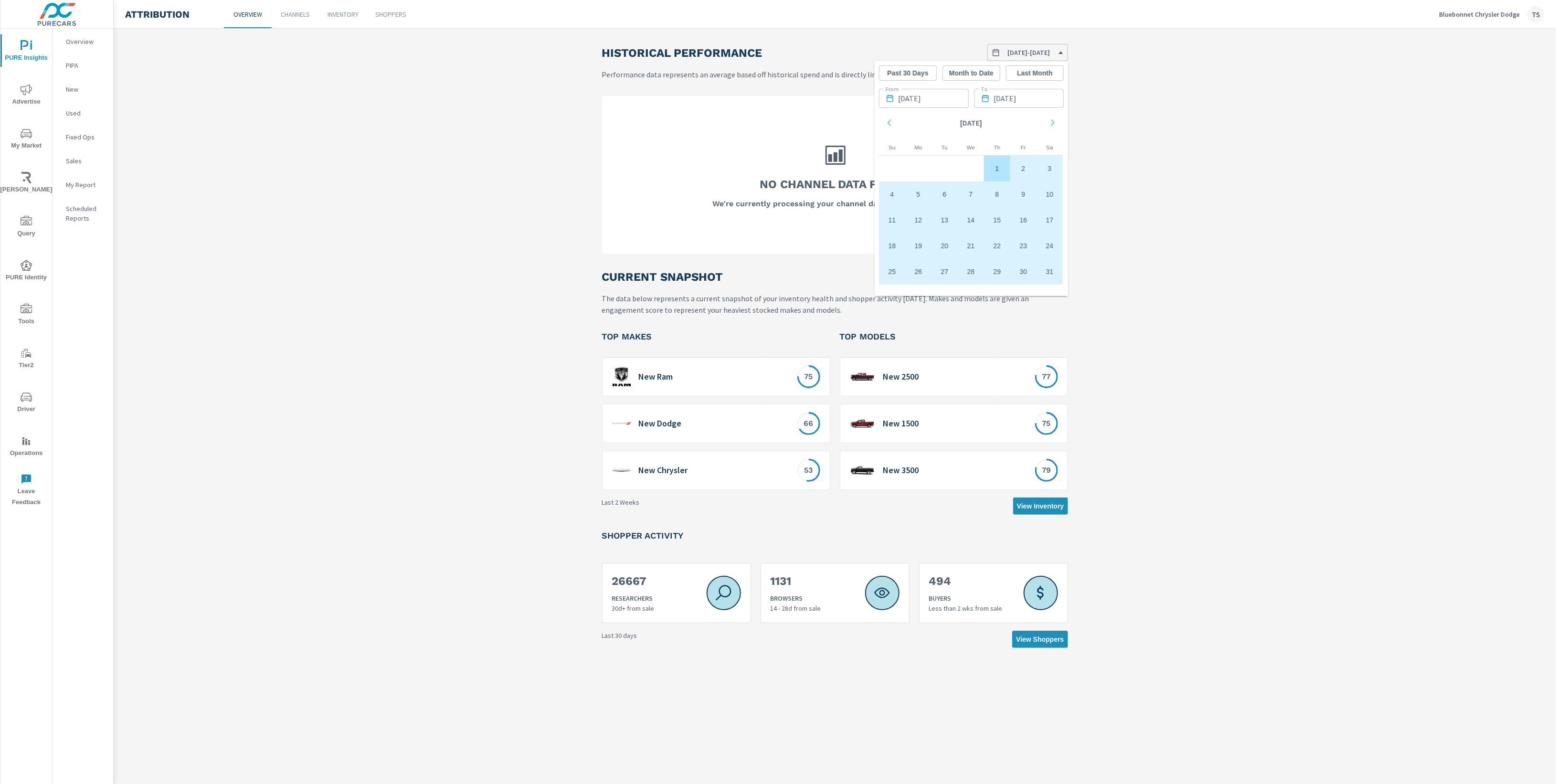
click at [996, 169] on td "1" at bounding box center [997, 168] width 26 height 26
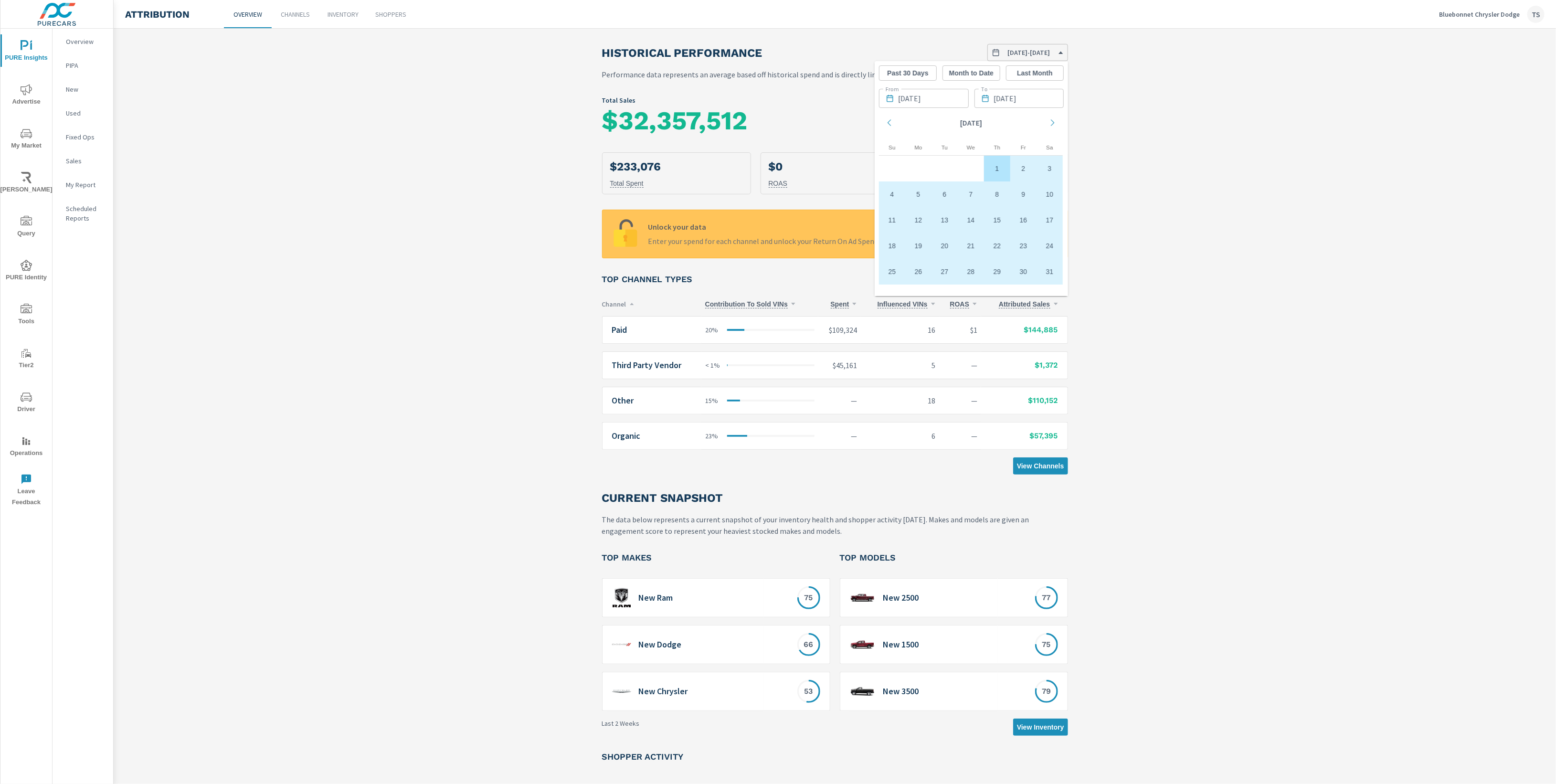
click at [1169, 229] on div "Historical Performance [DATE] - [DATE] Performance data represents an average b…" at bounding box center [835, 456] width 1442 height 825
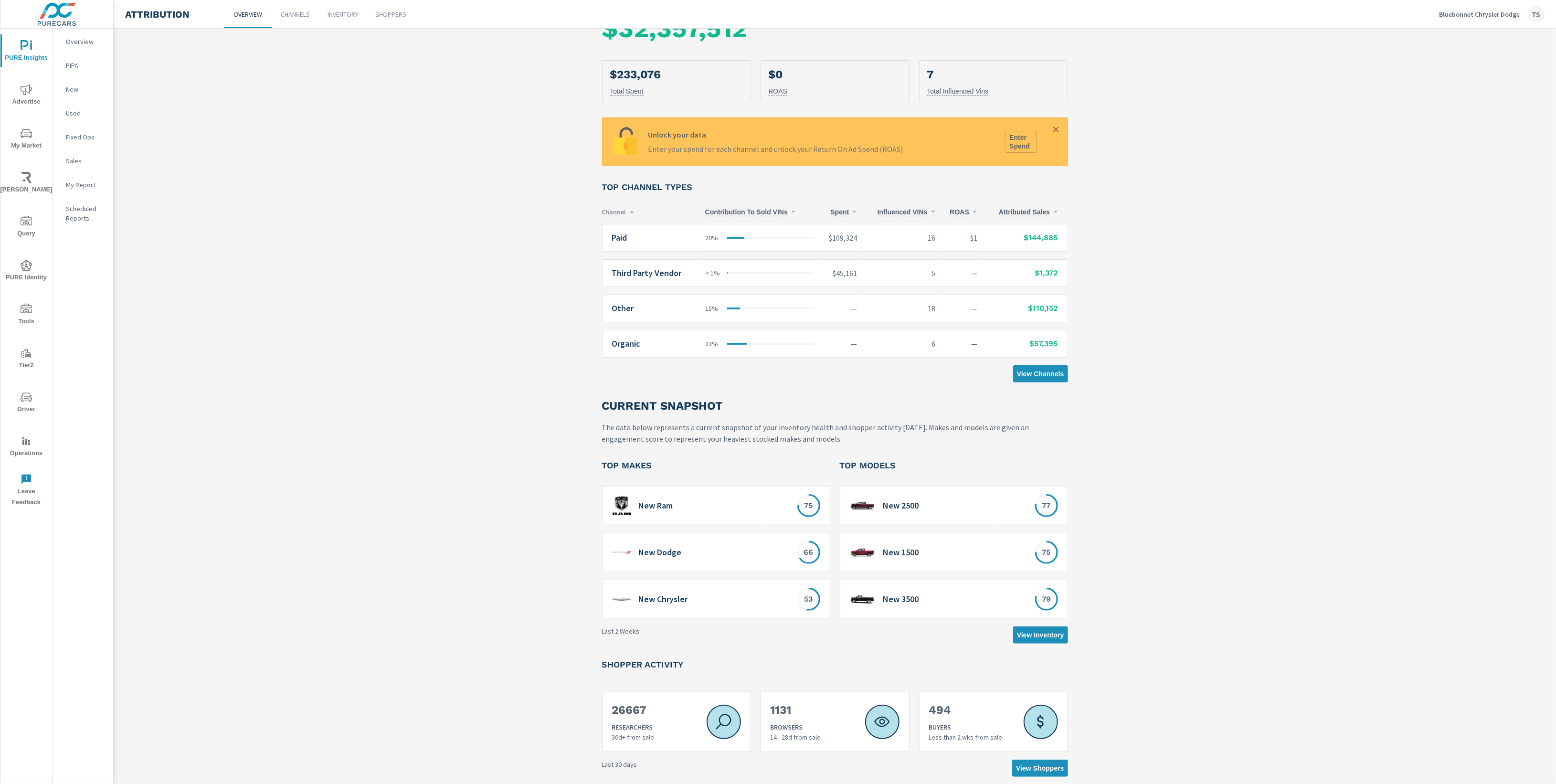
scroll to position [112, 0]
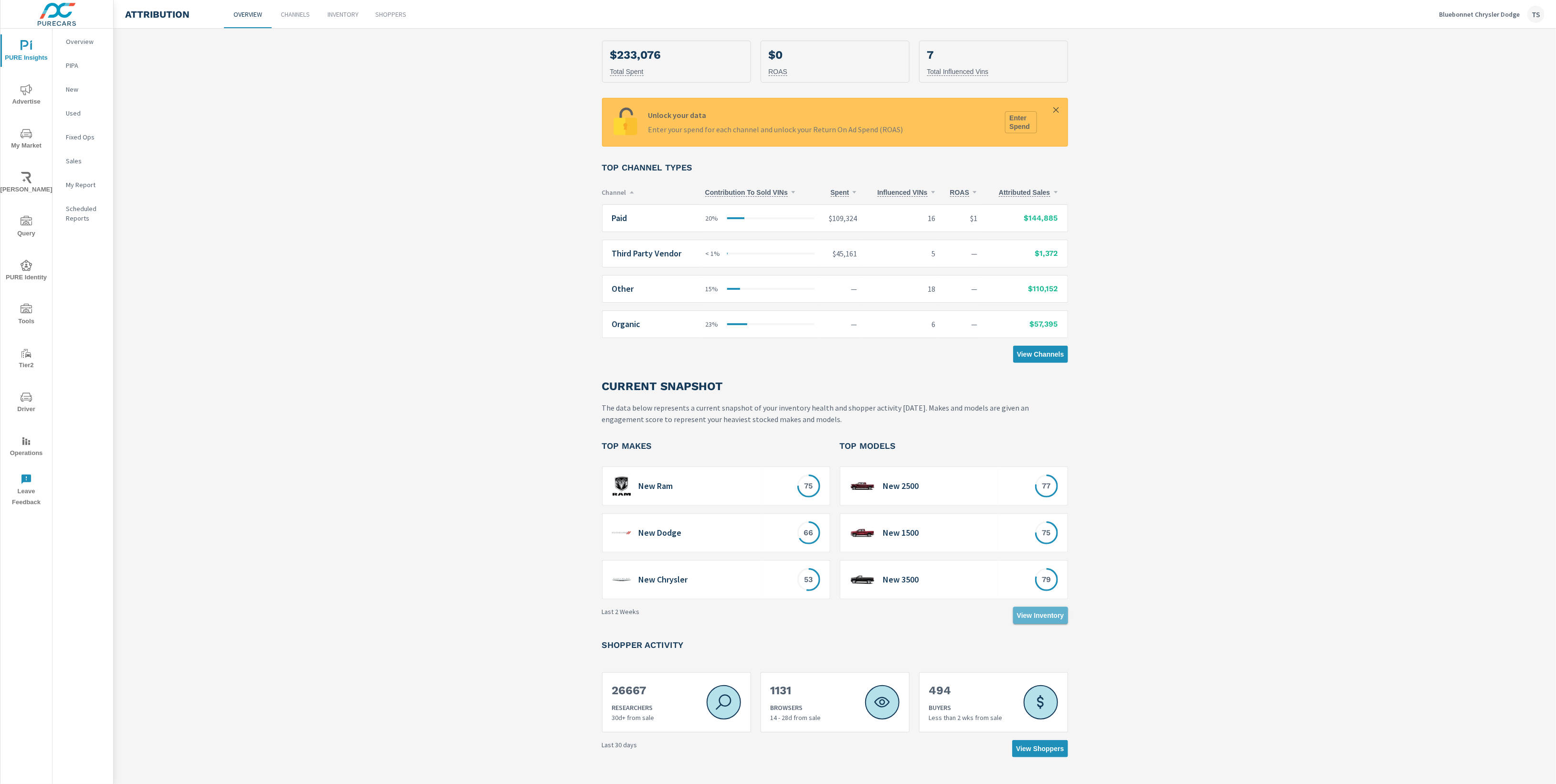
click at [1056, 611] on span "View Inventory" at bounding box center [1040, 615] width 47 height 8
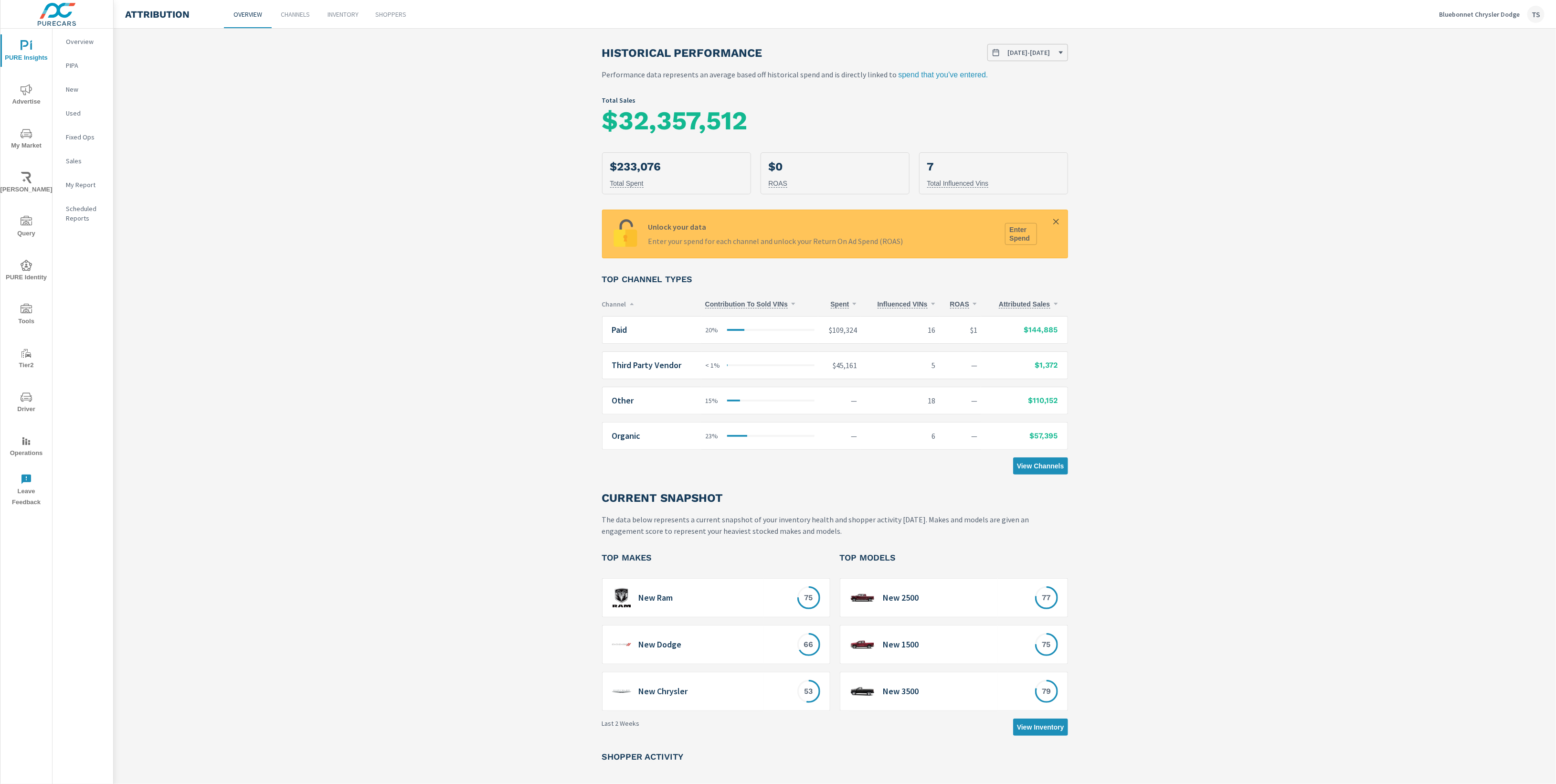
click at [670, 329] on div "Paid" at bounding box center [654, 330] width 85 height 10
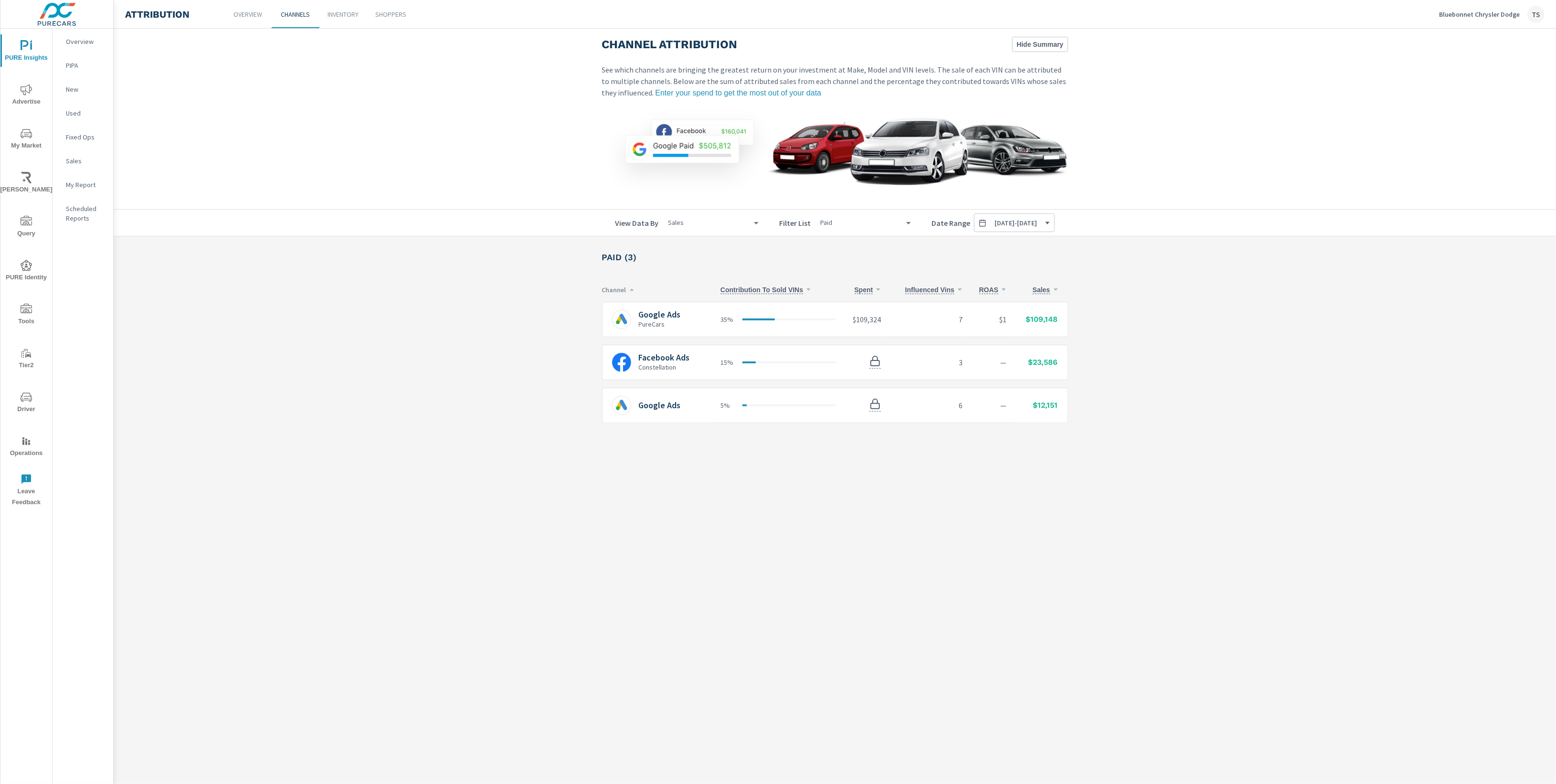
click at [31, 106] on span "Advertise" at bounding box center [27, 96] width 46 height 24
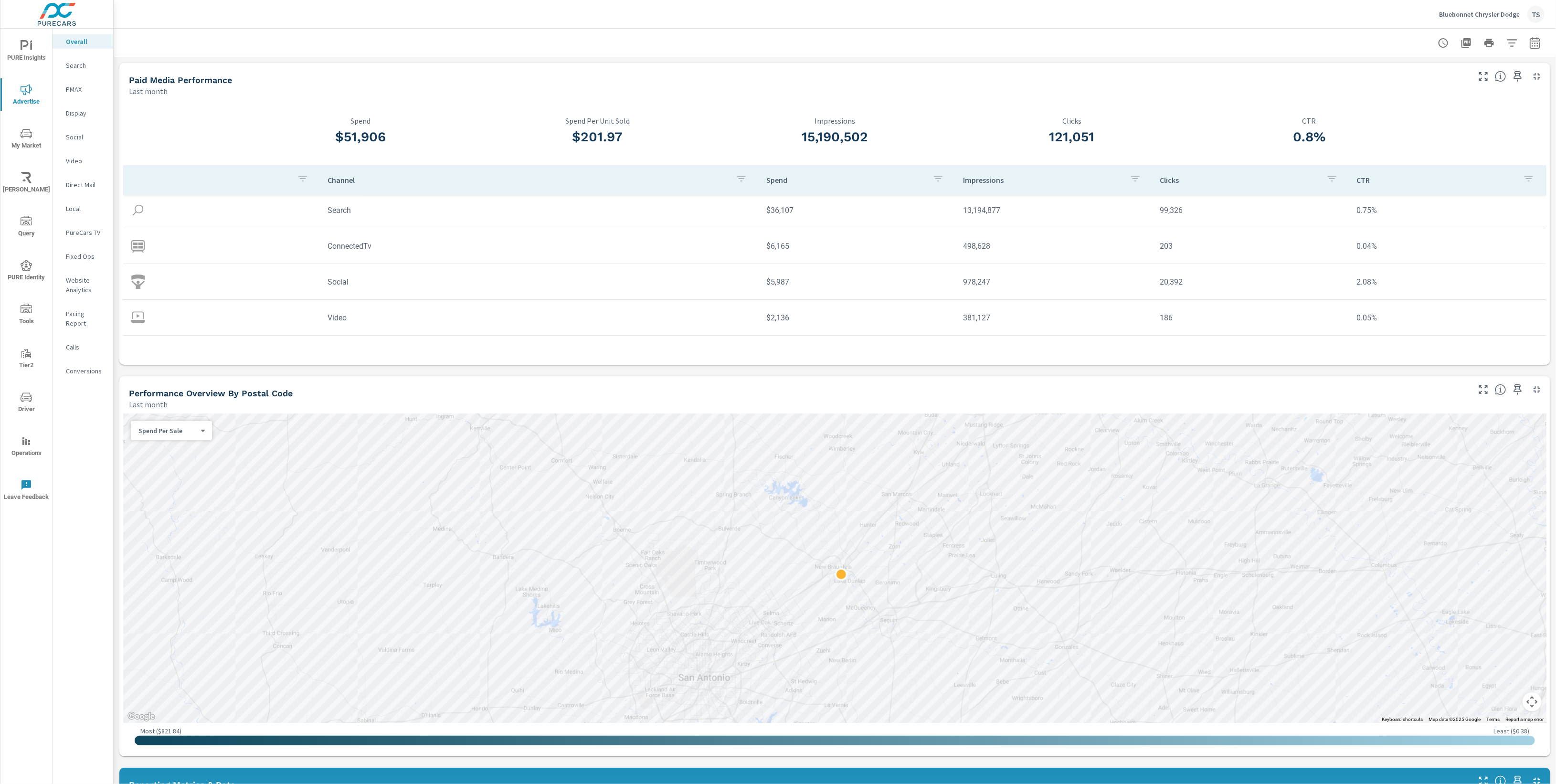
scroll to position [39, 0]
